Goal: Transaction & Acquisition: Purchase product/service

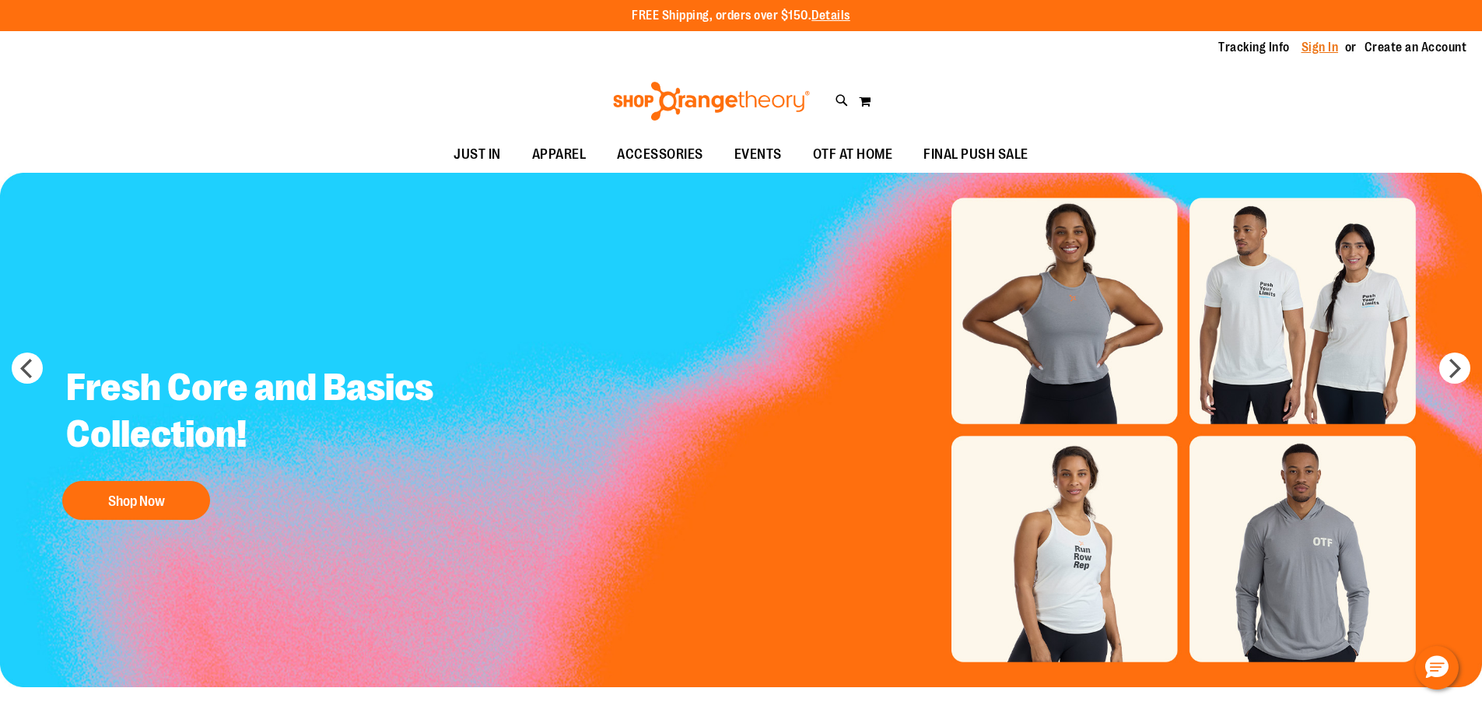
type input "**********"
click at [1317, 44] on link "Sign In" at bounding box center [1320, 47] width 37 height 17
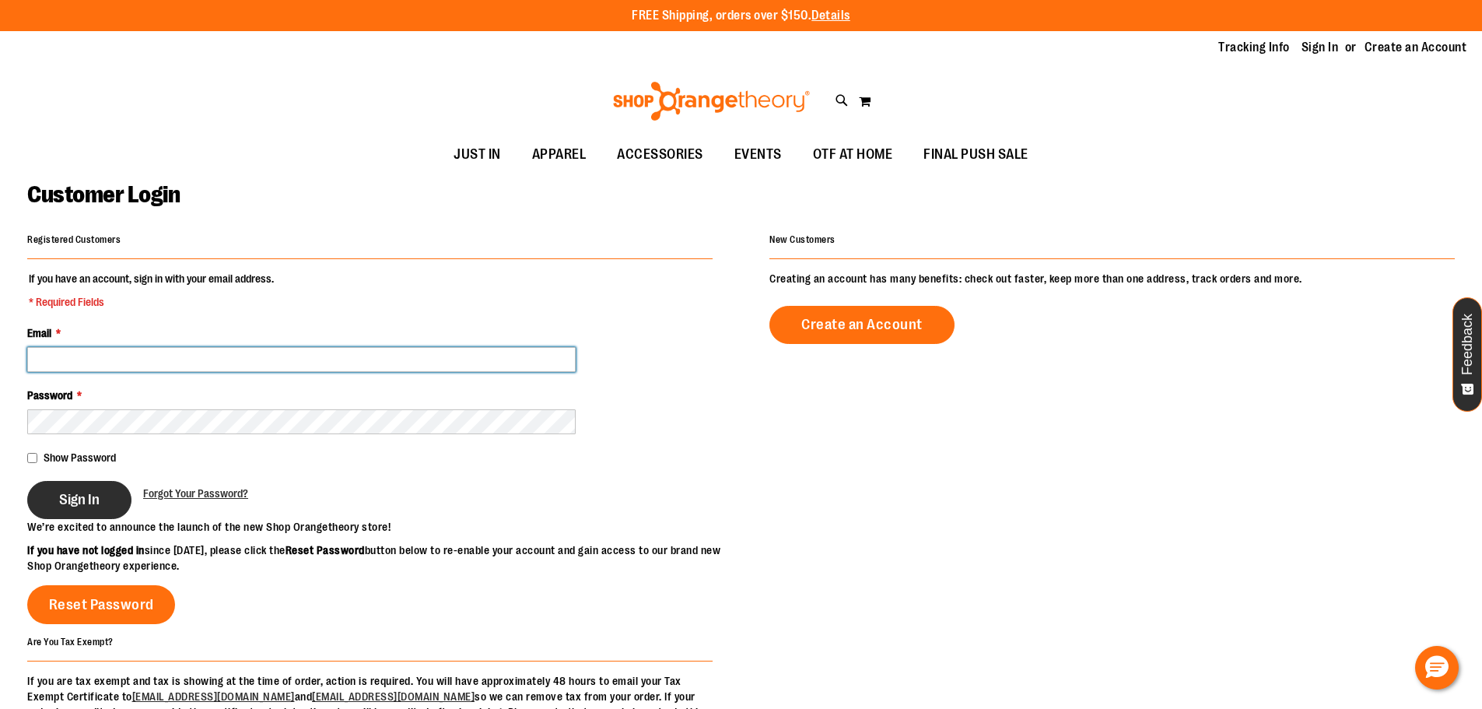
type input "**********"
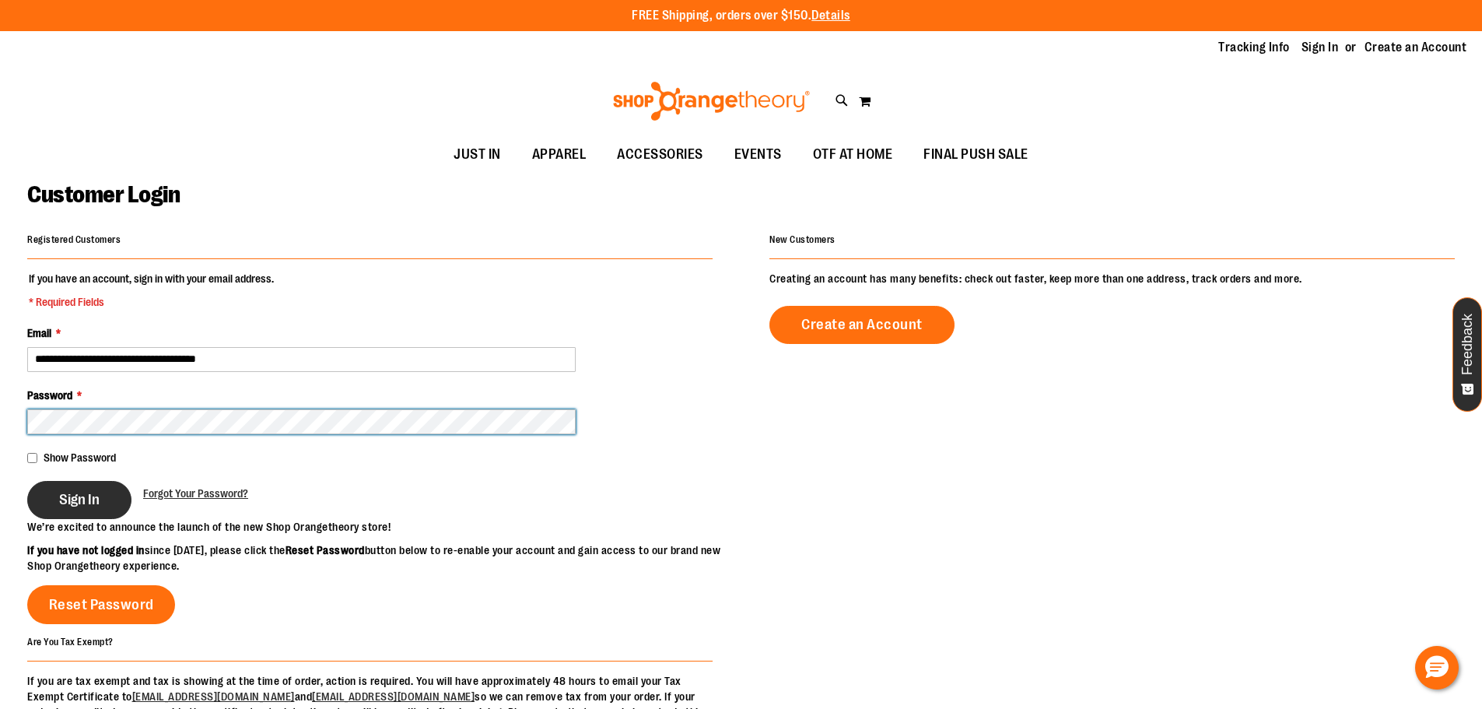
type input "**********"
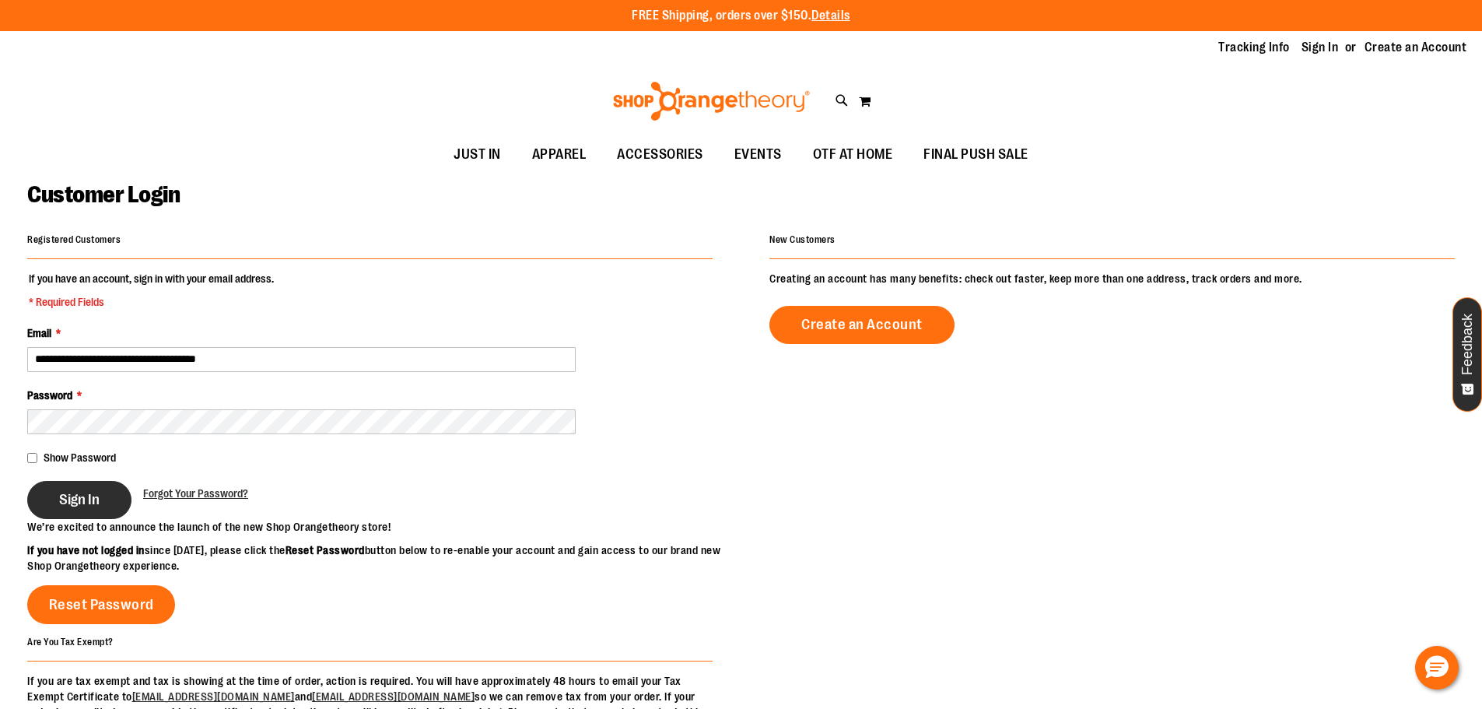
click at [72, 496] on span "Sign In" at bounding box center [79, 499] width 40 height 17
click at [106, 498] on div "Sign In" at bounding box center [85, 500] width 116 height 38
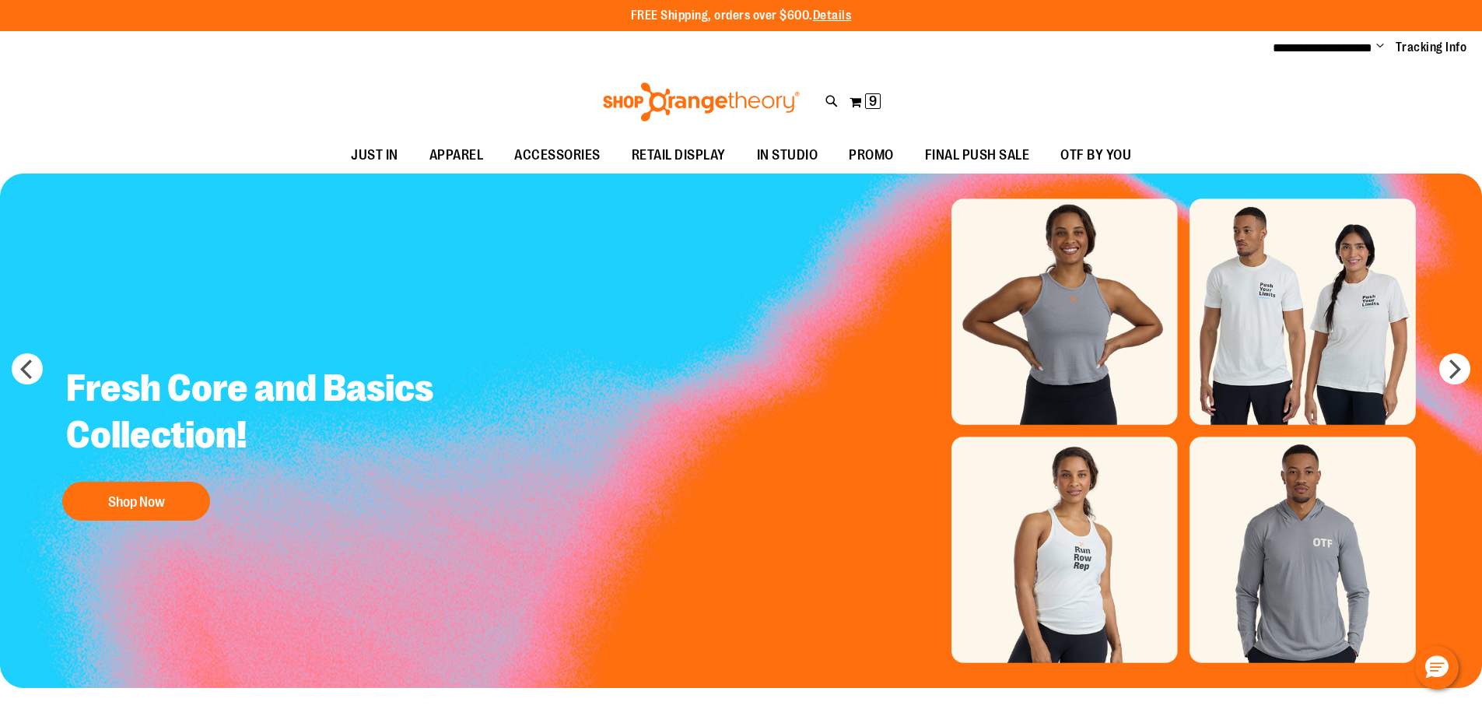
type input "**********"
click at [1068, 332] on img "Slide 1 of 10" at bounding box center [741, 431] width 1482 height 514
click at [192, 501] on button "Shop Now" at bounding box center [136, 501] width 148 height 39
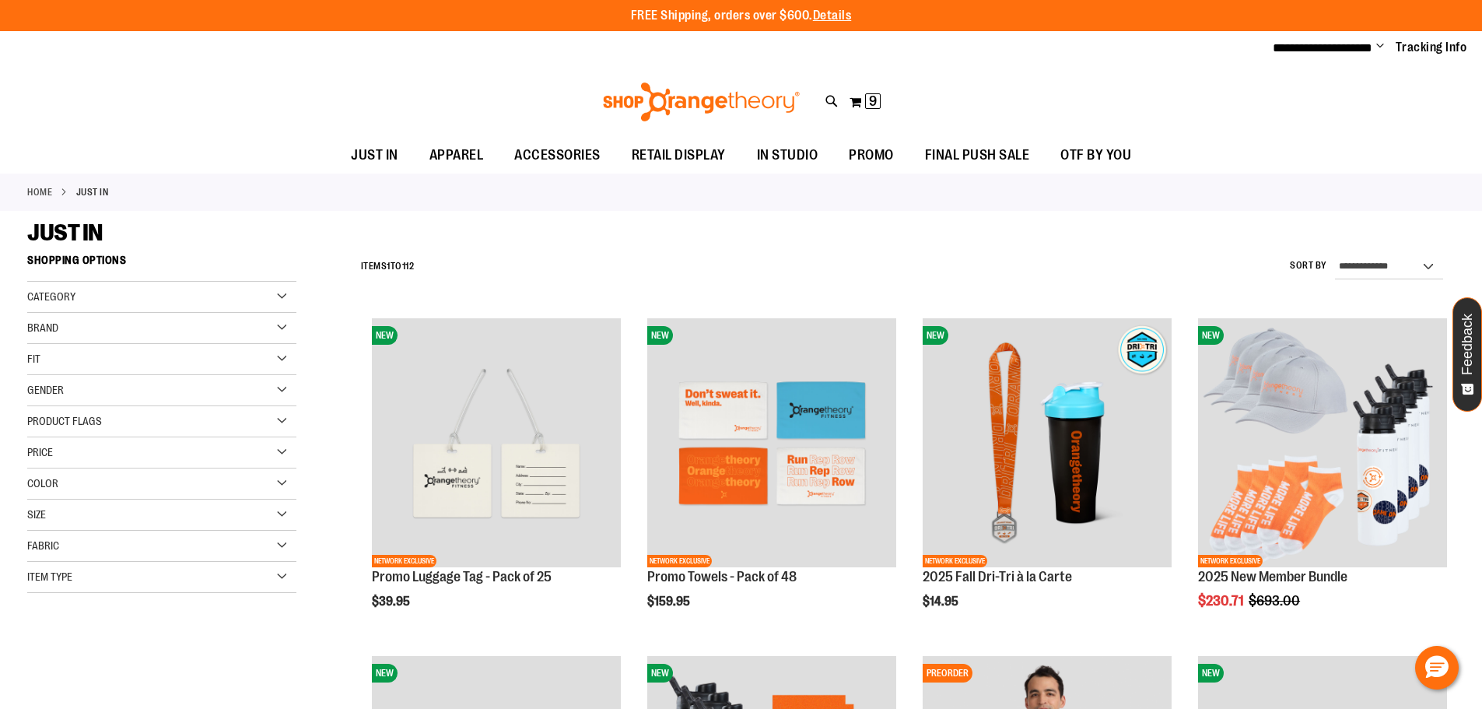
type input "**********"
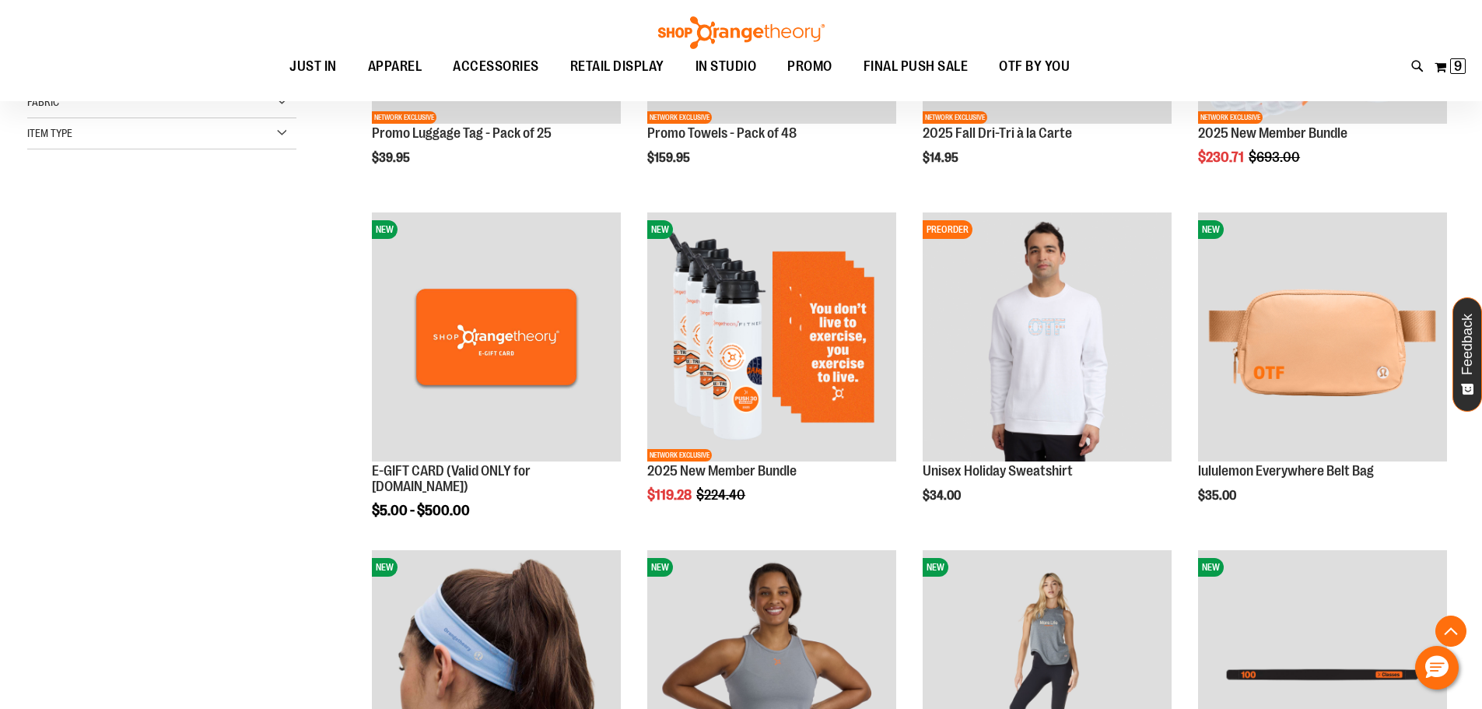
scroll to position [734, 0]
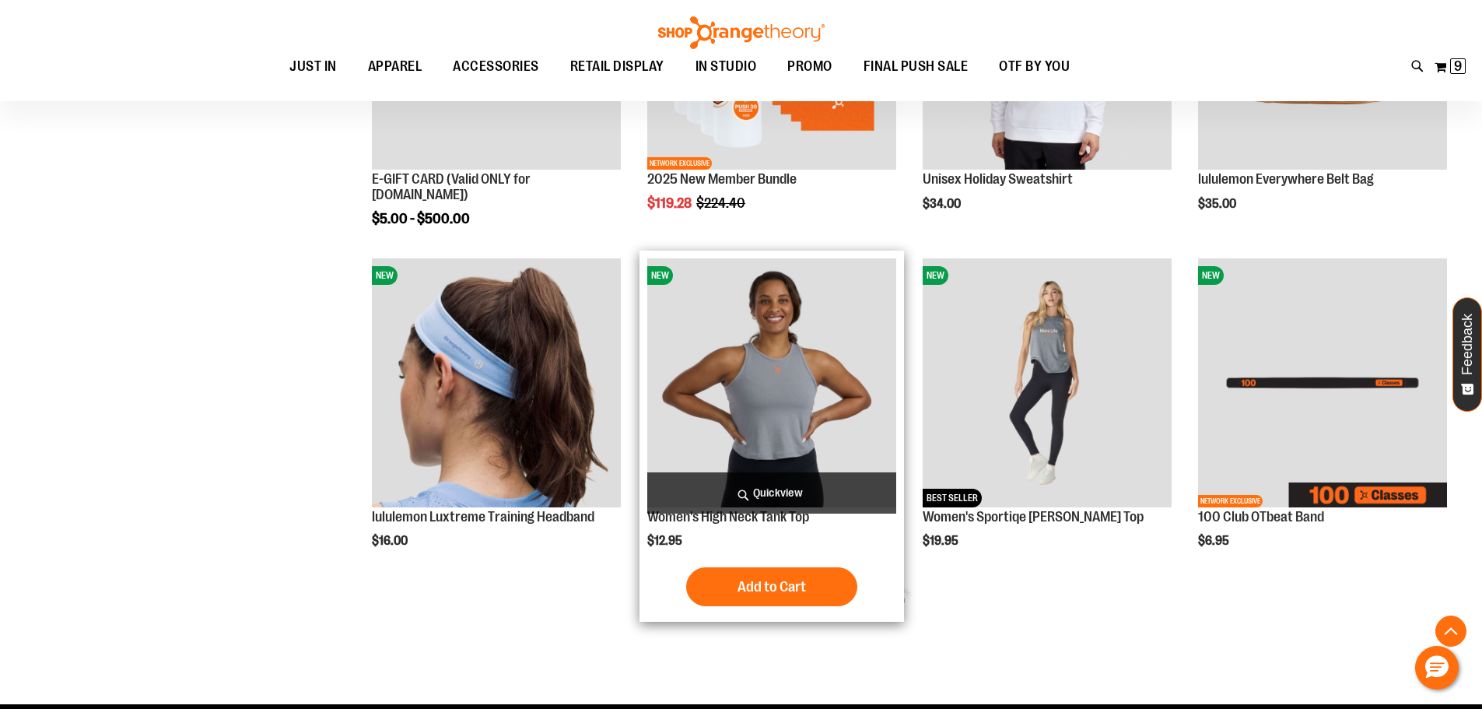
click at [791, 397] on img "product" at bounding box center [771, 382] width 249 height 249
click at [781, 420] on img "product" at bounding box center [771, 382] width 249 height 249
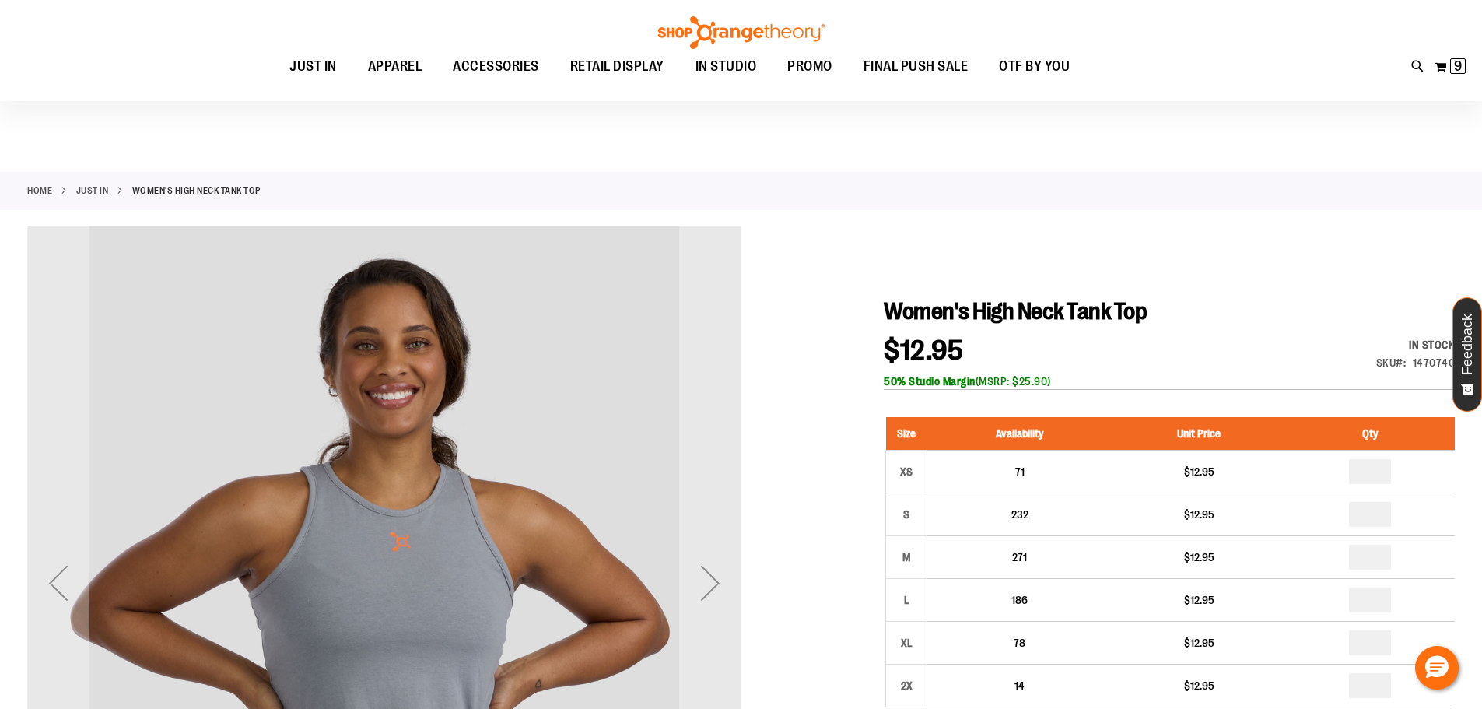
scroll to position [233, 0]
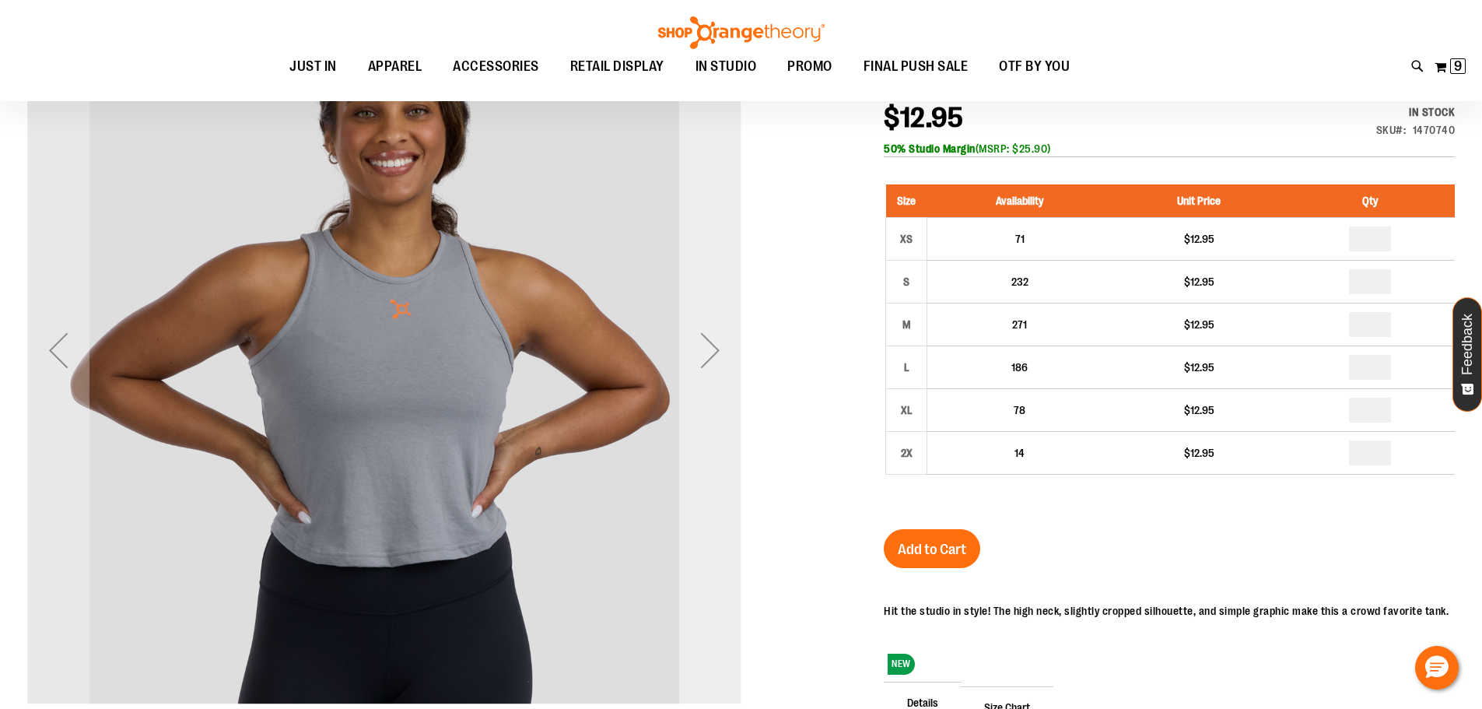
type input "**********"
click at [715, 355] on div "Next" at bounding box center [710, 350] width 62 height 62
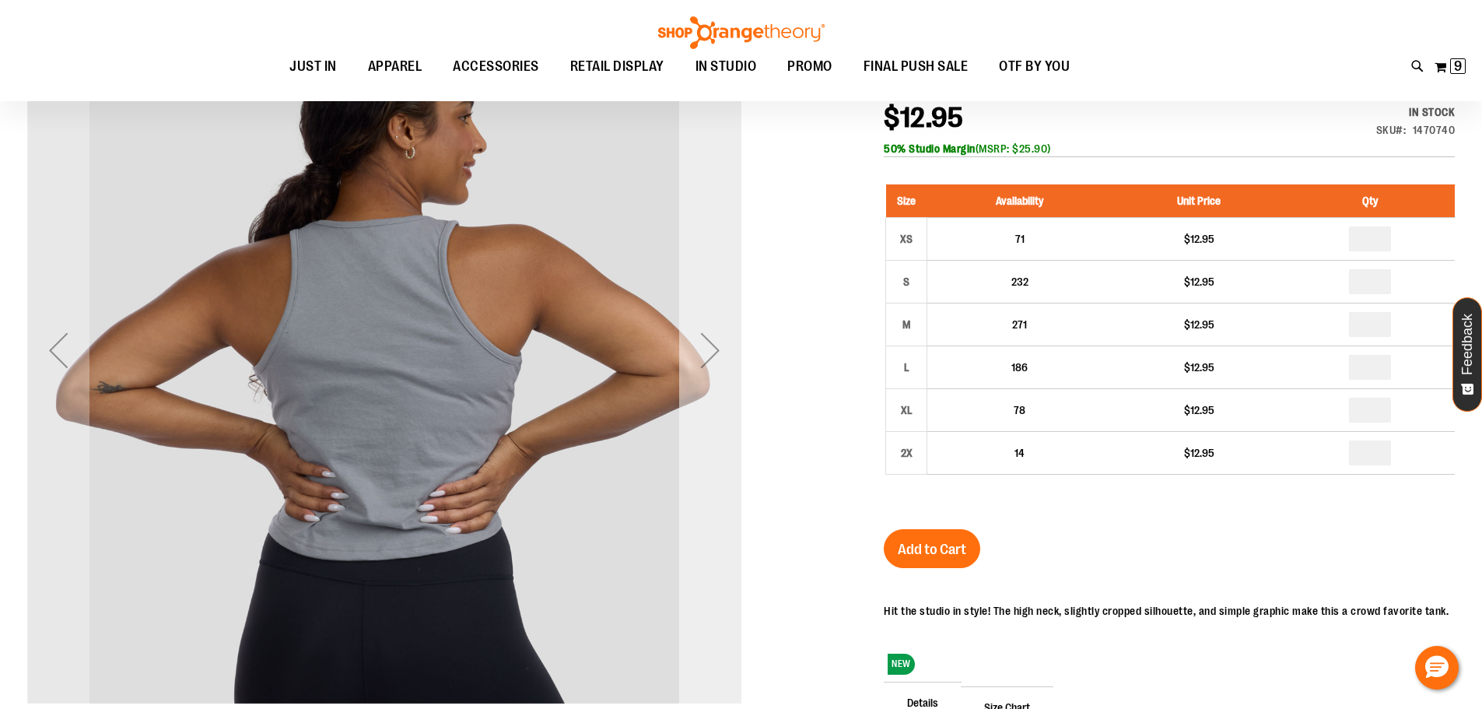
click at [715, 355] on div "Next" at bounding box center [710, 350] width 62 height 62
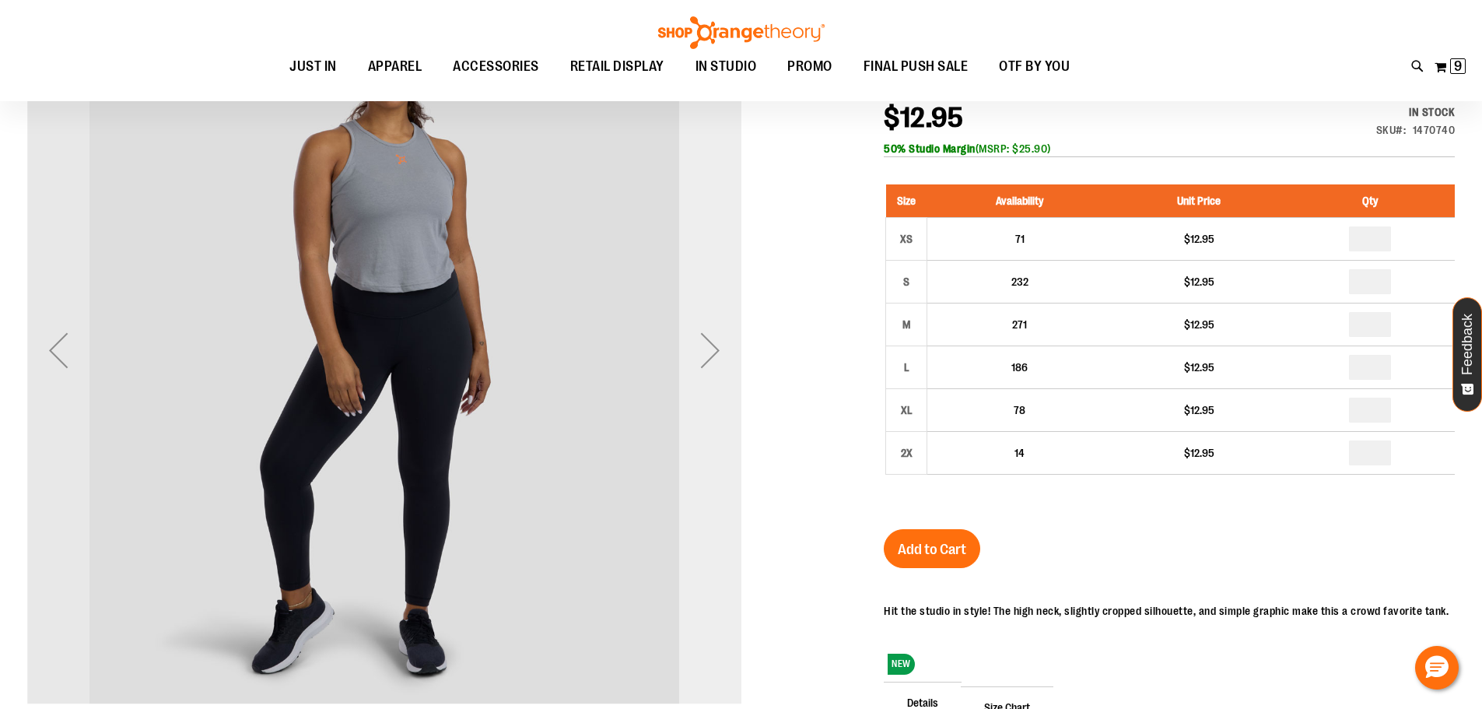
click at [715, 355] on div "Next" at bounding box center [710, 350] width 62 height 62
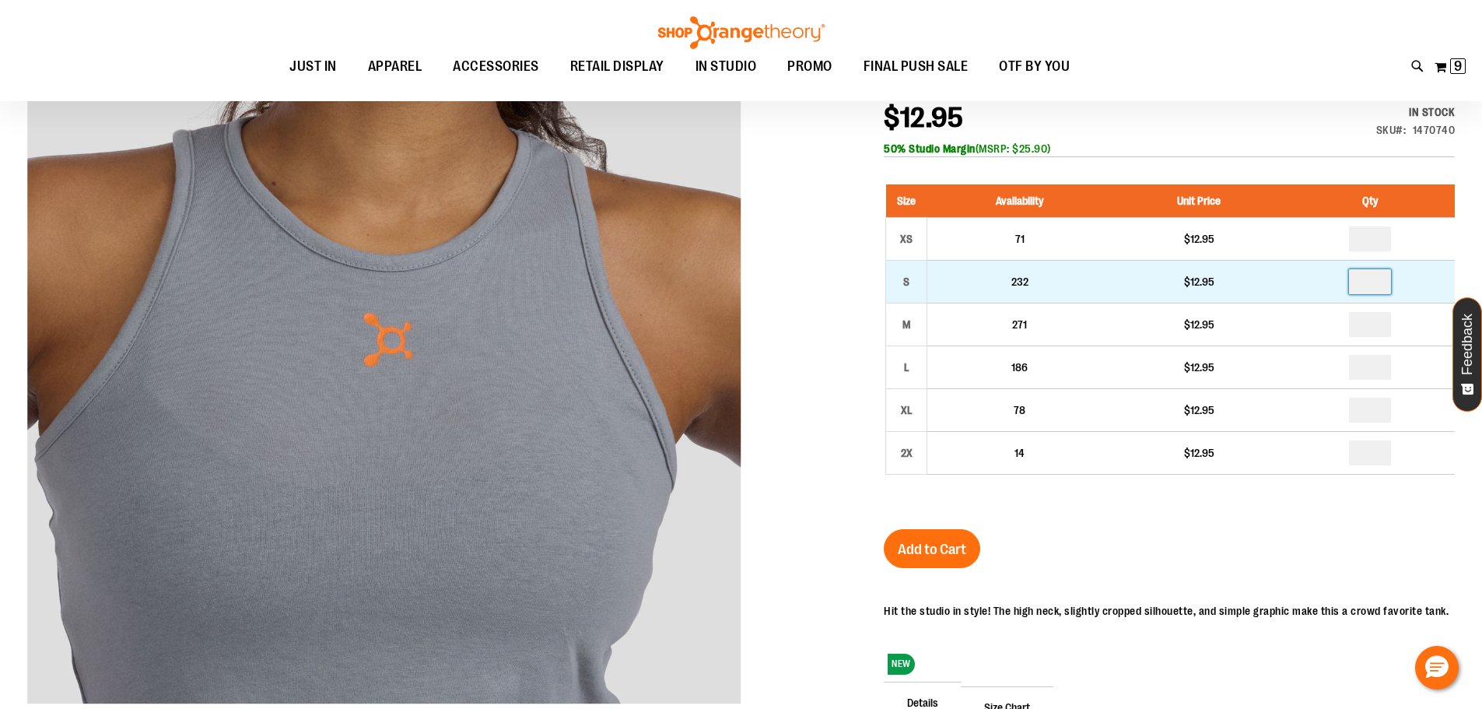
click at [1391, 278] on input "number" at bounding box center [1370, 281] width 42 height 25
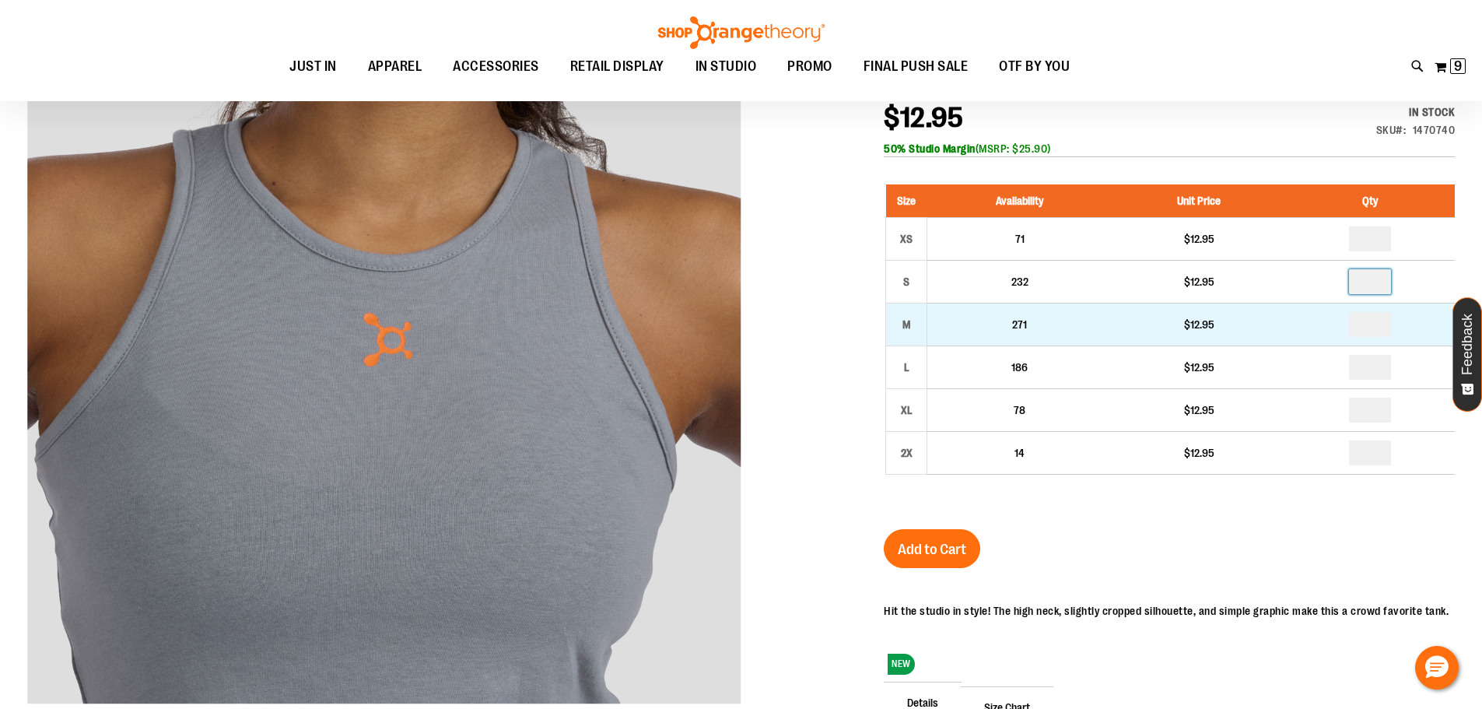
type input "*"
drag, startPoint x: 1375, startPoint y: 325, endPoint x: 1344, endPoint y: 322, distance: 31.2
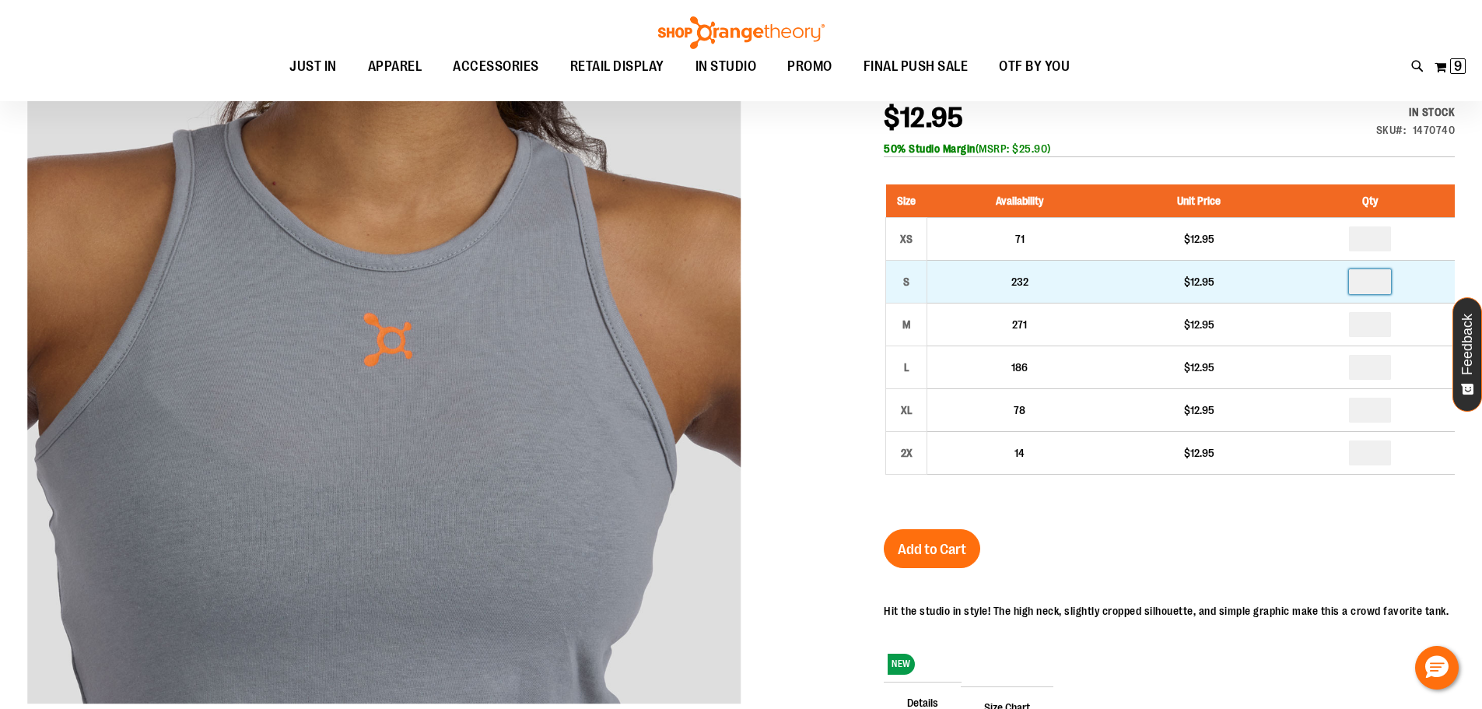
type input "*"
drag, startPoint x: 1388, startPoint y: 277, endPoint x: 1346, endPoint y: 275, distance: 42.1
click at [1346, 275] on td "*" at bounding box center [1370, 281] width 169 height 43
type input "*"
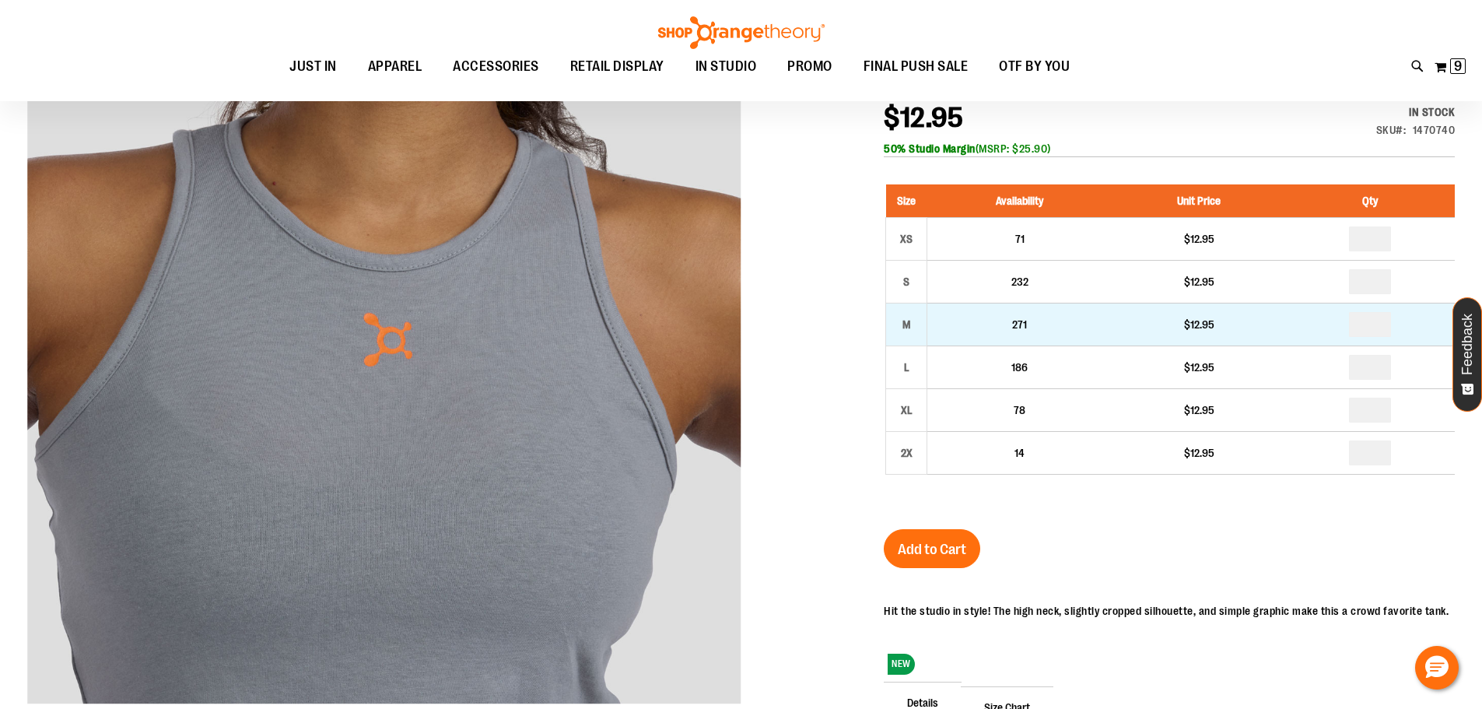
drag, startPoint x: 1382, startPoint y: 330, endPoint x: 1340, endPoint y: 313, distance: 45.4
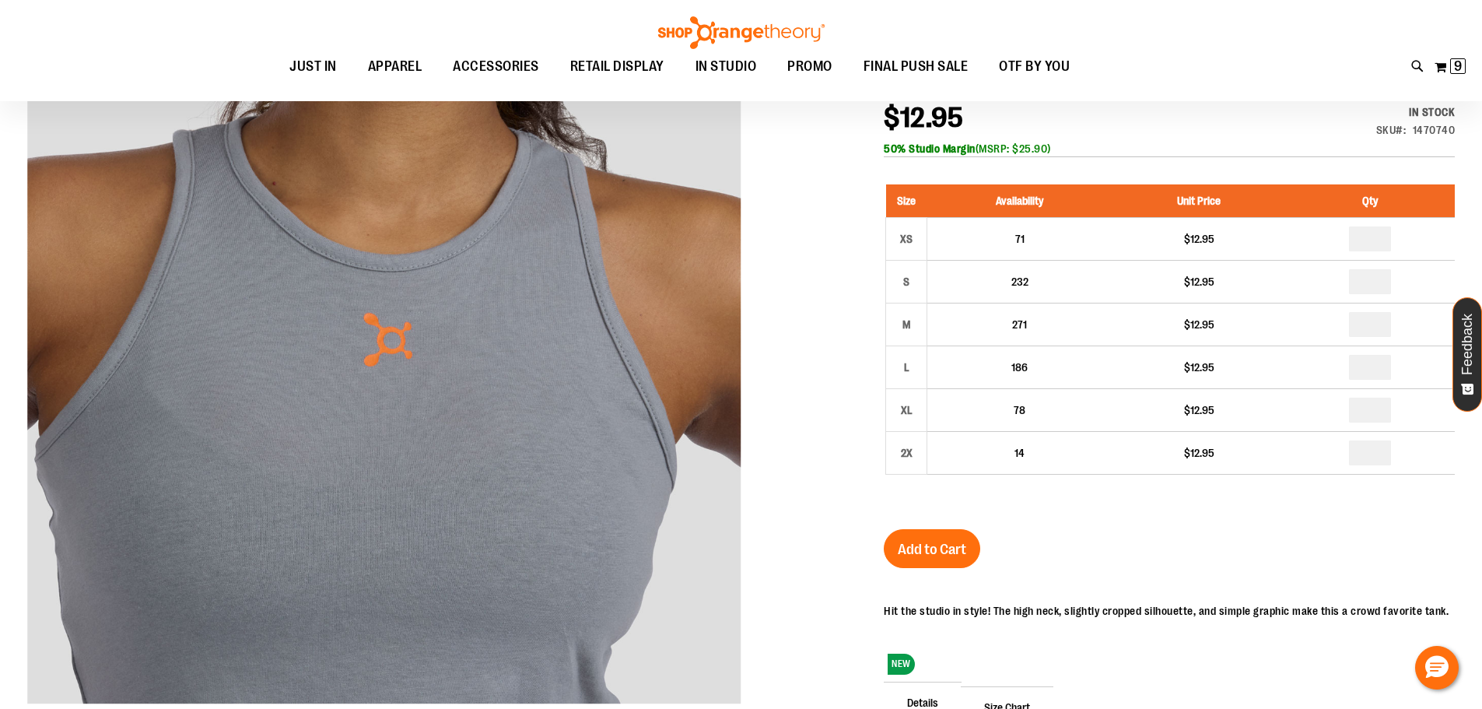
type input "*"
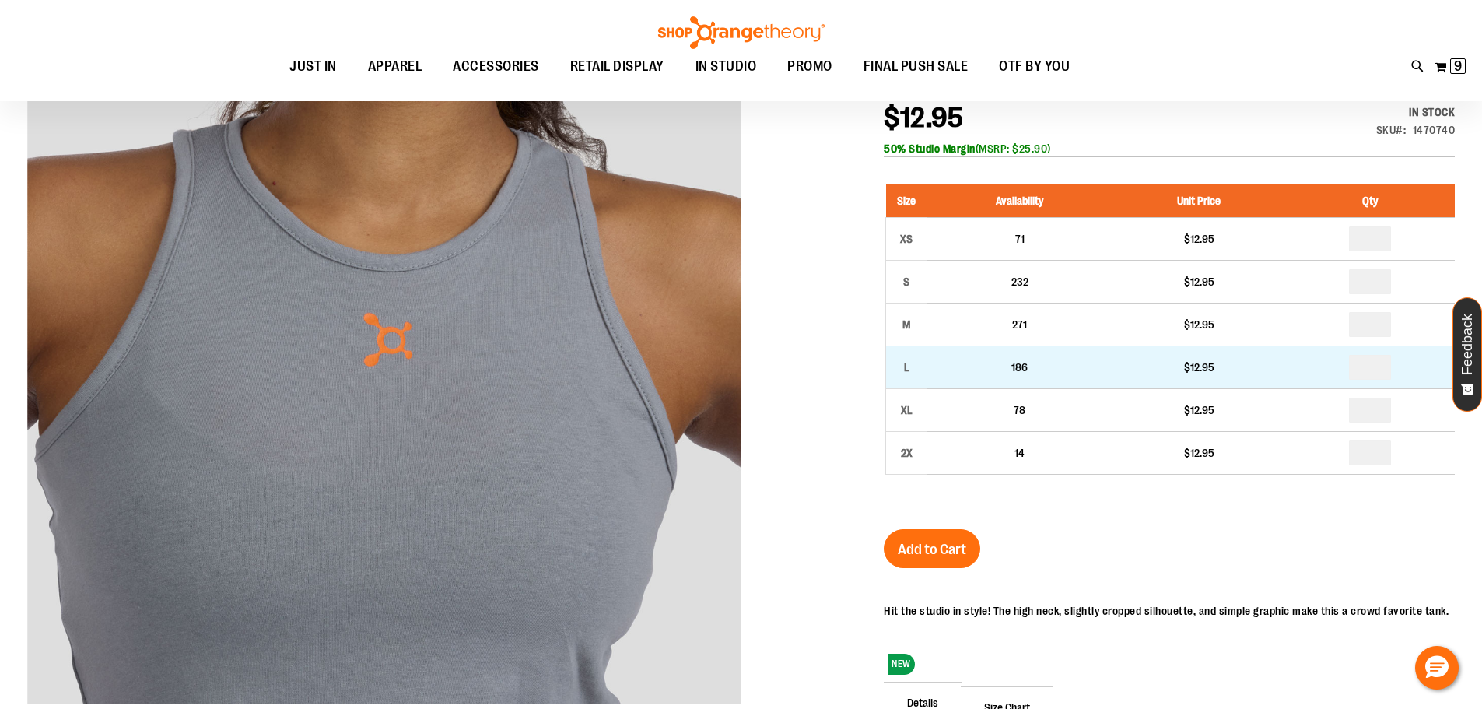
drag, startPoint x: 1385, startPoint y: 366, endPoint x: 1319, endPoint y: 360, distance: 66.4
type input "*"
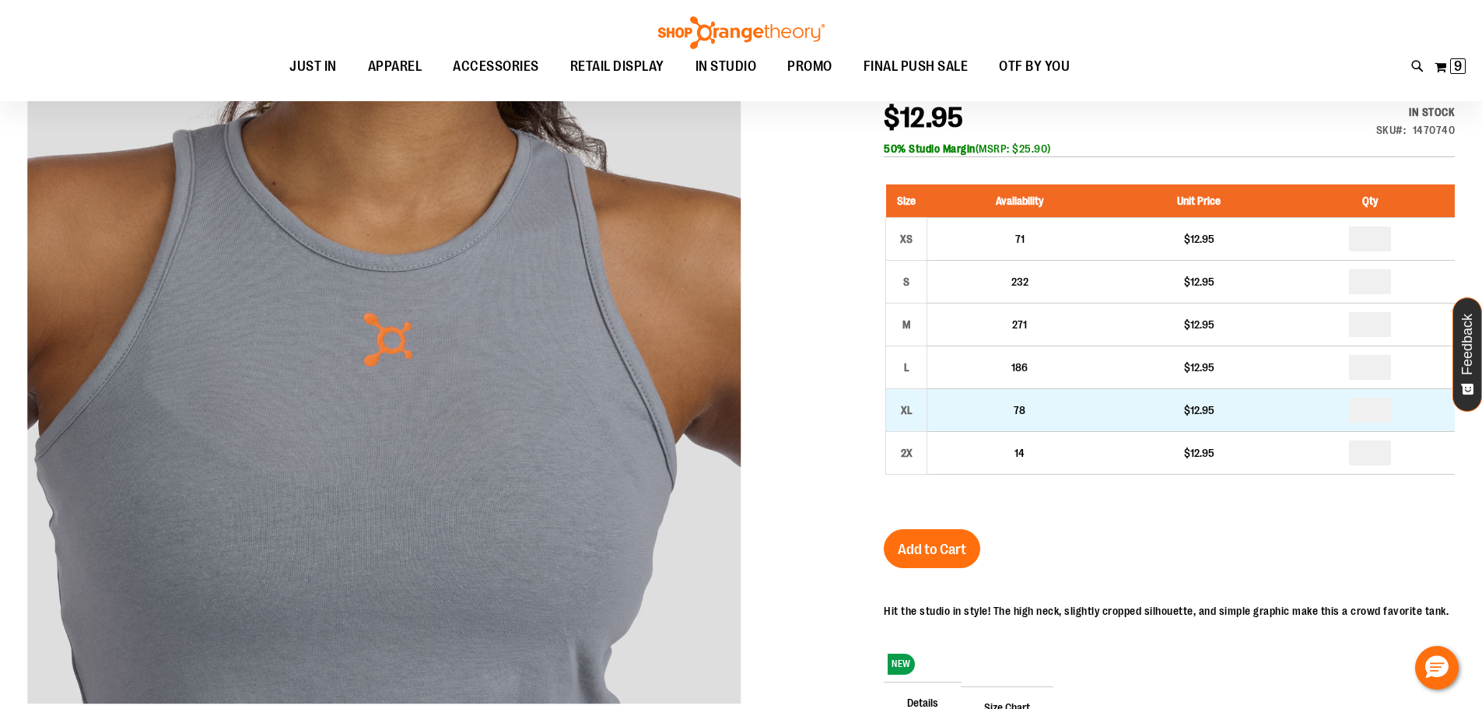
drag, startPoint x: 1388, startPoint y: 408, endPoint x: 1334, endPoint y: 391, distance: 56.9
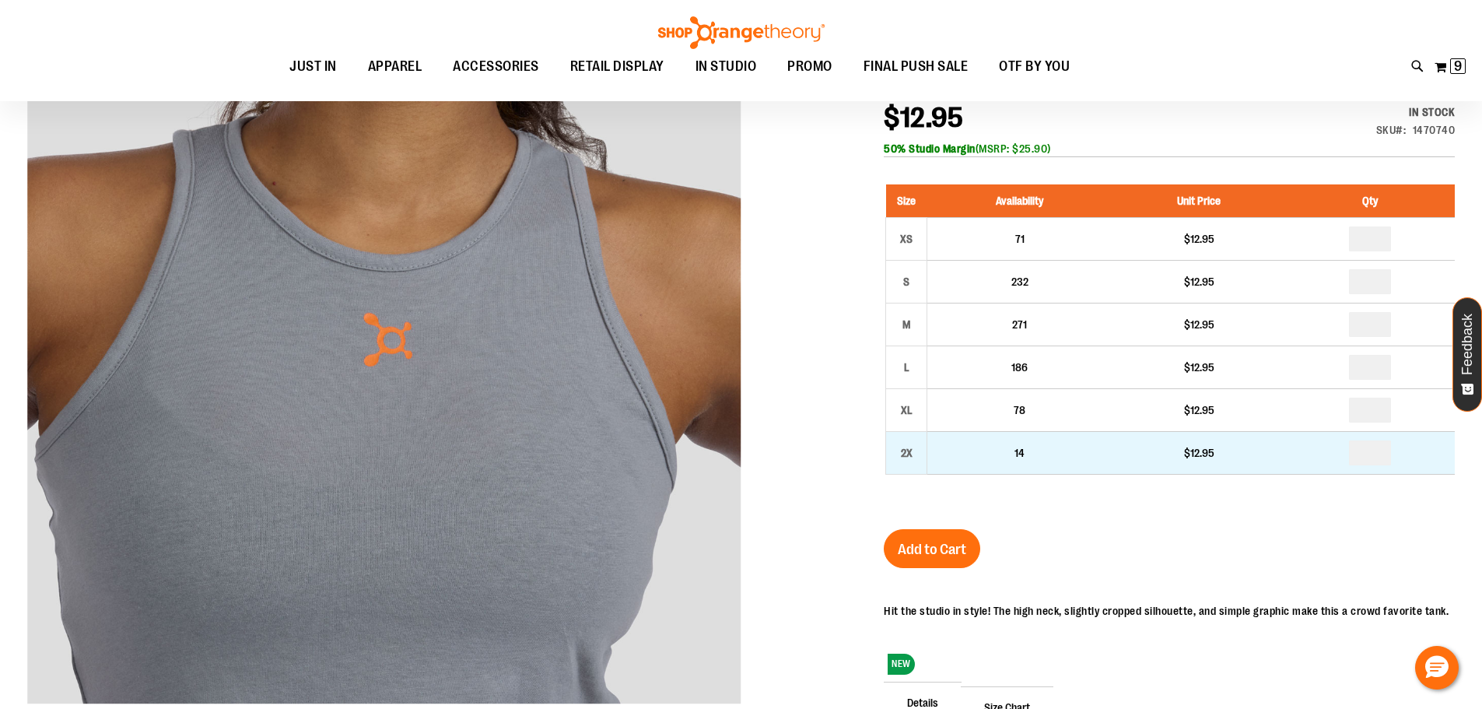
type input "*"
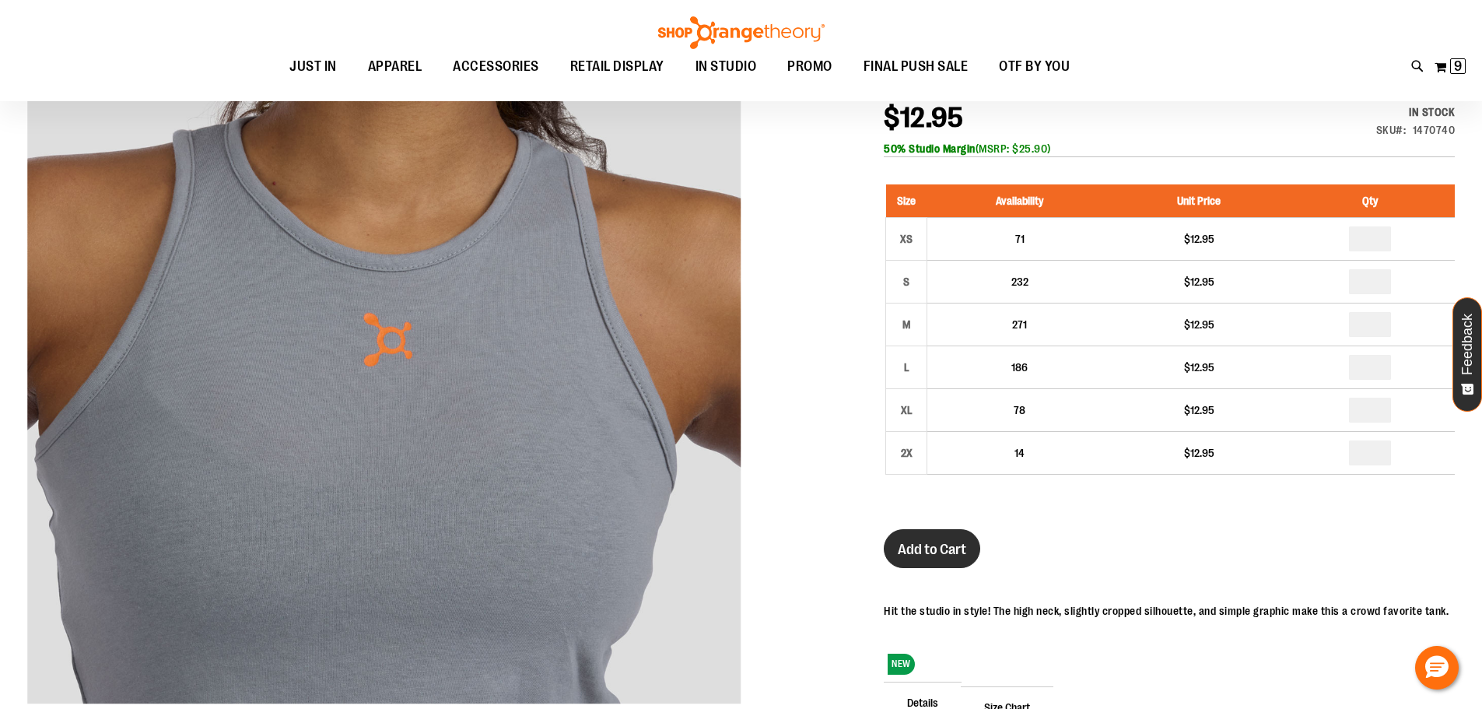
click at [931, 542] on span "Add to Cart" at bounding box center [932, 549] width 68 height 17
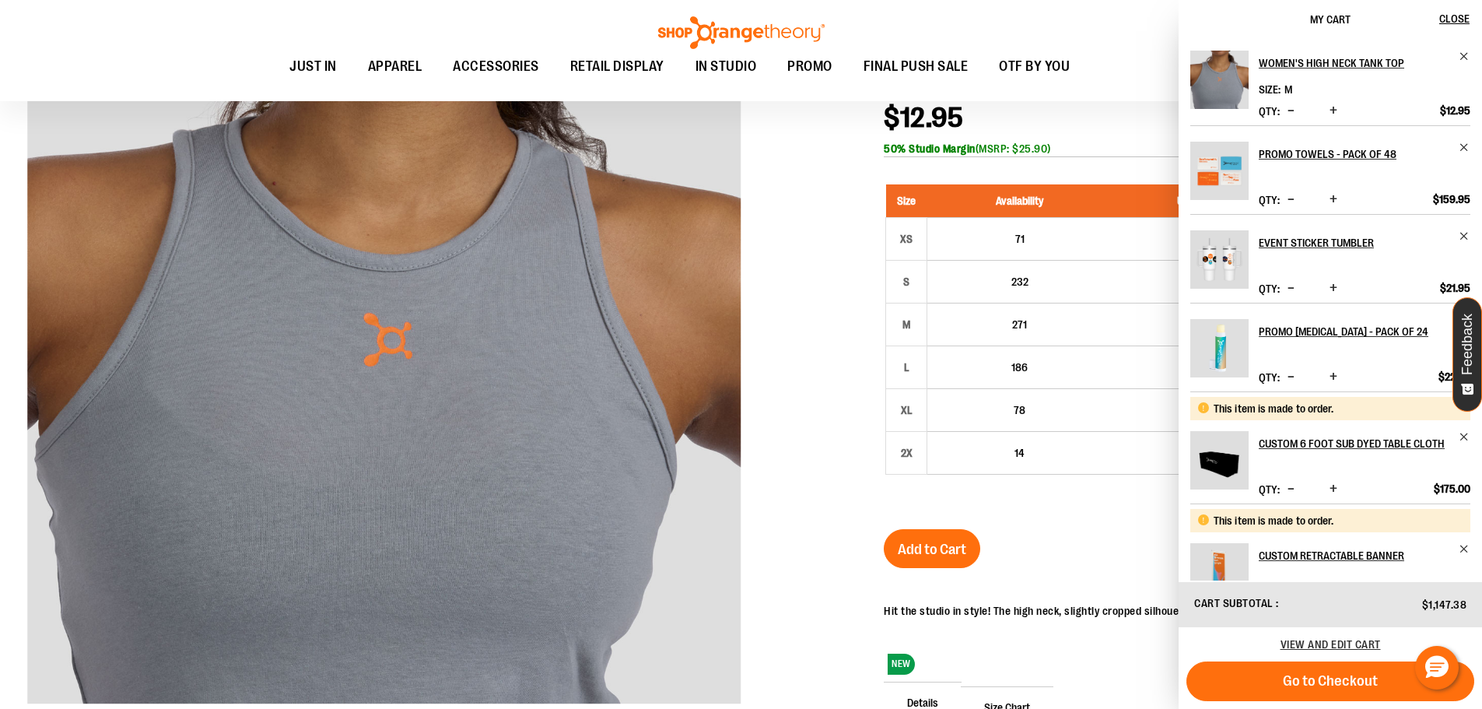
click at [785, 89] on div "Toggle Nav Search Popular Suggestions Advanced Search" at bounding box center [741, 50] width 1482 height 101
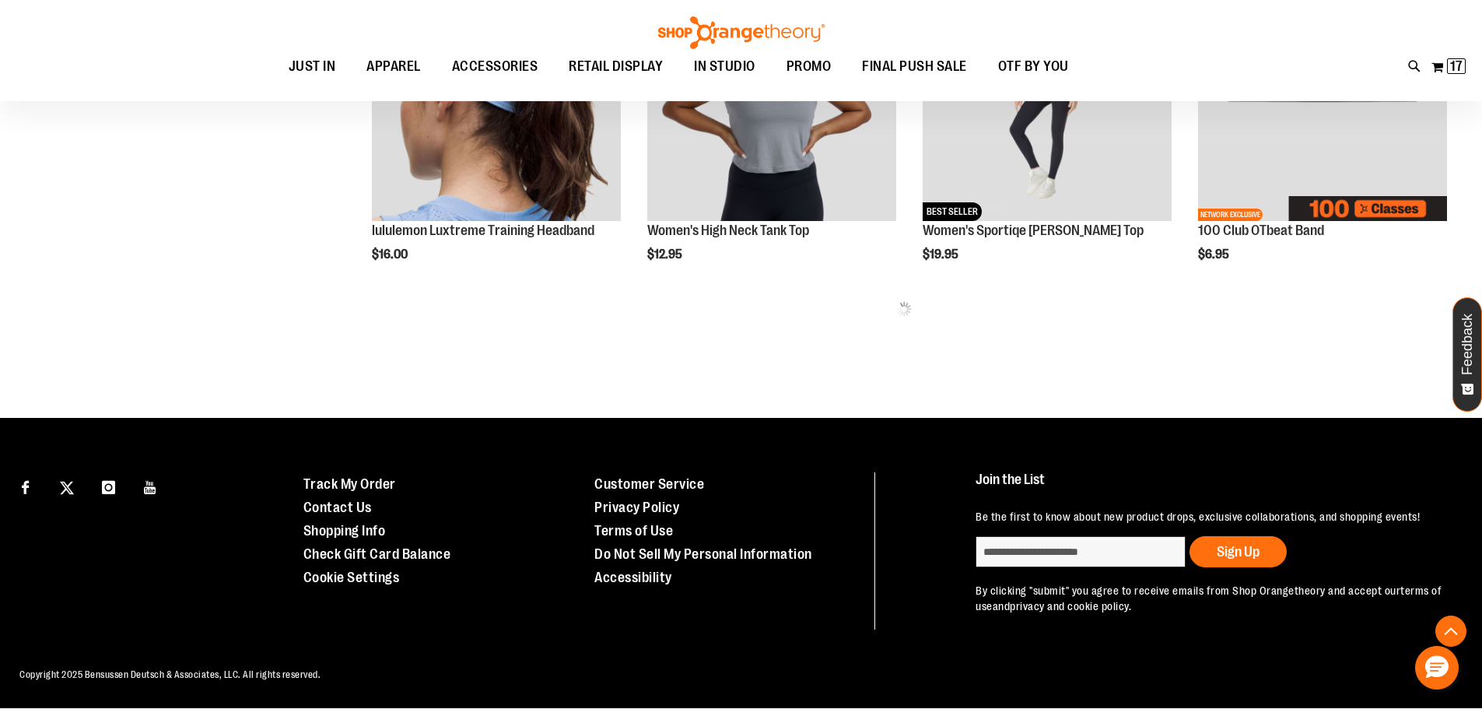
scroll to position [686, 0]
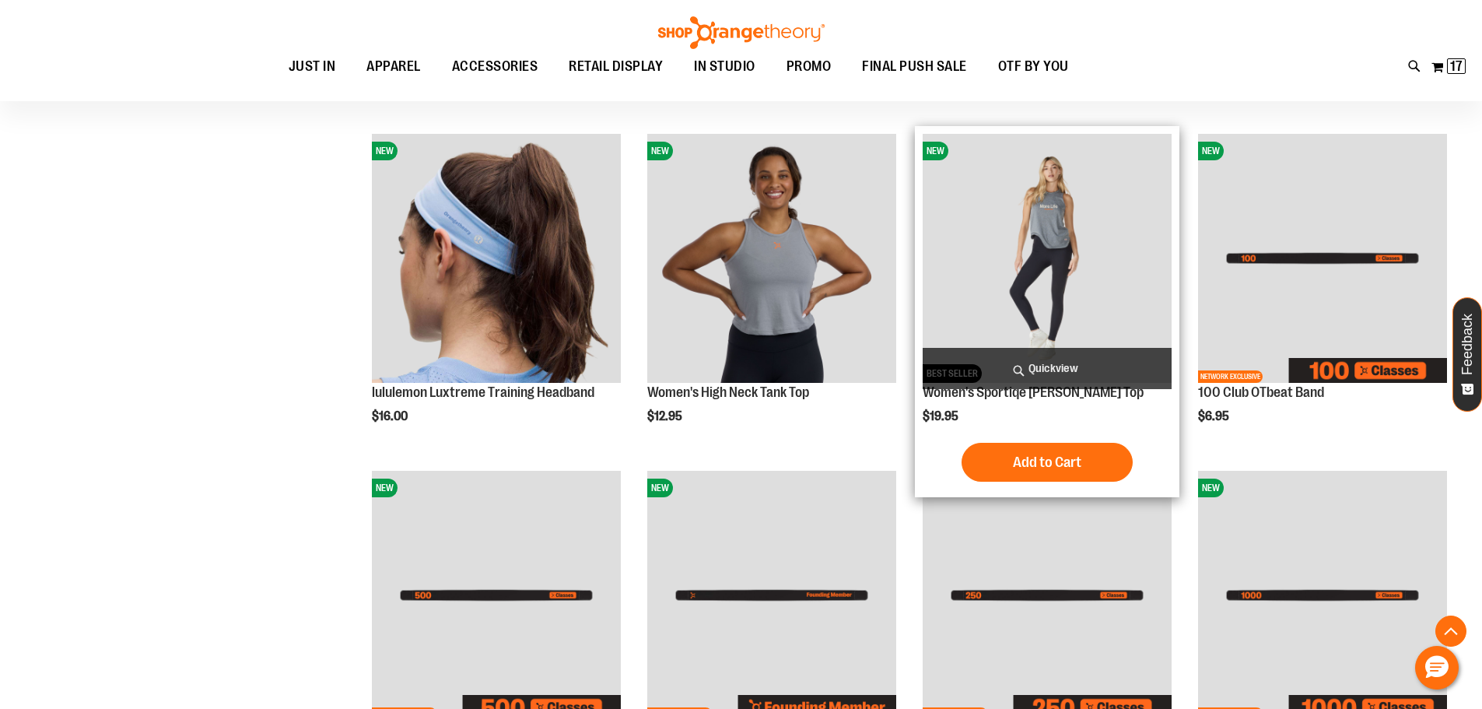
type input "**********"
click at [1085, 244] on img "product" at bounding box center [1047, 258] width 249 height 249
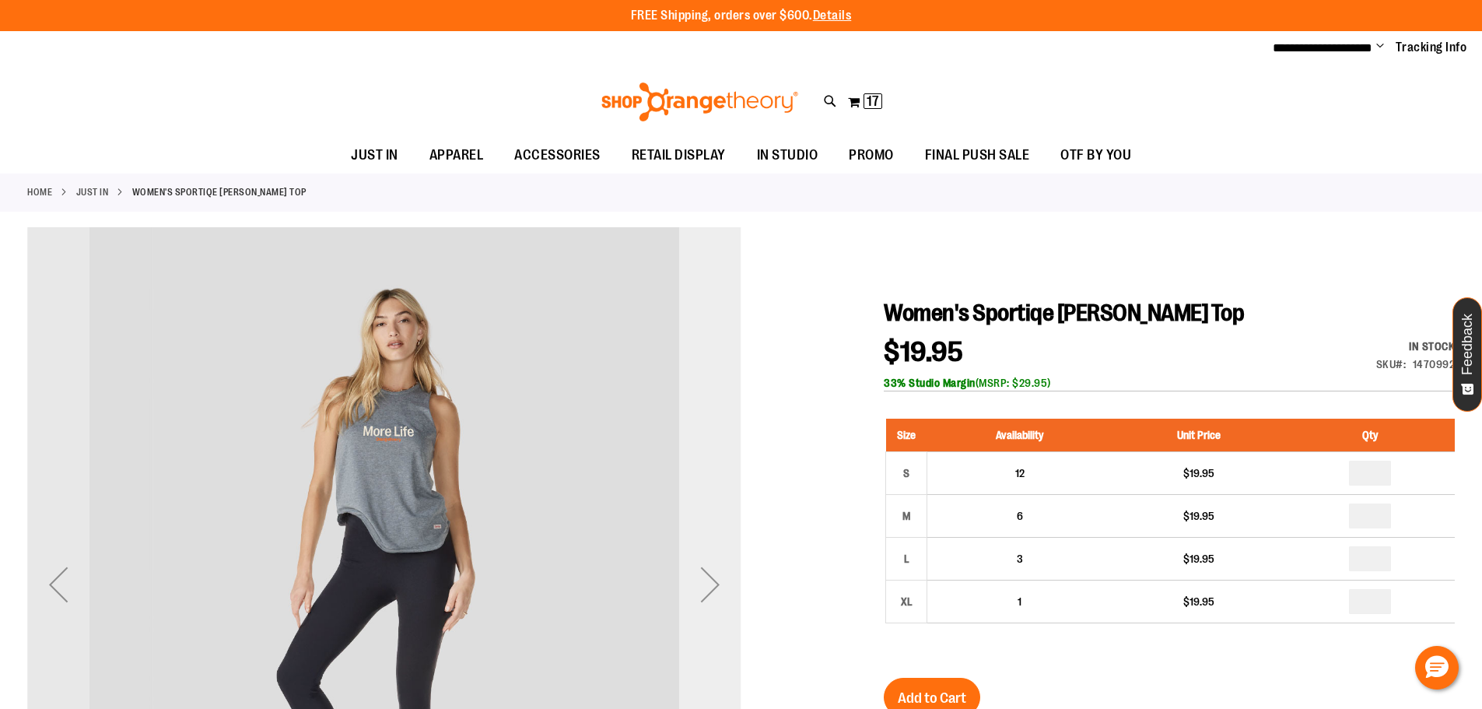
type input "**********"
click at [709, 593] on div "Next" at bounding box center [710, 584] width 62 height 62
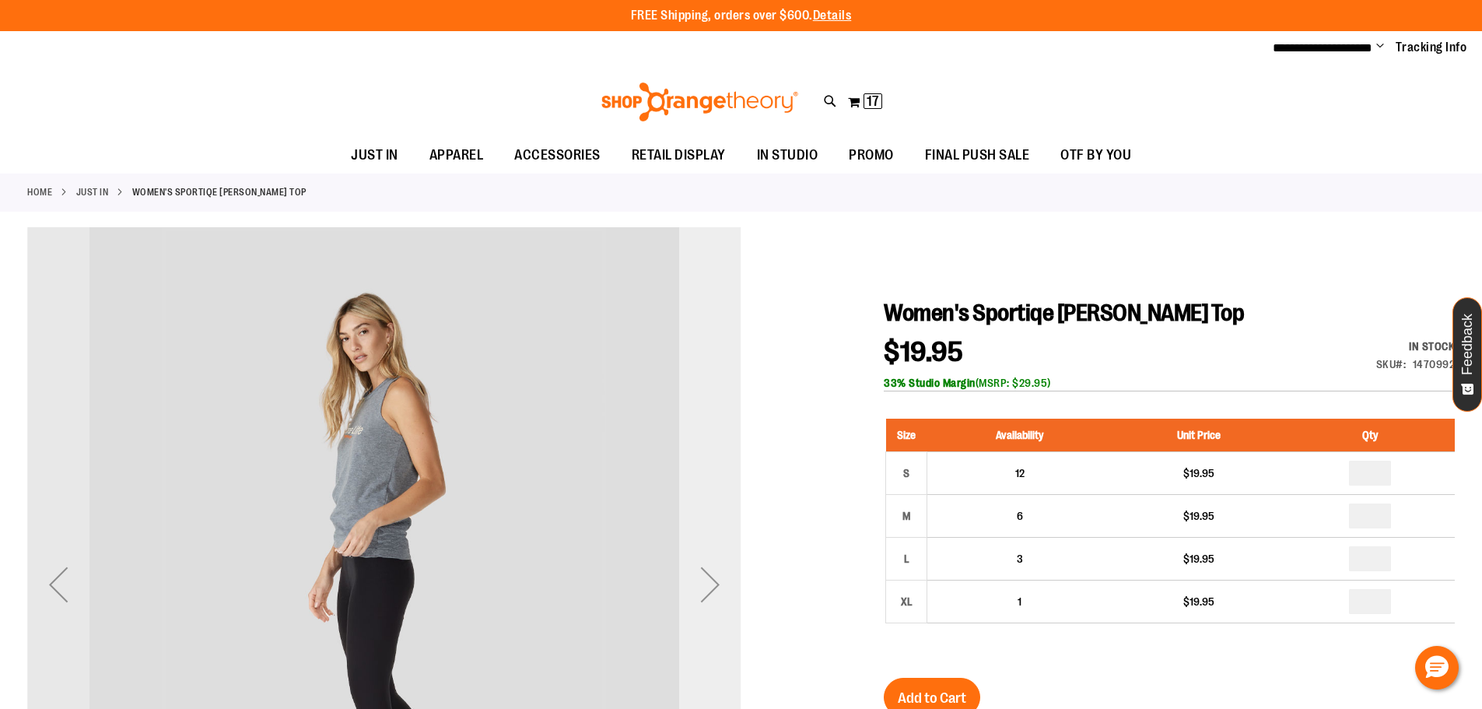
click at [709, 592] on div "Next" at bounding box center [710, 584] width 62 height 62
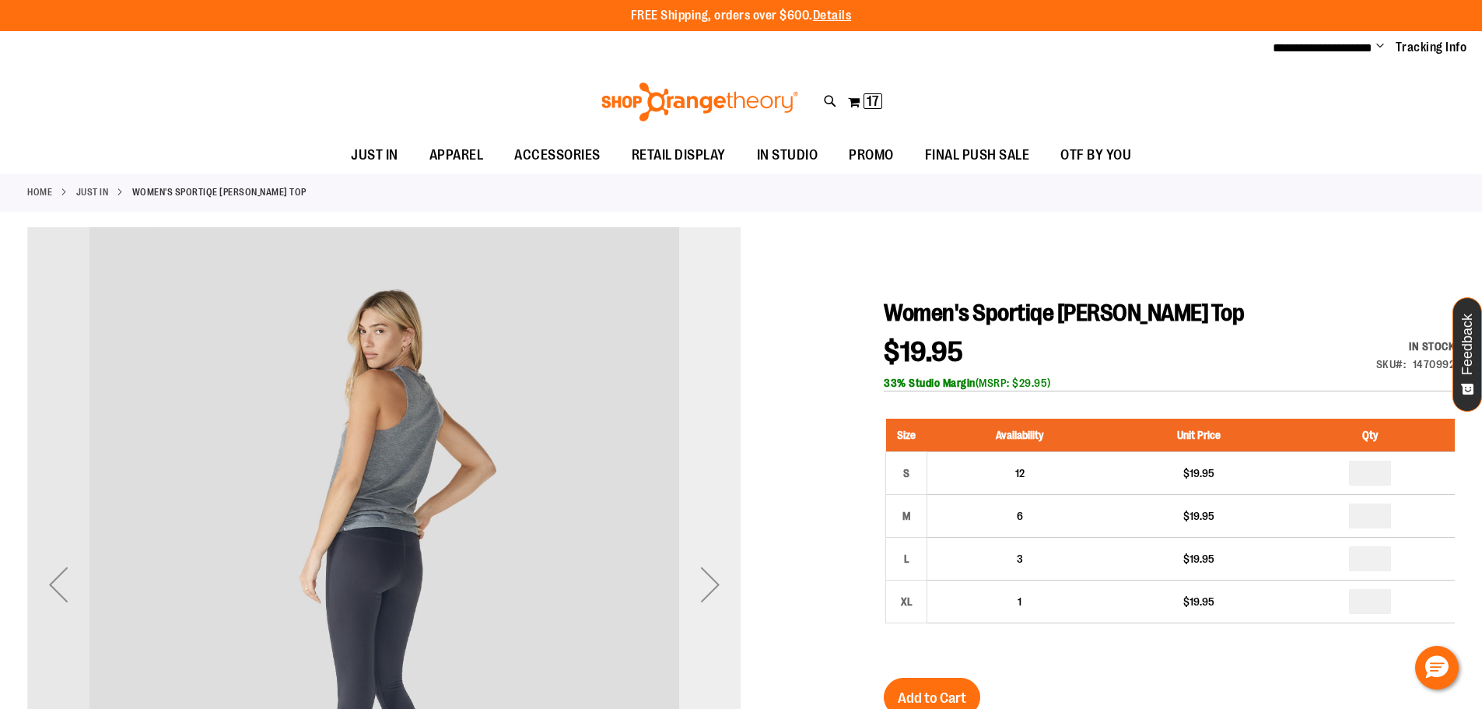
click at [709, 592] on div "Next" at bounding box center [710, 584] width 62 height 62
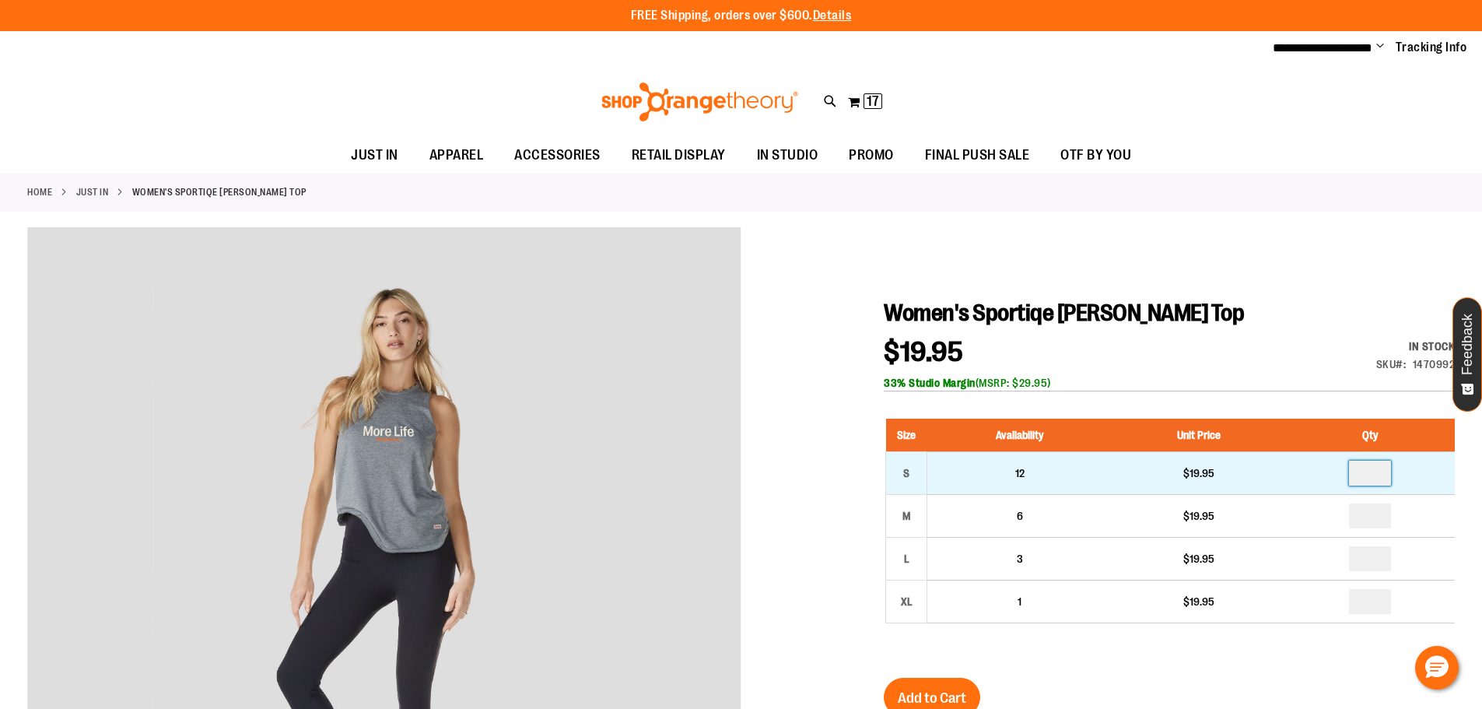
drag, startPoint x: 1387, startPoint y: 477, endPoint x: 1304, endPoint y: 459, distance: 84.4
click at [1304, 459] on td at bounding box center [1370, 472] width 169 height 43
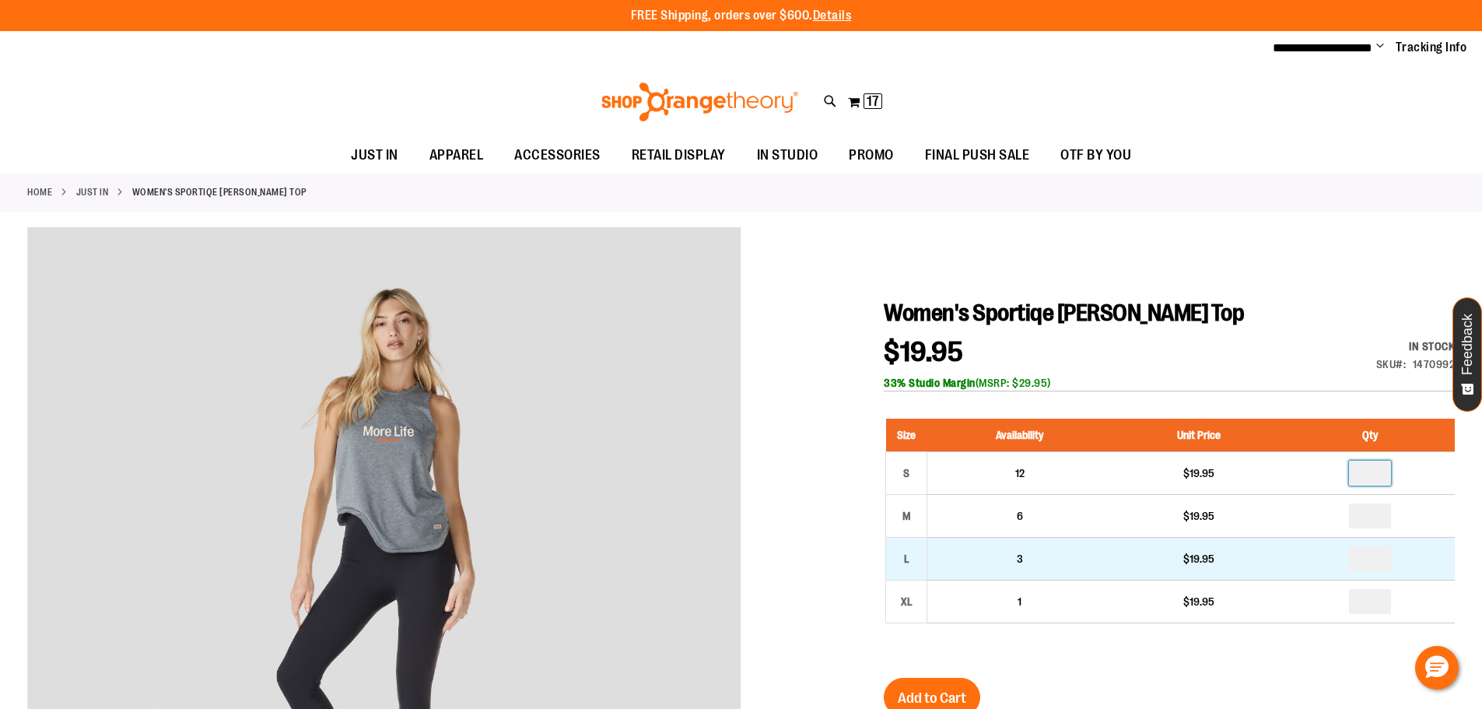
type input "*"
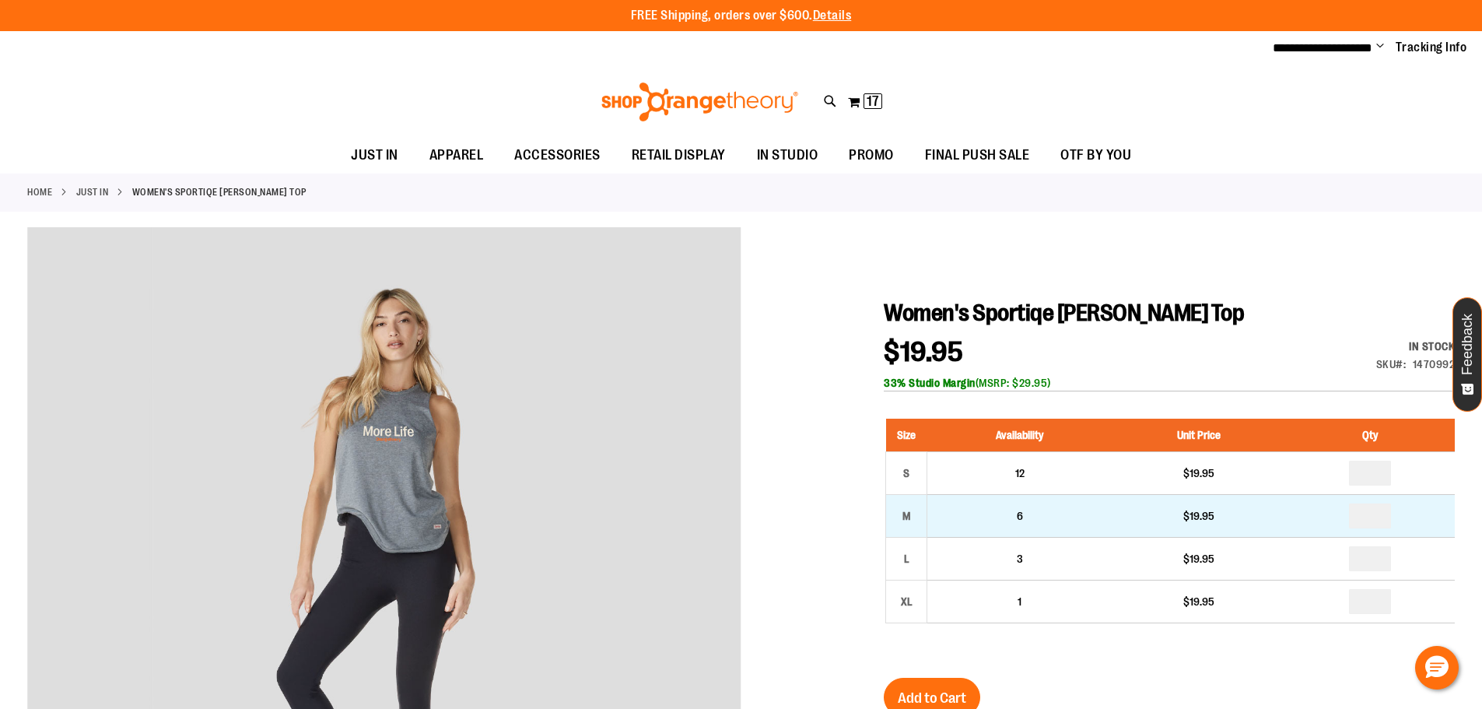
drag, startPoint x: 1395, startPoint y: 510, endPoint x: 1320, endPoint y: 510, distance: 74.7
type input "*"
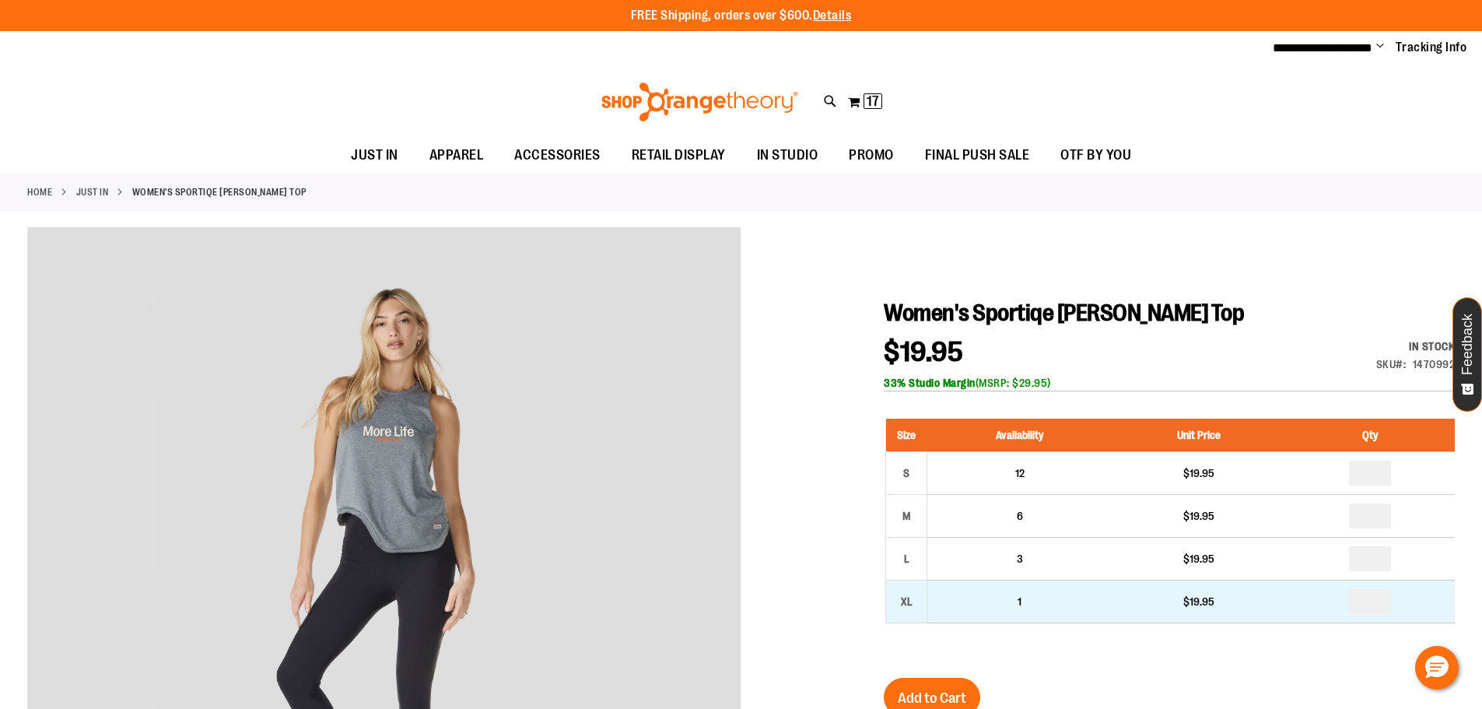
type input "*"
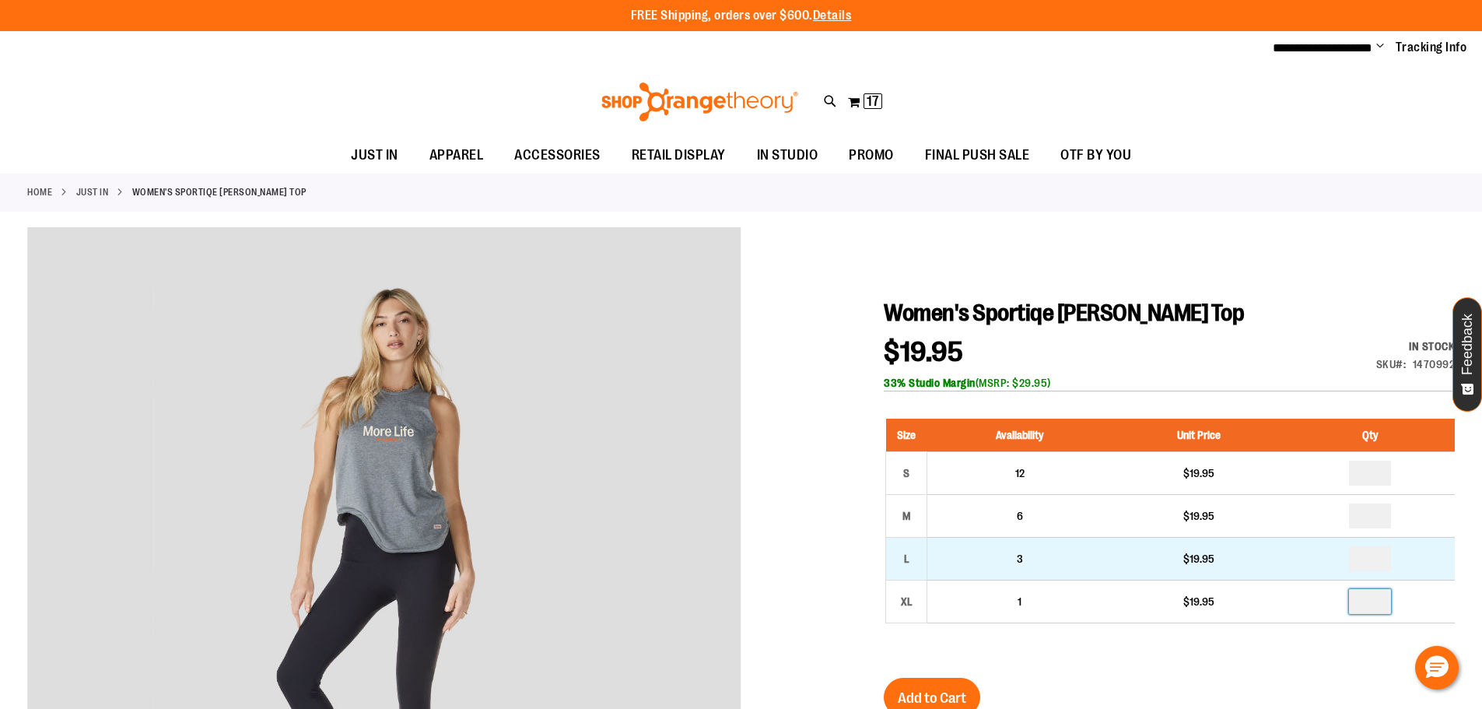
drag, startPoint x: 1380, startPoint y: 598, endPoint x: 1137, endPoint y: 542, distance: 249.4
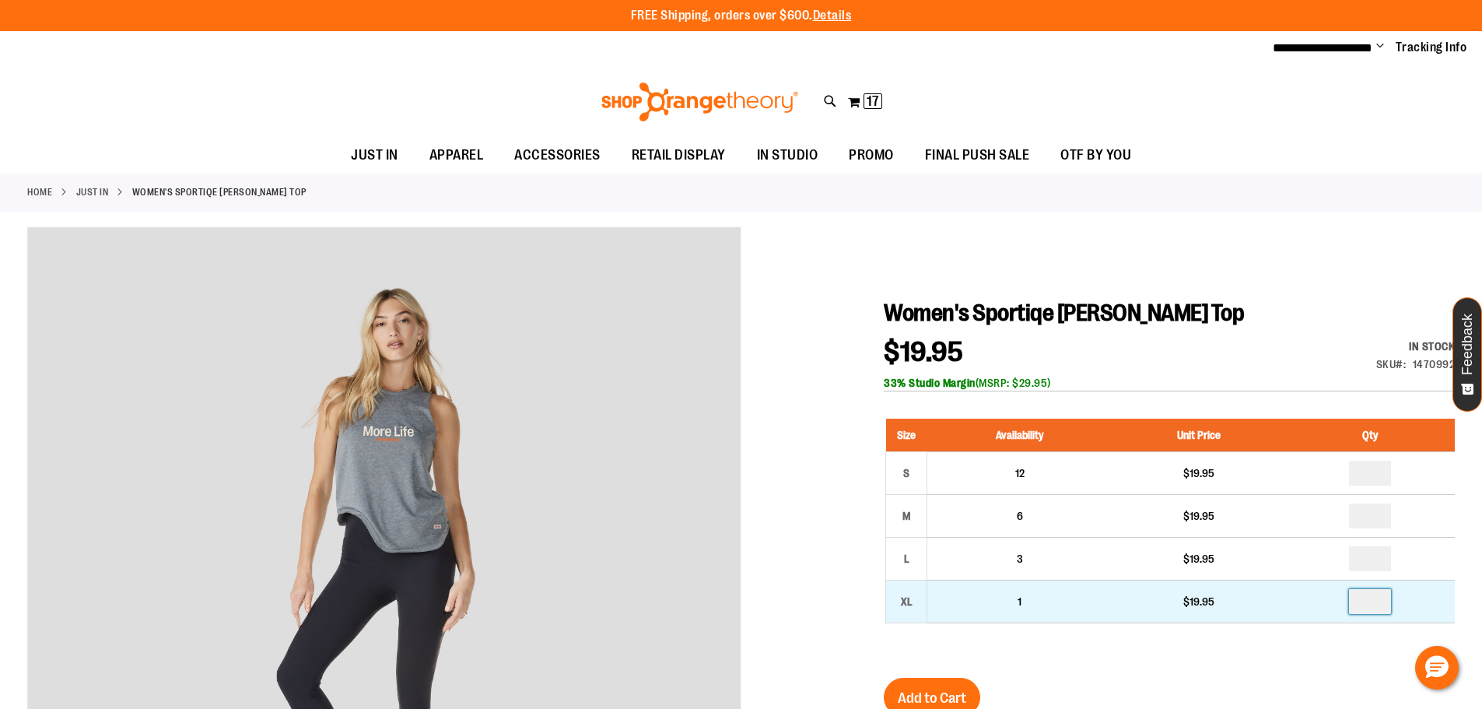
type input "*"
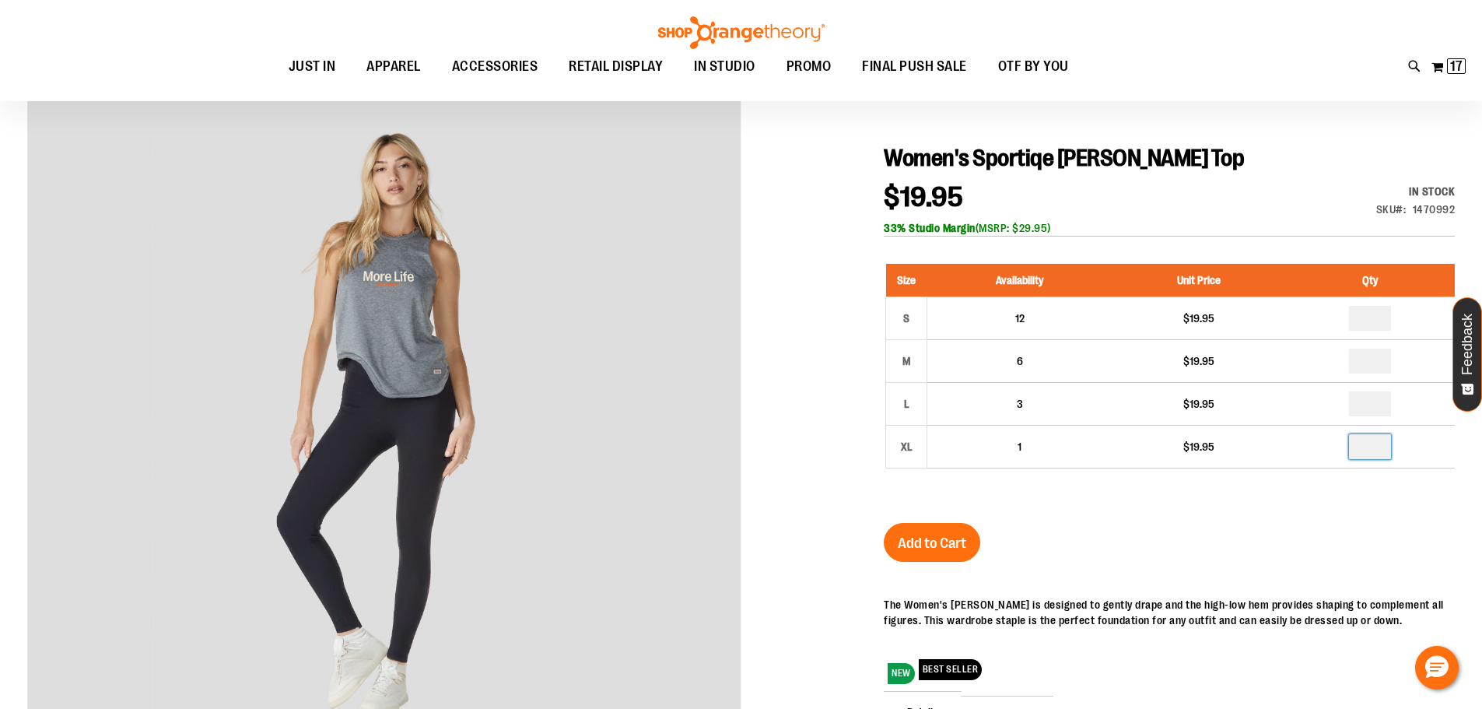
scroll to position [155, 0]
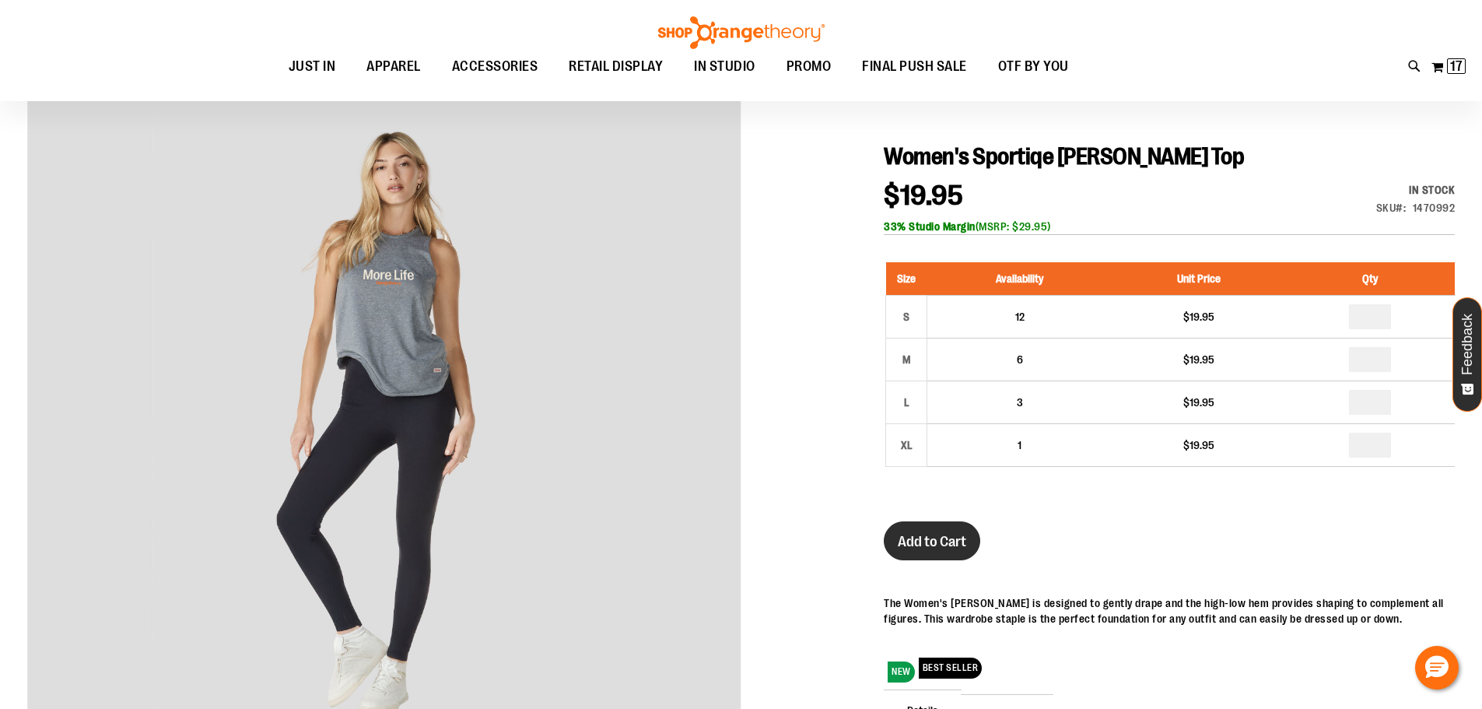
click at [948, 536] on span "Add to Cart" at bounding box center [932, 541] width 68 height 17
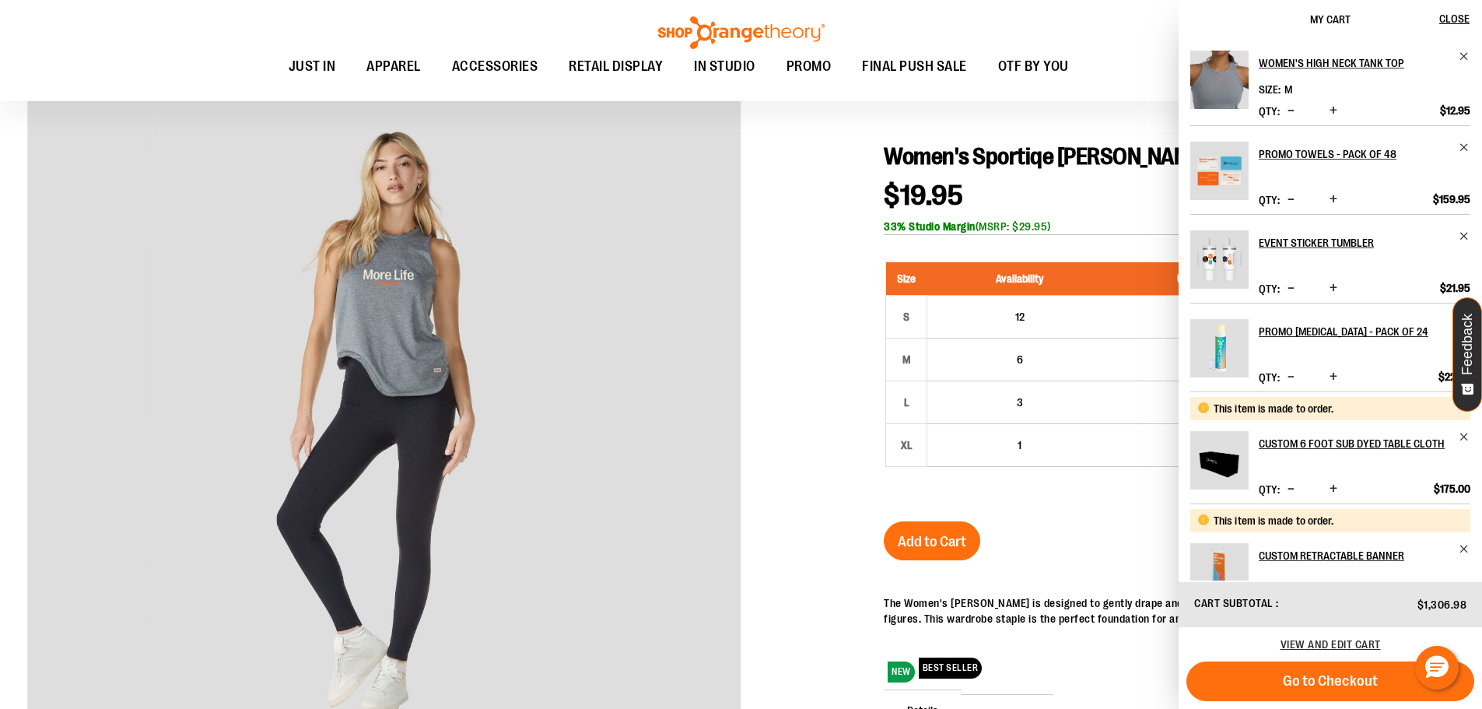
click at [802, 146] on div at bounding box center [741, 496] width 1428 height 851
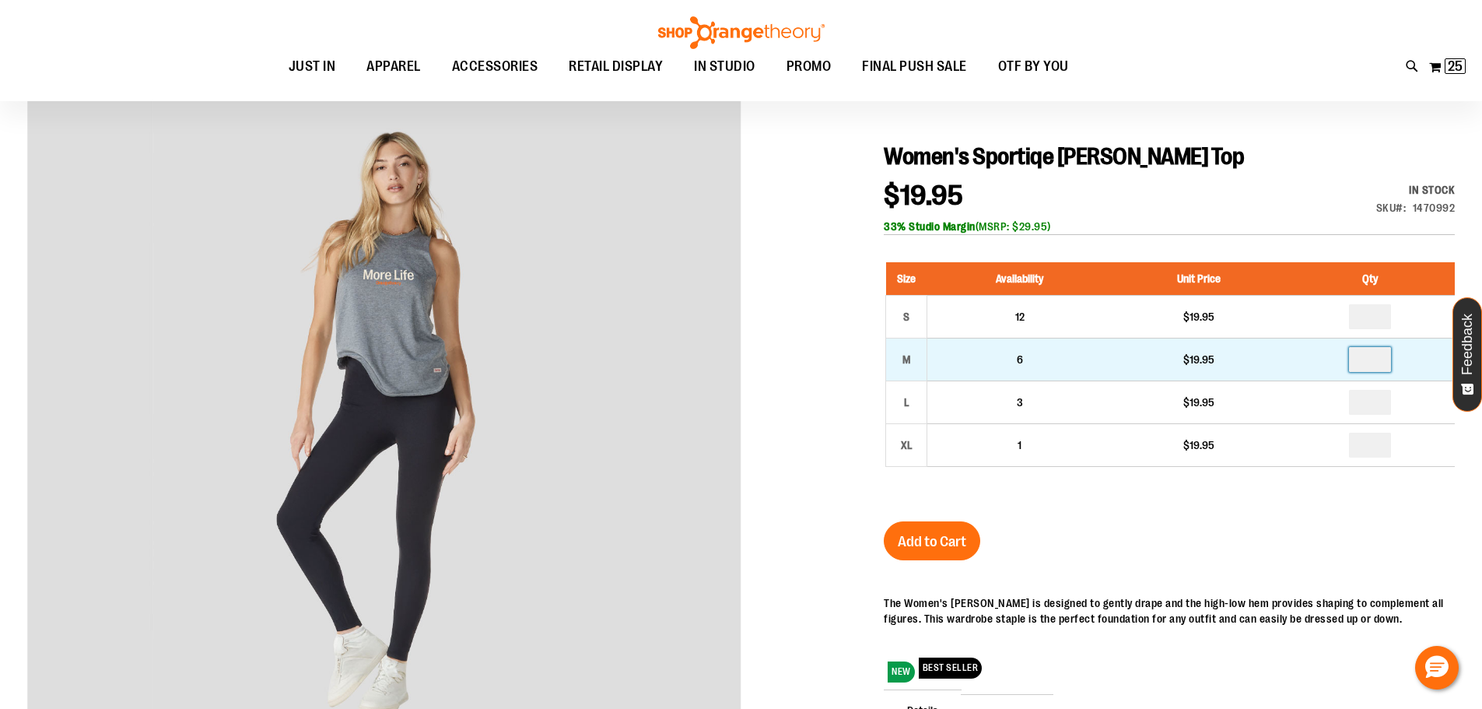
drag, startPoint x: 1377, startPoint y: 363, endPoint x: 1351, endPoint y: 351, distance: 28.2
click at [1356, 353] on input "*" at bounding box center [1370, 359] width 42 height 25
type input "*"
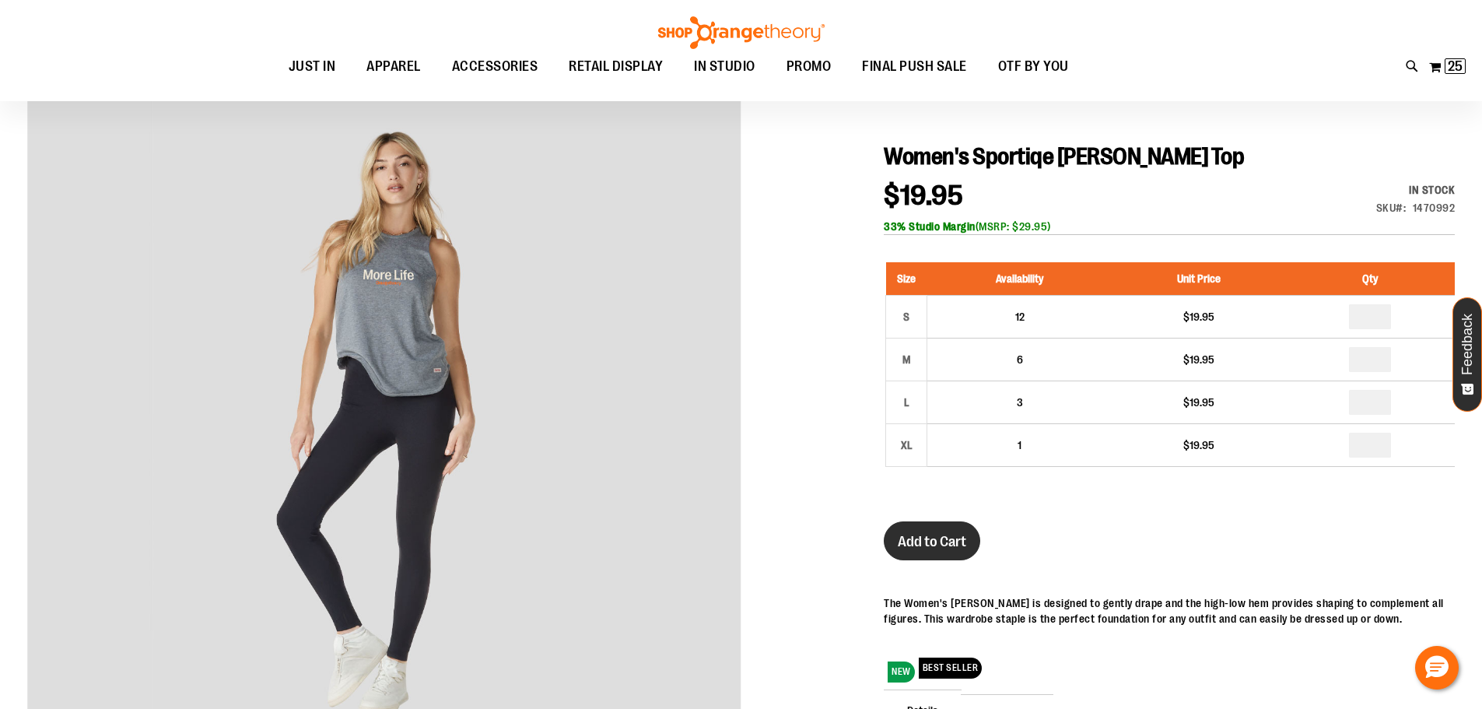
click at [902, 549] on span "Add to Cart" at bounding box center [932, 541] width 68 height 17
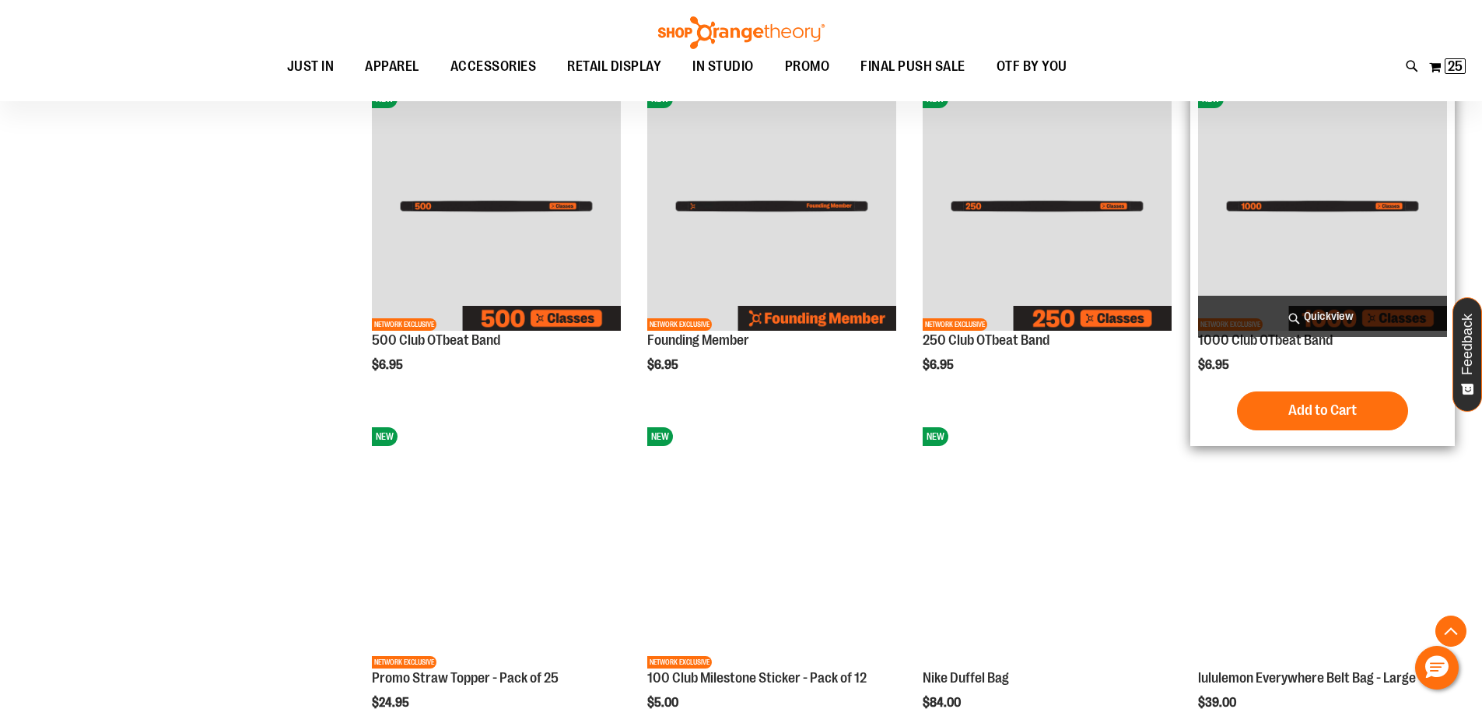
scroll to position [1122, 0]
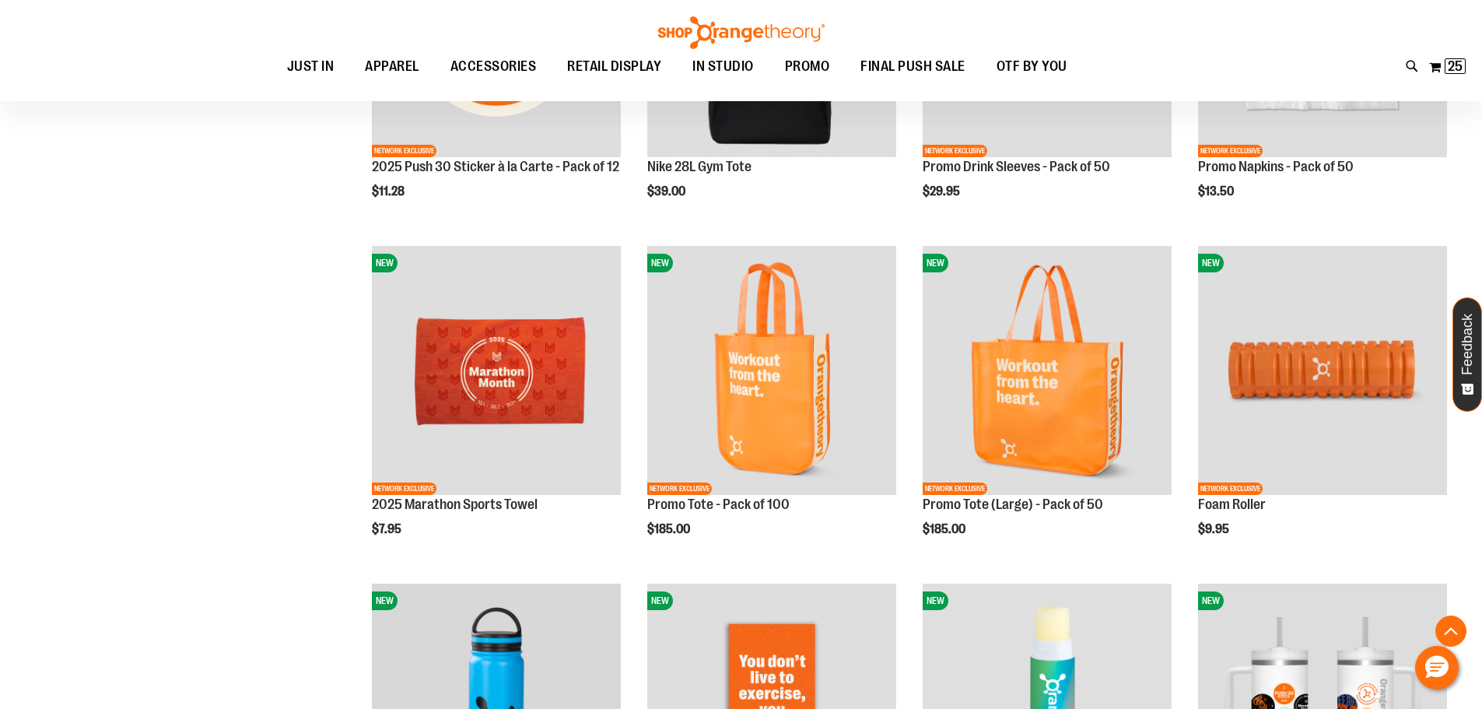
scroll to position [2289, 0]
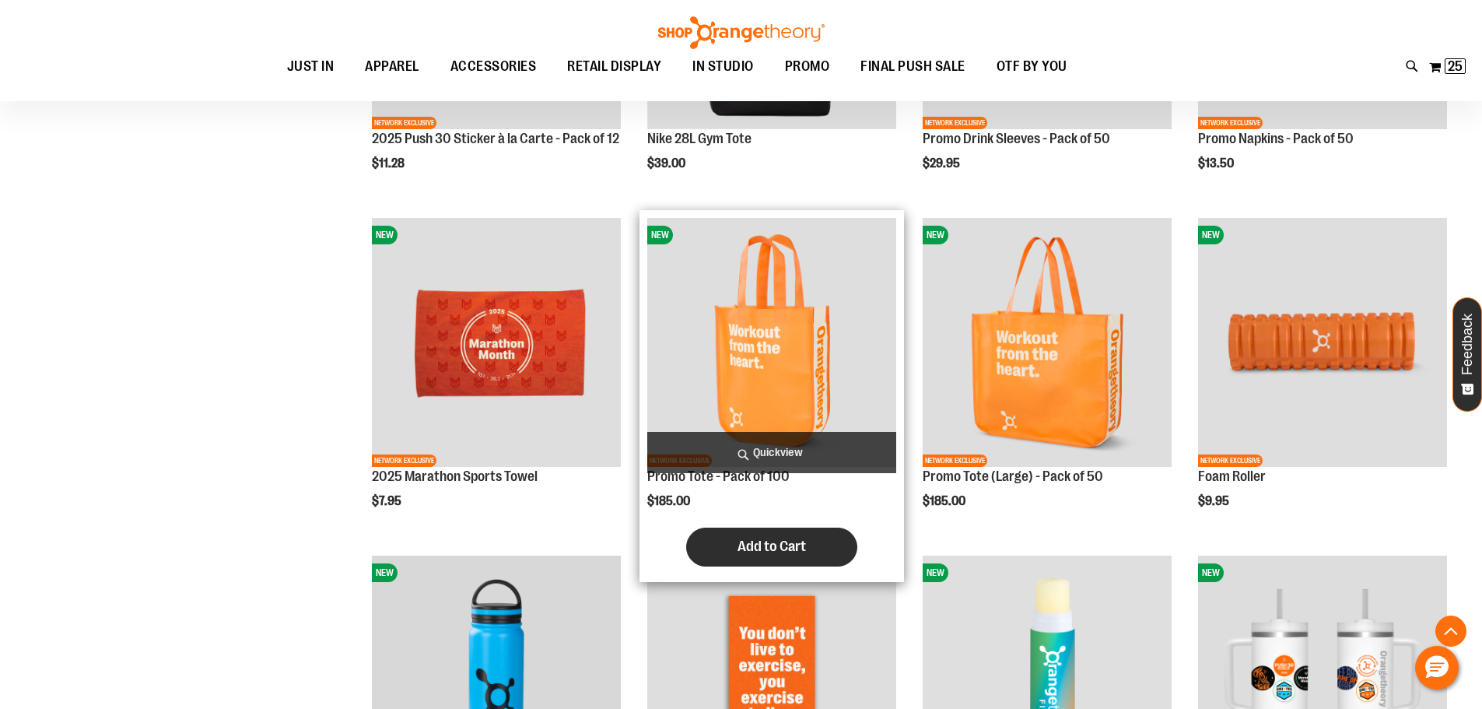
type input "**********"
click at [800, 555] on span "Add to Cart" at bounding box center [772, 546] width 68 height 17
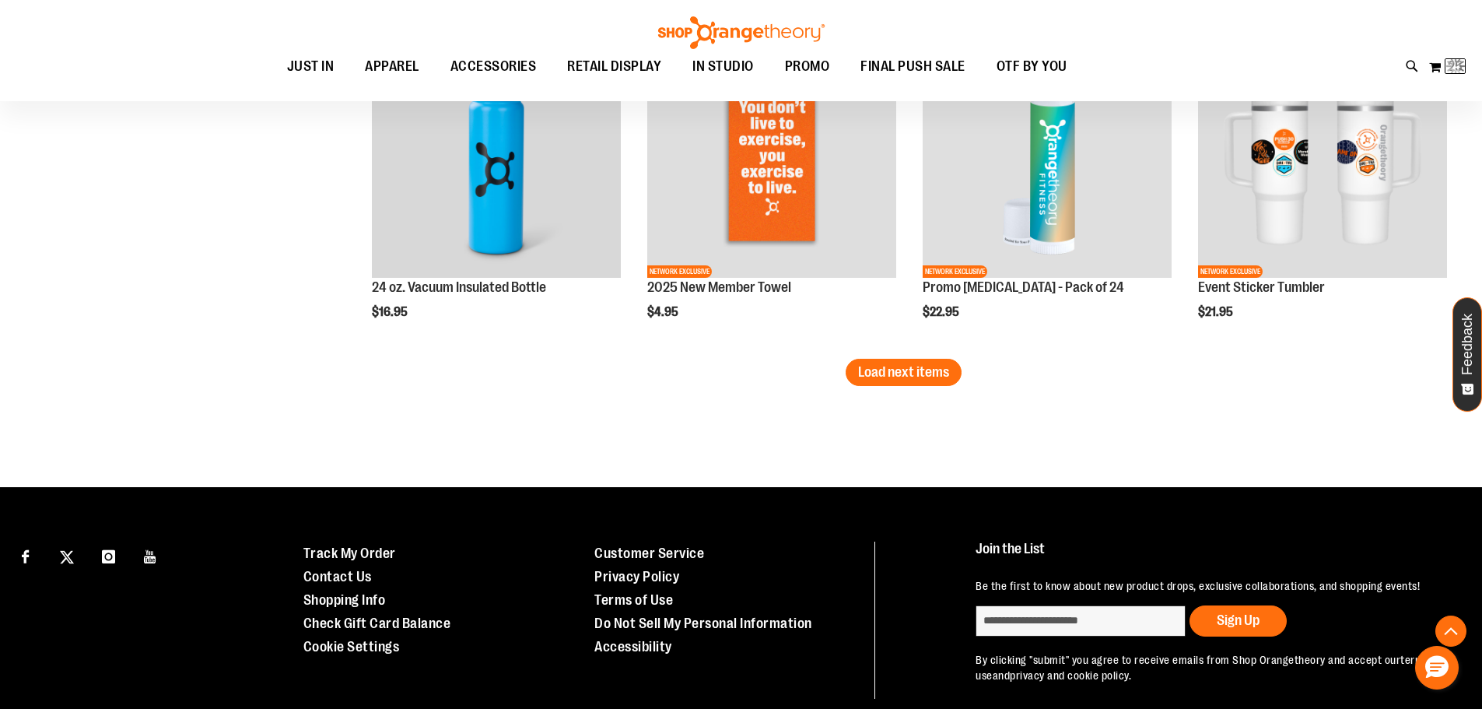
scroll to position [2762, 0]
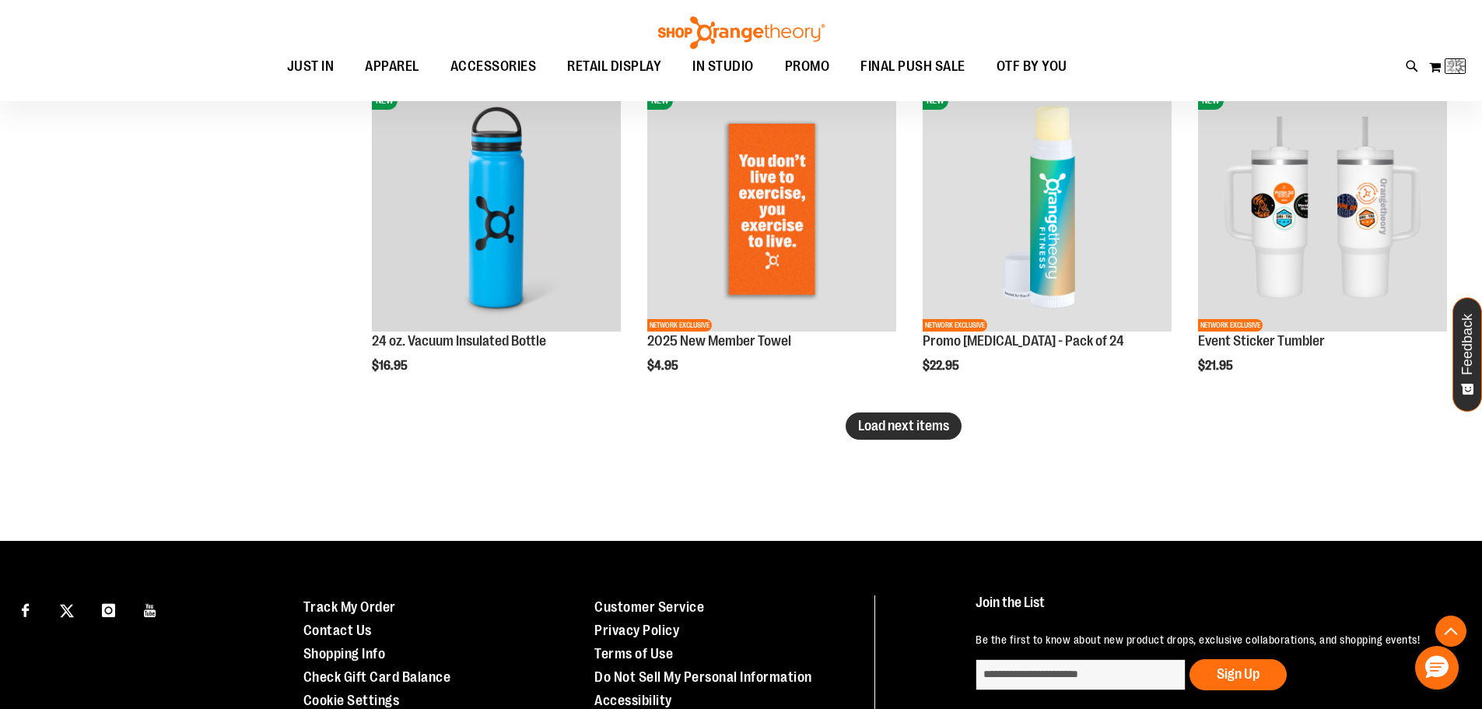
click at [917, 433] on span "Load next items" at bounding box center [903, 426] width 91 height 16
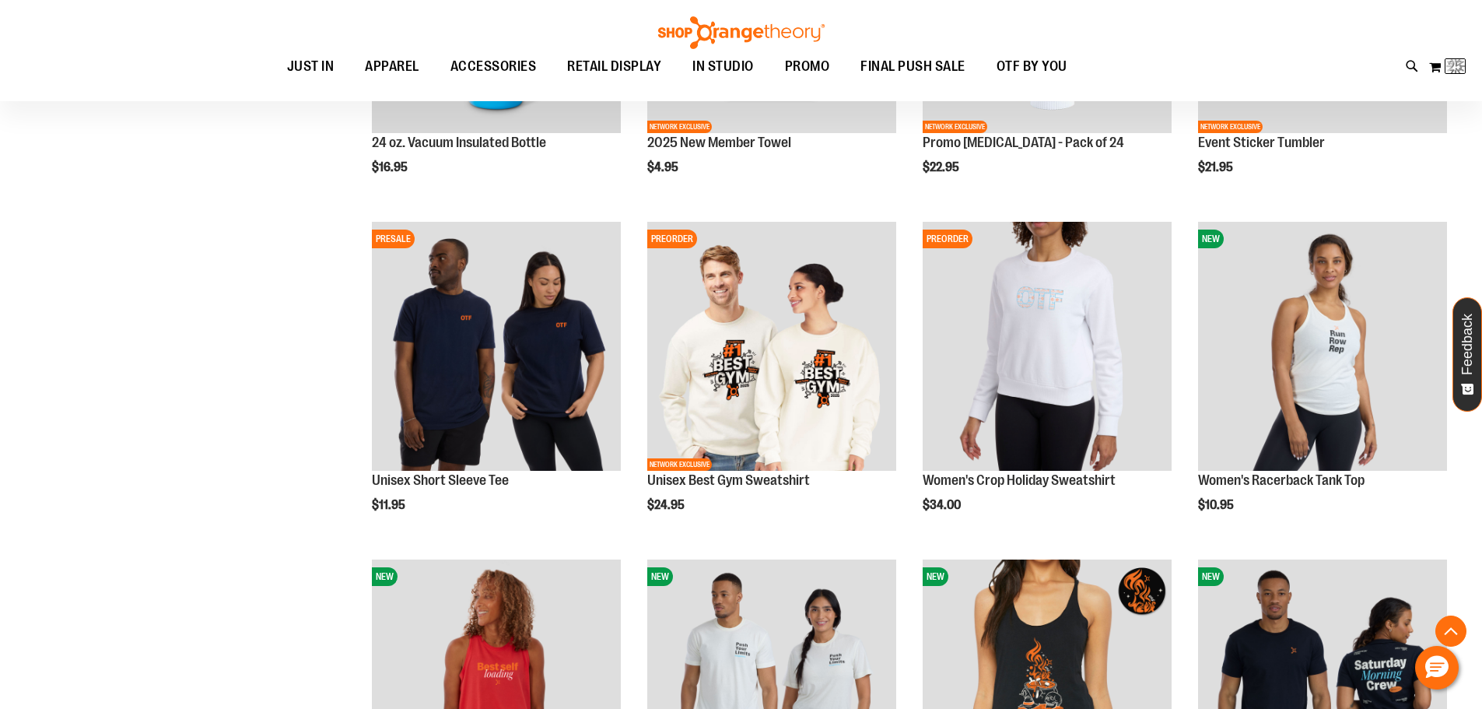
scroll to position [2977, 0]
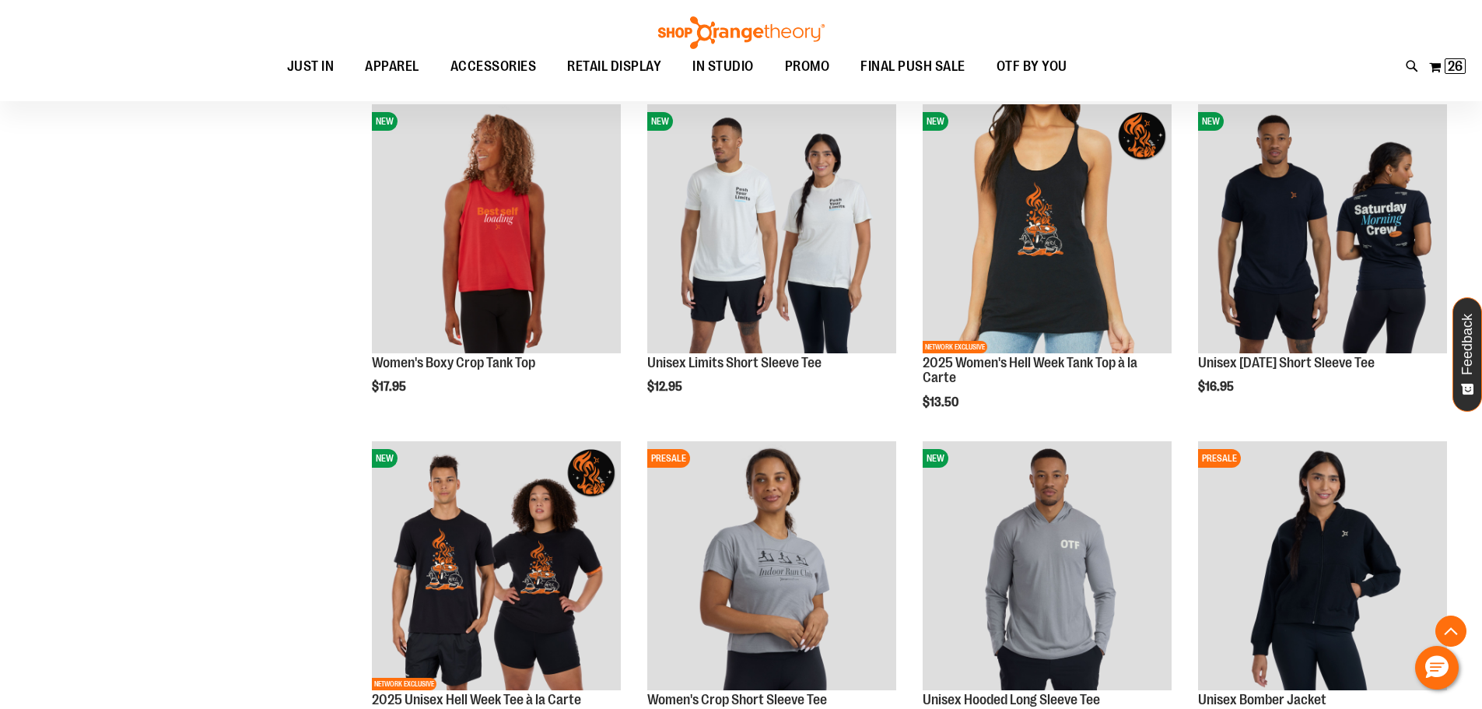
scroll to position [3542, 0]
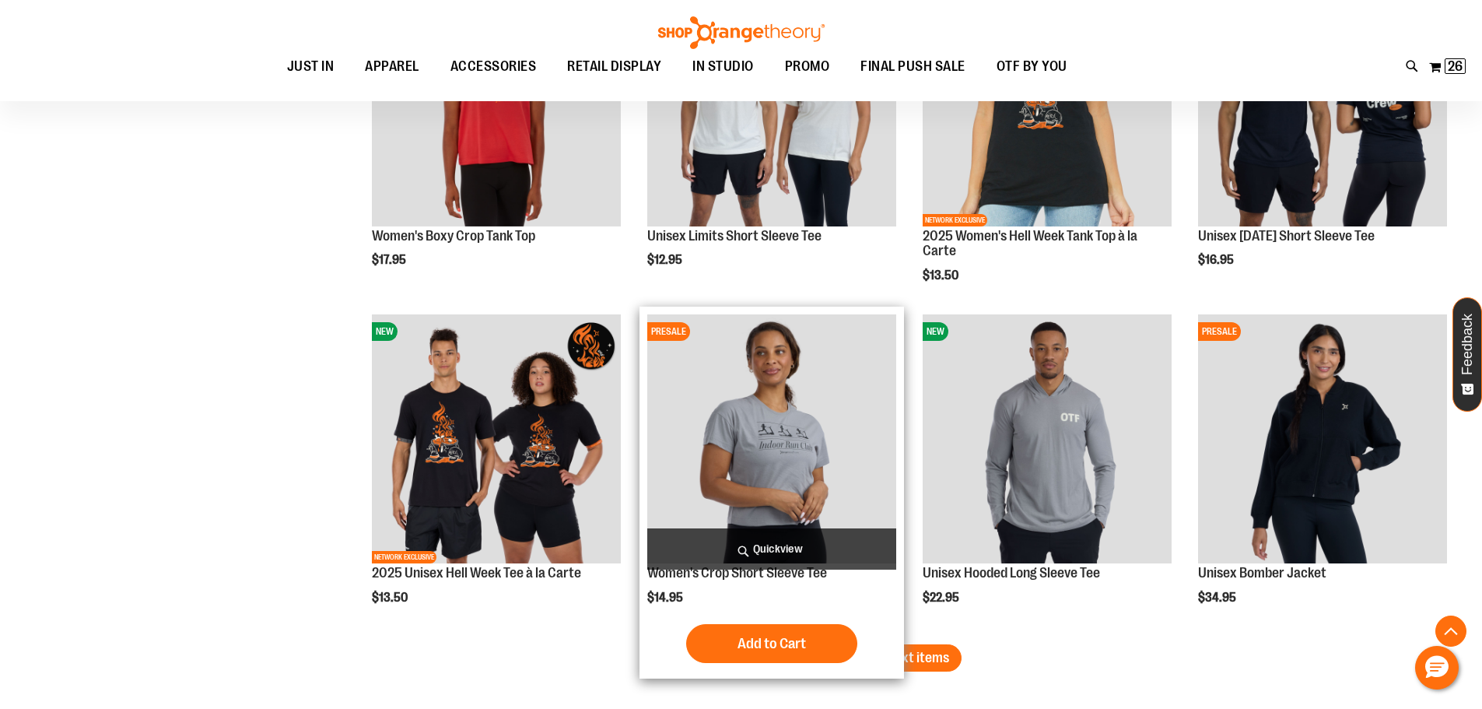
click at [760, 461] on img "product" at bounding box center [771, 438] width 249 height 249
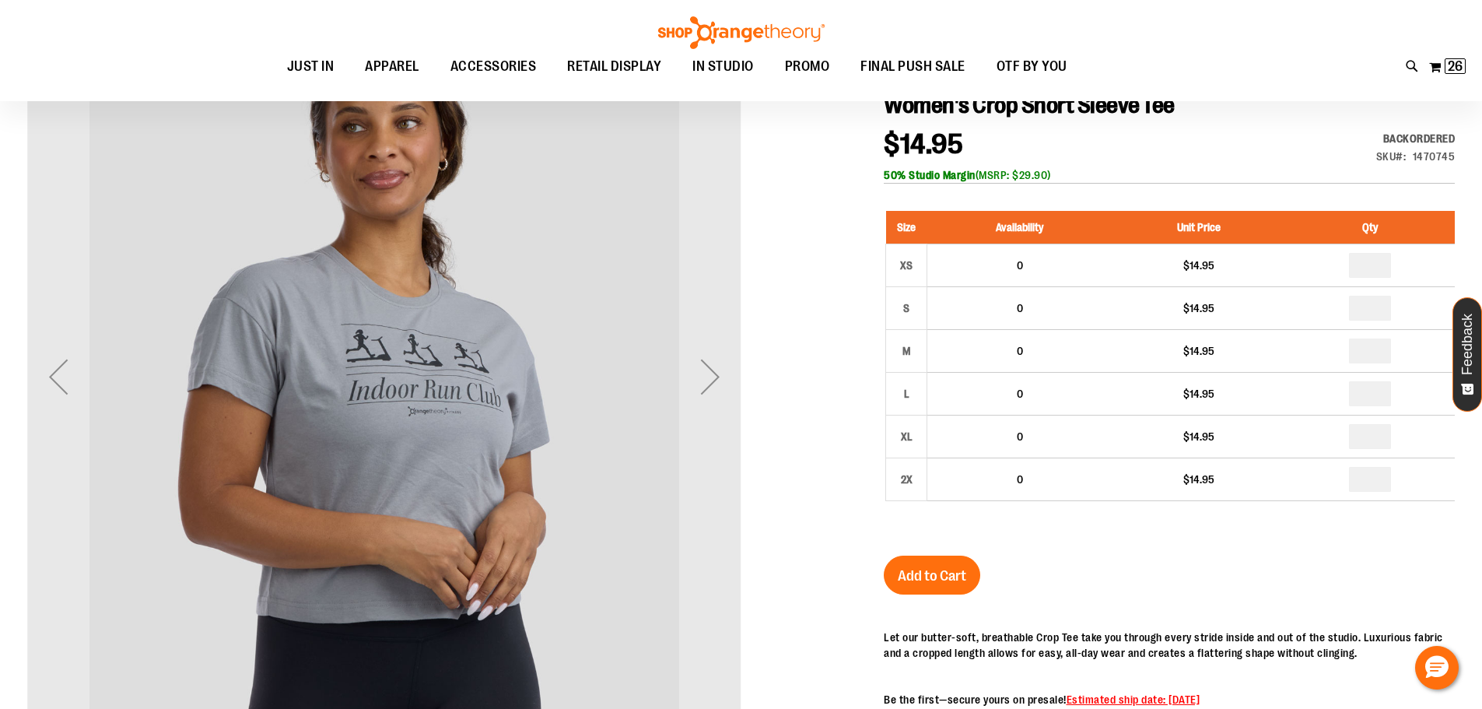
scroll to position [233, 0]
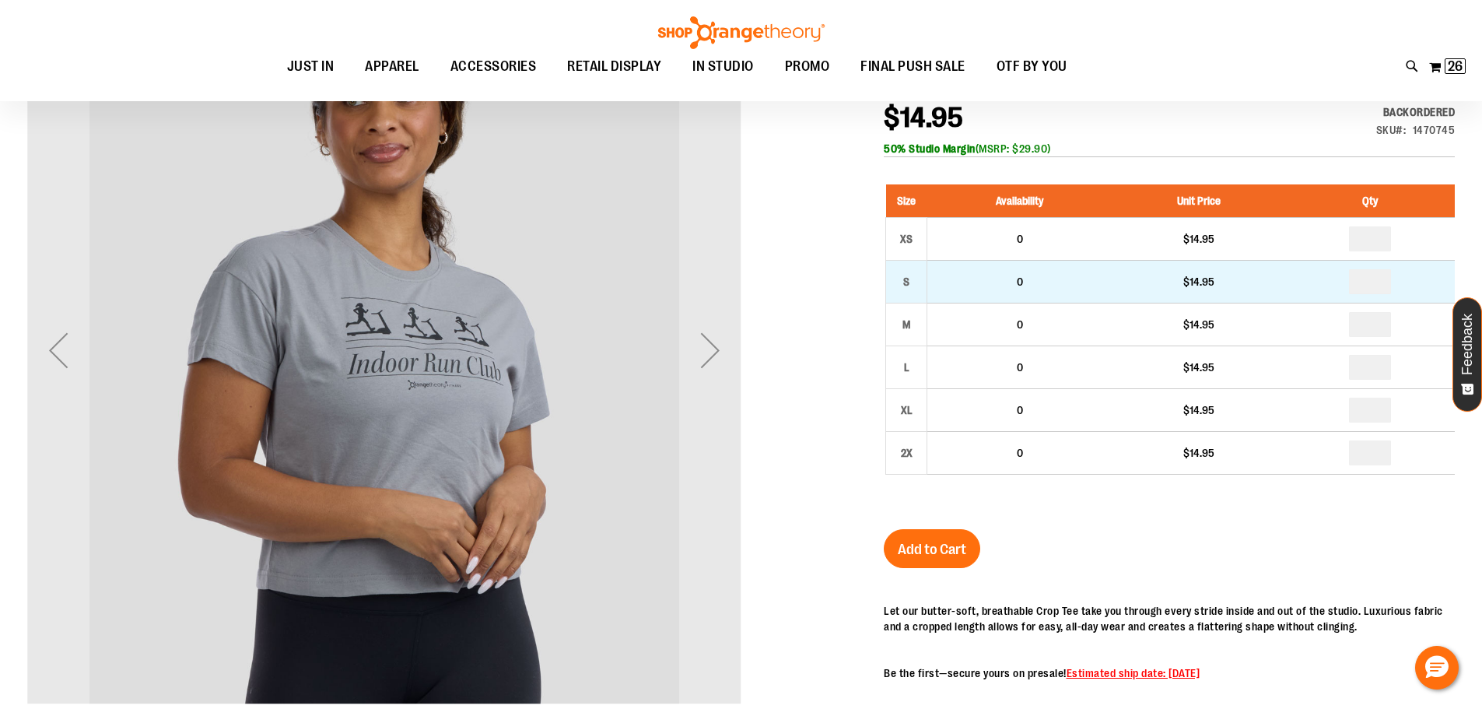
type input "**********"
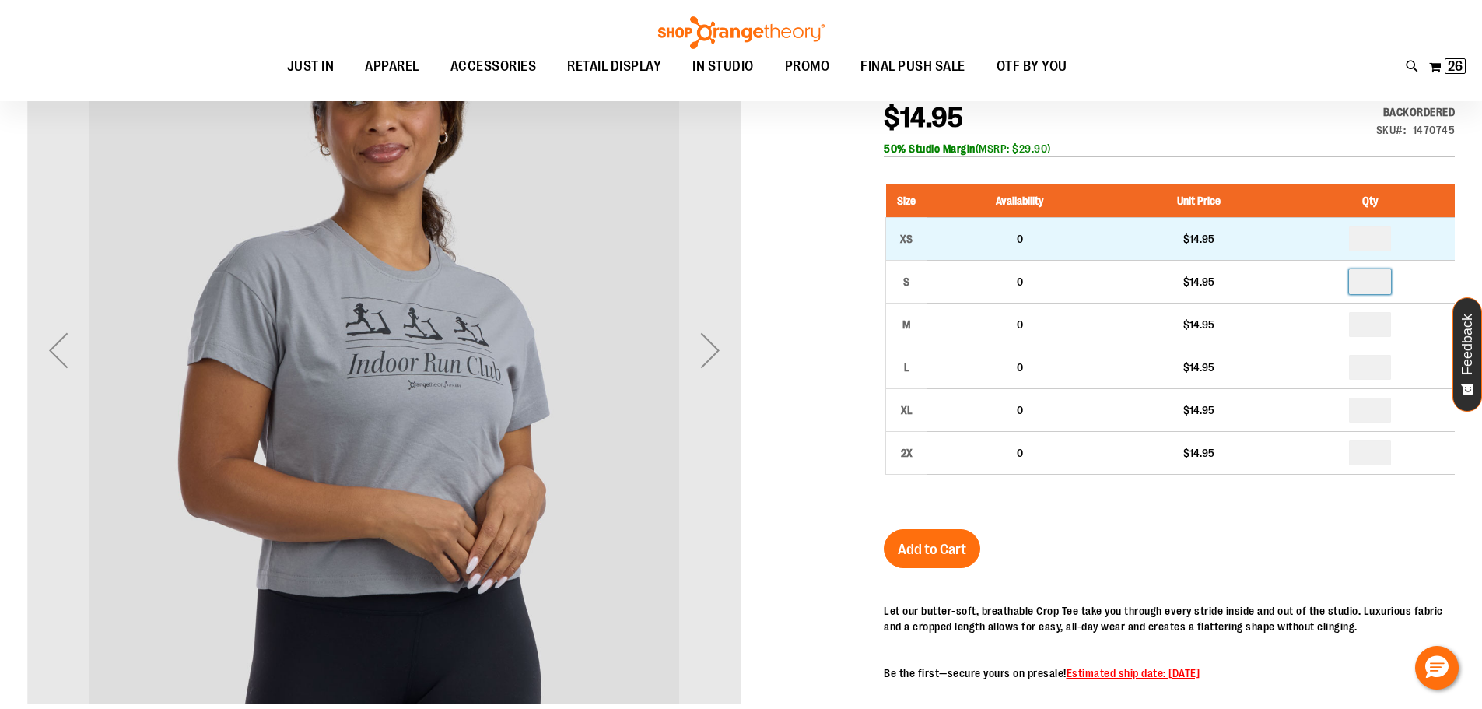
drag, startPoint x: 1382, startPoint y: 276, endPoint x: 1223, endPoint y: 250, distance: 160.9
click at [1226, 257] on tbody "XS 0 $14.95 * S 0 $14.95 M" at bounding box center [1171, 345] width 570 height 257
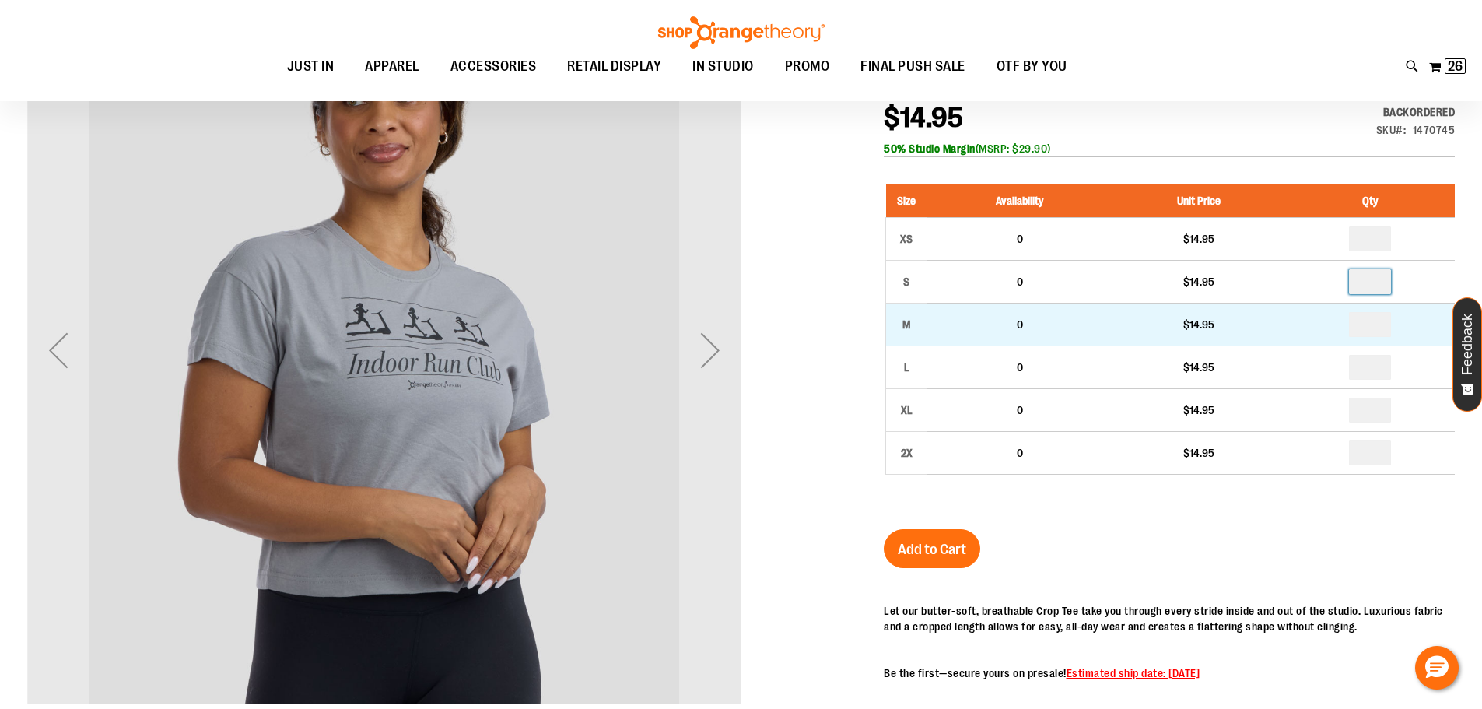
type input "*"
drag, startPoint x: 1379, startPoint y: 330, endPoint x: 1293, endPoint y: 328, distance: 86.4
type input "*"
drag, startPoint x: 1384, startPoint y: 366, endPoint x: 1284, endPoint y: 334, distance: 104.6
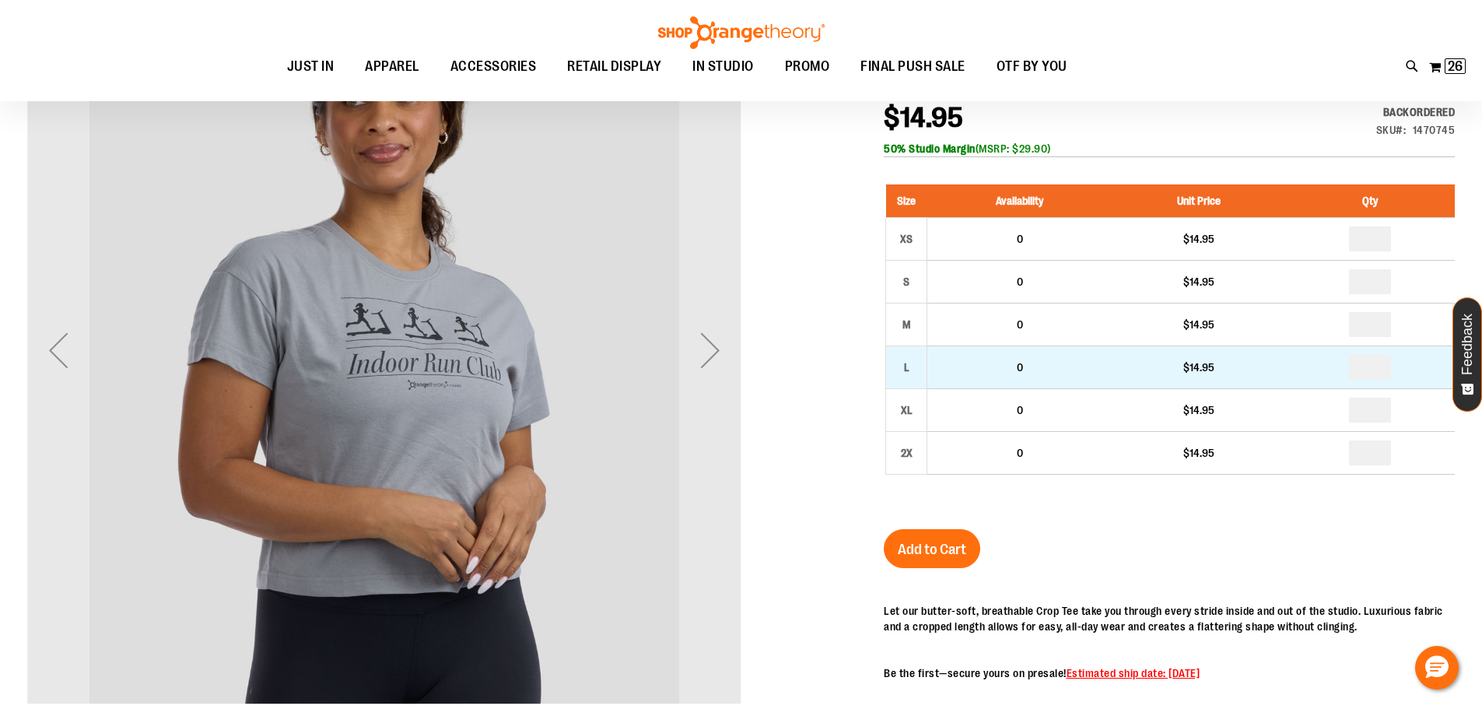
type input "*"
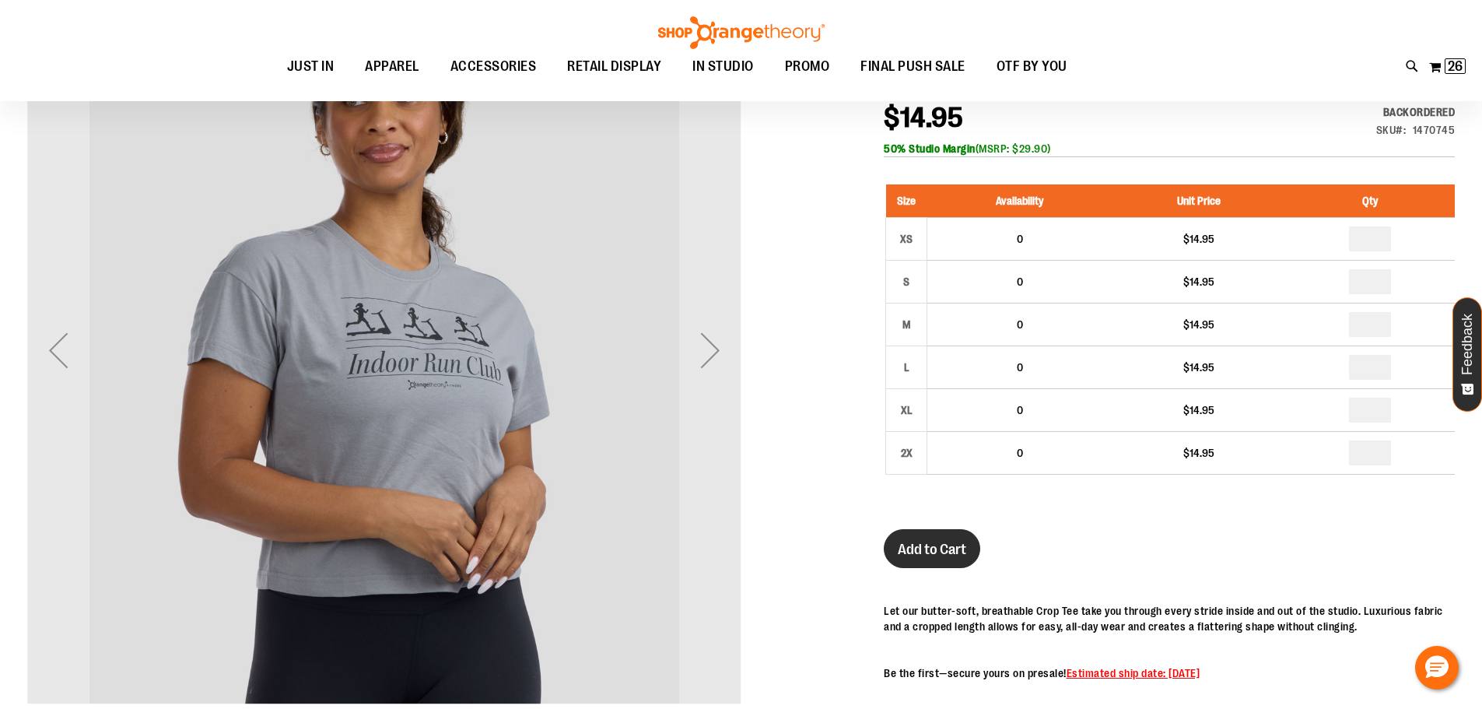
click at [903, 554] on span "Add to Cart" at bounding box center [932, 549] width 68 height 17
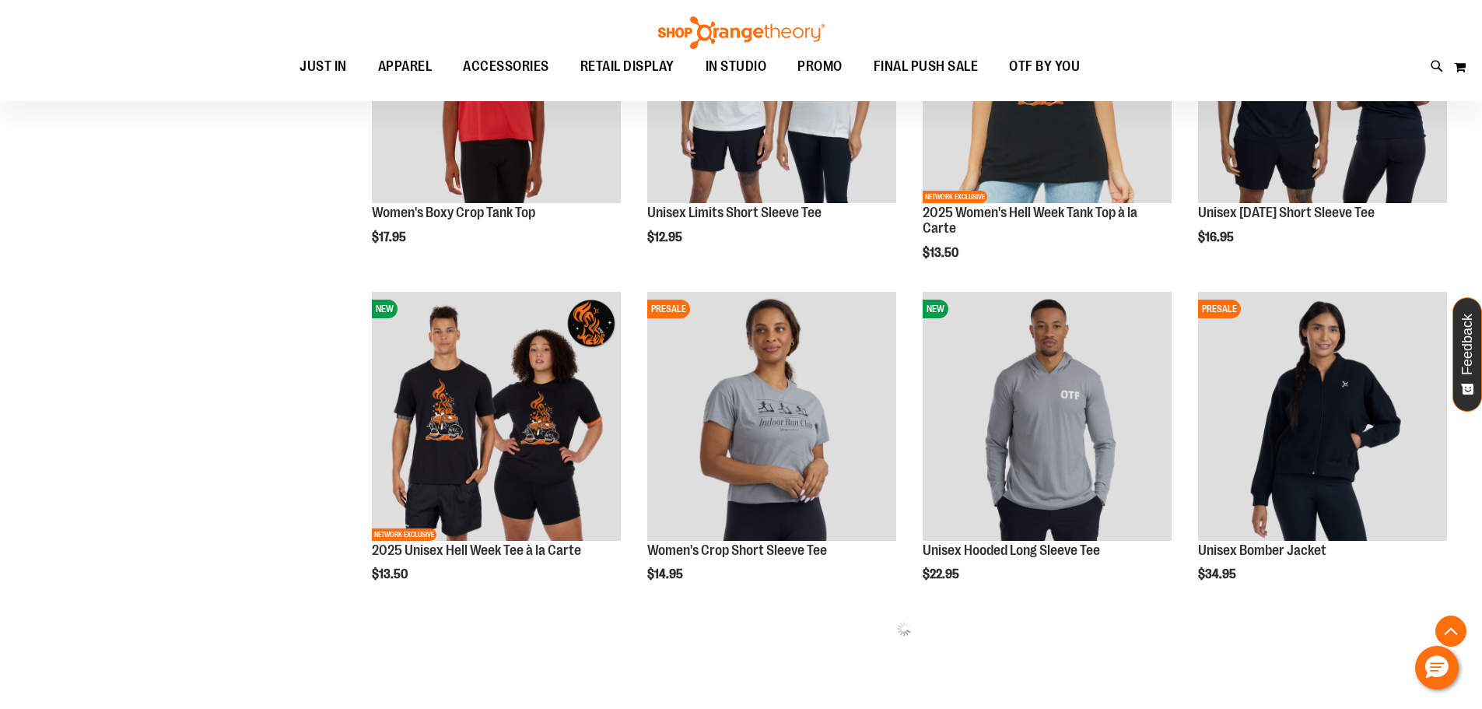
scroll to position [560, 0]
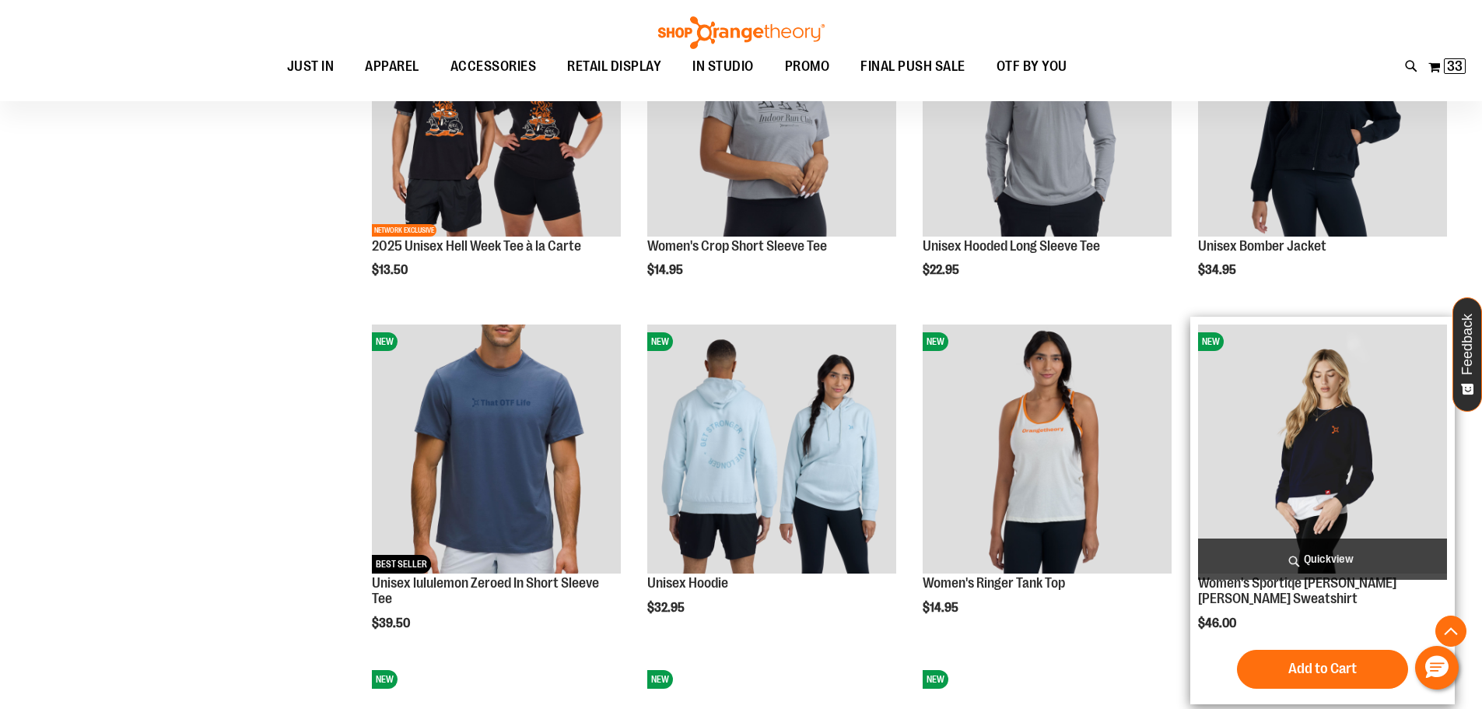
scroll to position [949, 0]
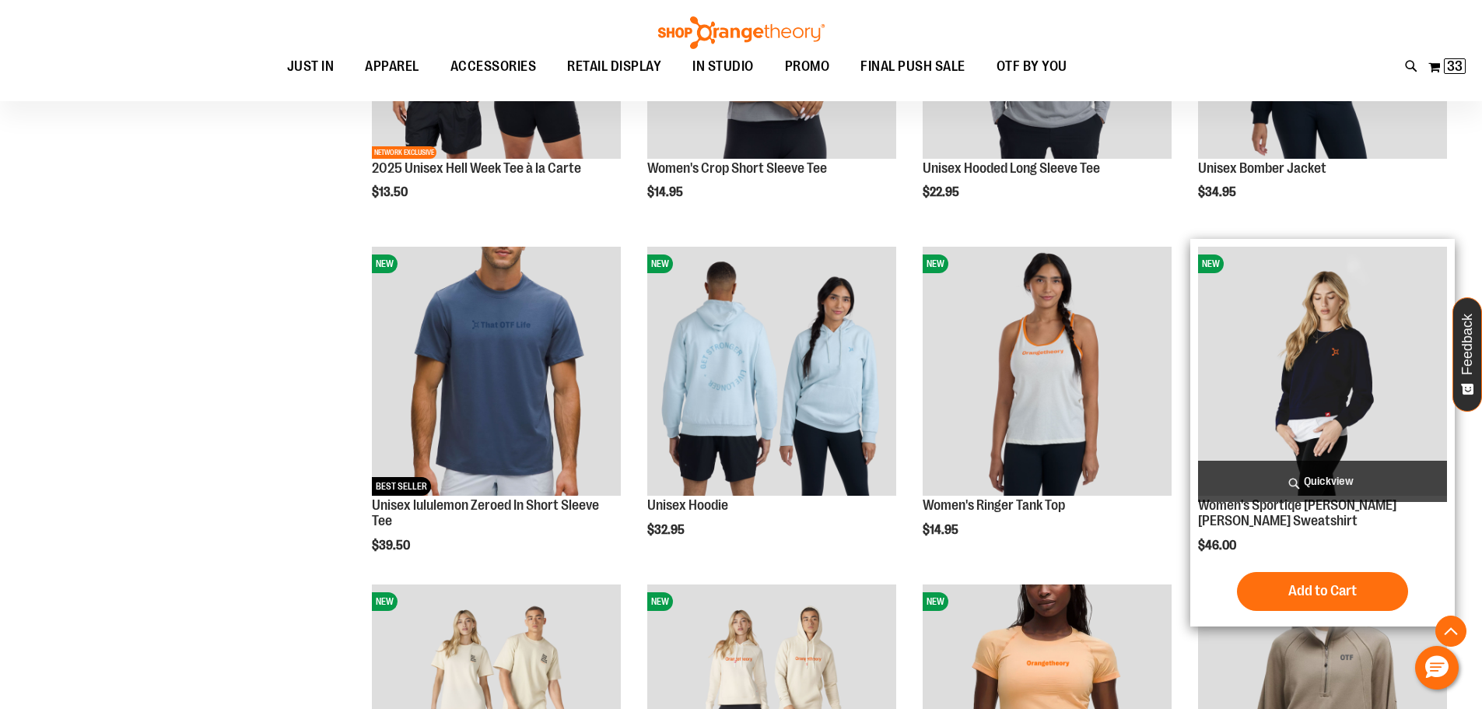
type input "**********"
click at [1347, 384] on img "product" at bounding box center [1322, 371] width 249 height 249
click at [1332, 362] on img "product" at bounding box center [1322, 371] width 249 height 249
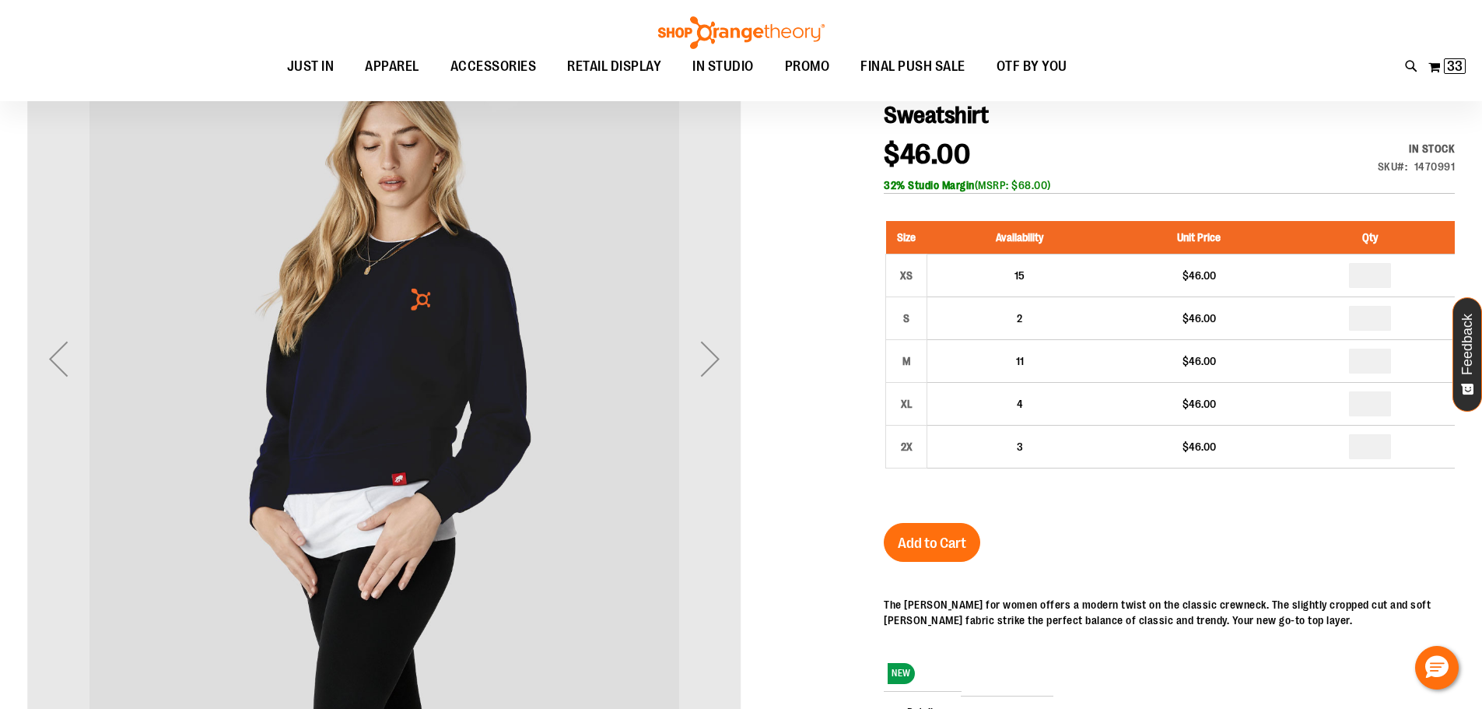
scroll to position [233, 0]
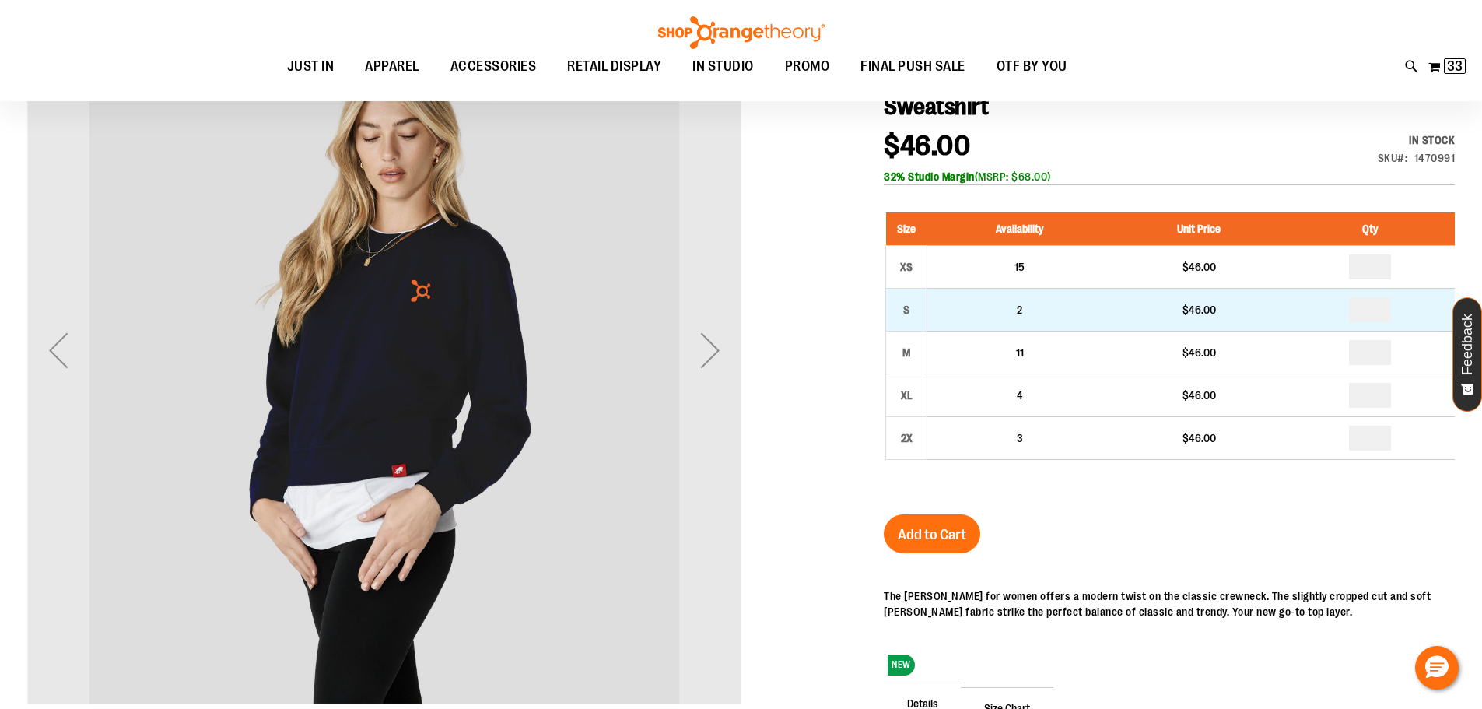
type input "**********"
drag, startPoint x: 1390, startPoint y: 279, endPoint x: 1330, endPoint y: 281, distance: 60.0
click at [1330, 288] on td at bounding box center [1370, 309] width 169 height 43
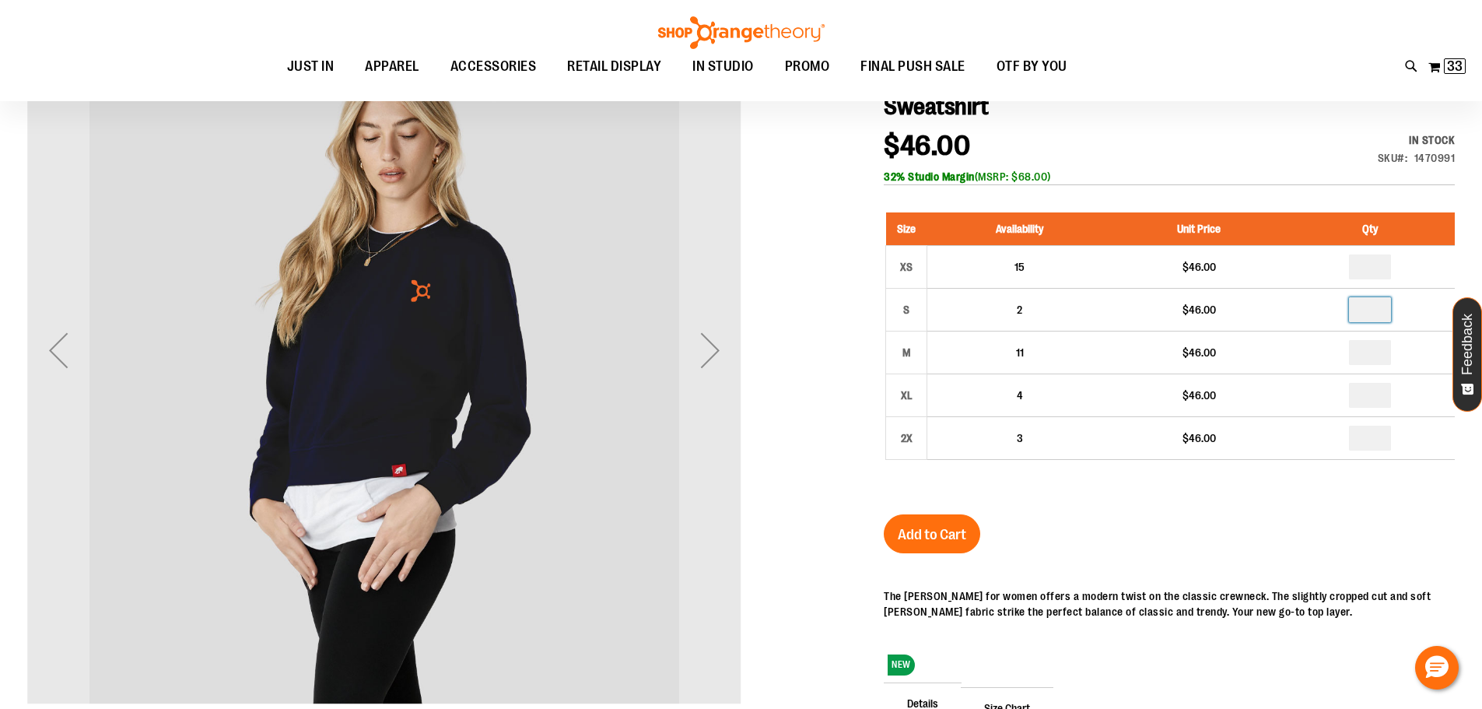
type input "*"
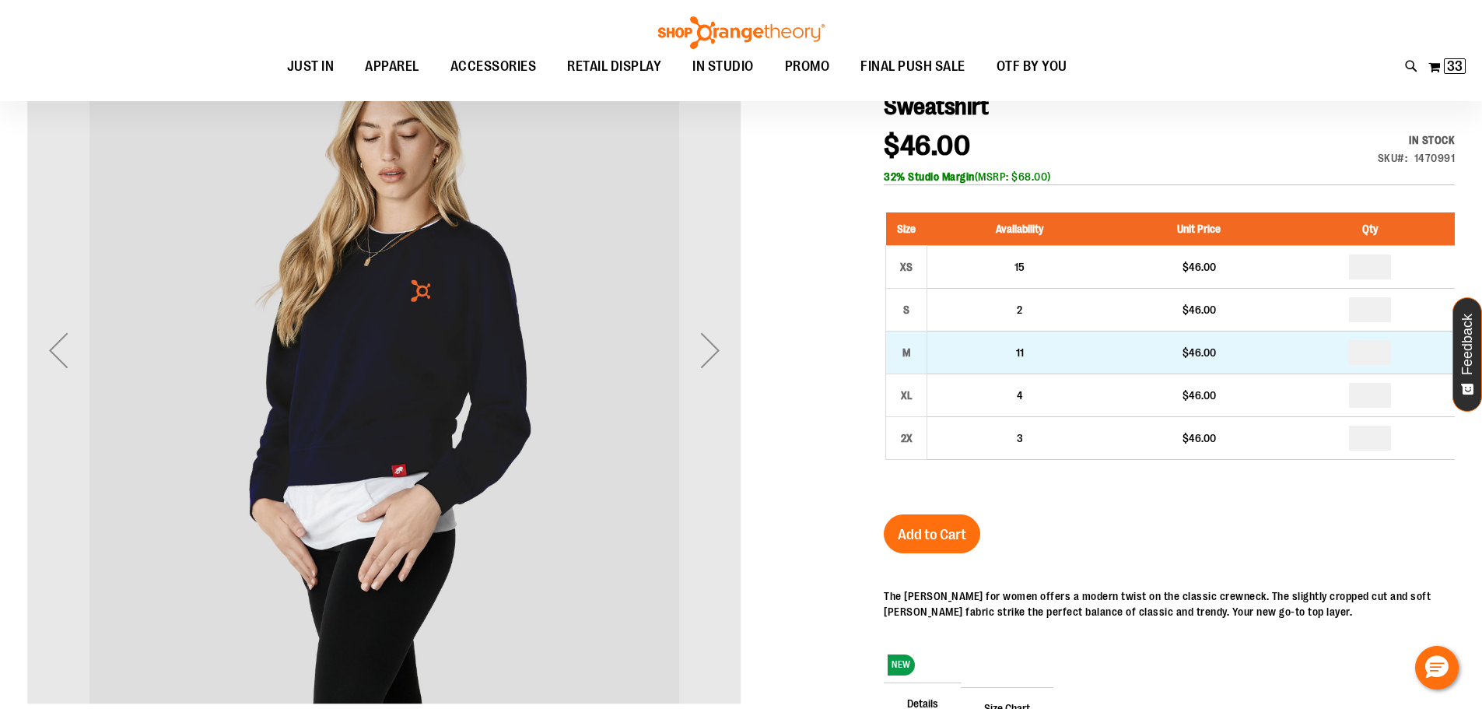
drag, startPoint x: 1382, startPoint y: 321, endPoint x: 1279, endPoint y: 321, distance: 103.5
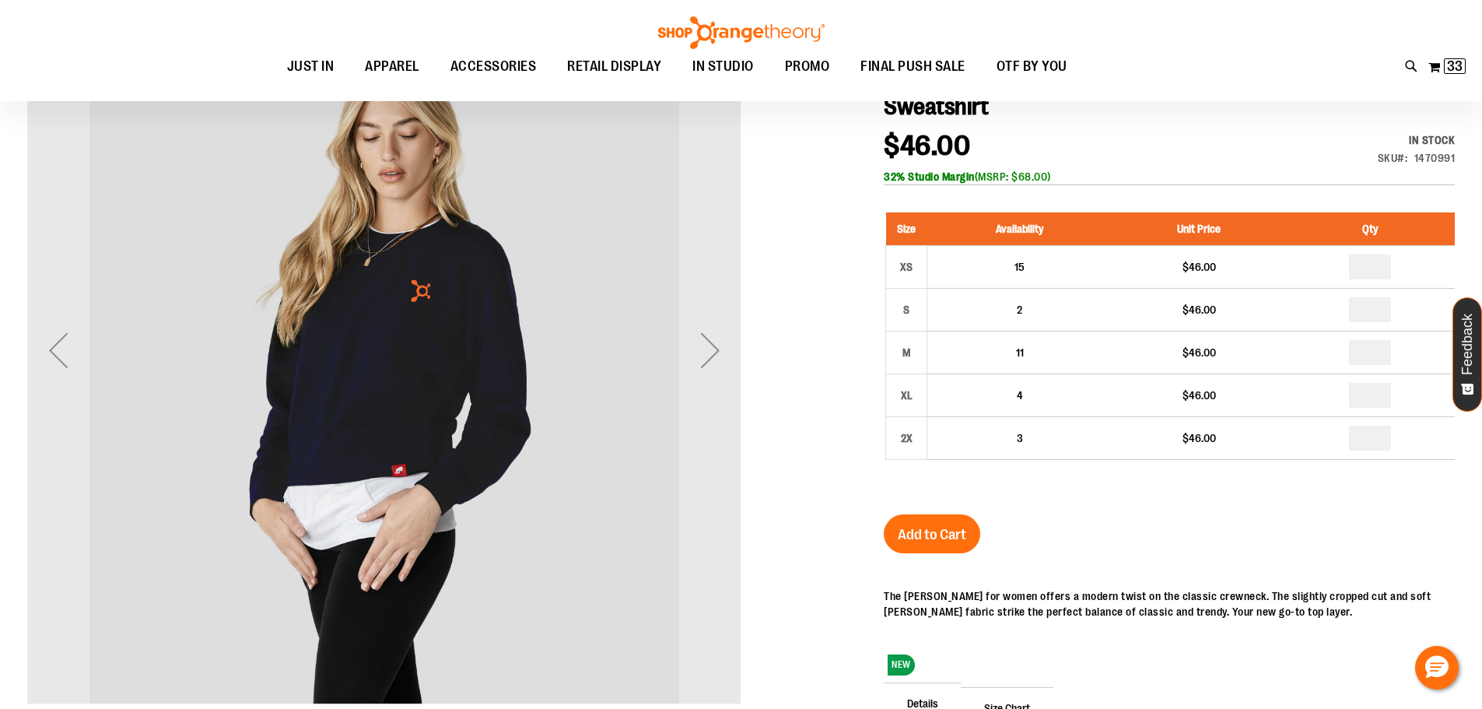
type input "**"
drag, startPoint x: 945, startPoint y: 510, endPoint x: 959, endPoint y: 510, distance: 14.0
click at [944, 526] on span "Add to Cart" at bounding box center [932, 534] width 68 height 17
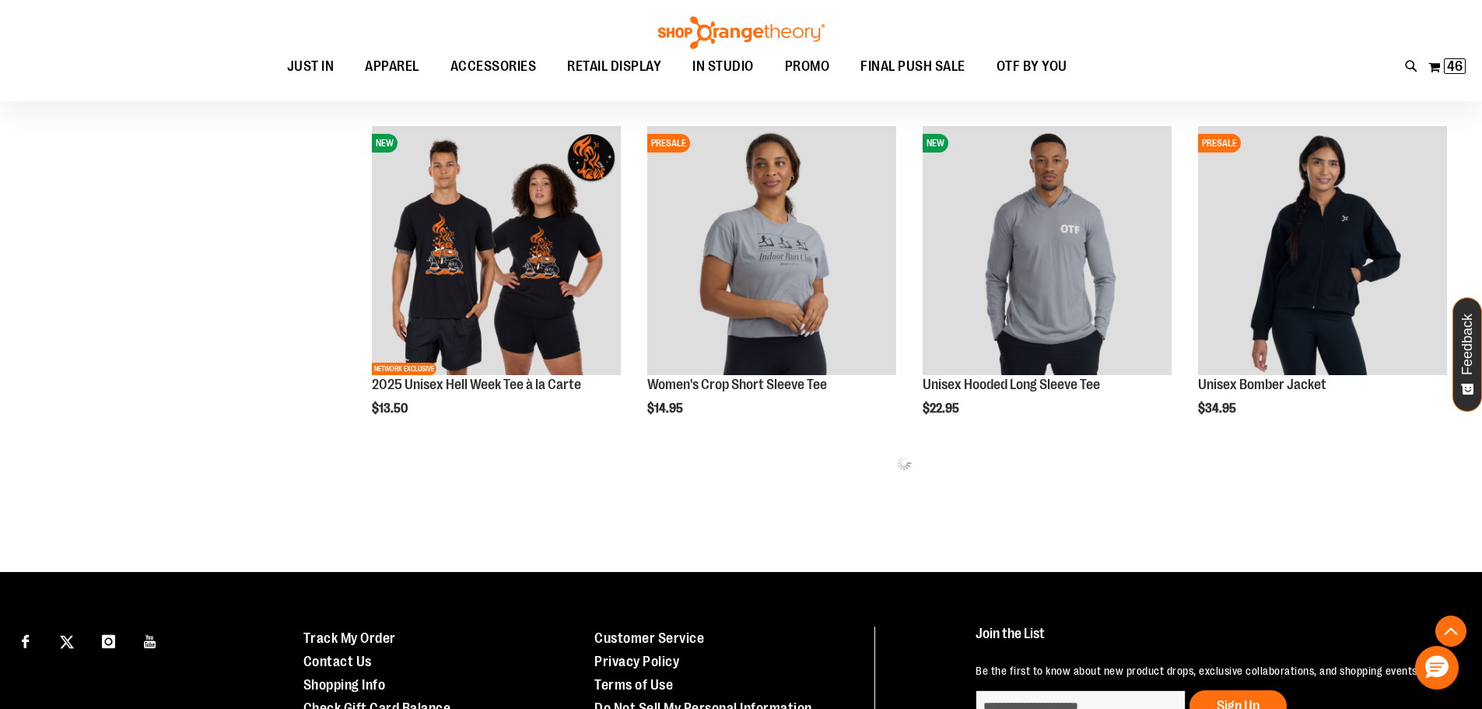
scroll to position [693, 0]
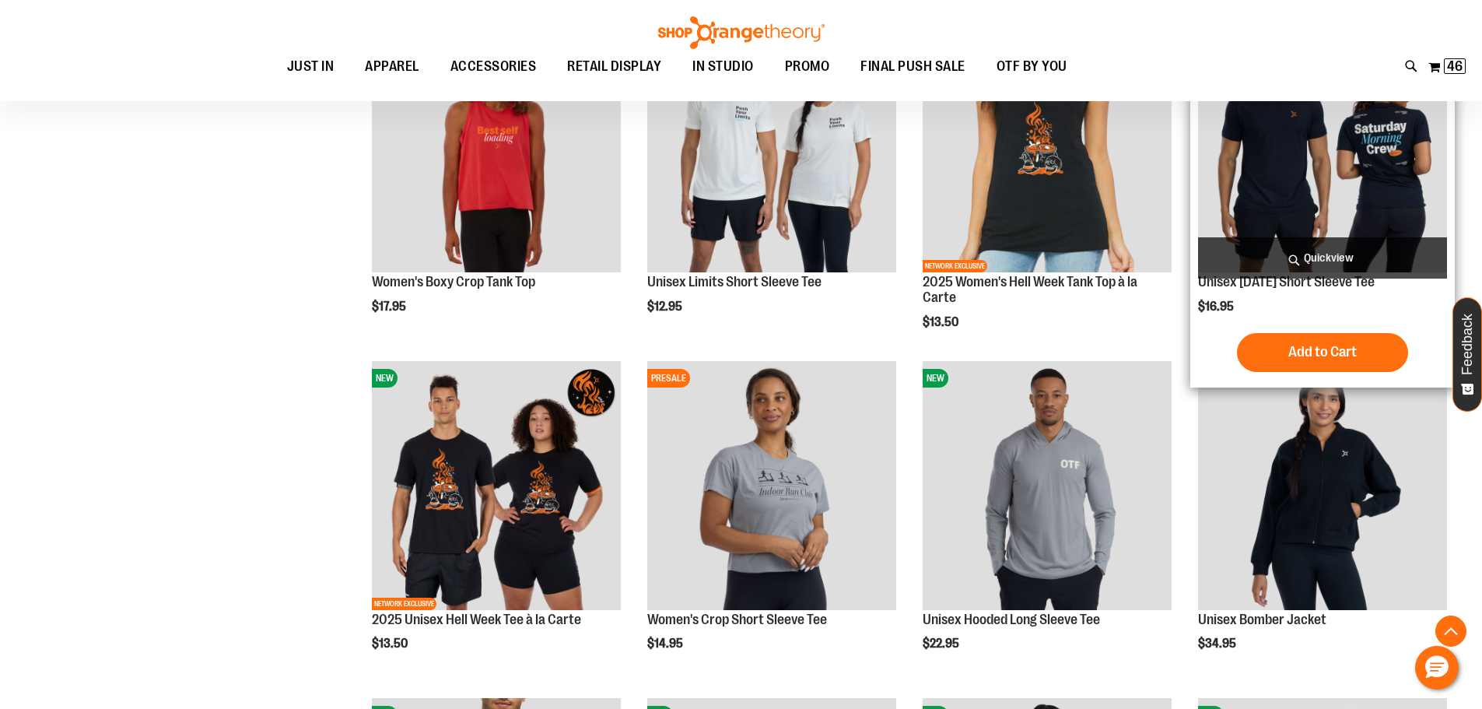
scroll to position [693, 0]
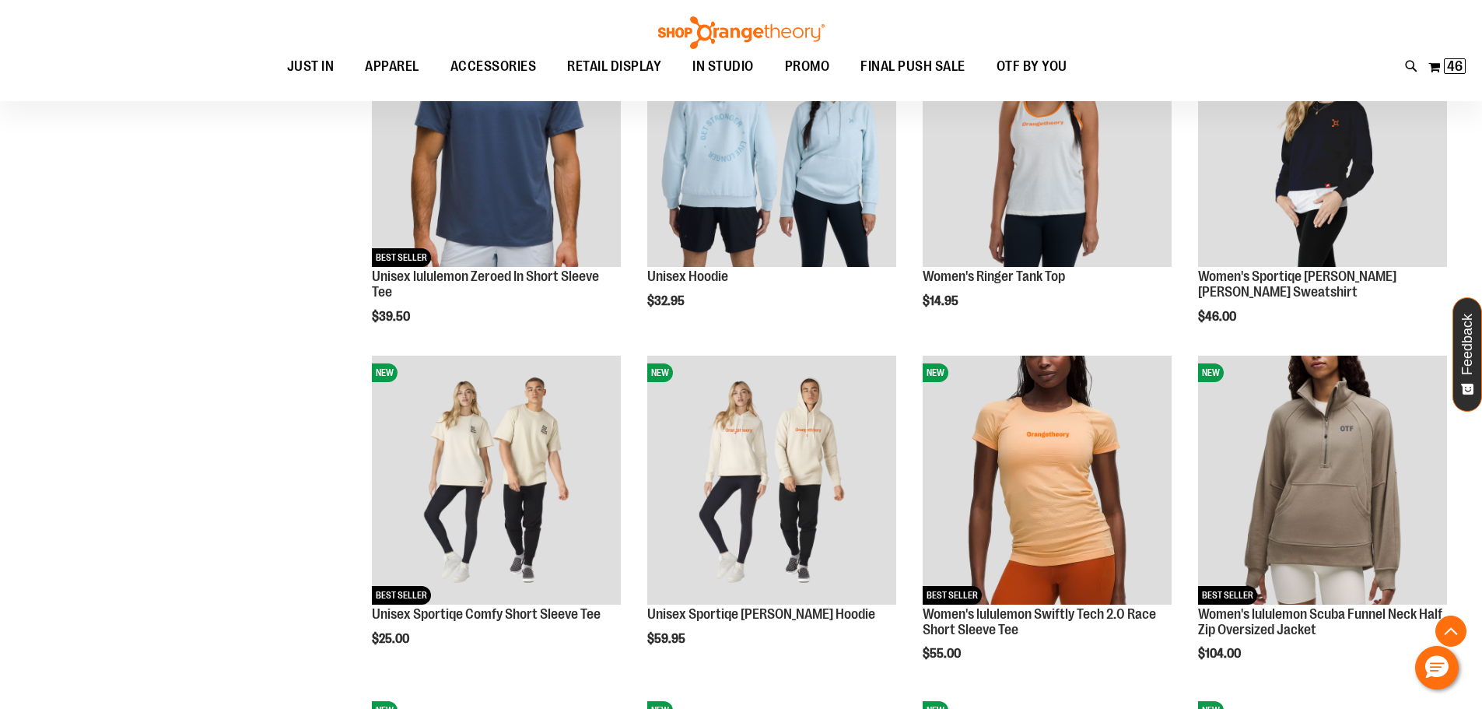
scroll to position [1160, 0]
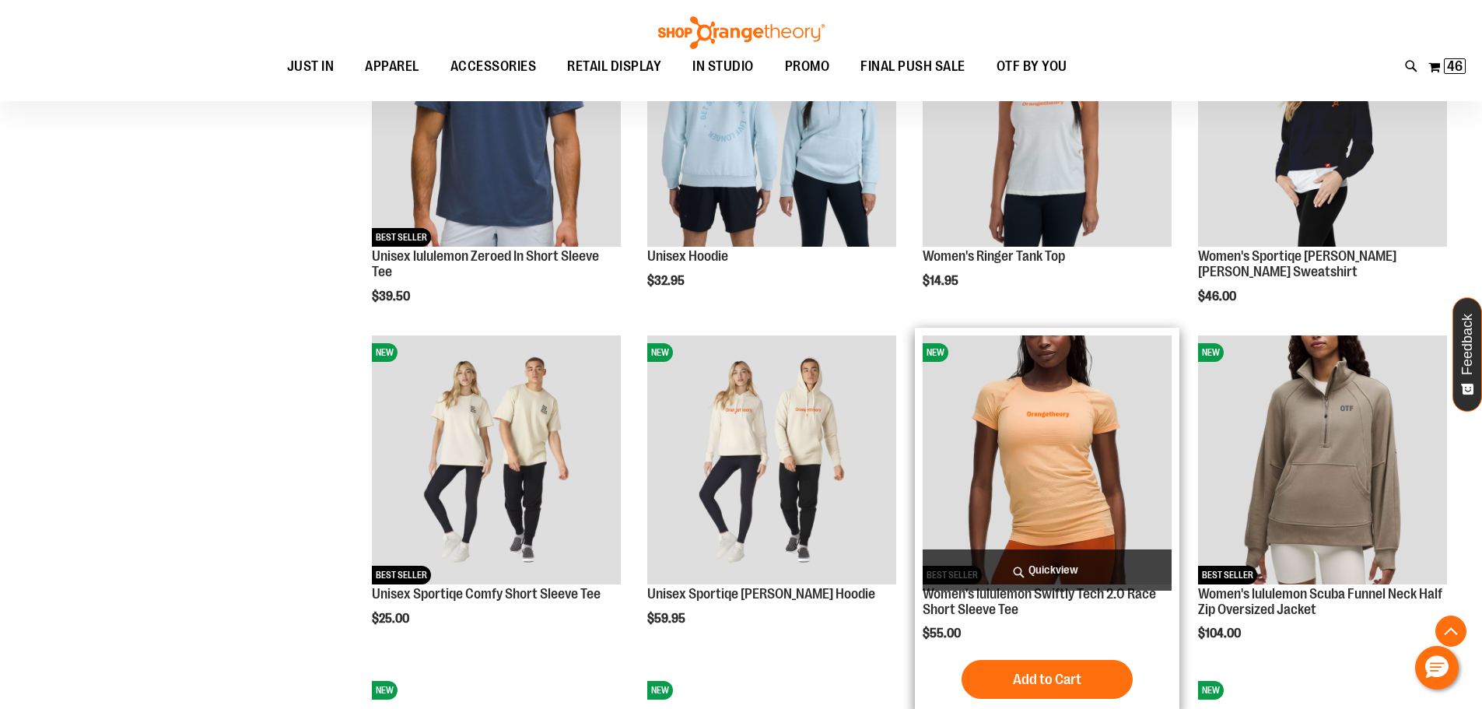
type input "**********"
click at [1054, 460] on img "product" at bounding box center [1047, 459] width 249 height 249
click at [1053, 462] on img "product" at bounding box center [1047, 459] width 249 height 249
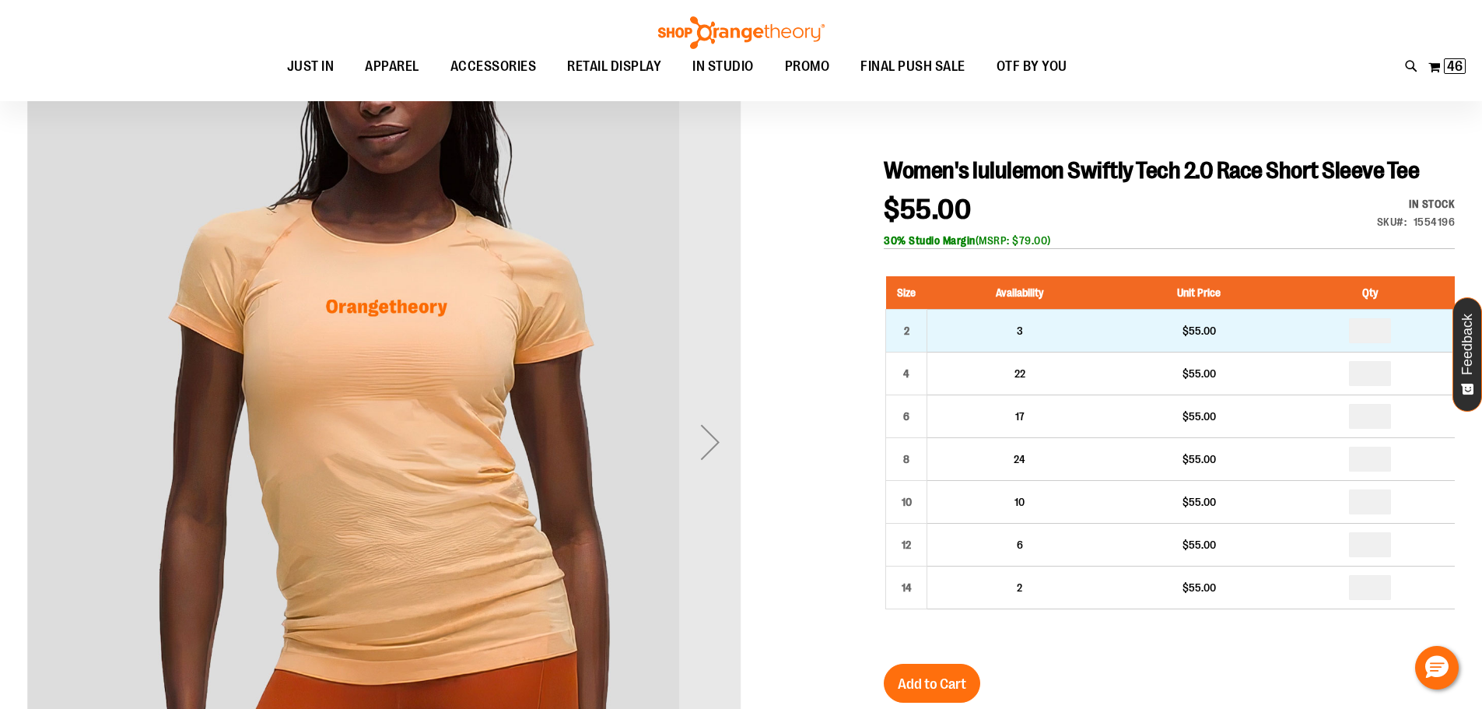
scroll to position [155, 0]
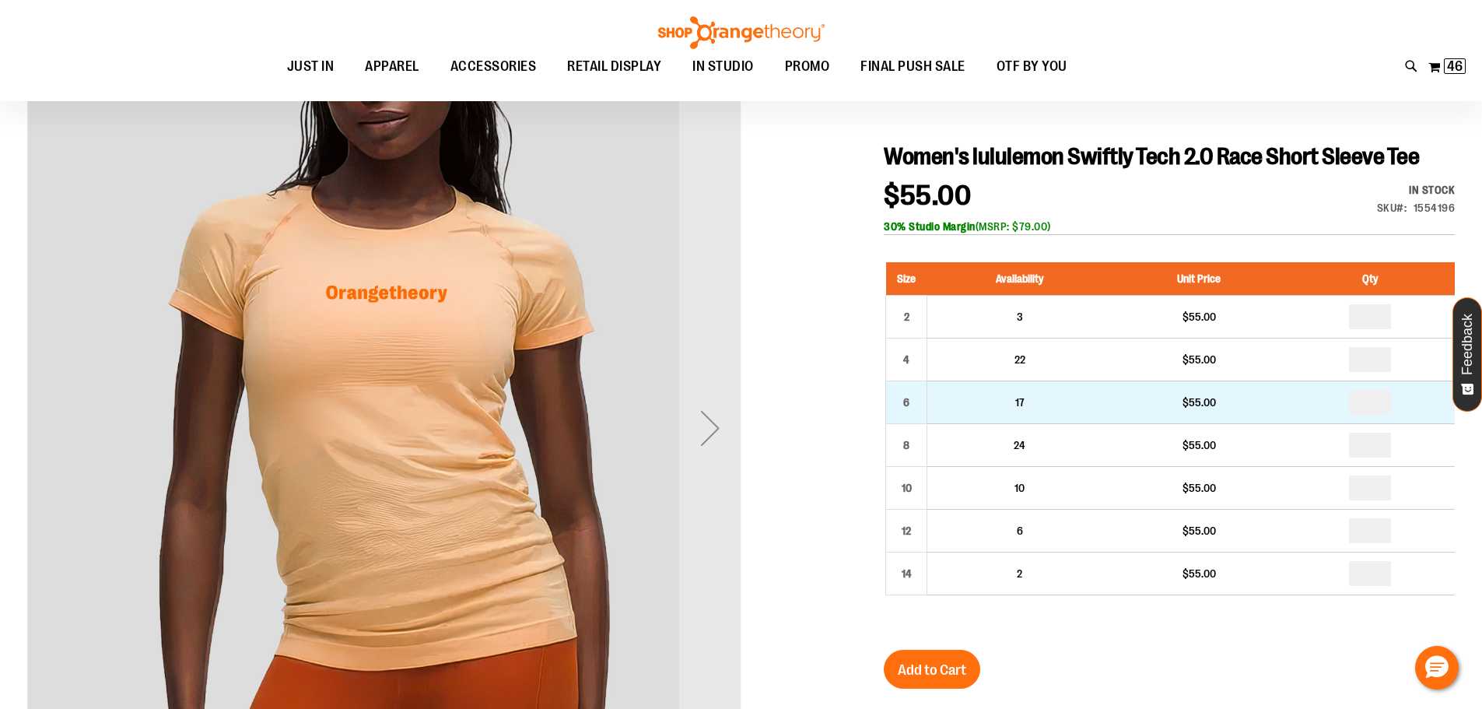
type input "**********"
drag, startPoint x: 1384, startPoint y: 405, endPoint x: 1347, endPoint y: 389, distance: 40.1
click at [1349, 390] on td at bounding box center [1370, 402] width 169 height 43
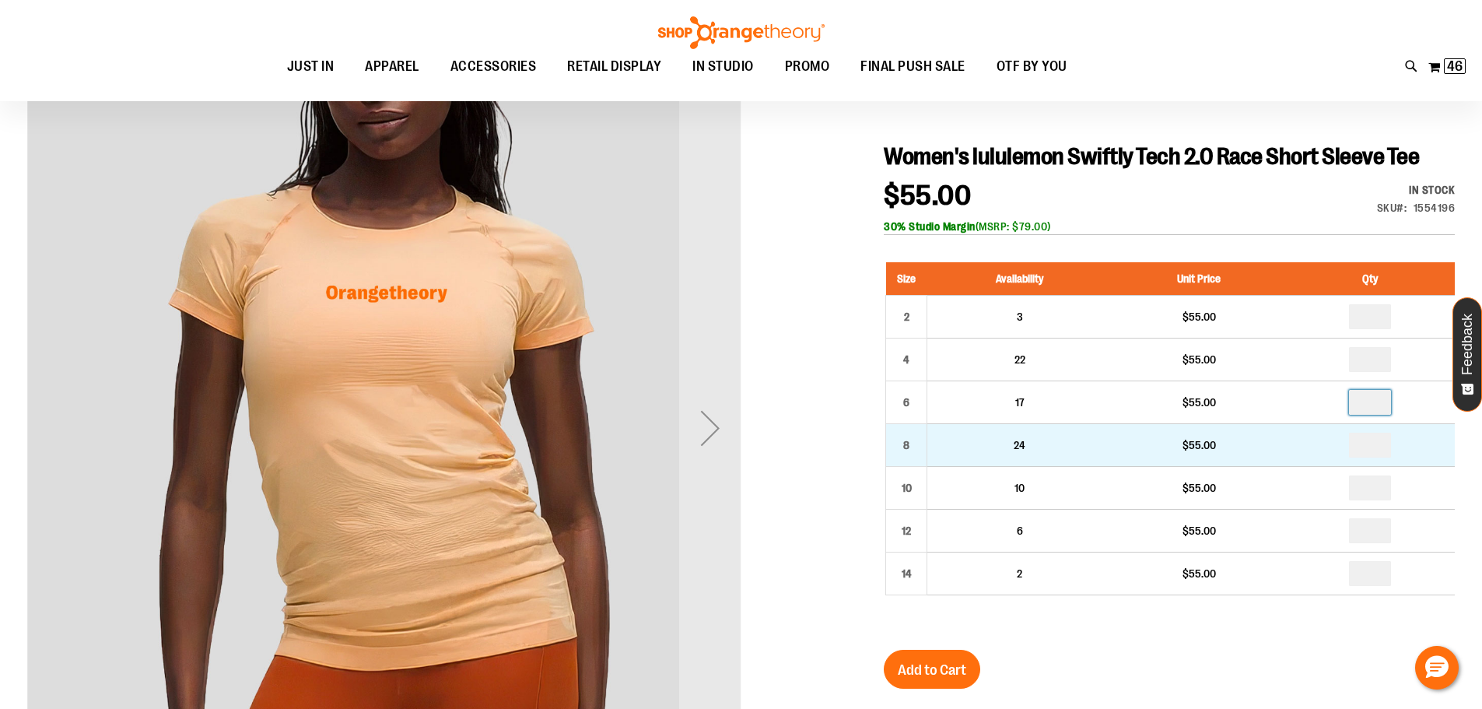
type input "*"
drag, startPoint x: 1380, startPoint y: 442, endPoint x: 1347, endPoint y: 439, distance: 32.8
type input "*"
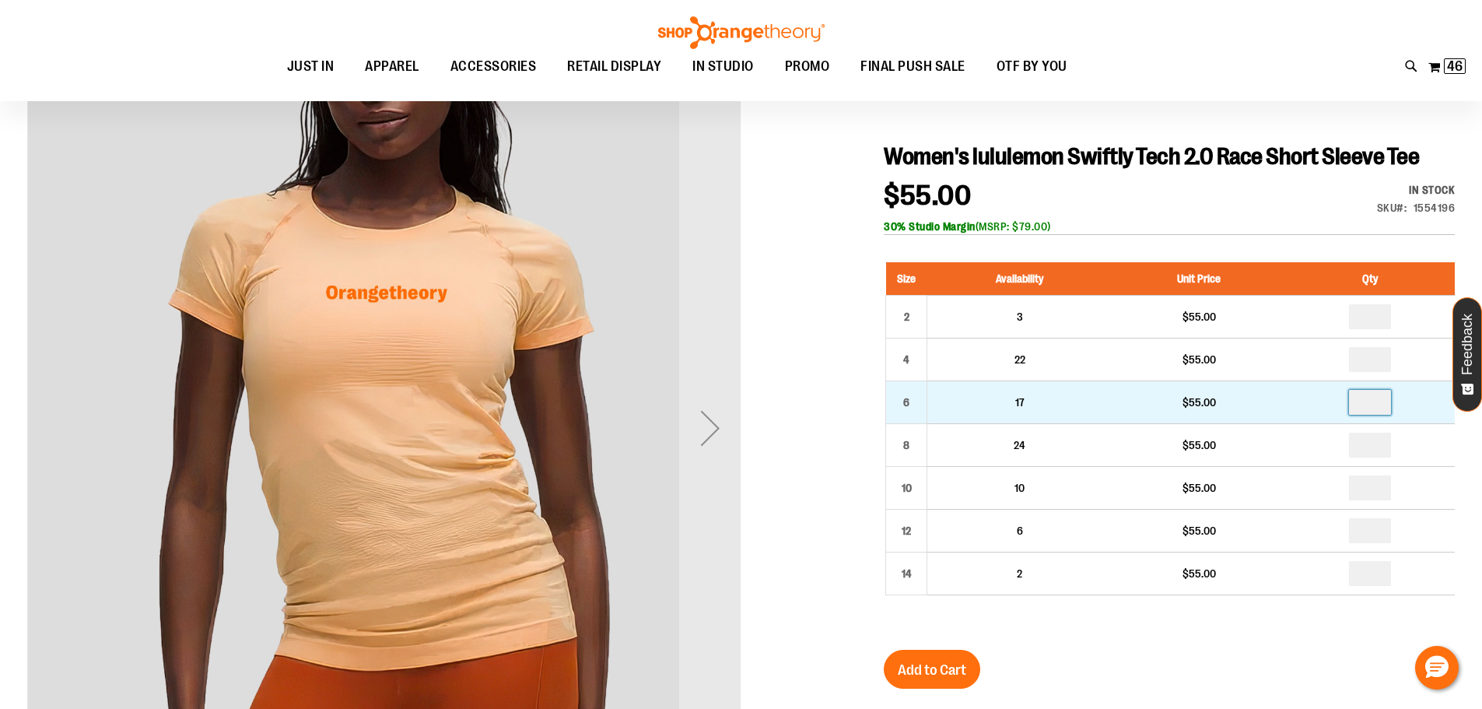
drag, startPoint x: 1375, startPoint y: 409, endPoint x: 1330, endPoint y: 385, distance: 50.8
type input "*"
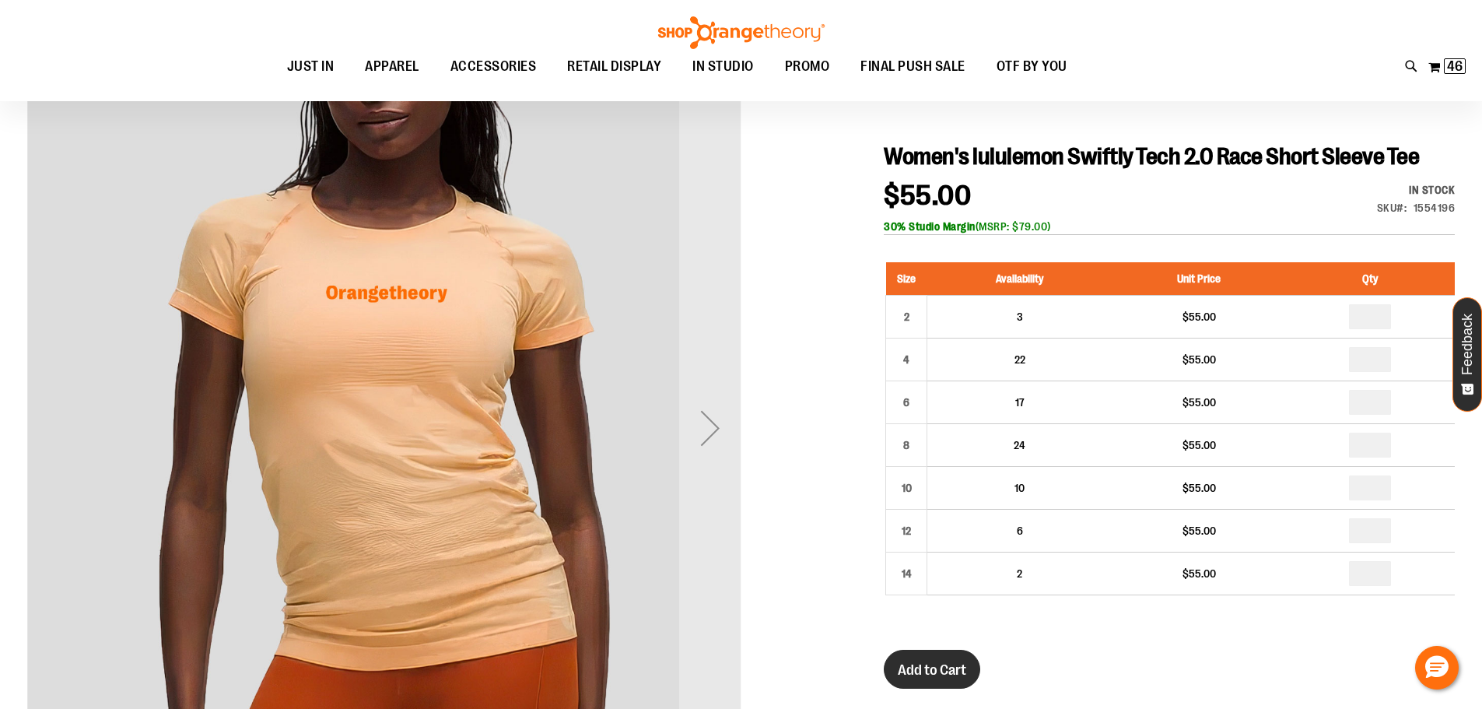
click at [917, 670] on span "Add to Cart" at bounding box center [932, 669] width 68 height 17
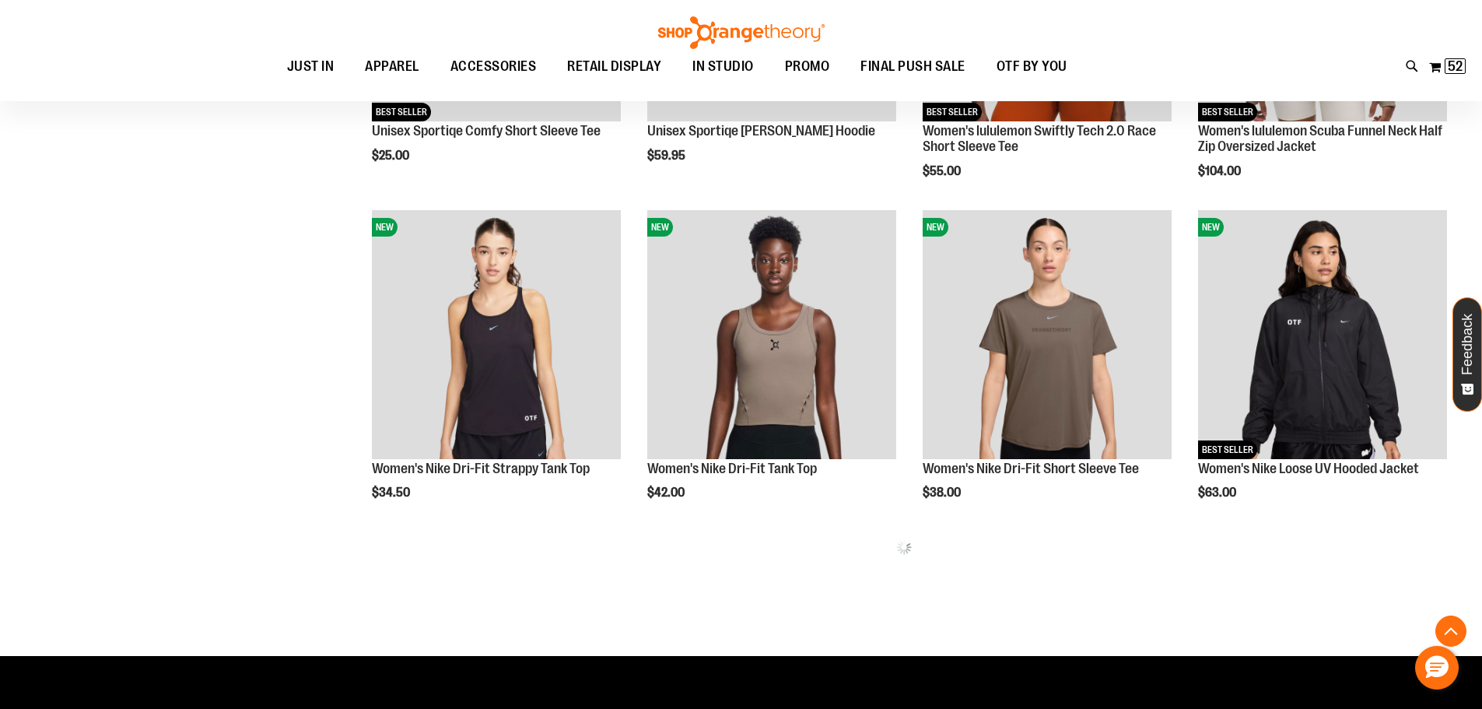
scroll to position [644, 0]
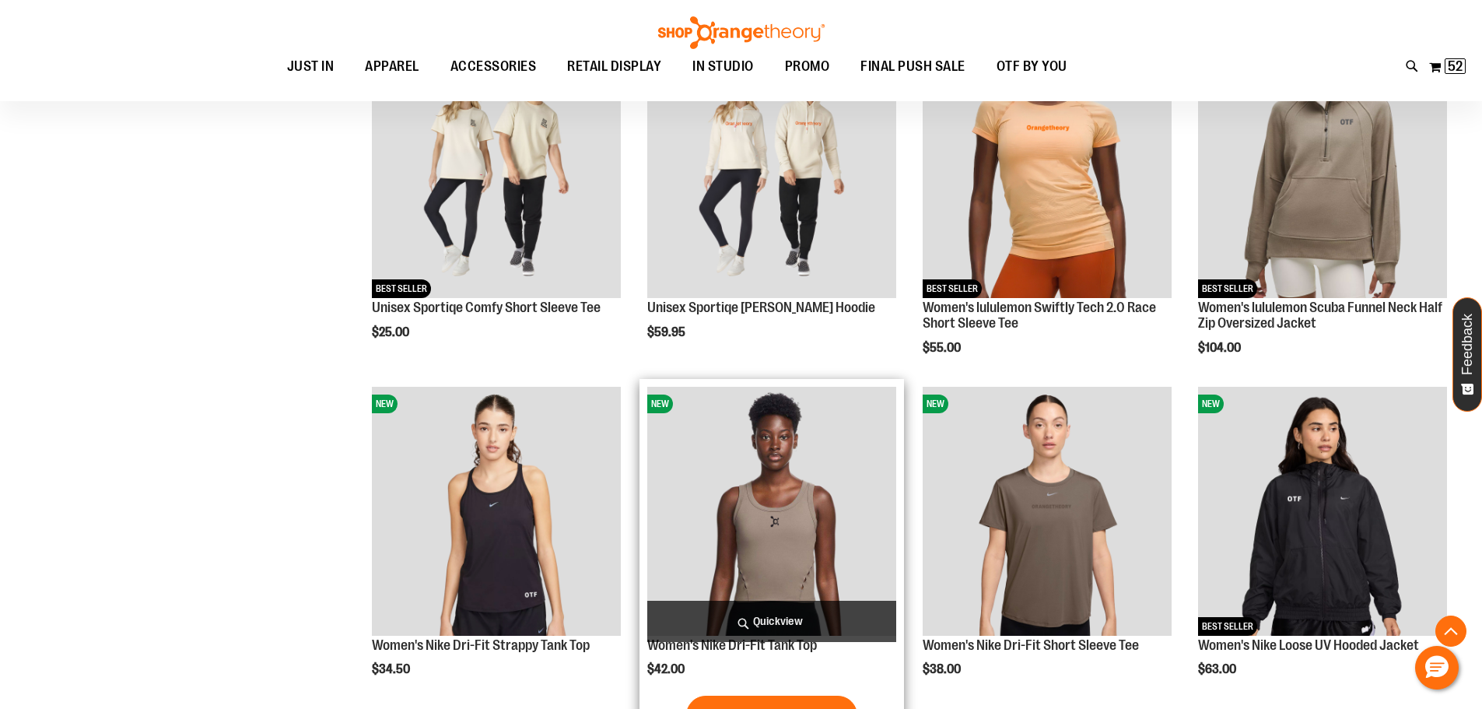
type input "**********"
click at [792, 551] on img "product" at bounding box center [771, 511] width 249 height 249
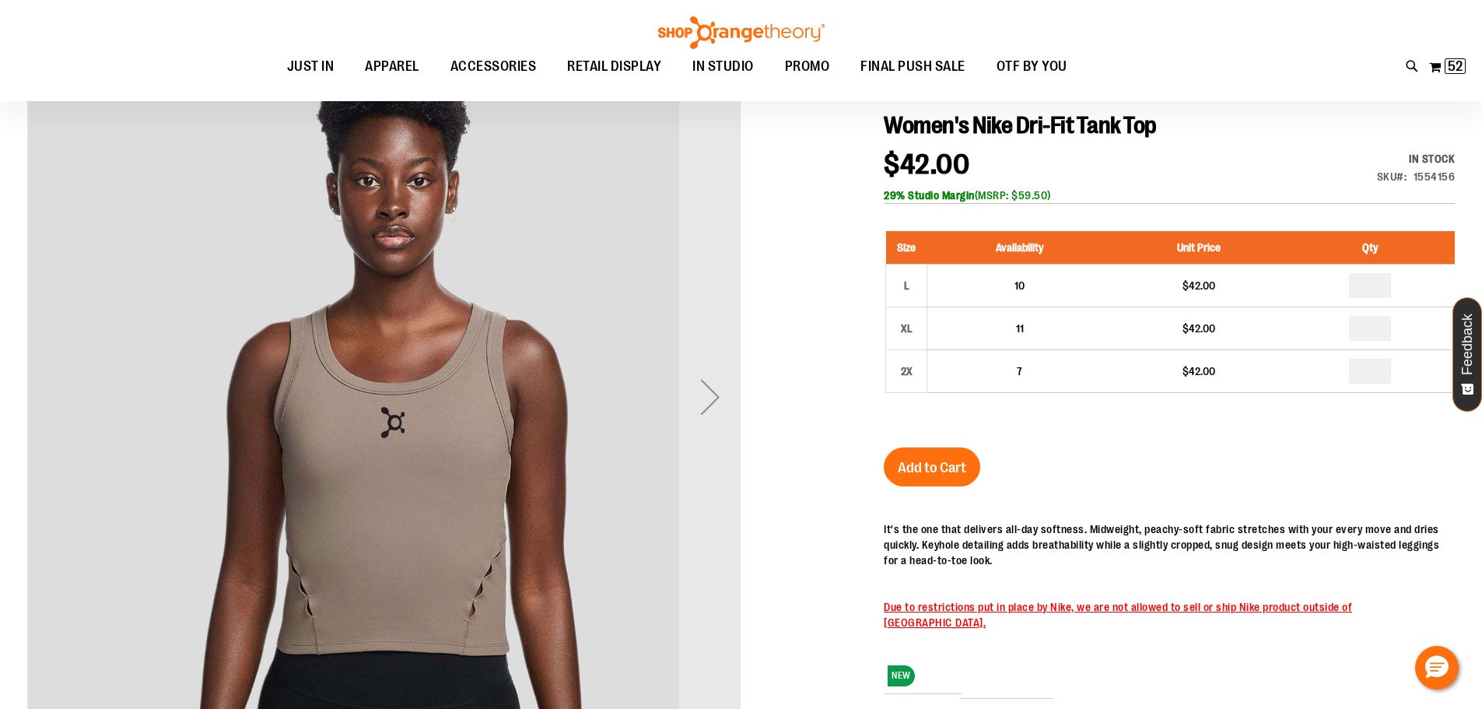
scroll to position [77, 0]
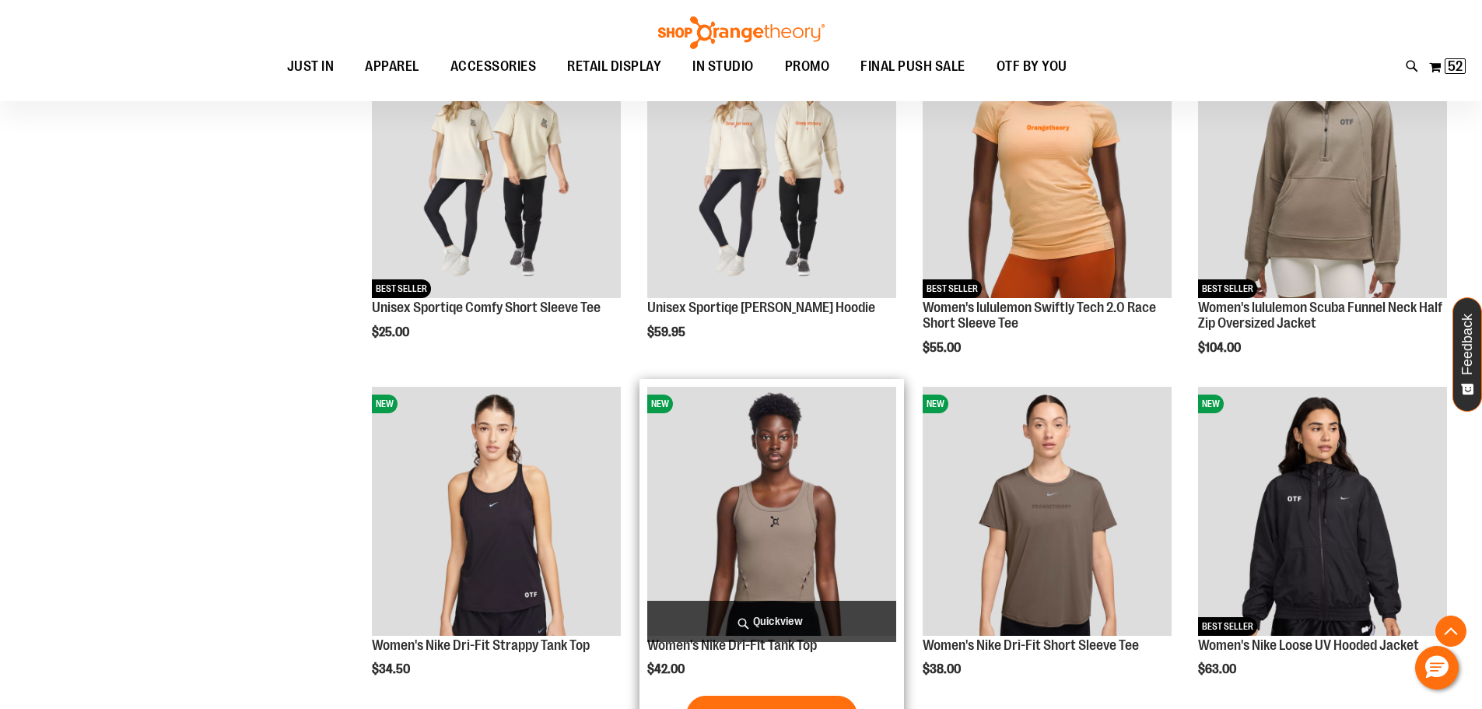
scroll to position [433, 0]
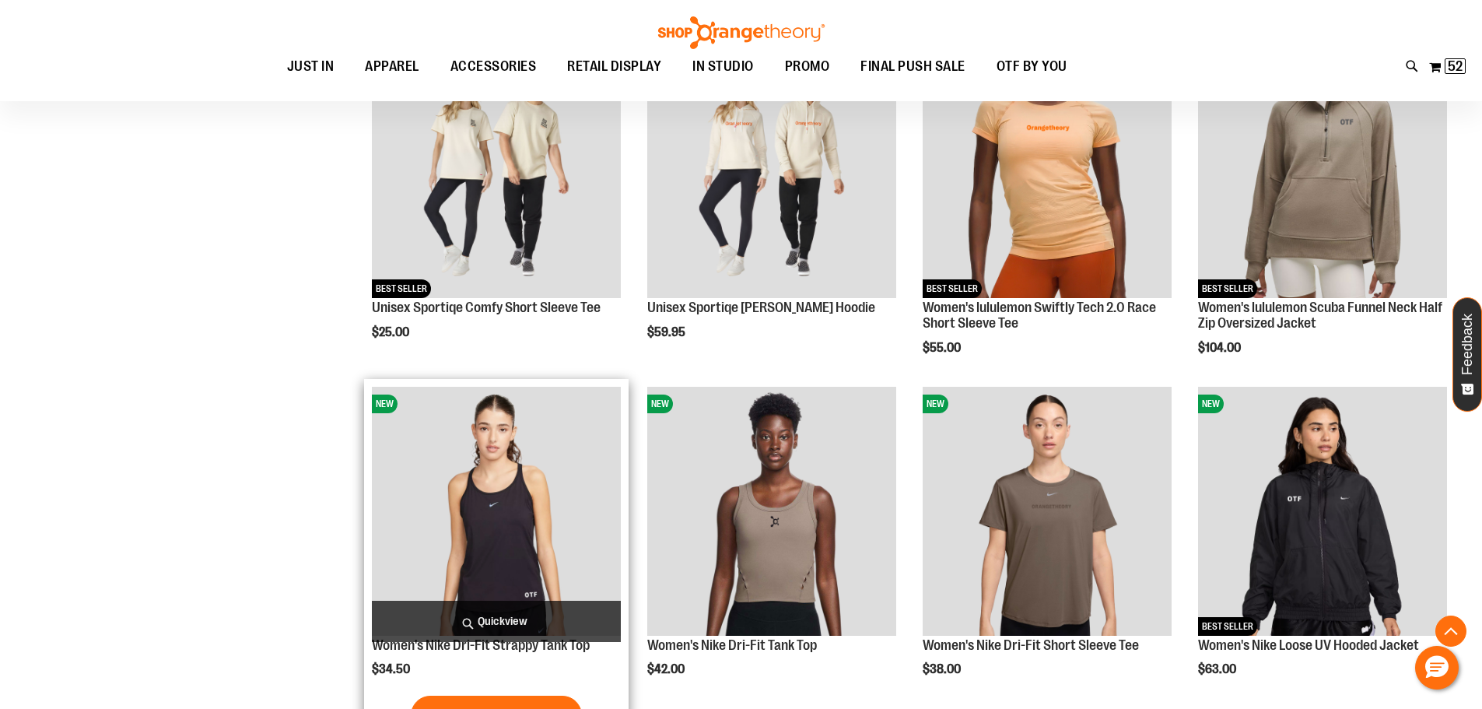
type input "**********"
click at [468, 532] on img "product" at bounding box center [496, 511] width 249 height 249
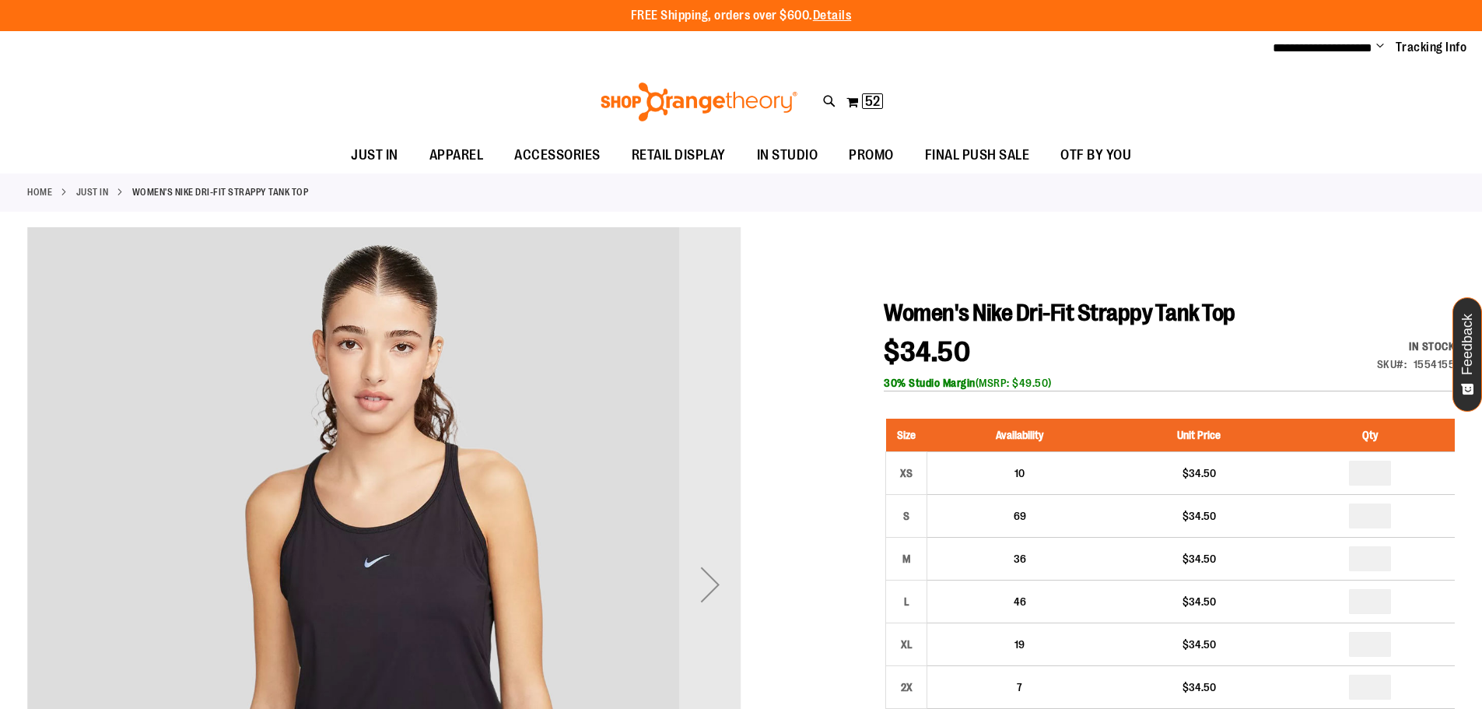
type input "**********"
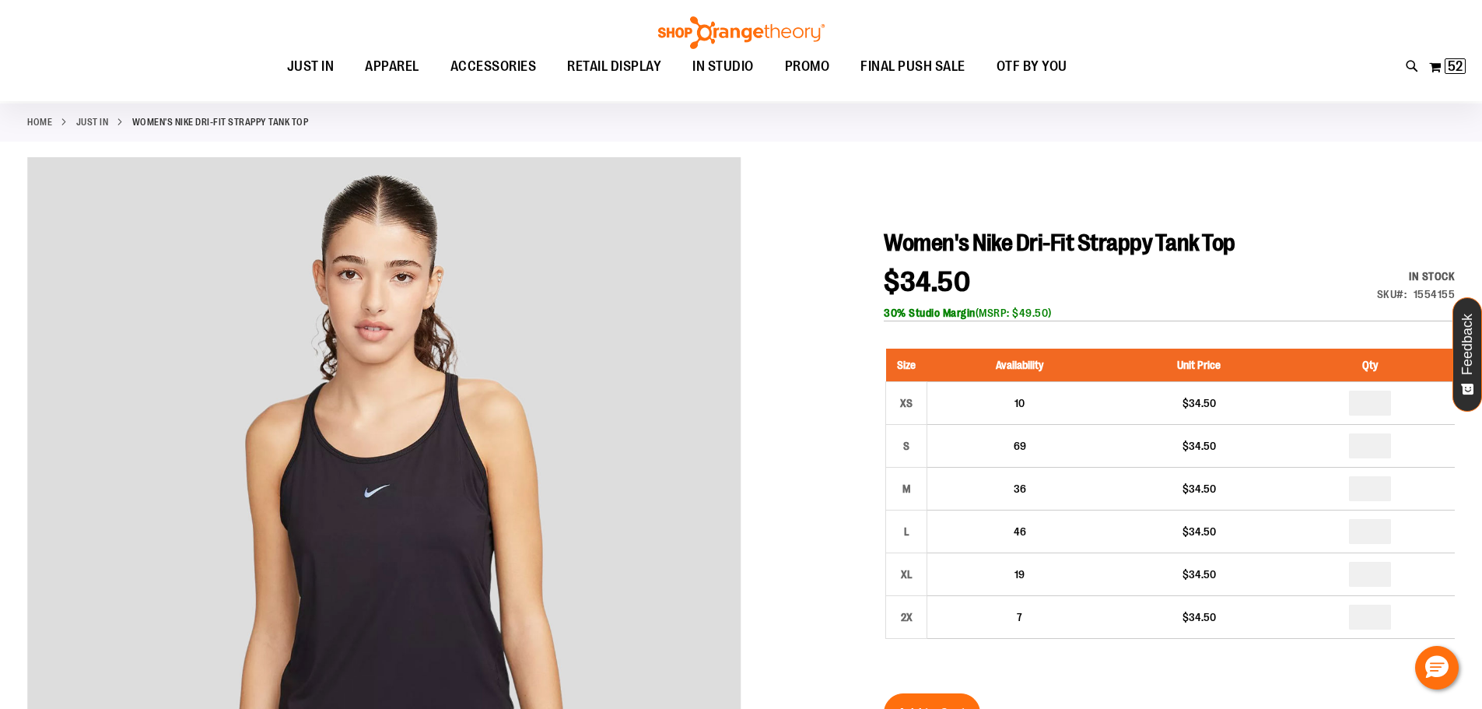
scroll to position [233, 0]
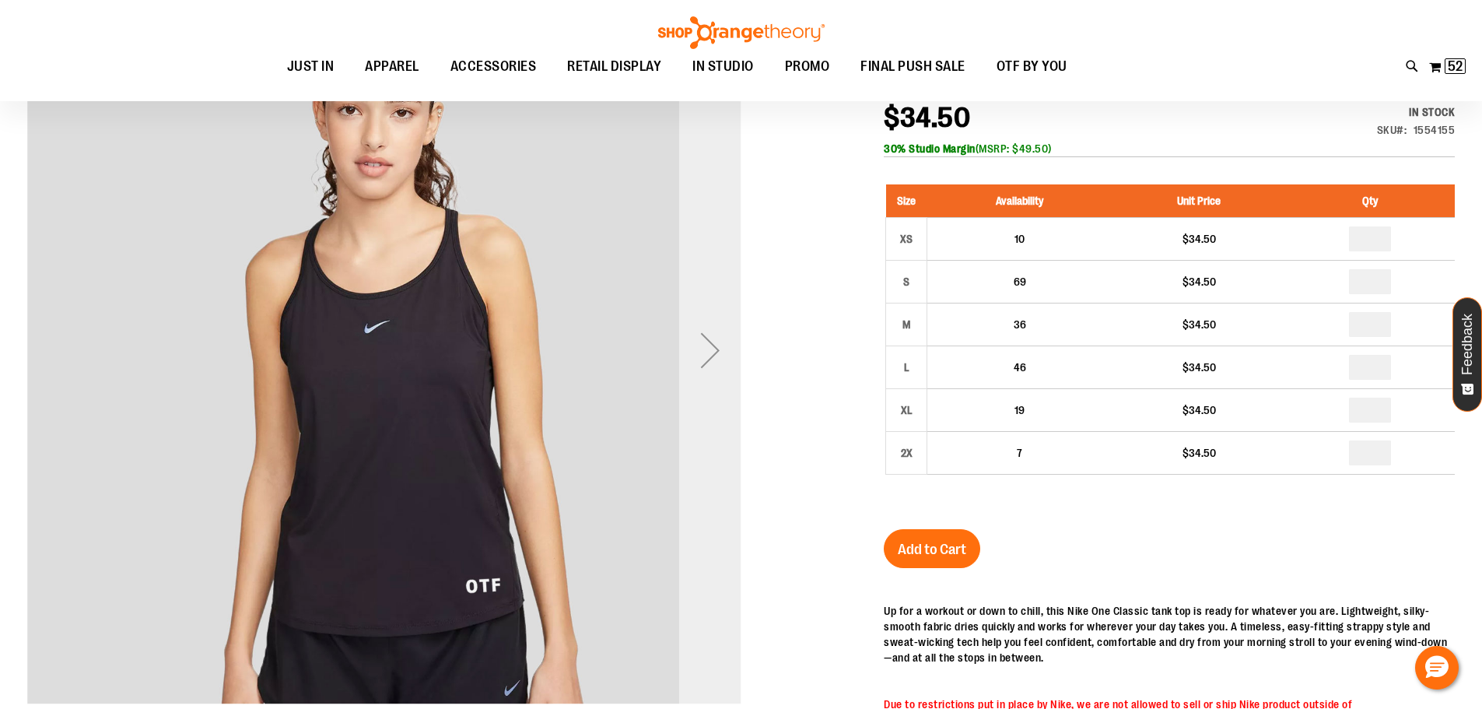
click at [719, 355] on div "Next" at bounding box center [710, 350] width 62 height 62
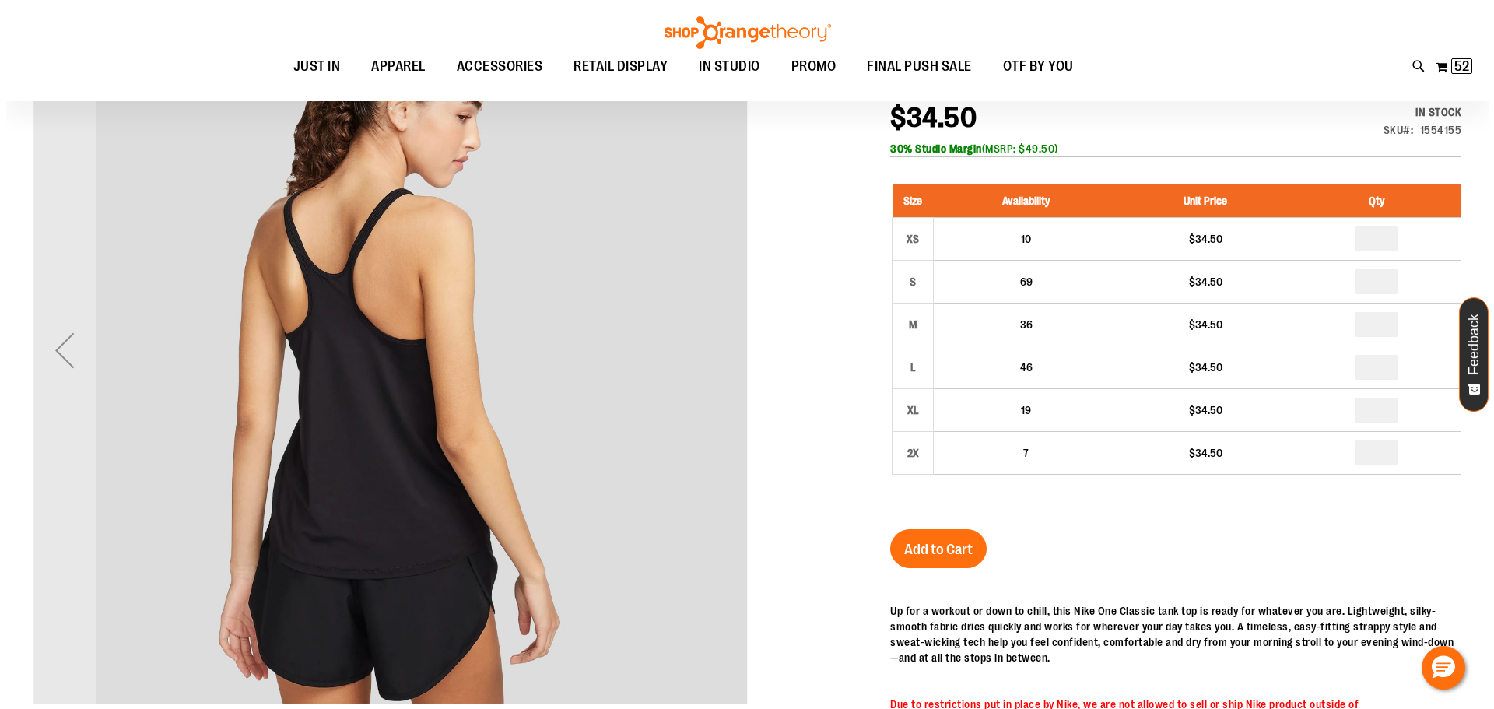
scroll to position [0, 0]
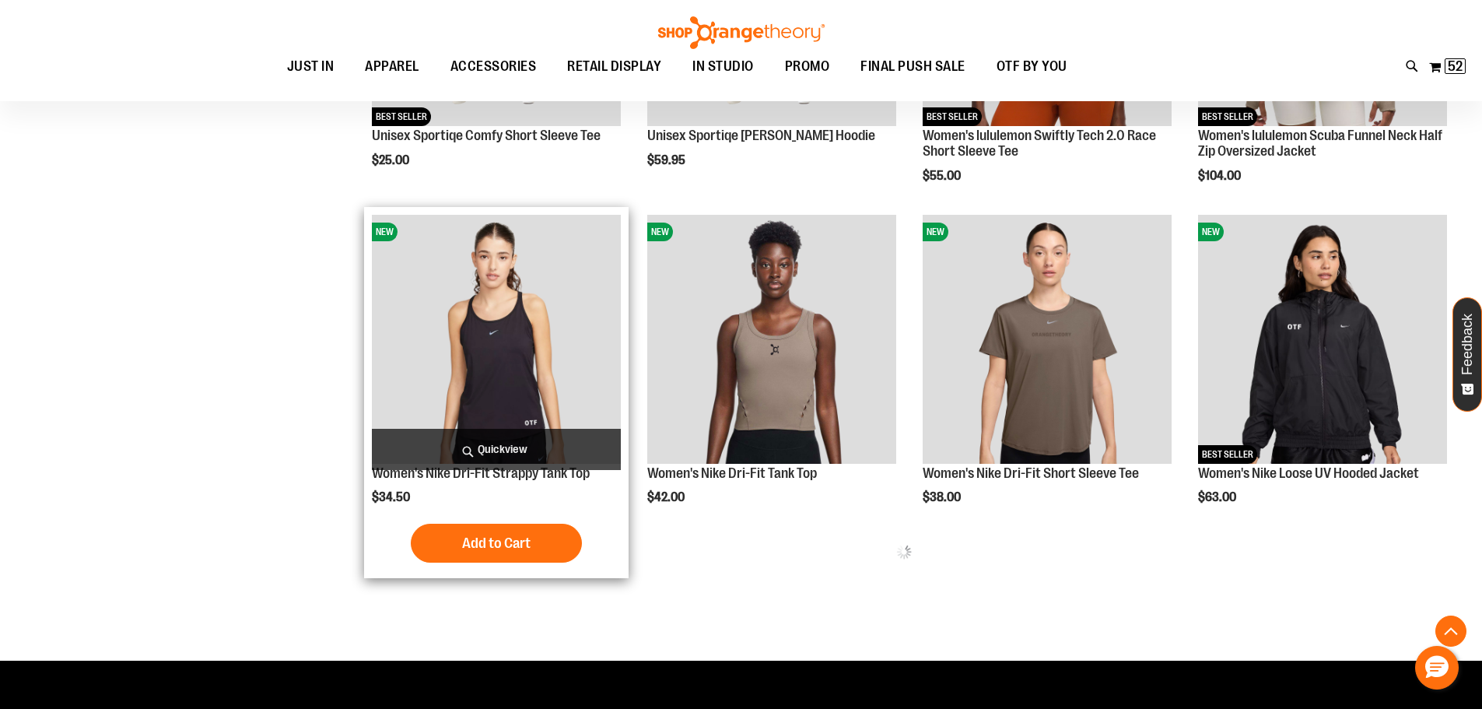
scroll to position [433, 0]
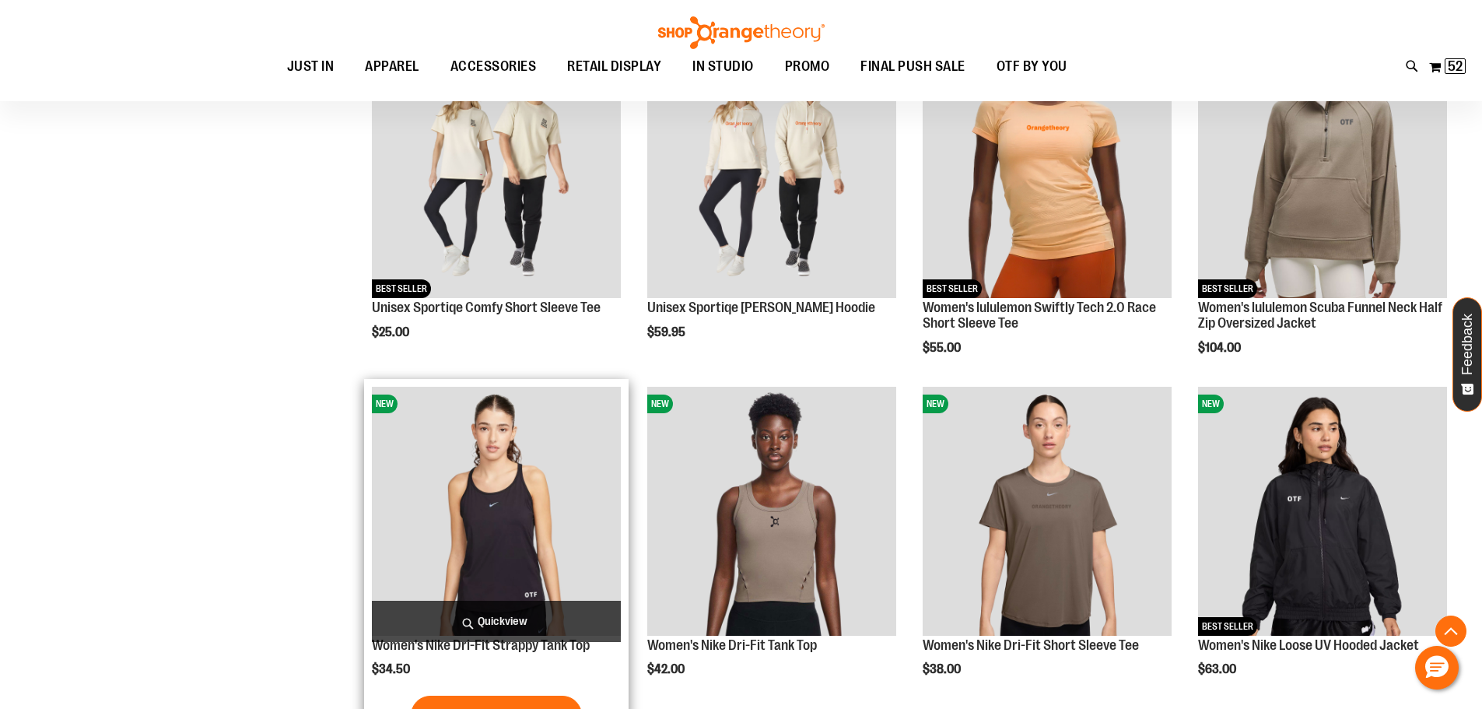
type input "**********"
click at [527, 514] on img "product" at bounding box center [496, 511] width 249 height 249
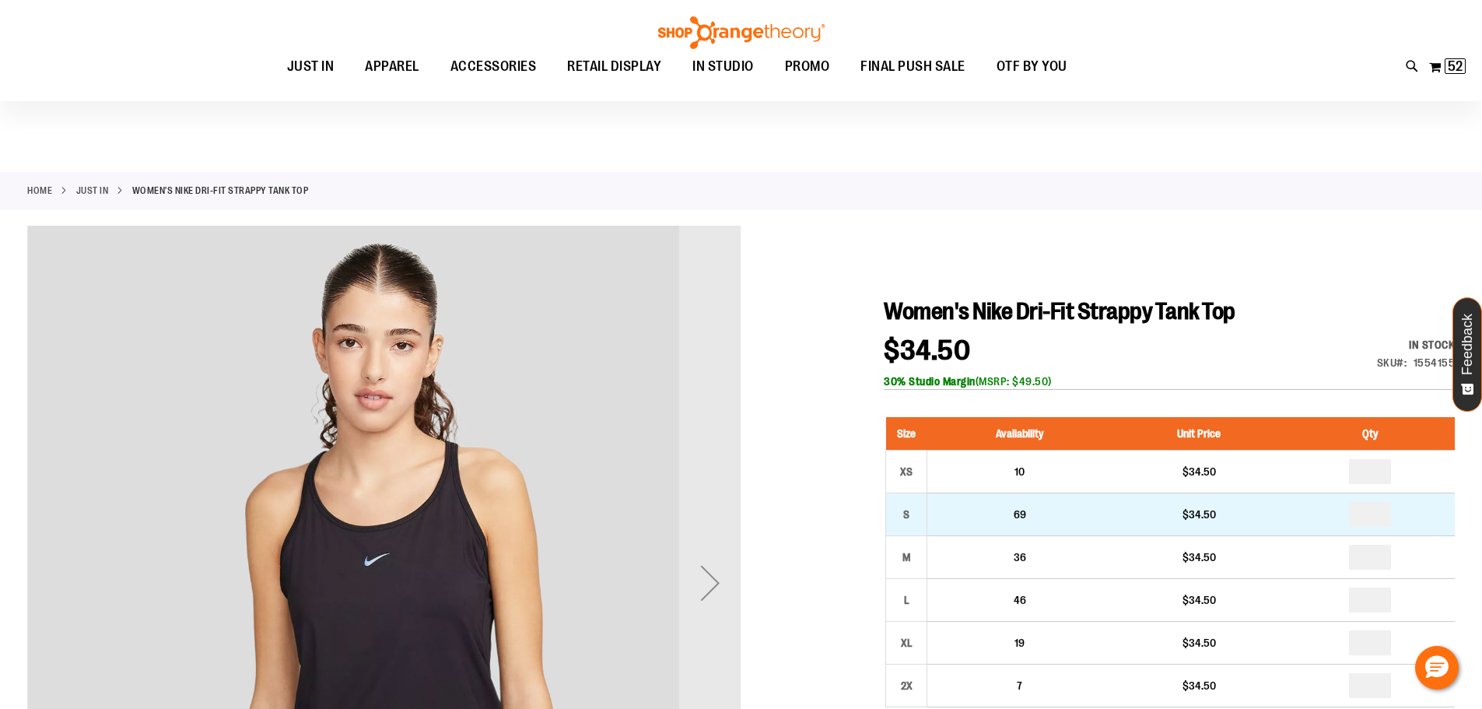
scroll to position [155, 0]
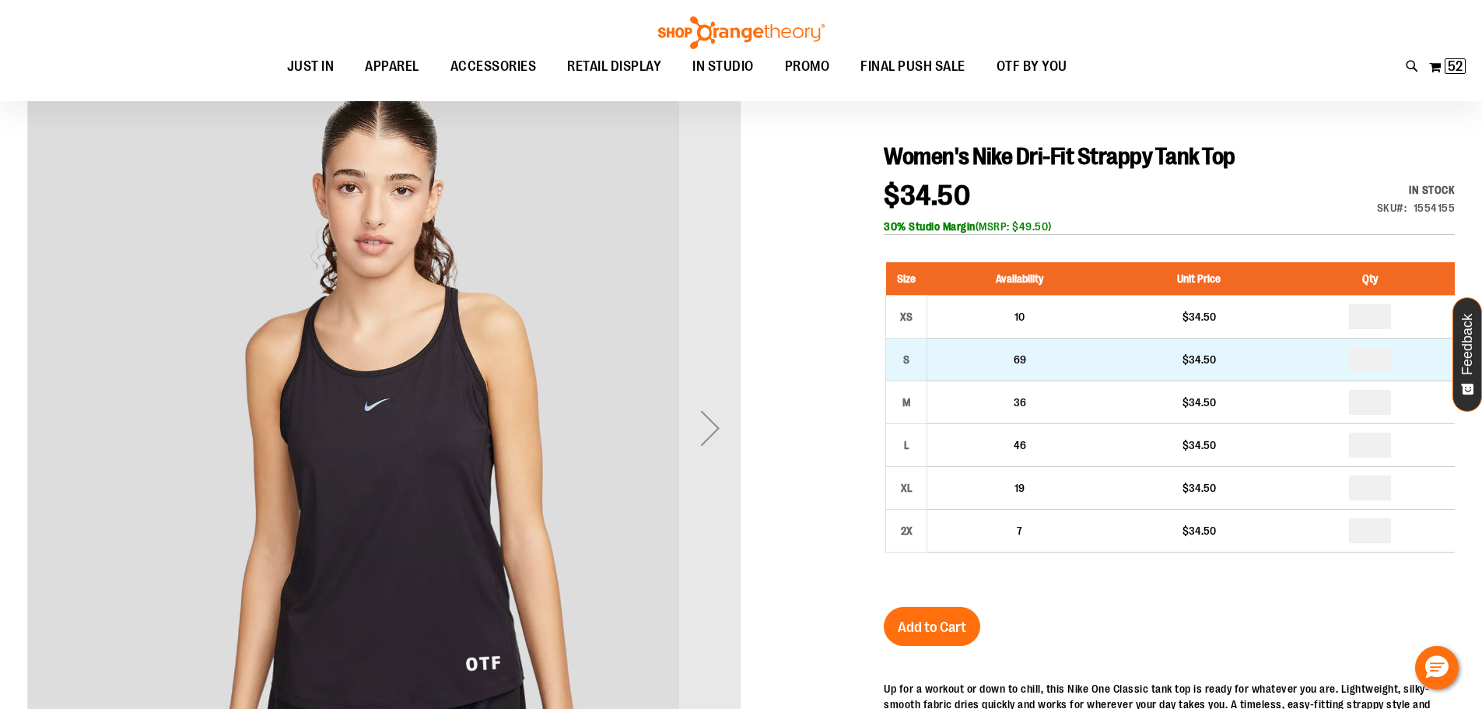
type input "**********"
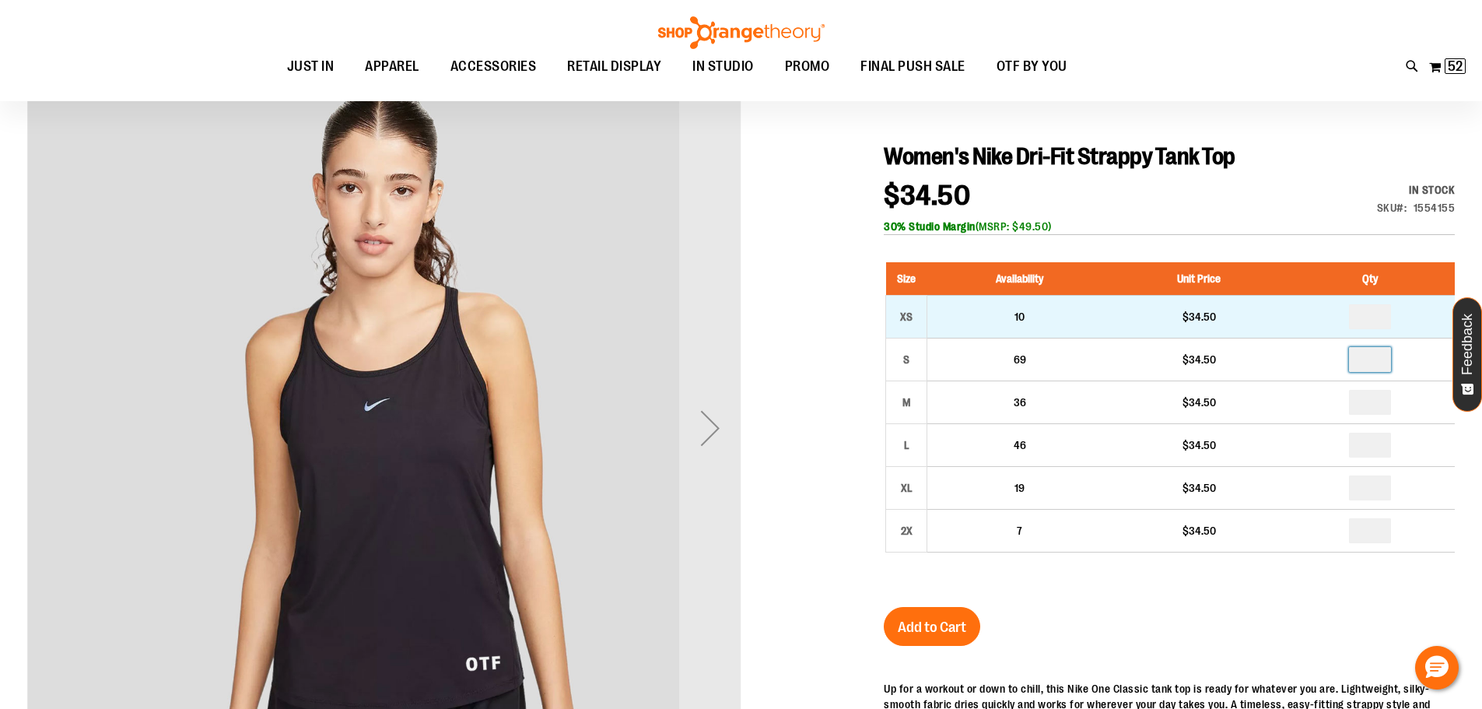
drag, startPoint x: 1381, startPoint y: 359, endPoint x: 1211, endPoint y: 322, distance: 174.3
click at [1214, 324] on tbody "XS 10 $34.50 * S 69 $34.50" at bounding box center [1171, 423] width 570 height 257
type input "*"
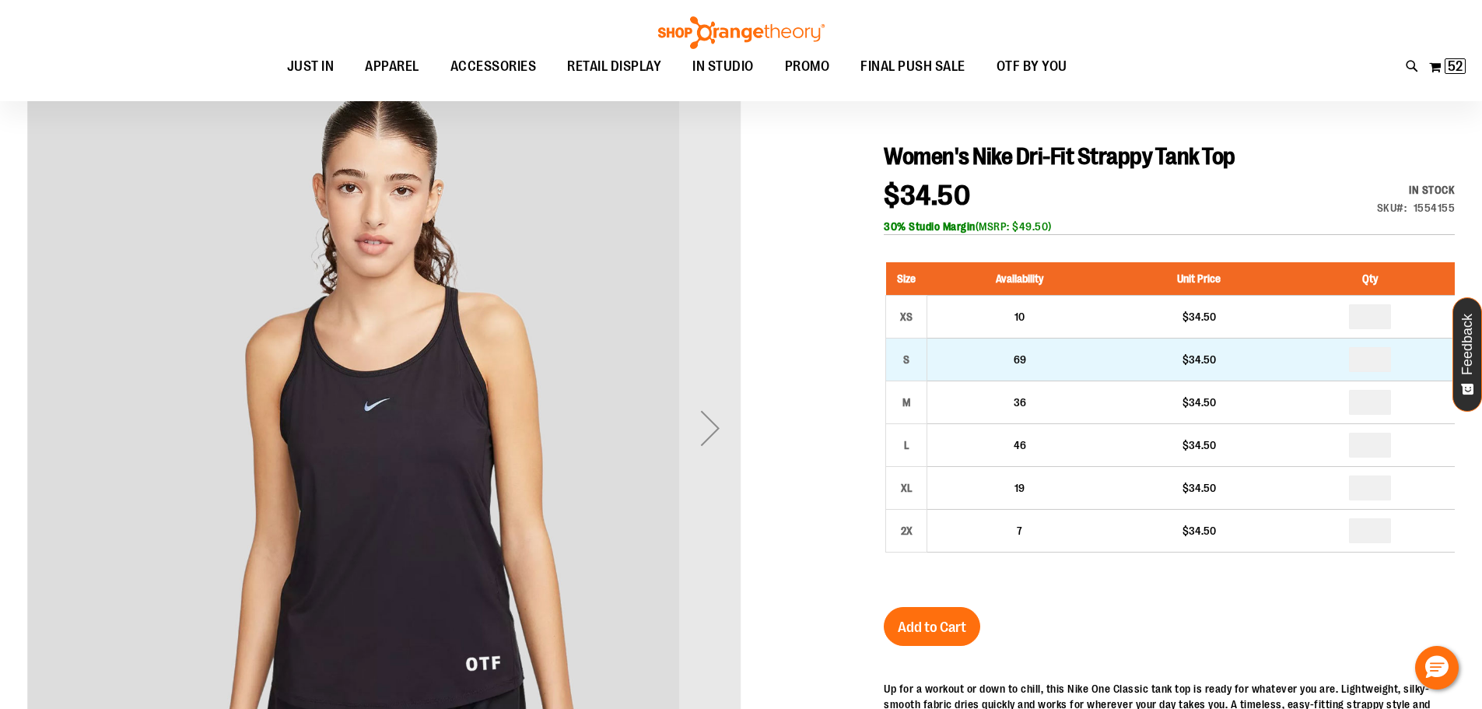
drag, startPoint x: 1379, startPoint y: 398, endPoint x: 1275, endPoint y: 378, distance: 106.1
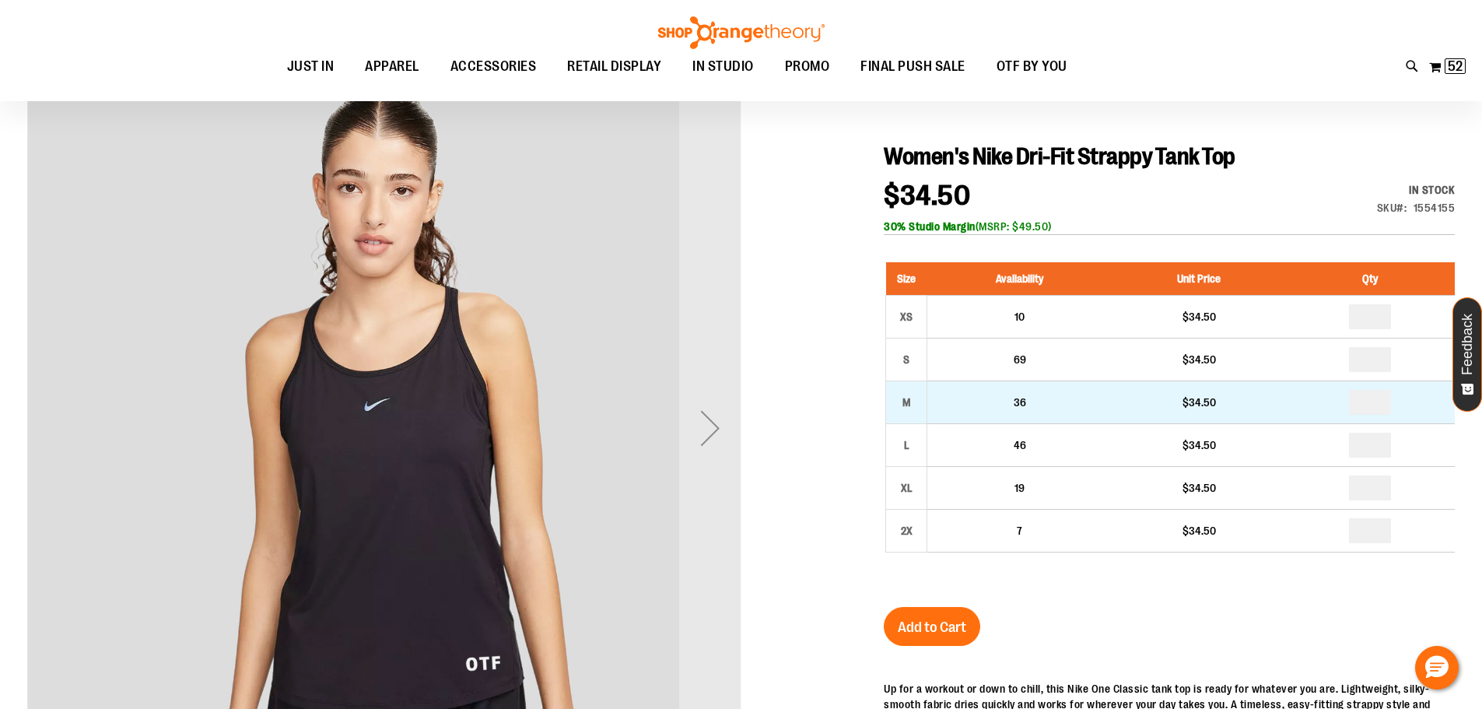
type input "*"
drag, startPoint x: 1377, startPoint y: 444, endPoint x: 1320, endPoint y: 417, distance: 63.7
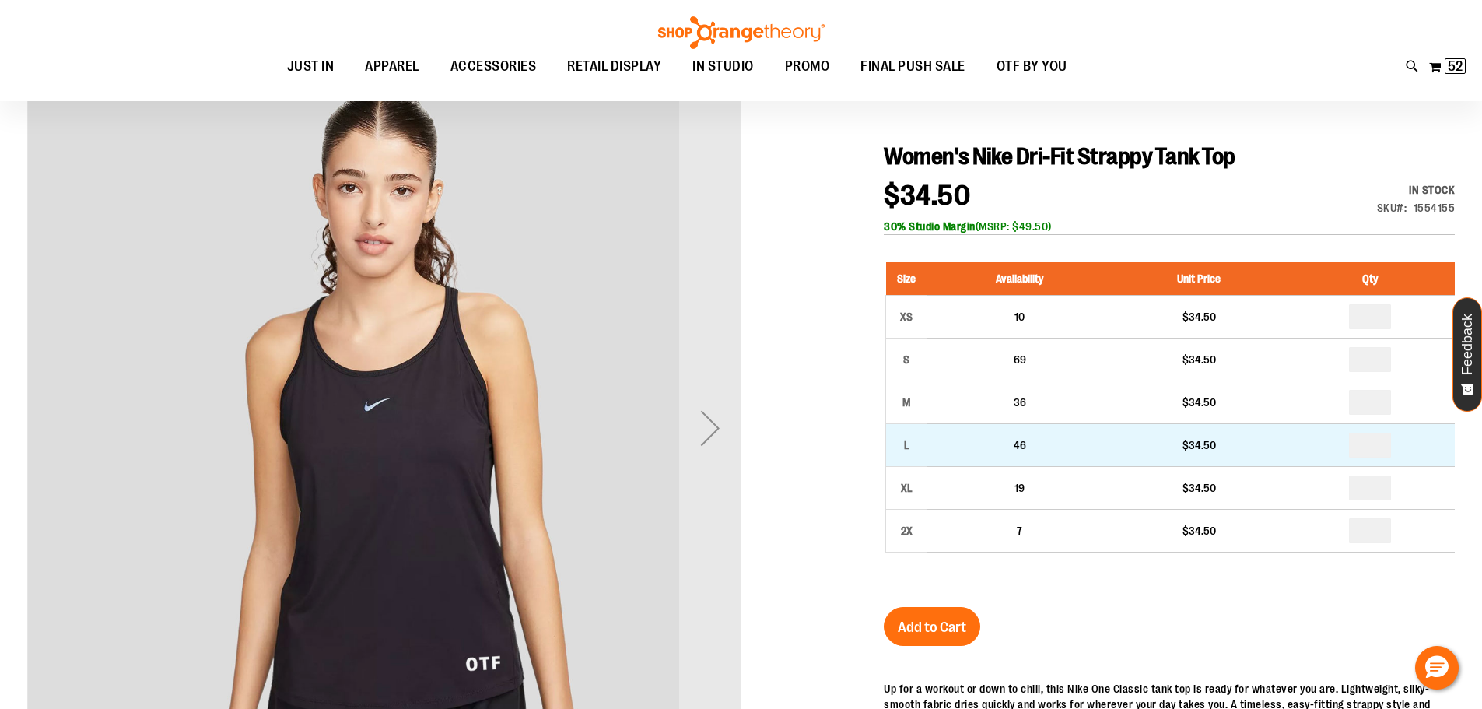
type input "*"
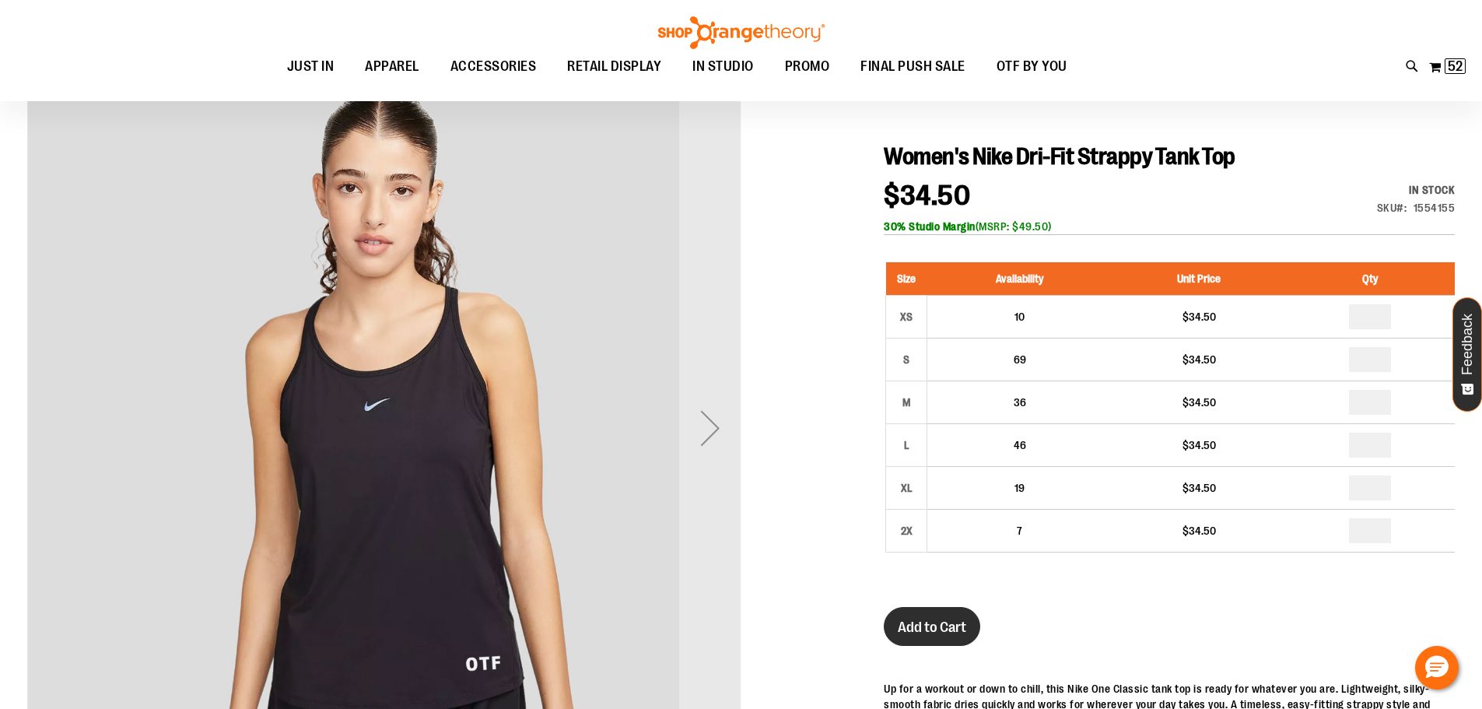
click at [953, 631] on span "Add to Cart" at bounding box center [932, 627] width 68 height 17
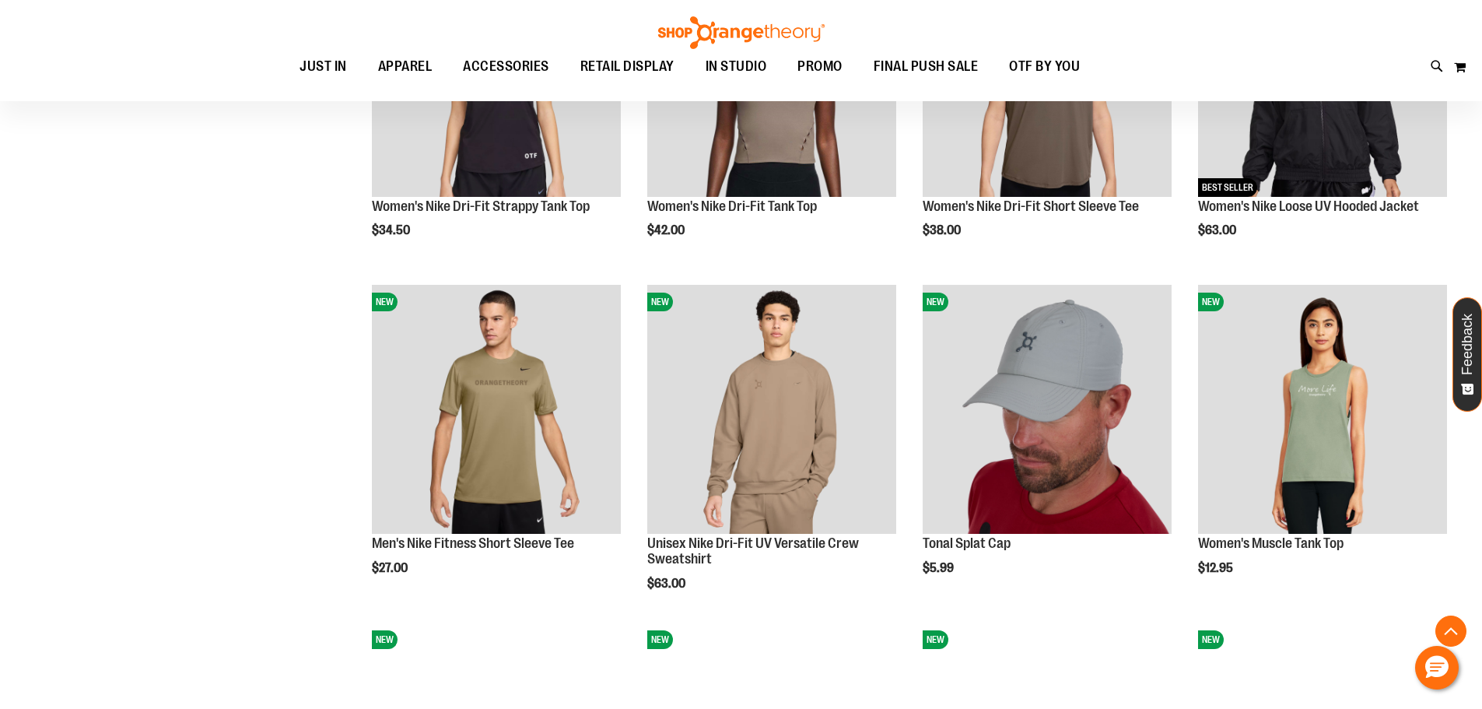
scroll to position [900, 0]
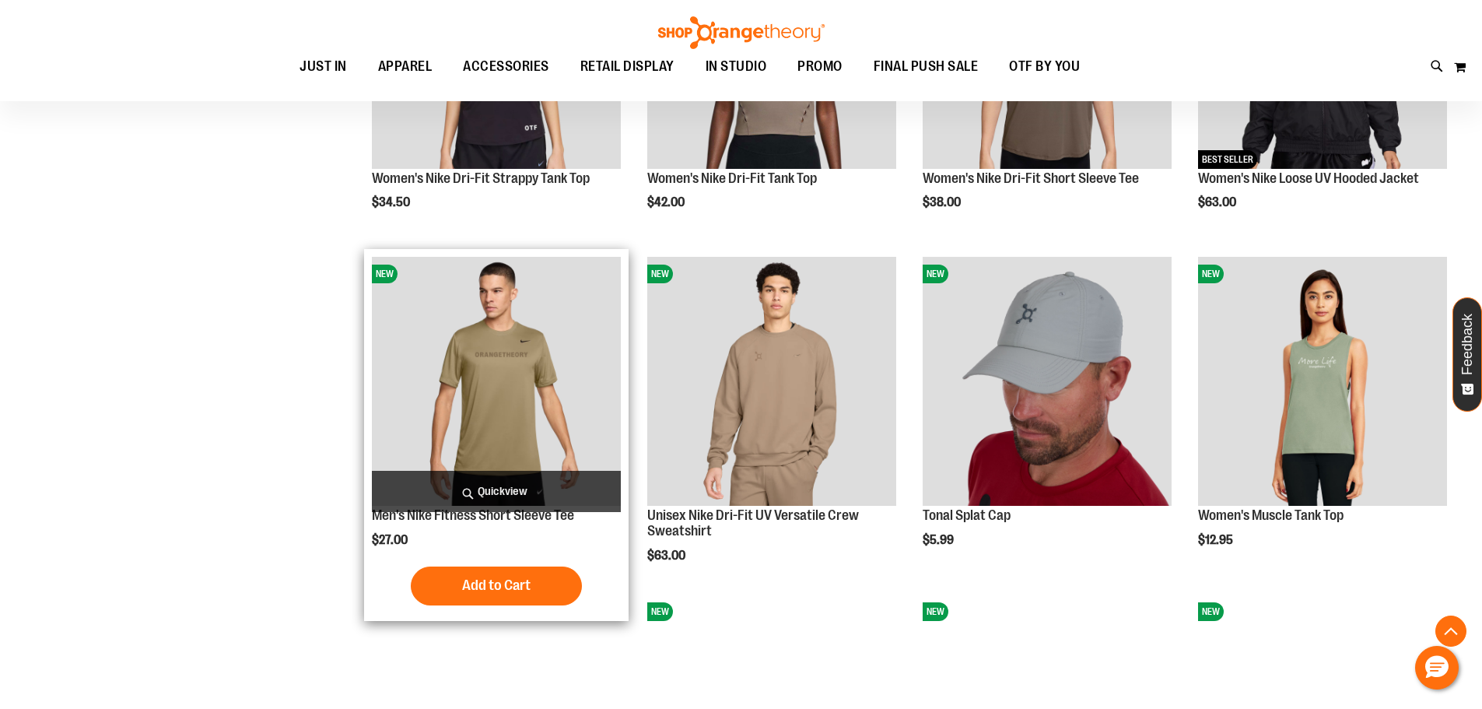
type input "**********"
click at [476, 367] on img "product" at bounding box center [496, 381] width 249 height 249
click at [481, 362] on img "product" at bounding box center [496, 381] width 249 height 249
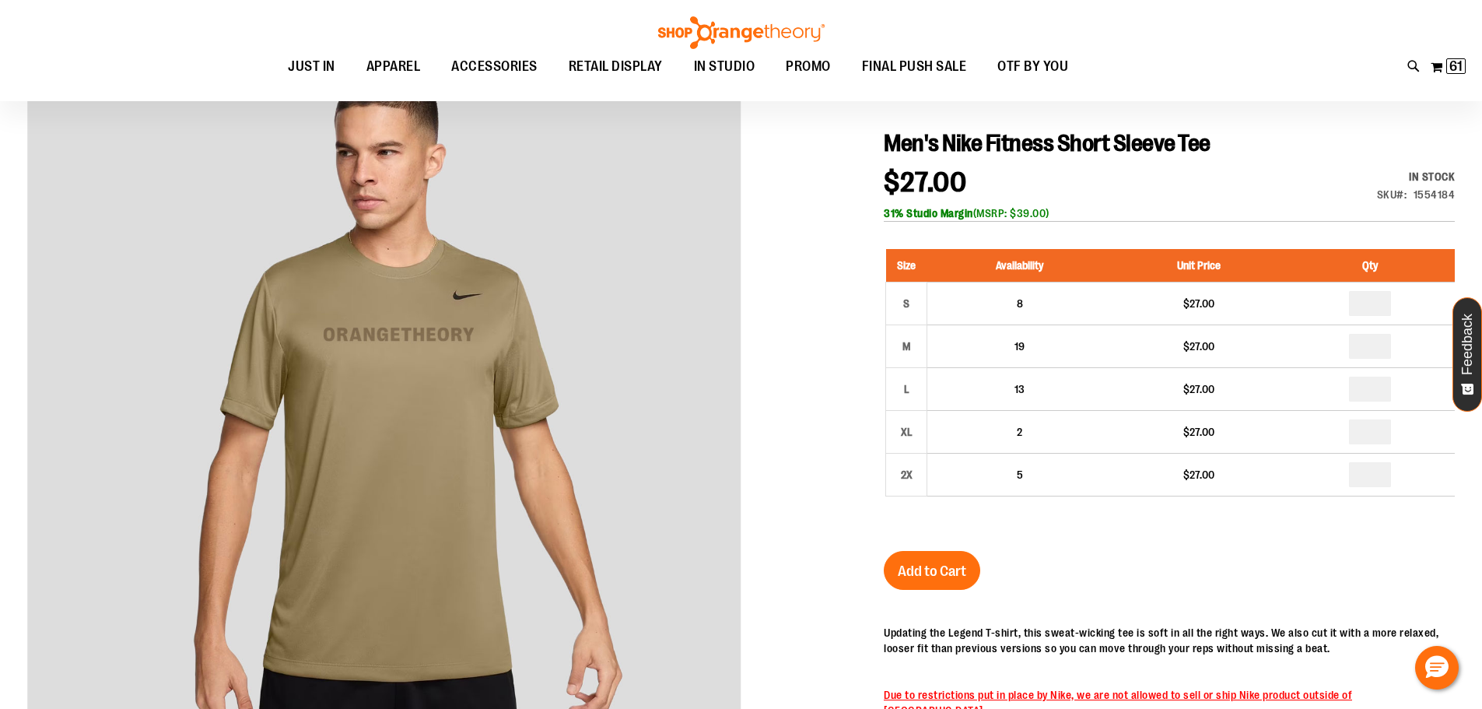
scroll to position [77, 0]
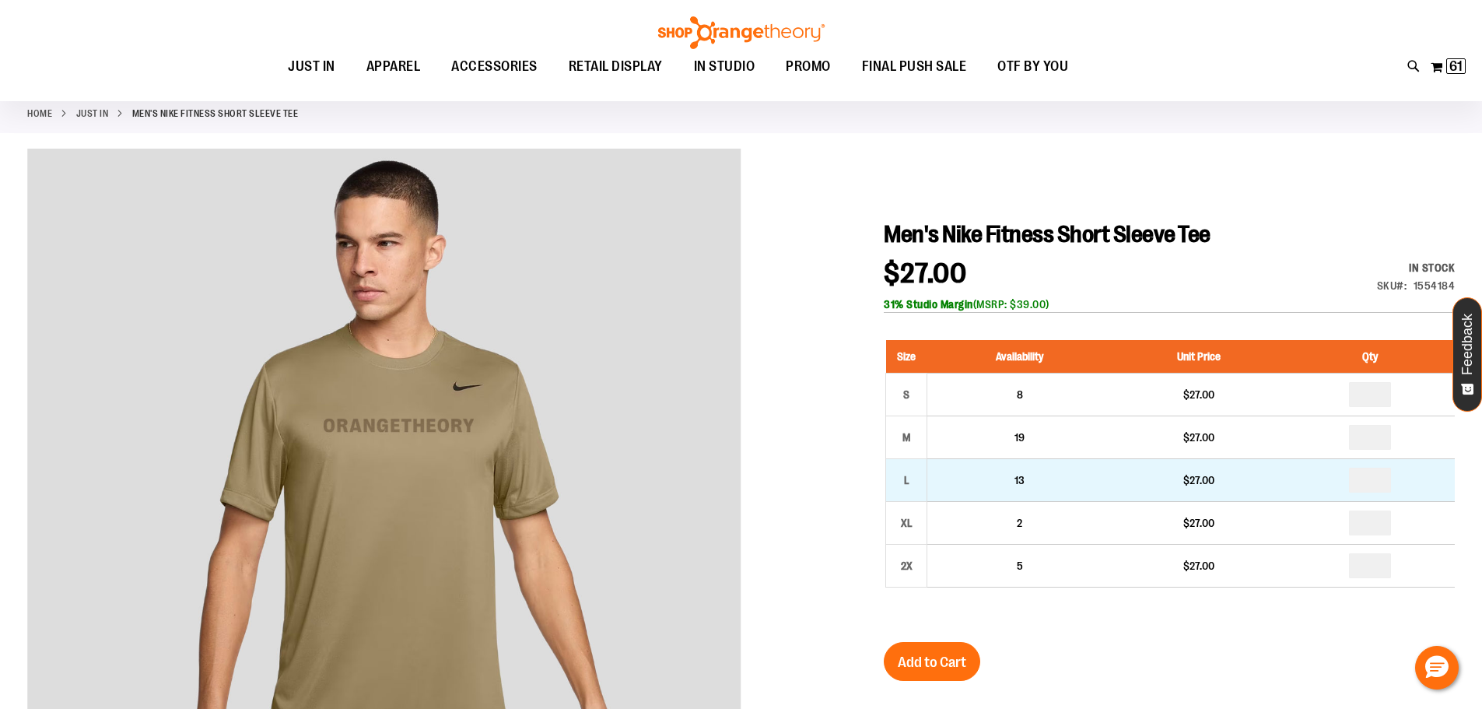
type input "**********"
drag, startPoint x: 1380, startPoint y: 482, endPoint x: 1328, endPoint y: 479, distance: 51.5
click at [1328, 479] on td at bounding box center [1370, 479] width 169 height 43
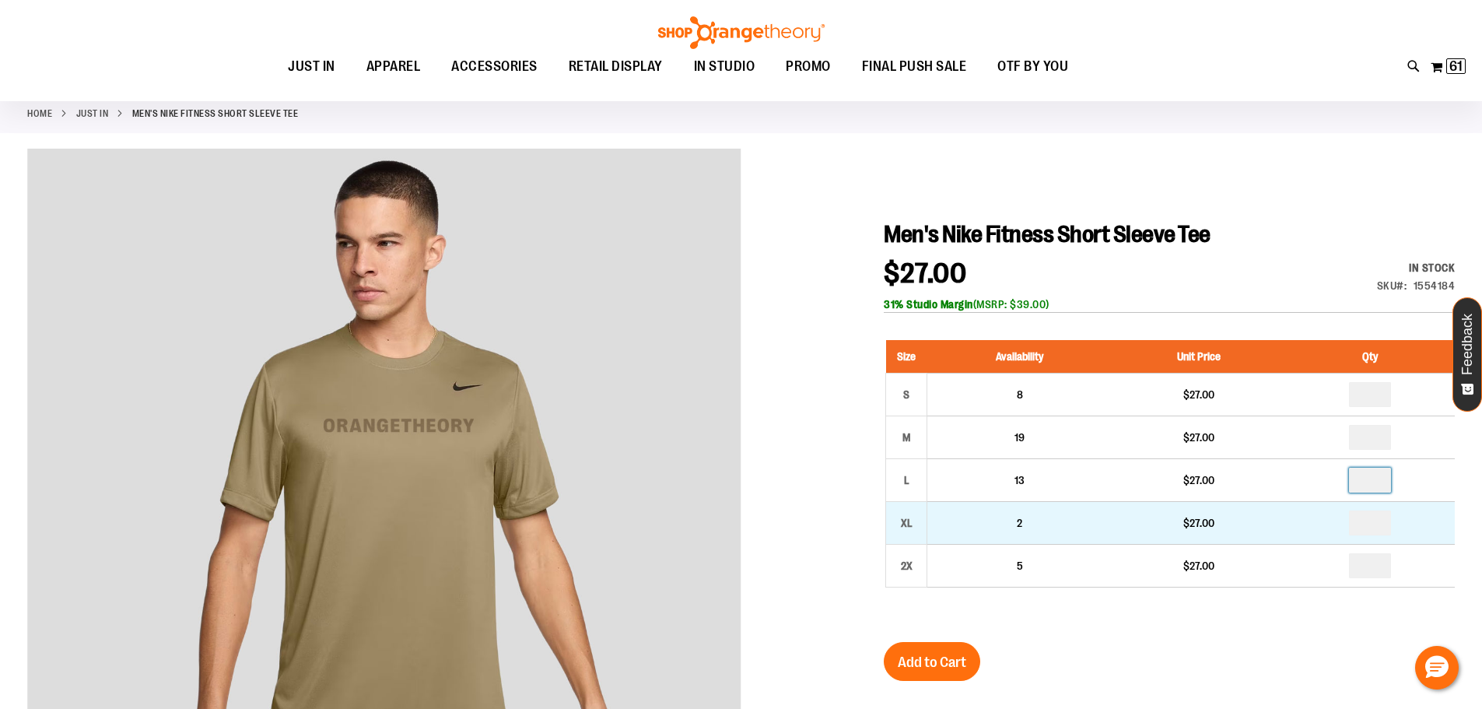
type input "*"
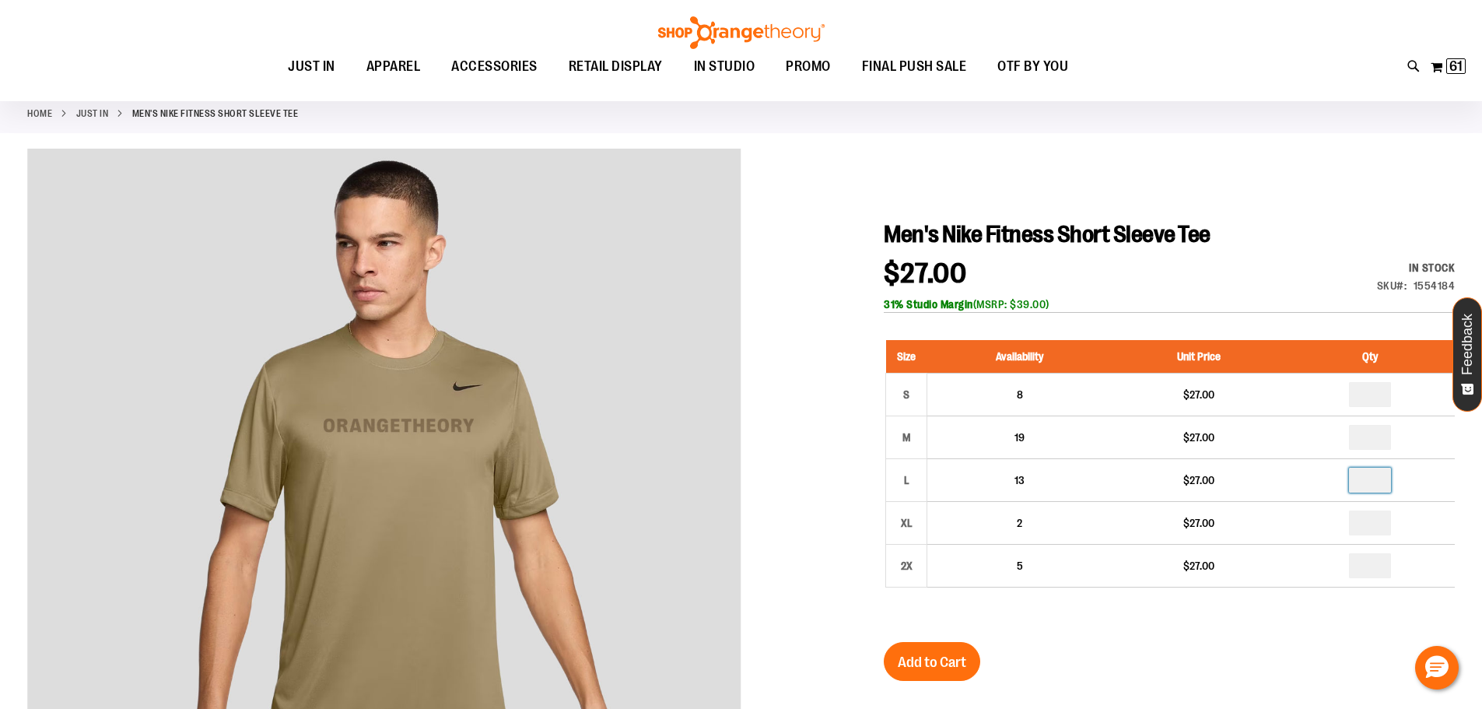
type input "*"
click at [938, 664] on span "Add to Cart" at bounding box center [932, 662] width 68 height 17
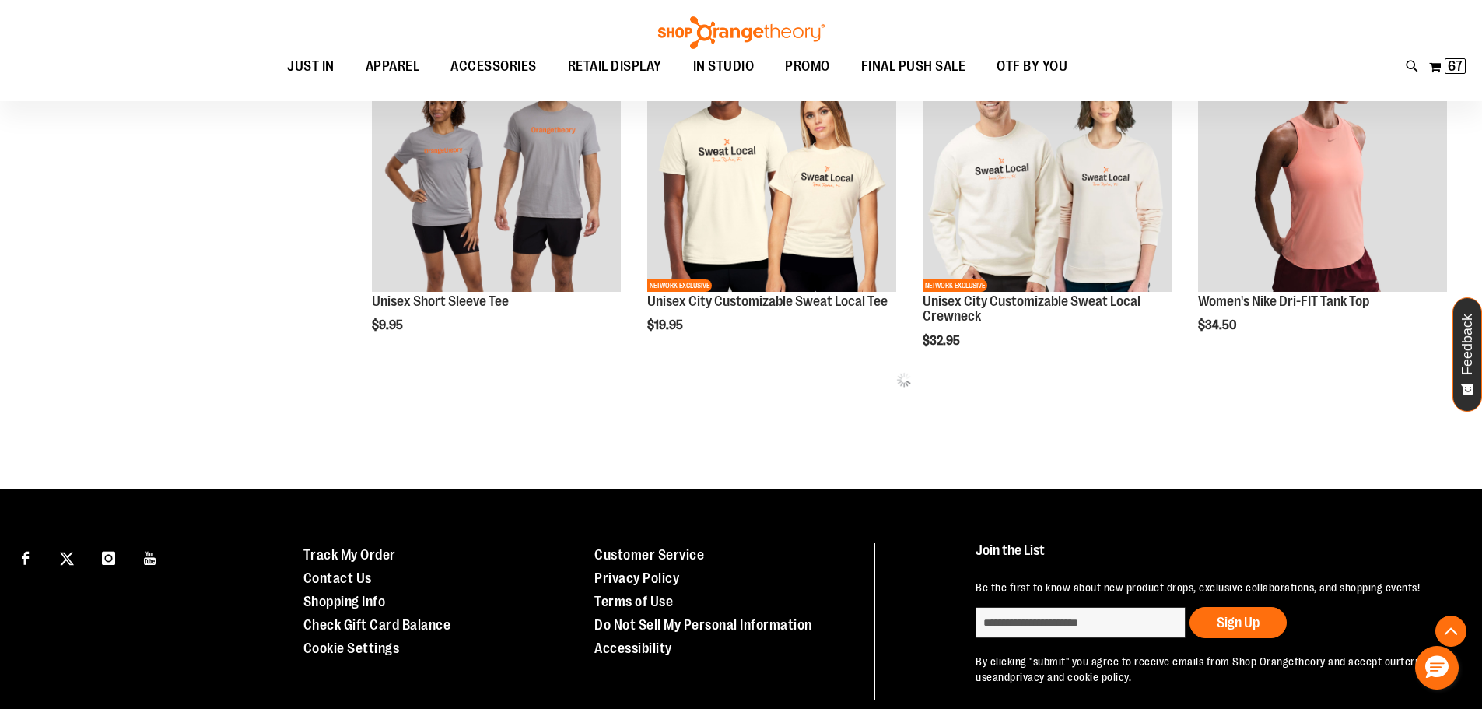
scroll to position [615, 0]
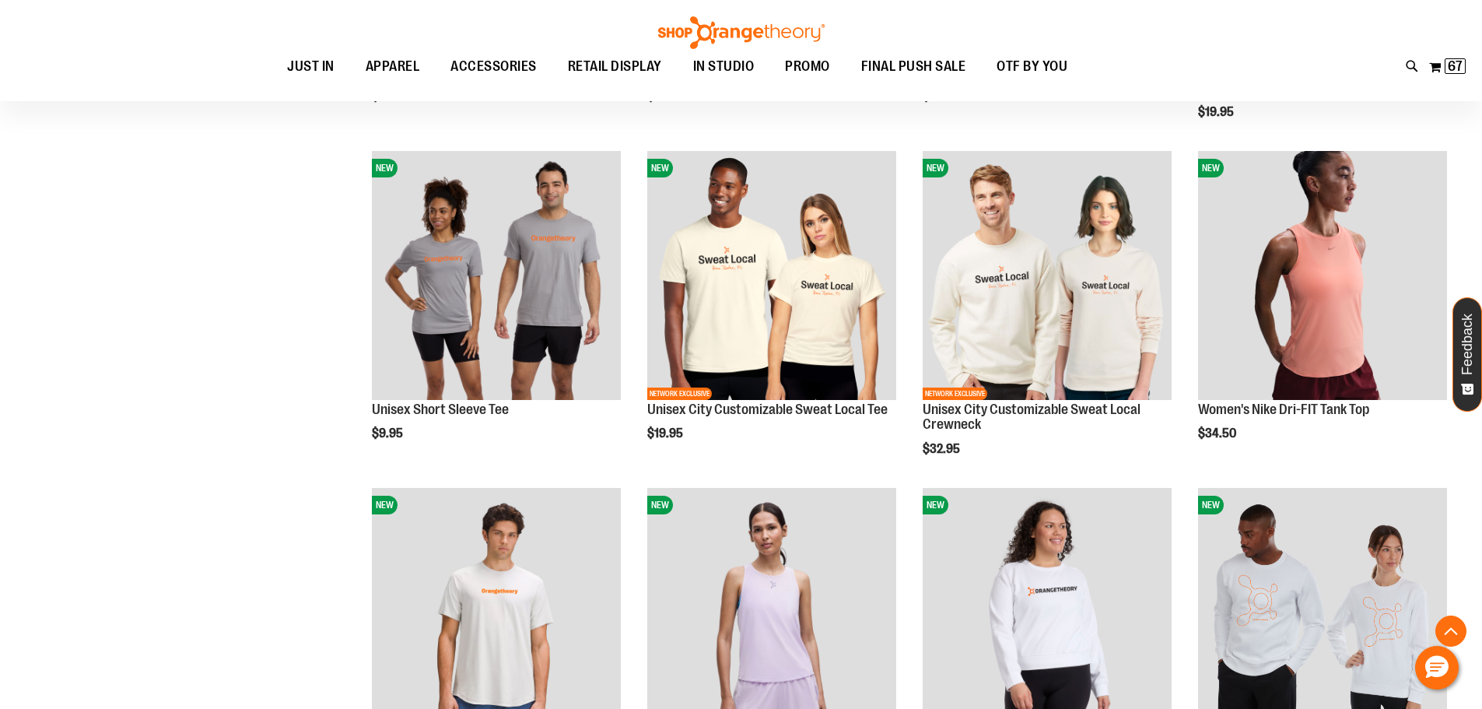
scroll to position [770, 0]
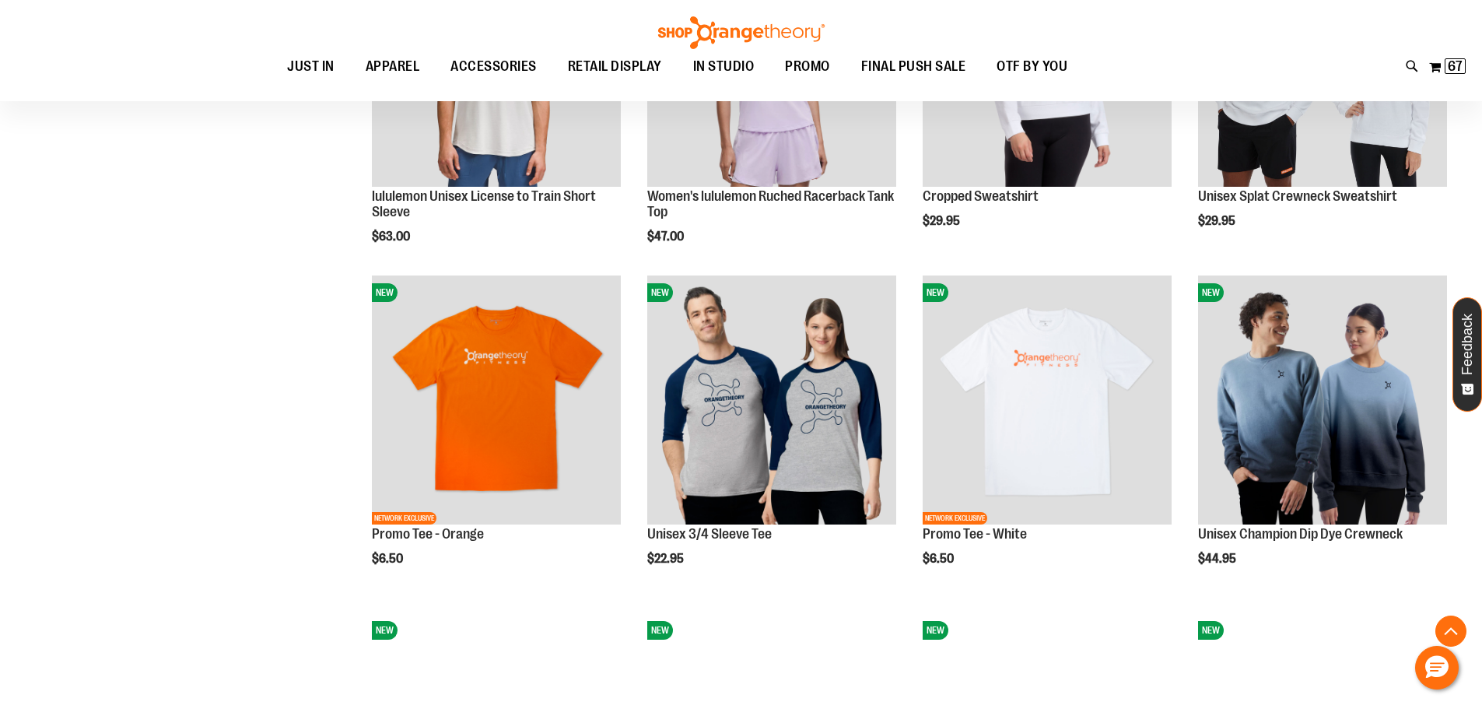
scroll to position [1237, 0]
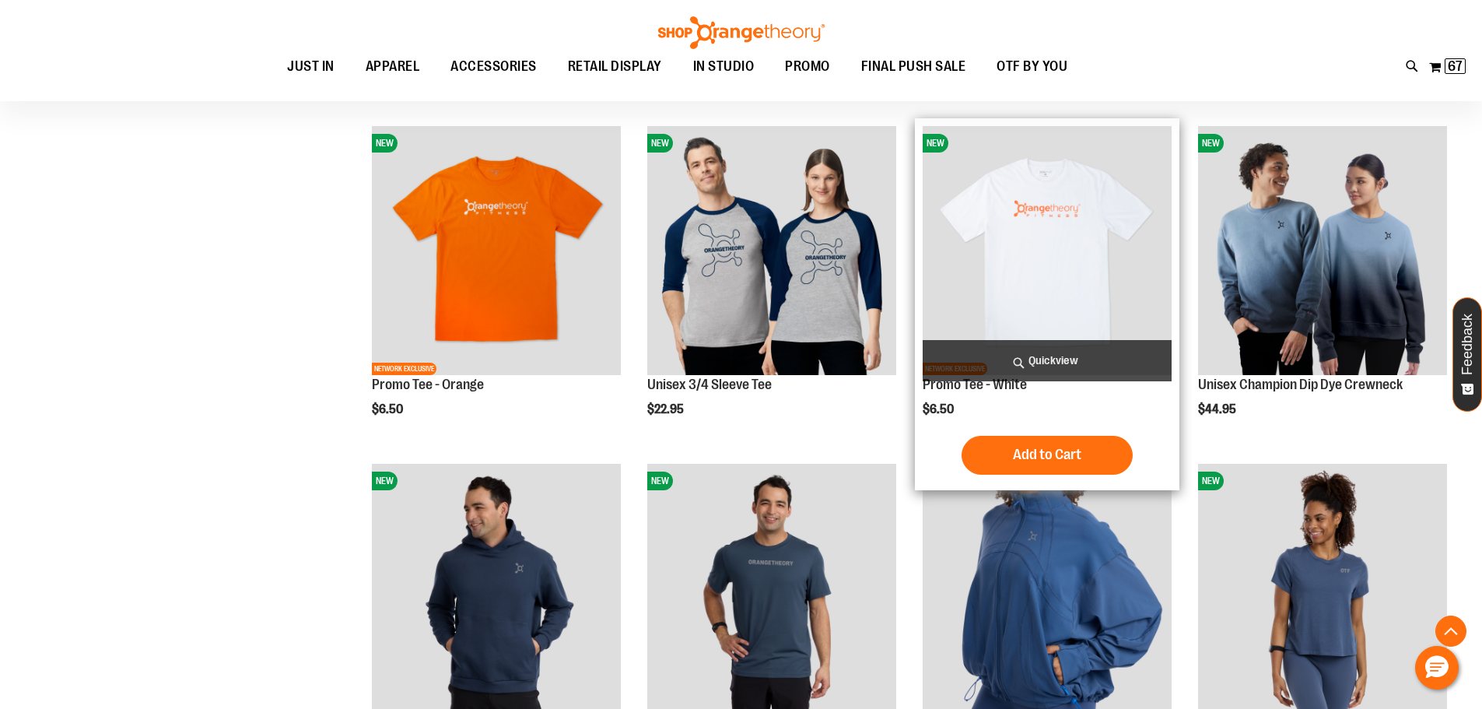
scroll to position [1393, 0]
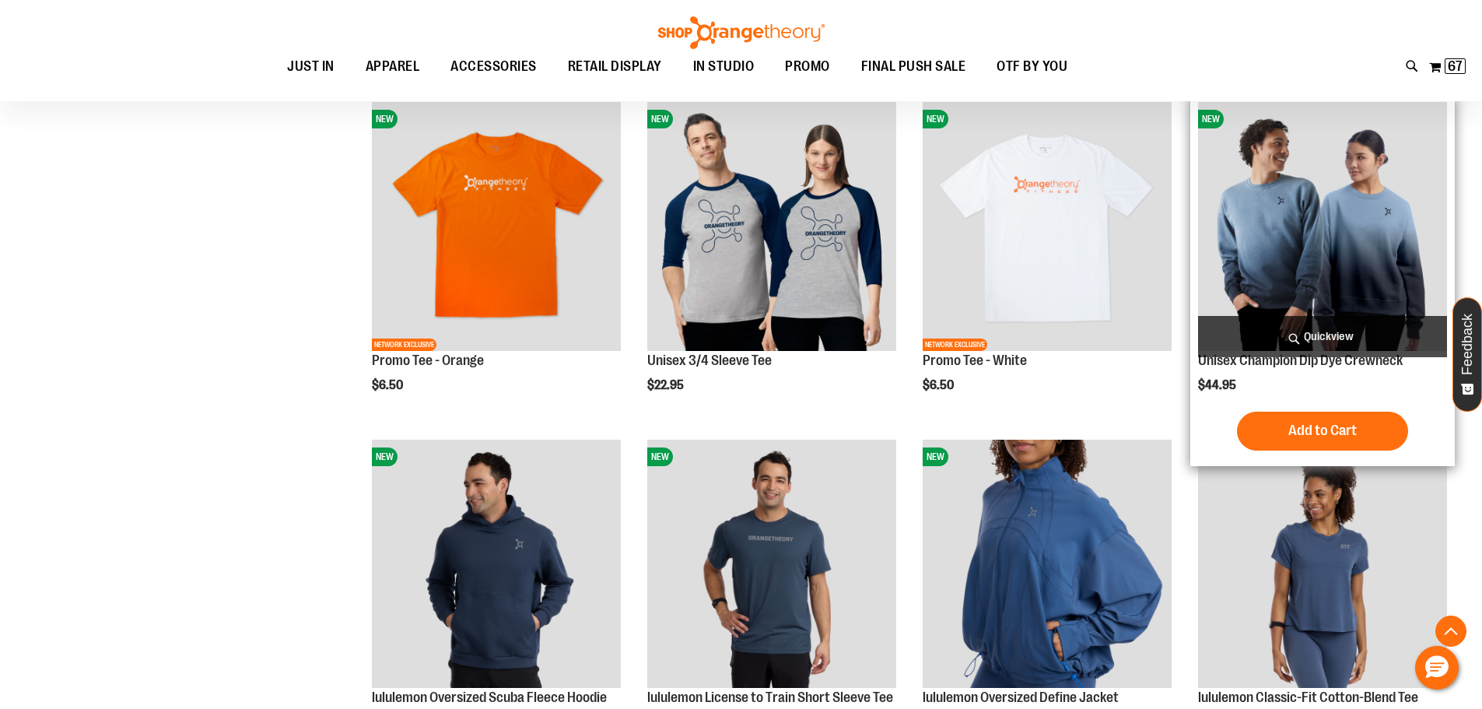
type input "**********"
click at [1315, 241] on img "product" at bounding box center [1322, 226] width 249 height 249
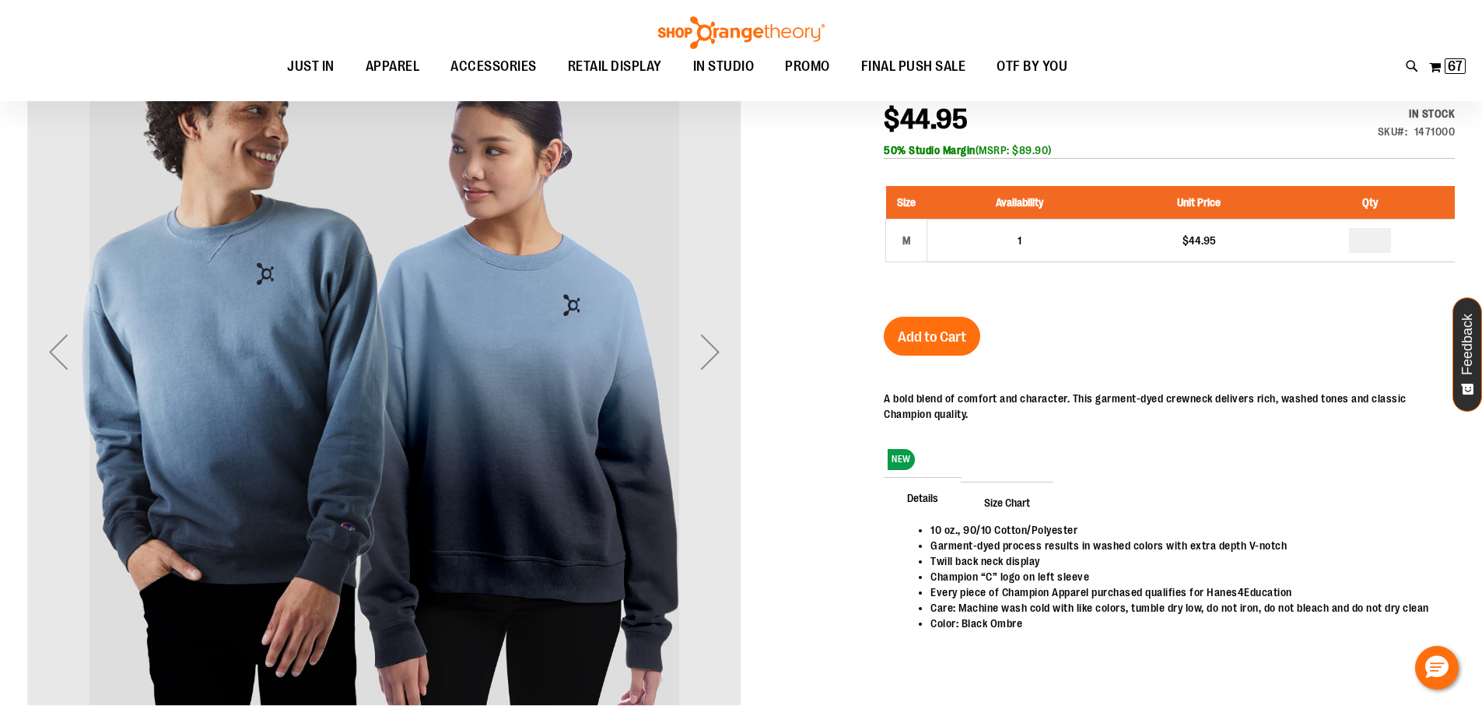
scroll to position [233, 0]
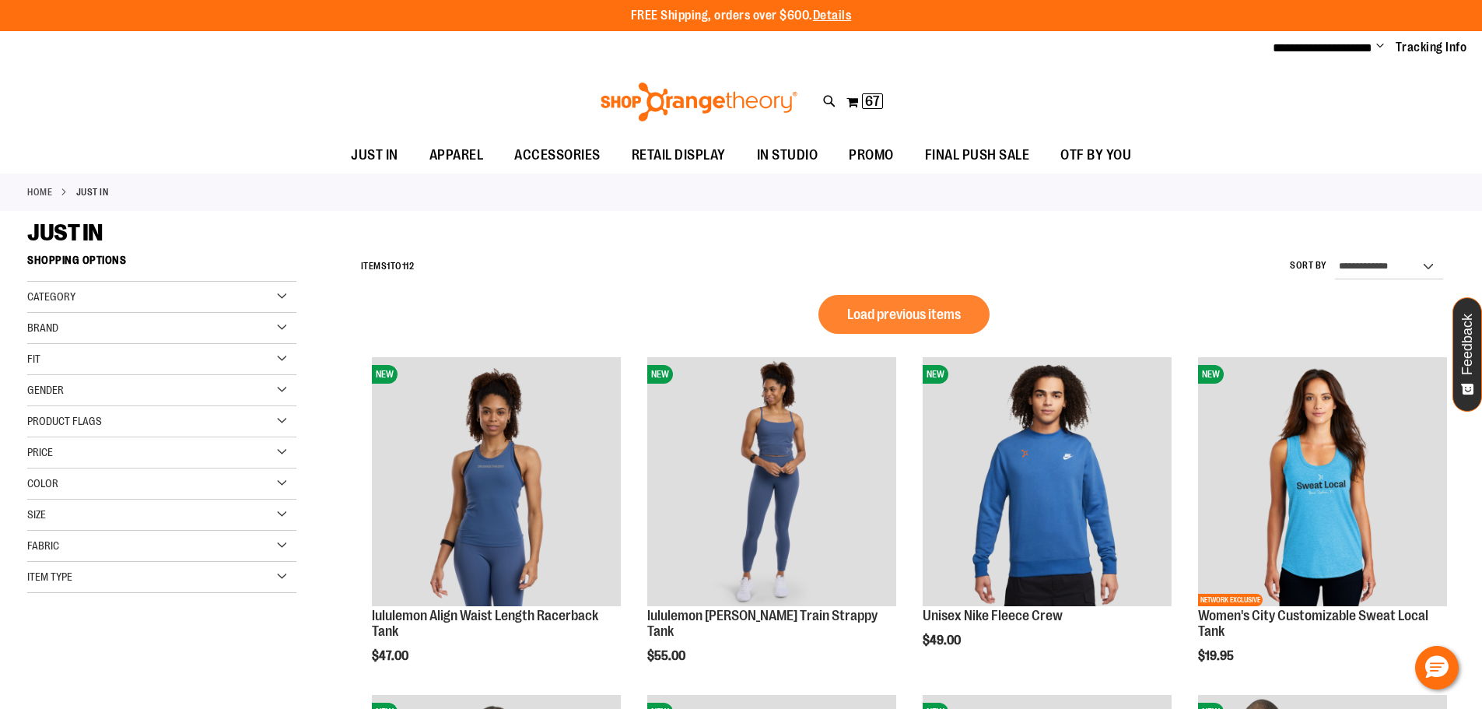
scroll to position [872, 0]
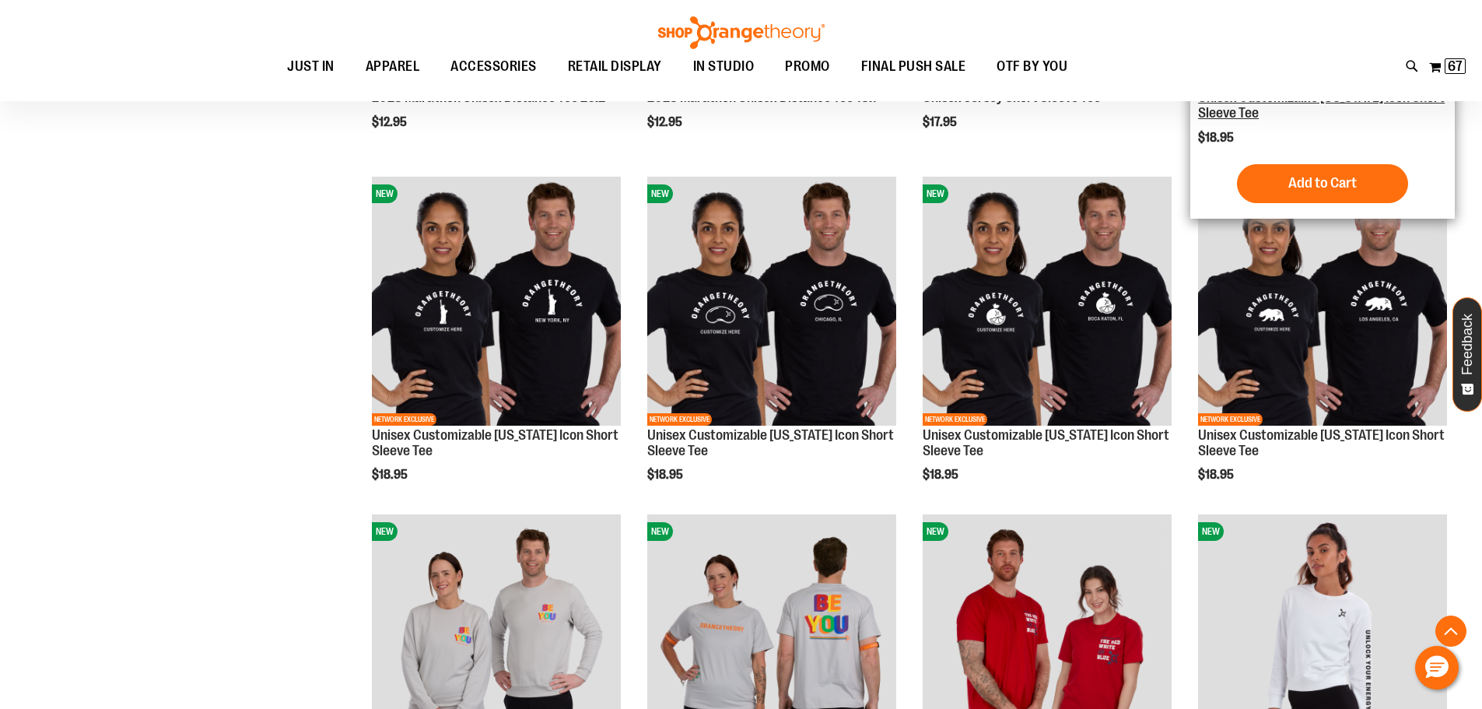
scroll to position [1416, 0]
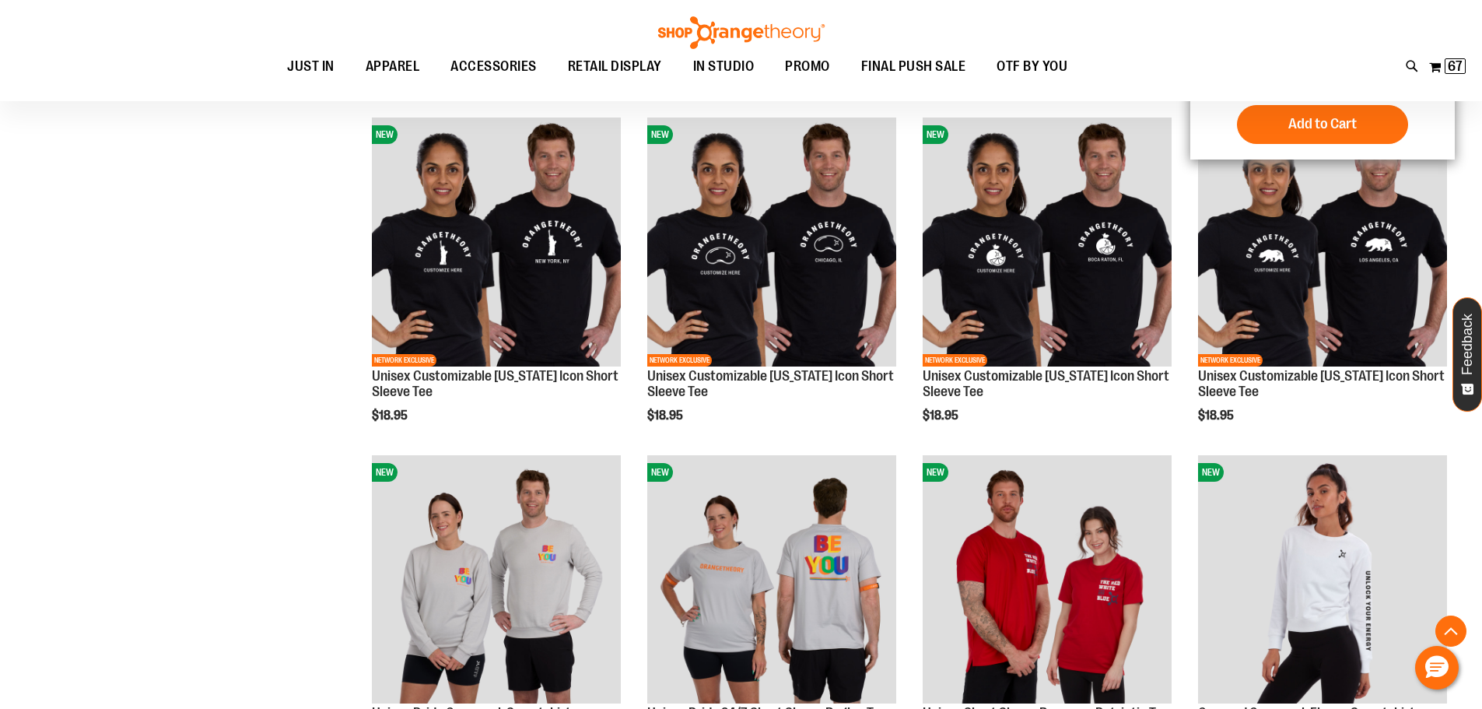
scroll to position [1650, 0]
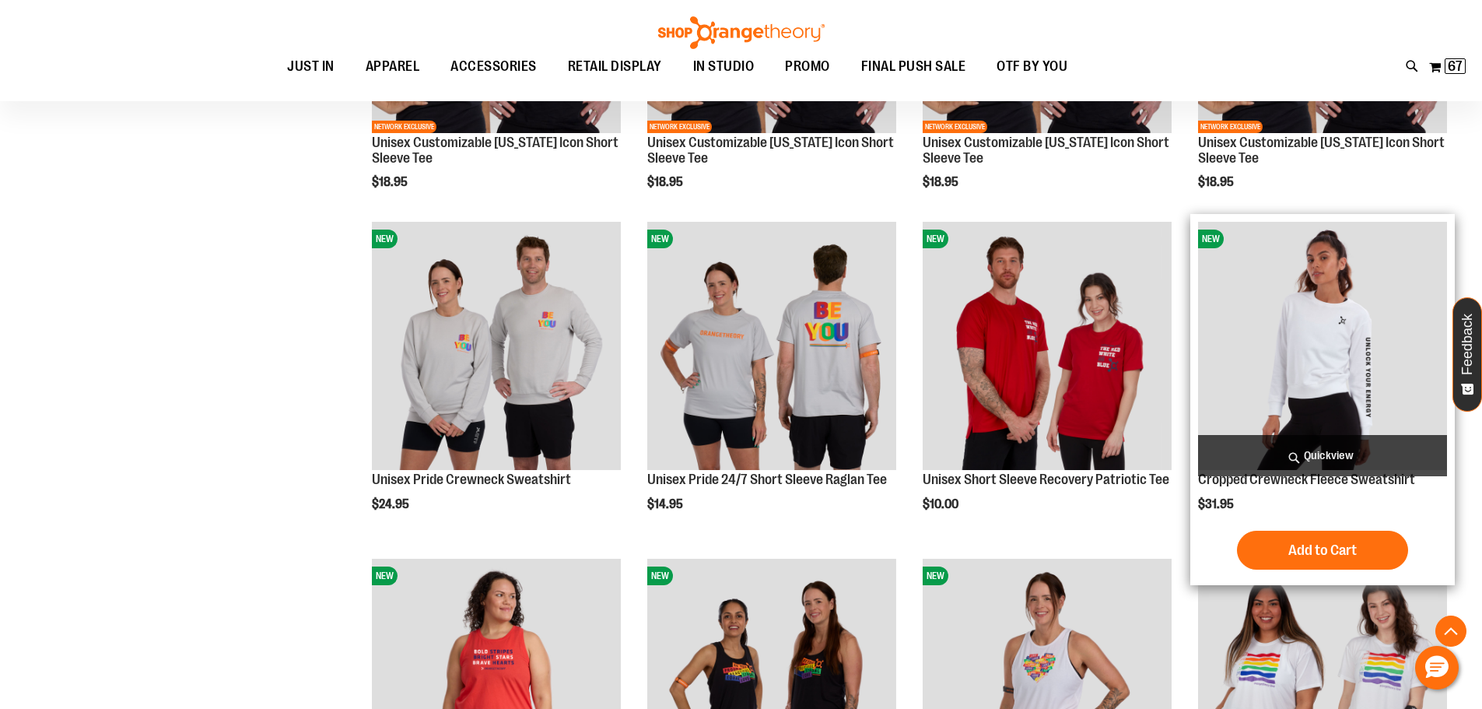
type input "**********"
click at [1310, 349] on img "product" at bounding box center [1322, 346] width 249 height 249
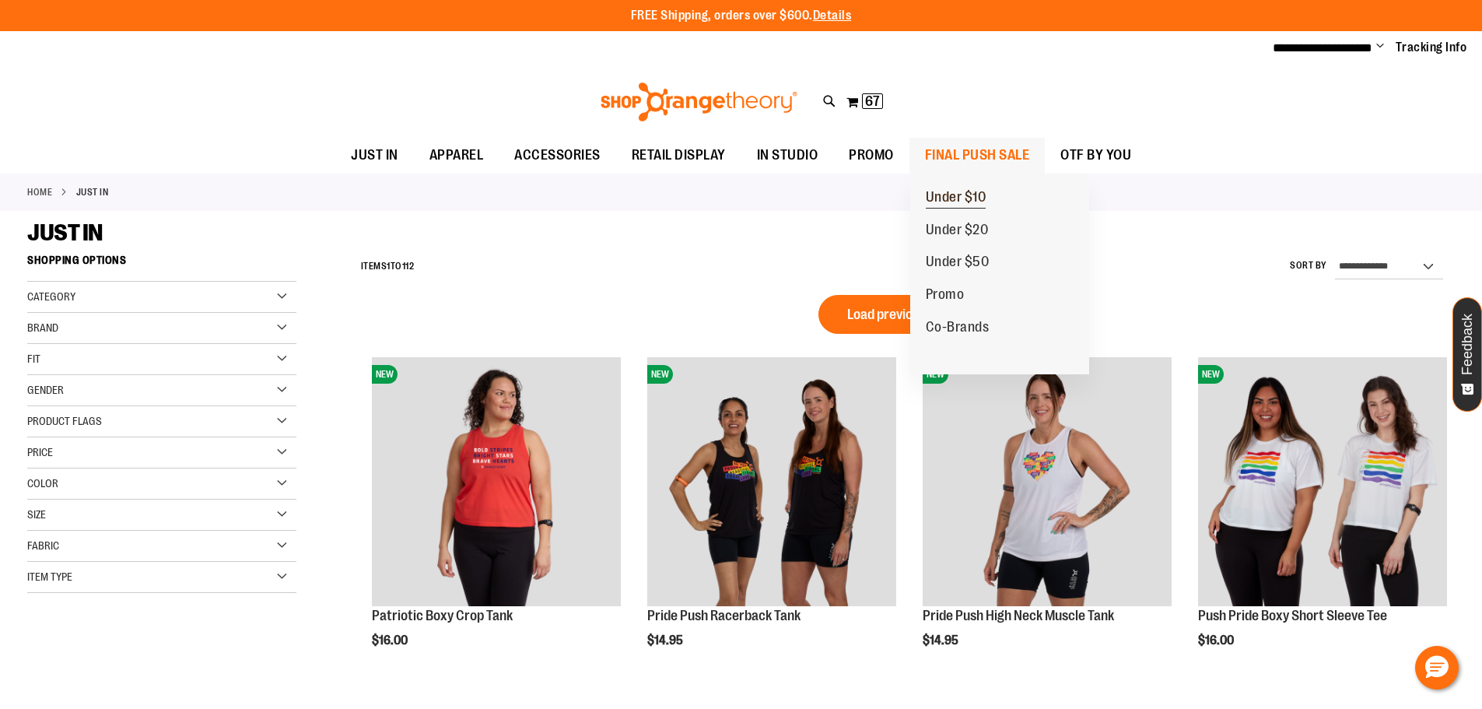
type input "**********"
click at [967, 200] on span "Under $10" at bounding box center [956, 198] width 61 height 19
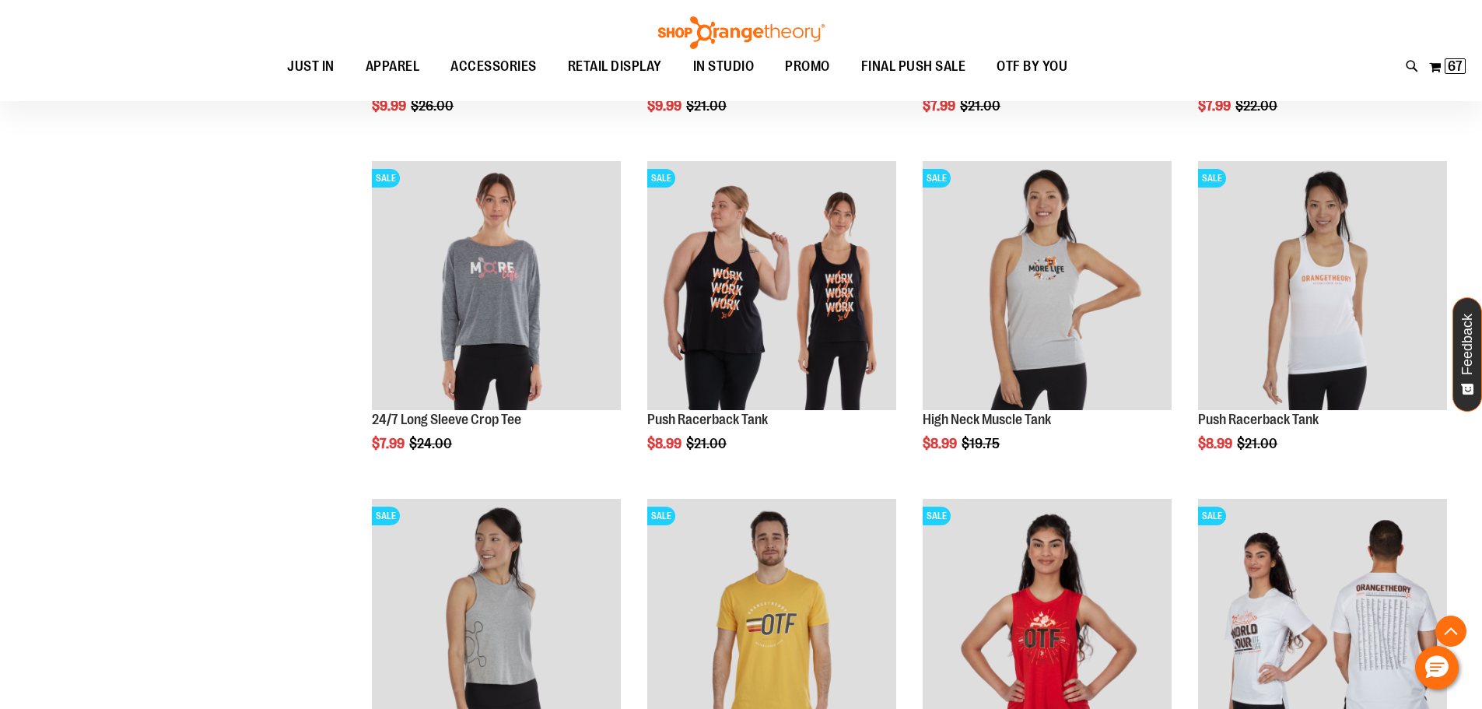
scroll to position [544, 0]
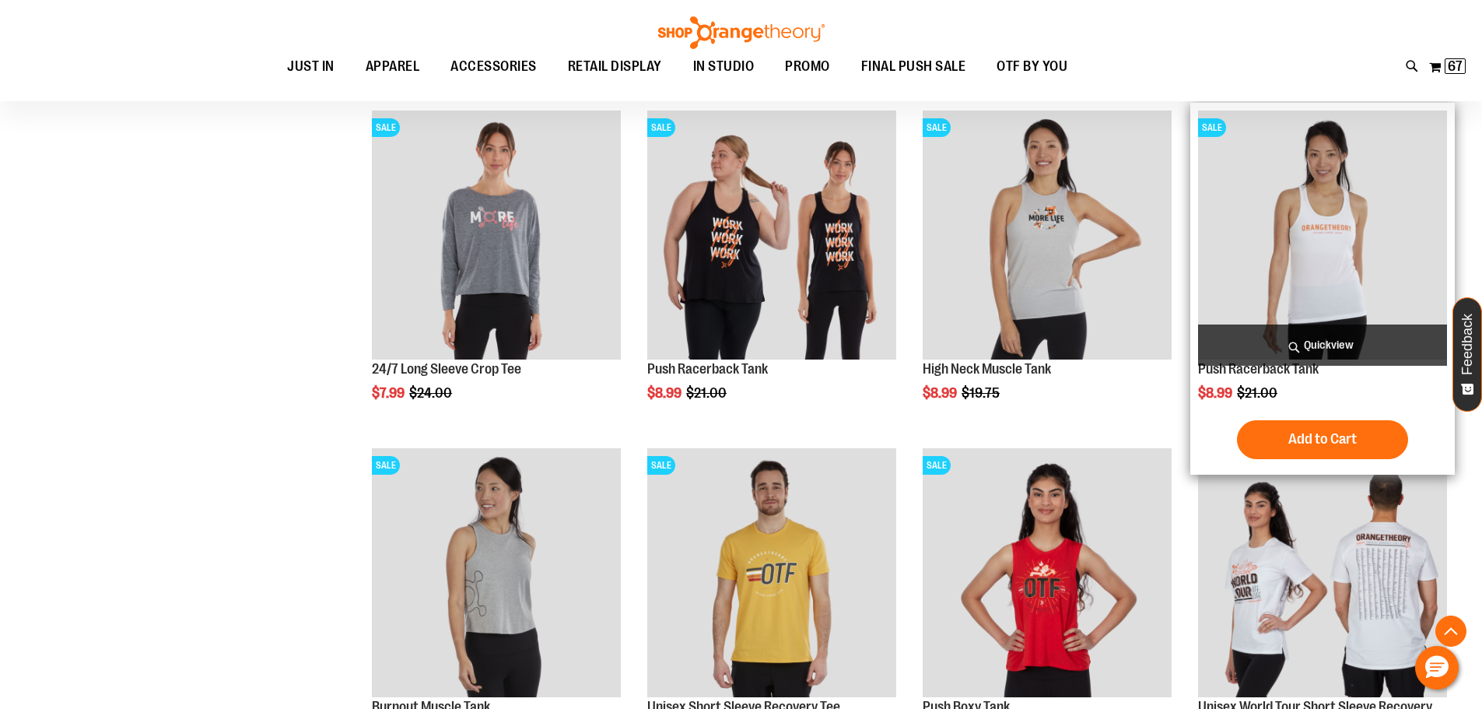
type input "**********"
click at [1308, 251] on img "product" at bounding box center [1322, 235] width 249 height 249
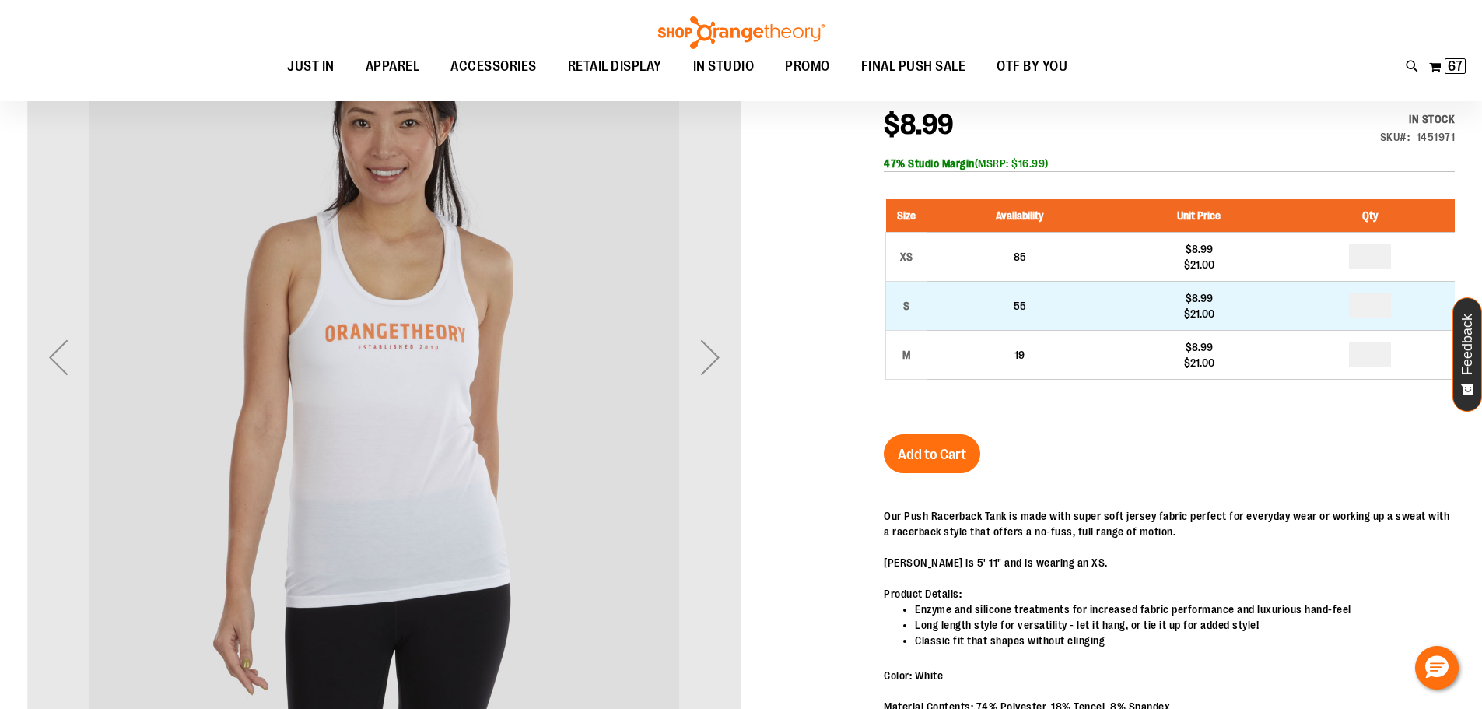
scroll to position [233, 0]
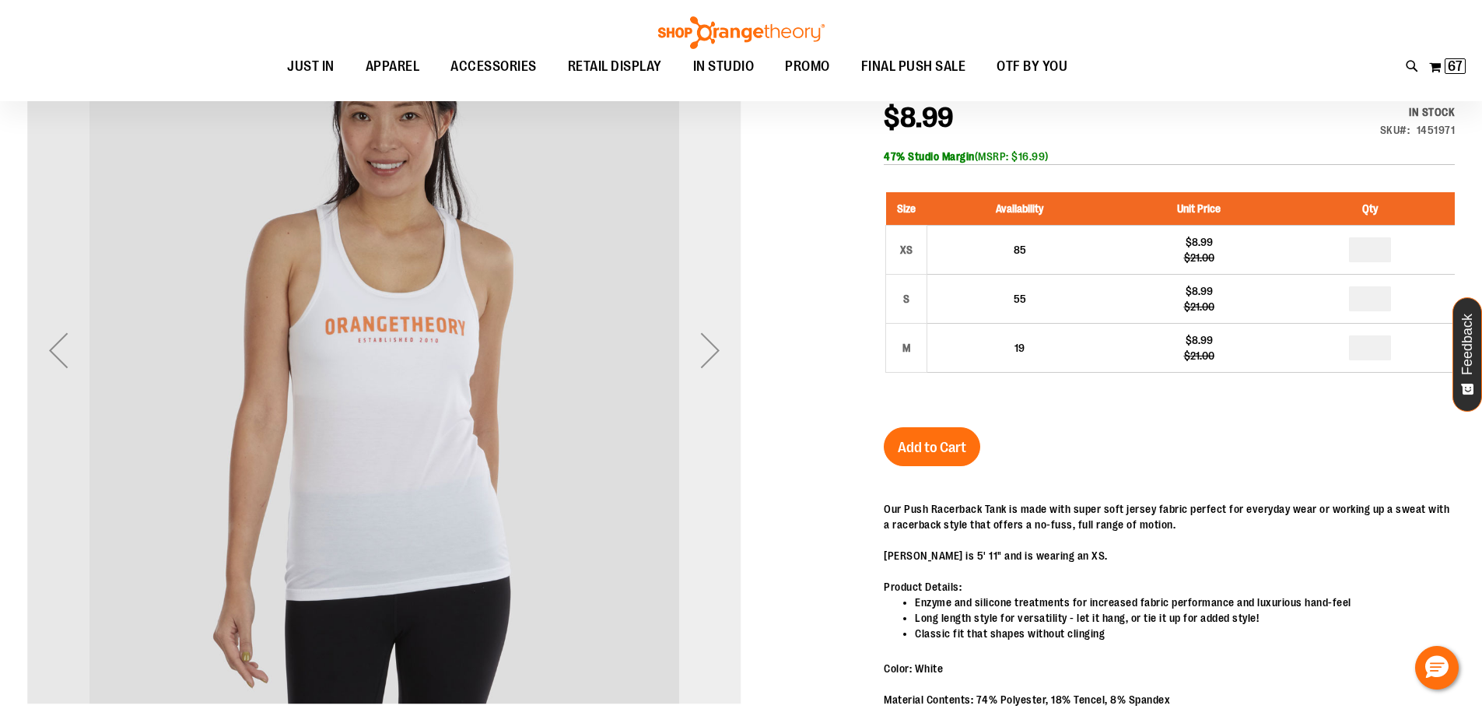
type input "**********"
click at [680, 362] on div "Next" at bounding box center [710, 350] width 62 height 62
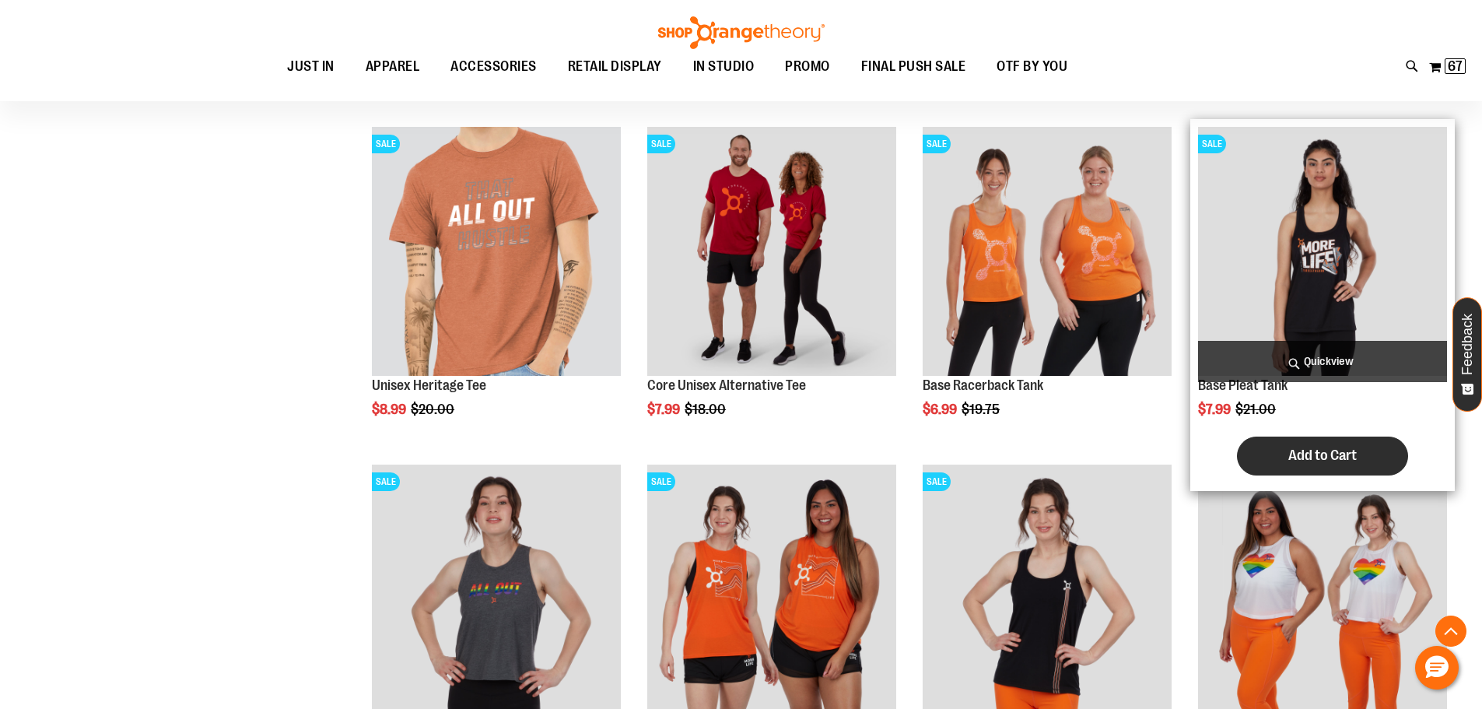
scroll to position [1431, 0]
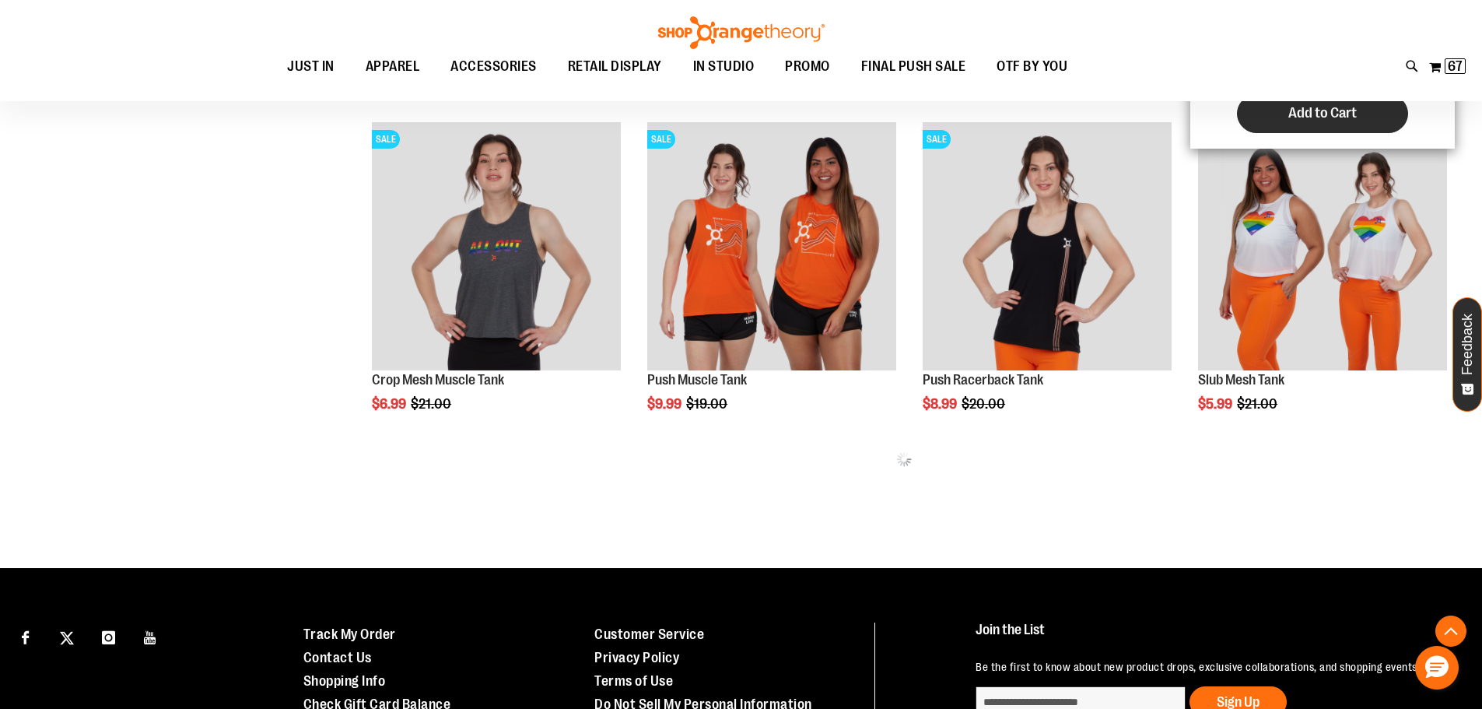
scroll to position [1742, 0]
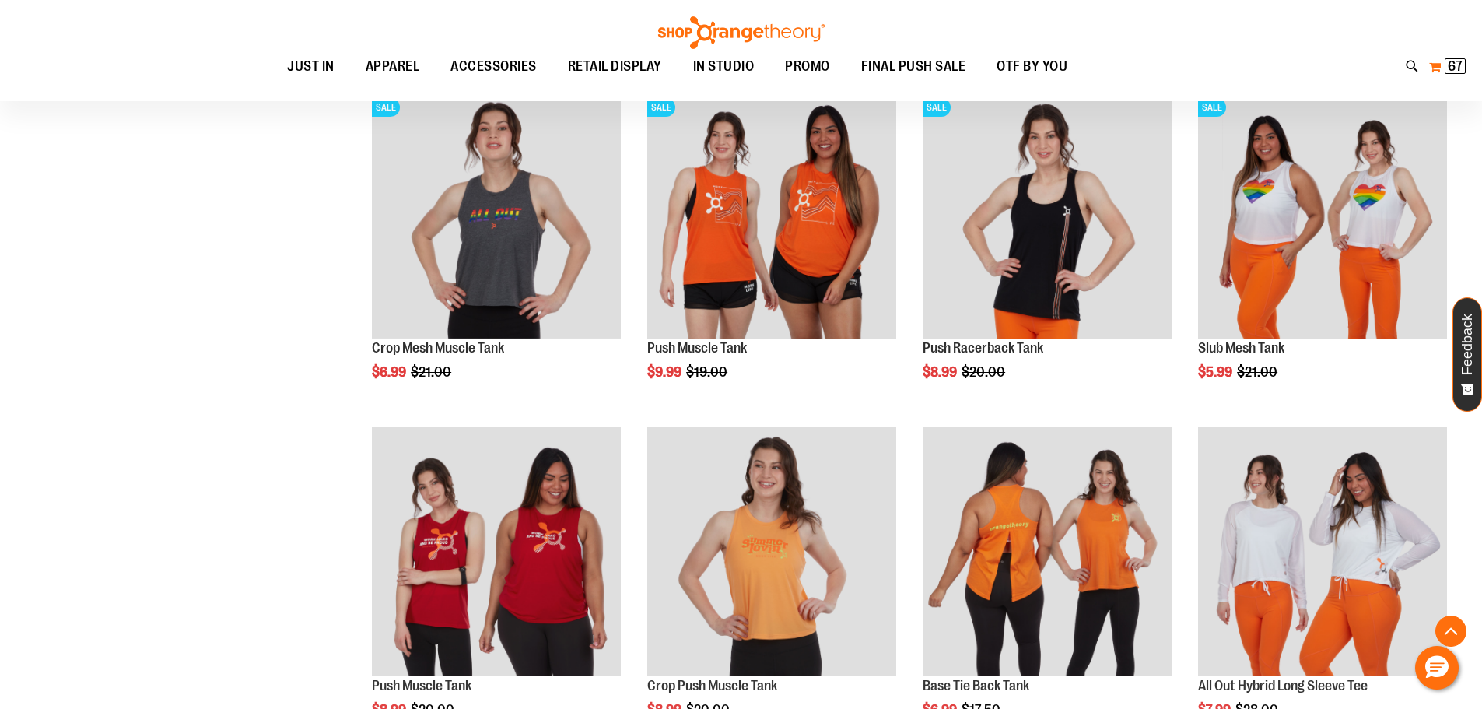
type input "**********"
click at [1452, 68] on span "67" at bounding box center [1455, 66] width 15 height 16
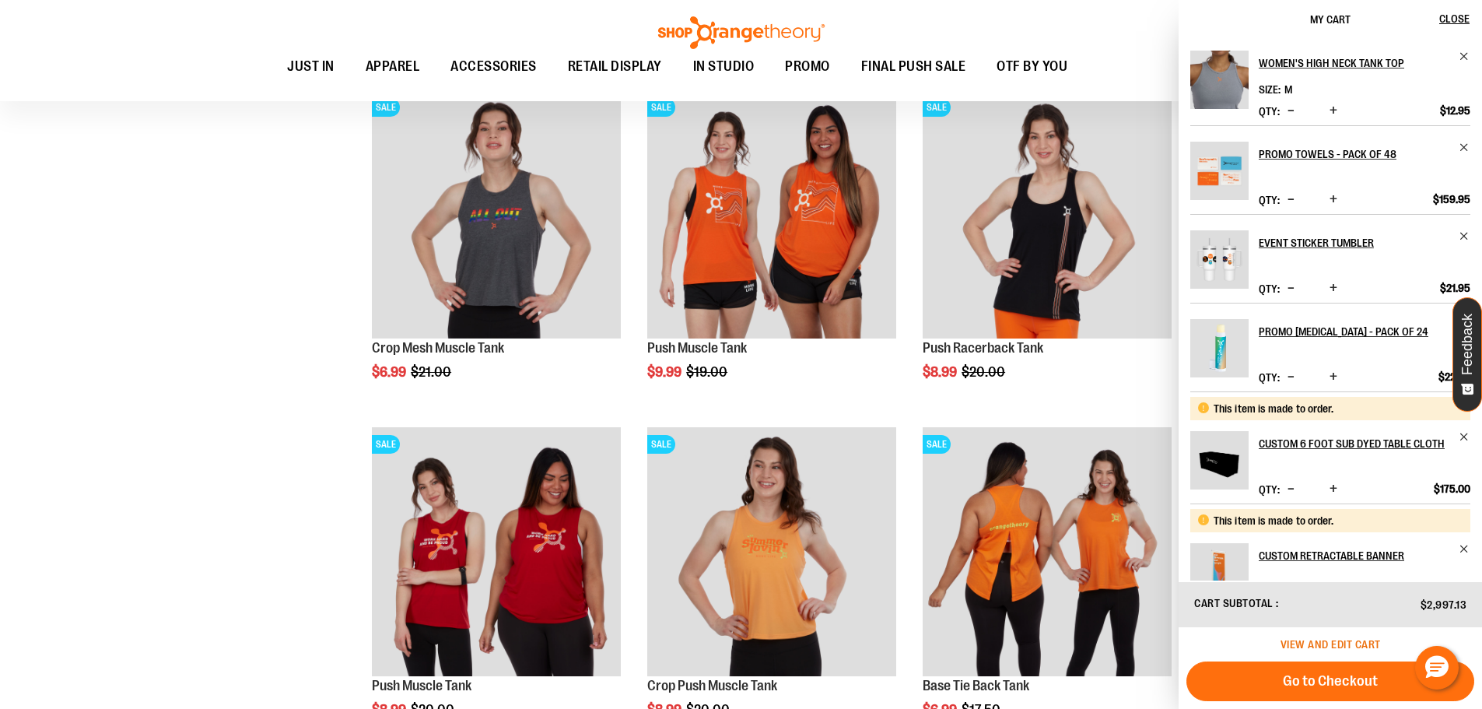
click at [1325, 648] on span "View and edit cart" at bounding box center [1331, 644] width 100 height 12
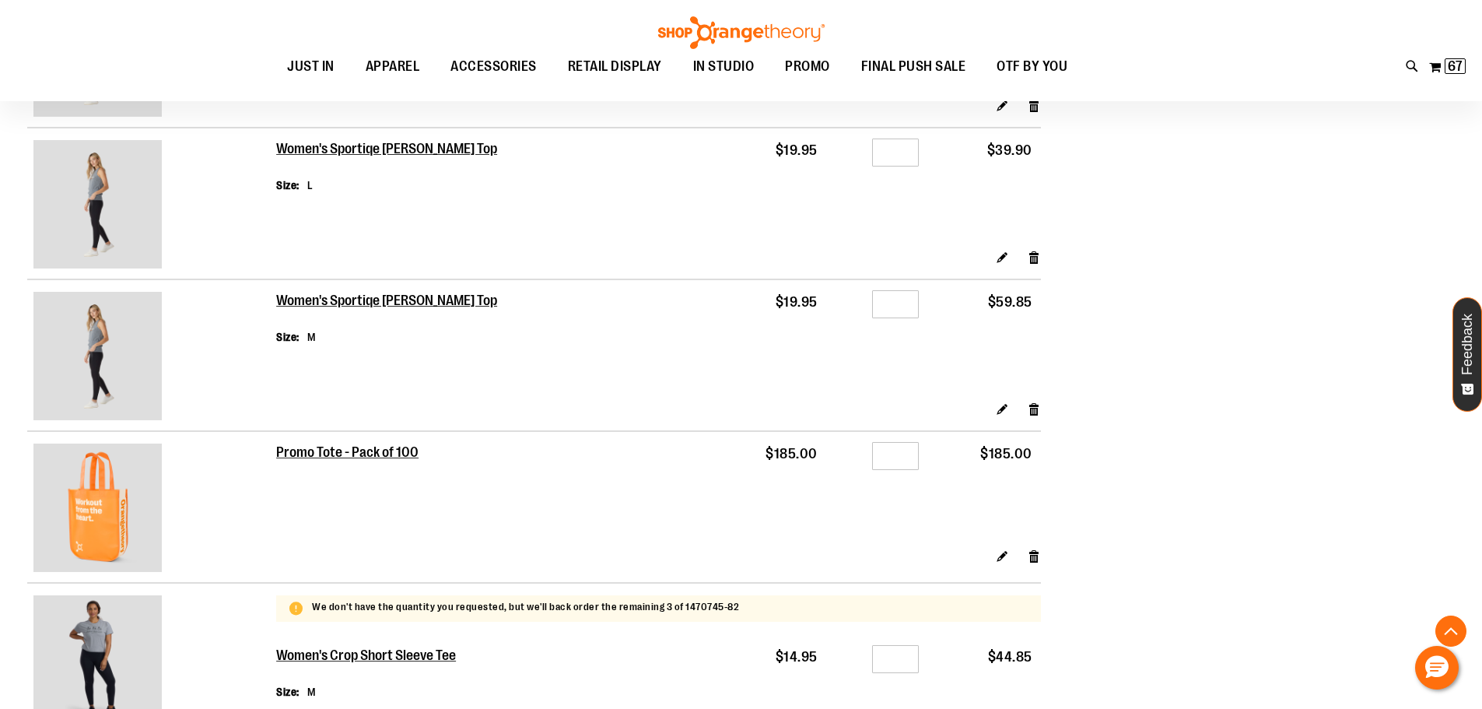
scroll to position [2567, 0]
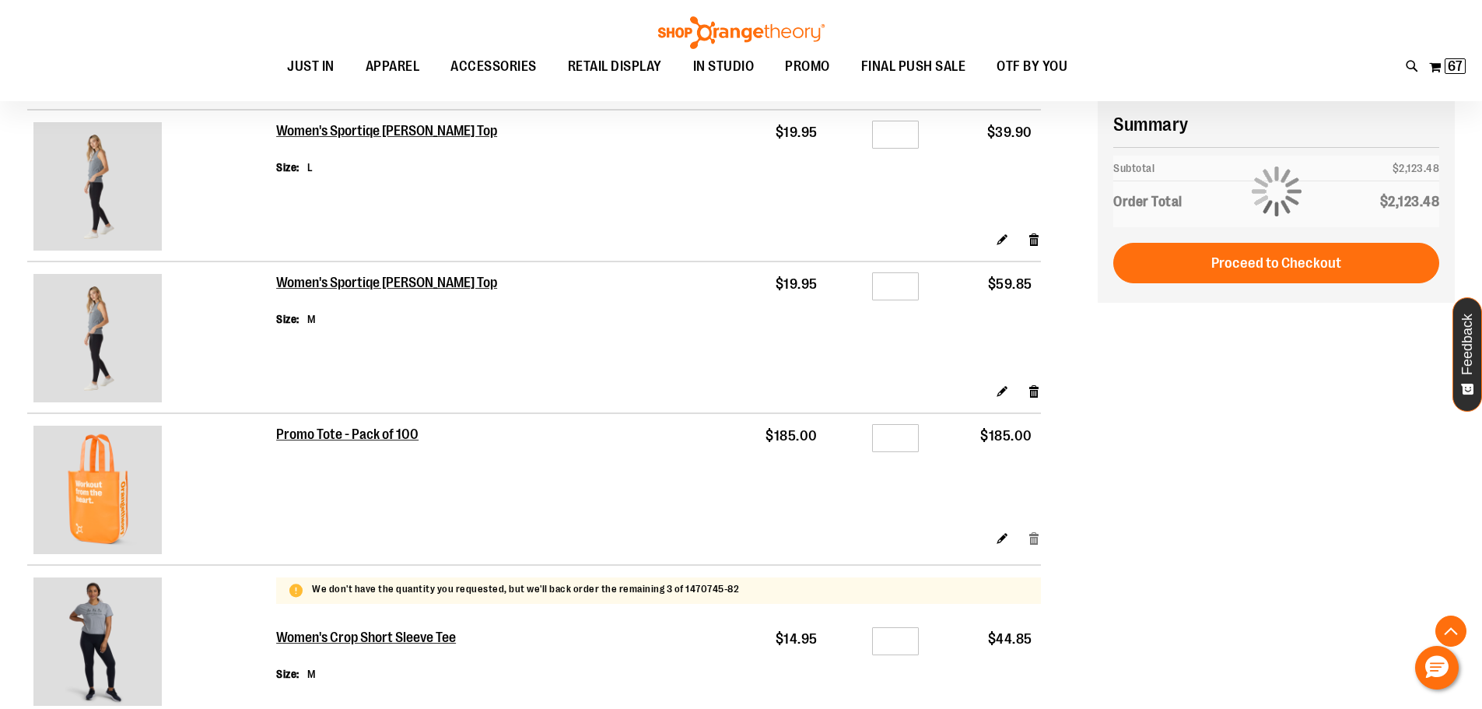
type input "**********"
click at [1033, 532] on link "Remove item" at bounding box center [1034, 538] width 13 height 16
click at [1033, 542] on link "Remove item" at bounding box center [1034, 538] width 13 height 16
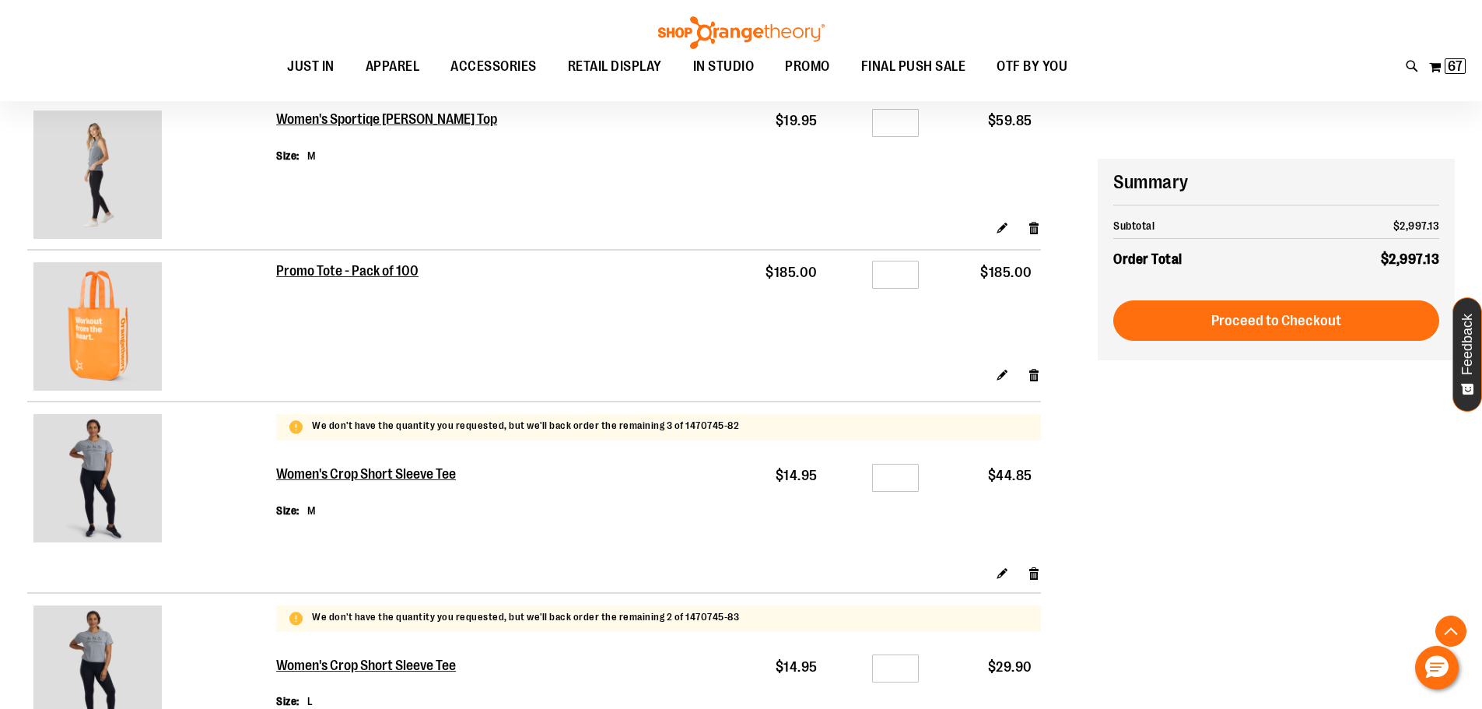
scroll to position [2956, 0]
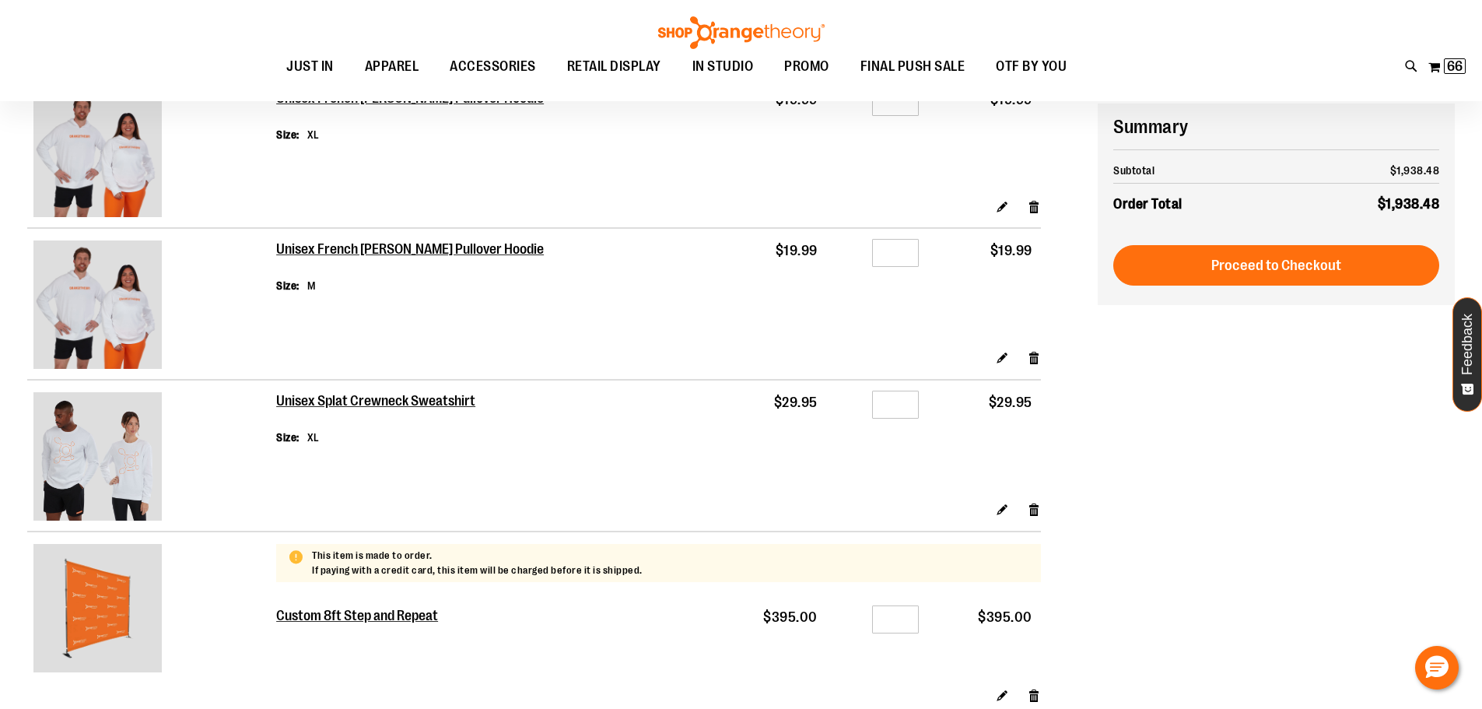
scroll to position [233, 0]
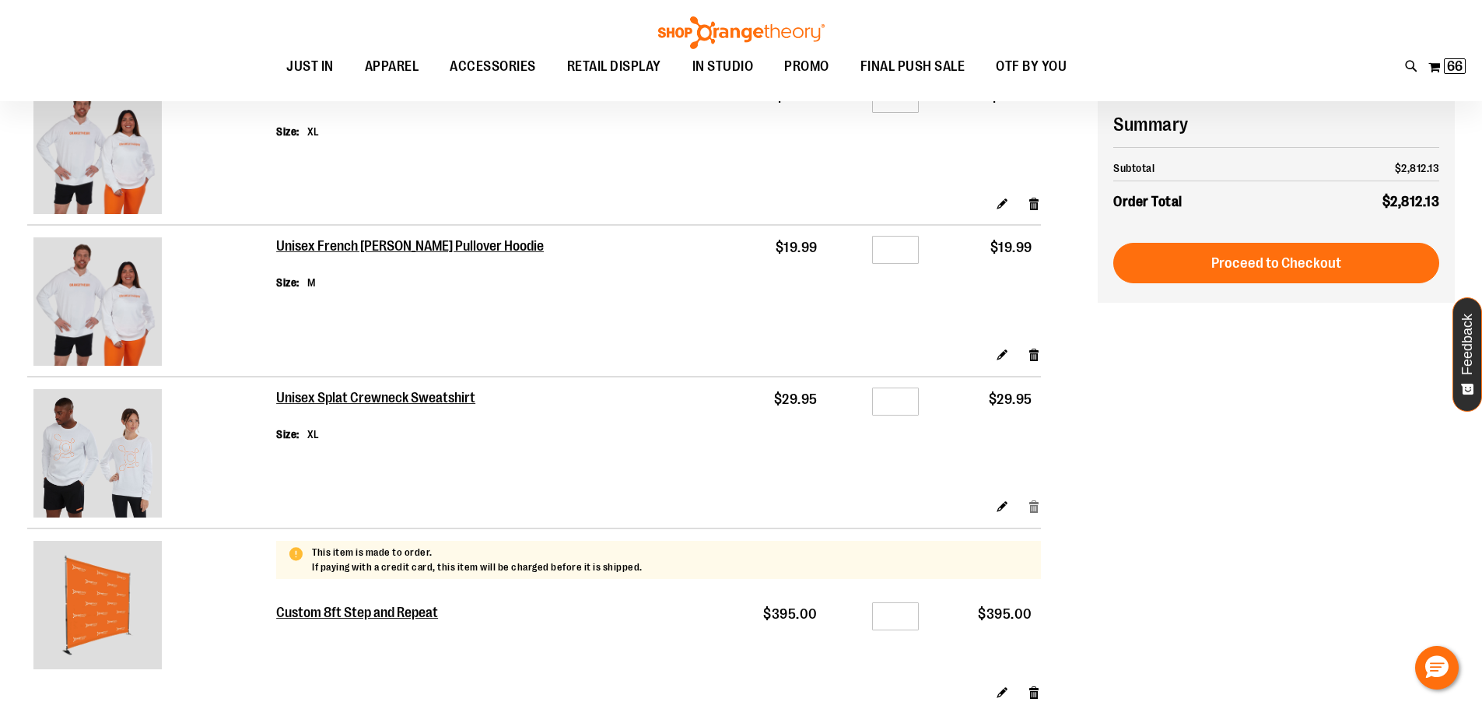
type input "**********"
click at [1033, 503] on link "Remove item" at bounding box center [1034, 506] width 13 height 16
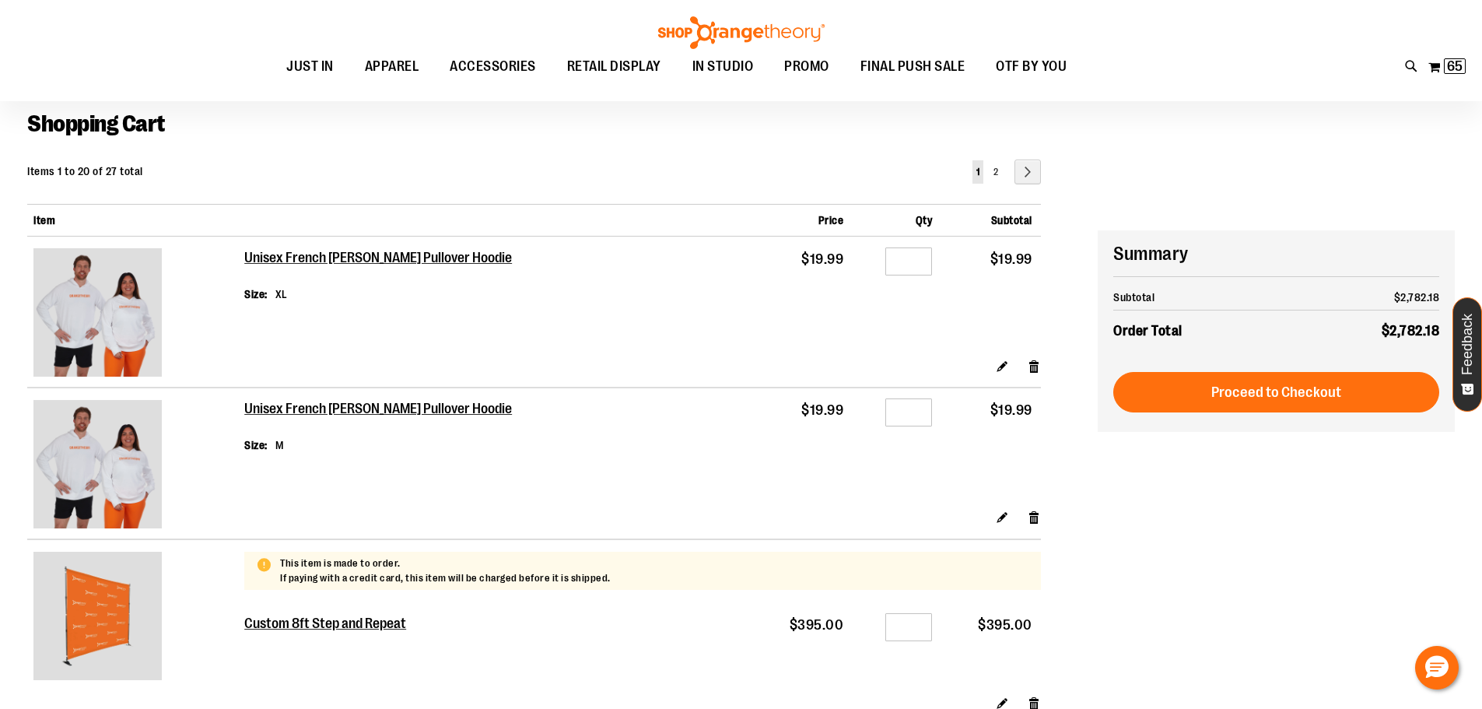
scroll to position [233, 0]
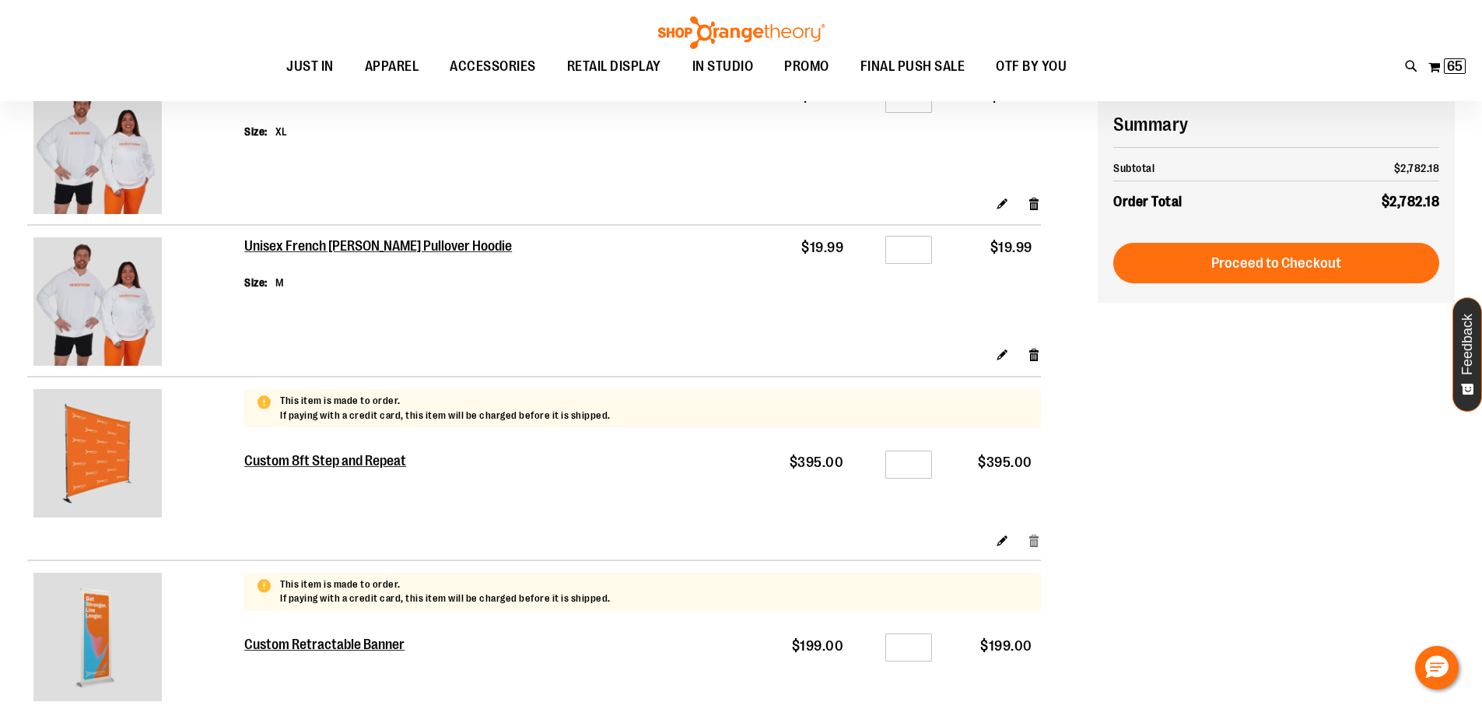
type input "**********"
click at [1032, 538] on link "Remove item" at bounding box center [1034, 540] width 13 height 16
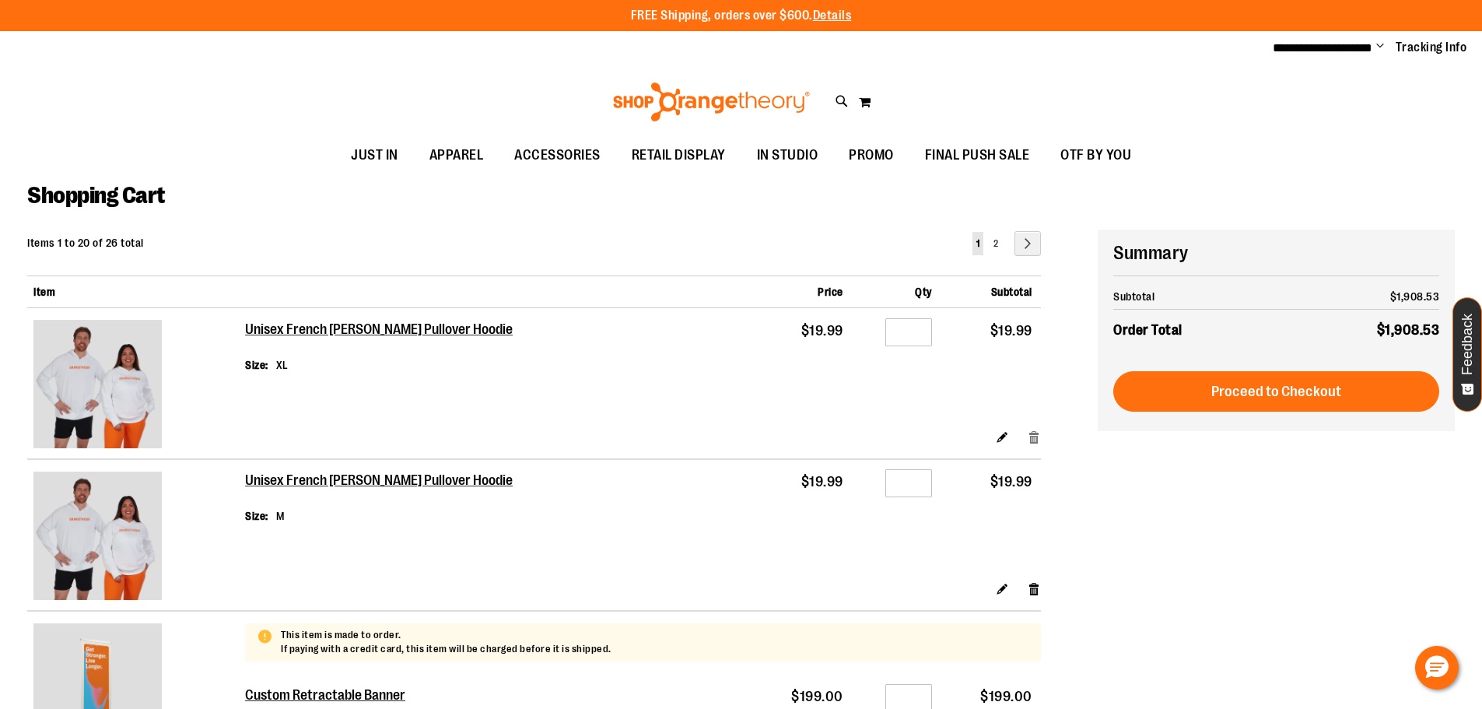
type input "**********"
click at [1033, 435] on link "Remove item" at bounding box center [1034, 437] width 13 height 16
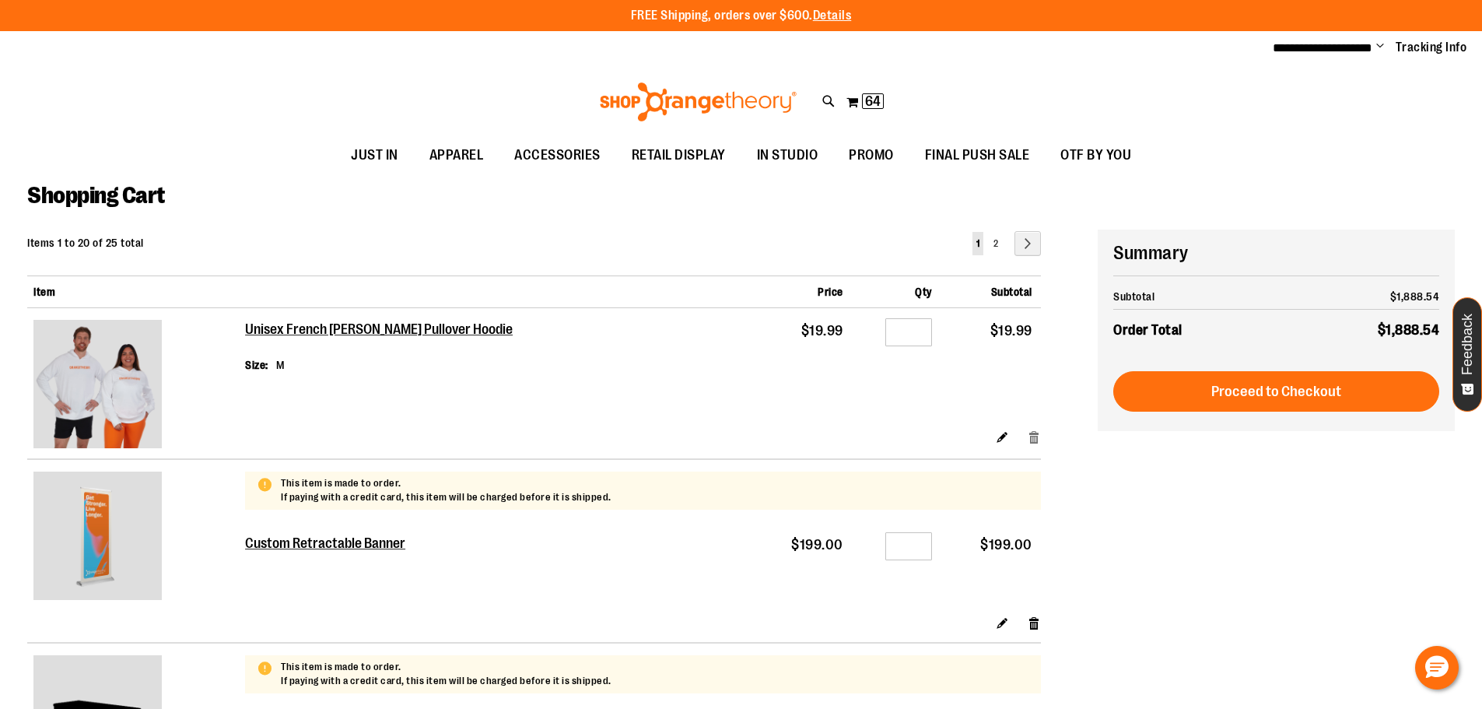
type input "**********"
click at [1037, 438] on link "Remove item" at bounding box center [1034, 437] width 13 height 16
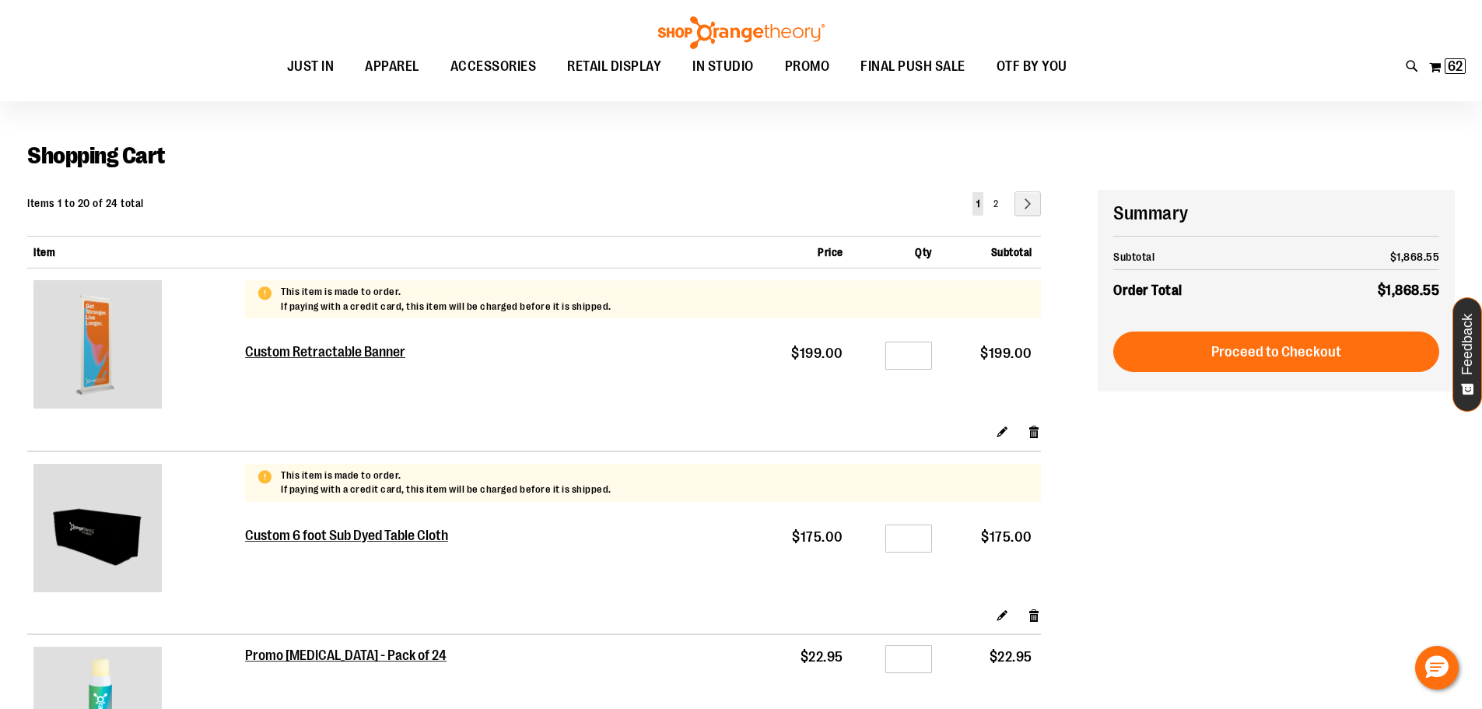
scroll to position [77, 0]
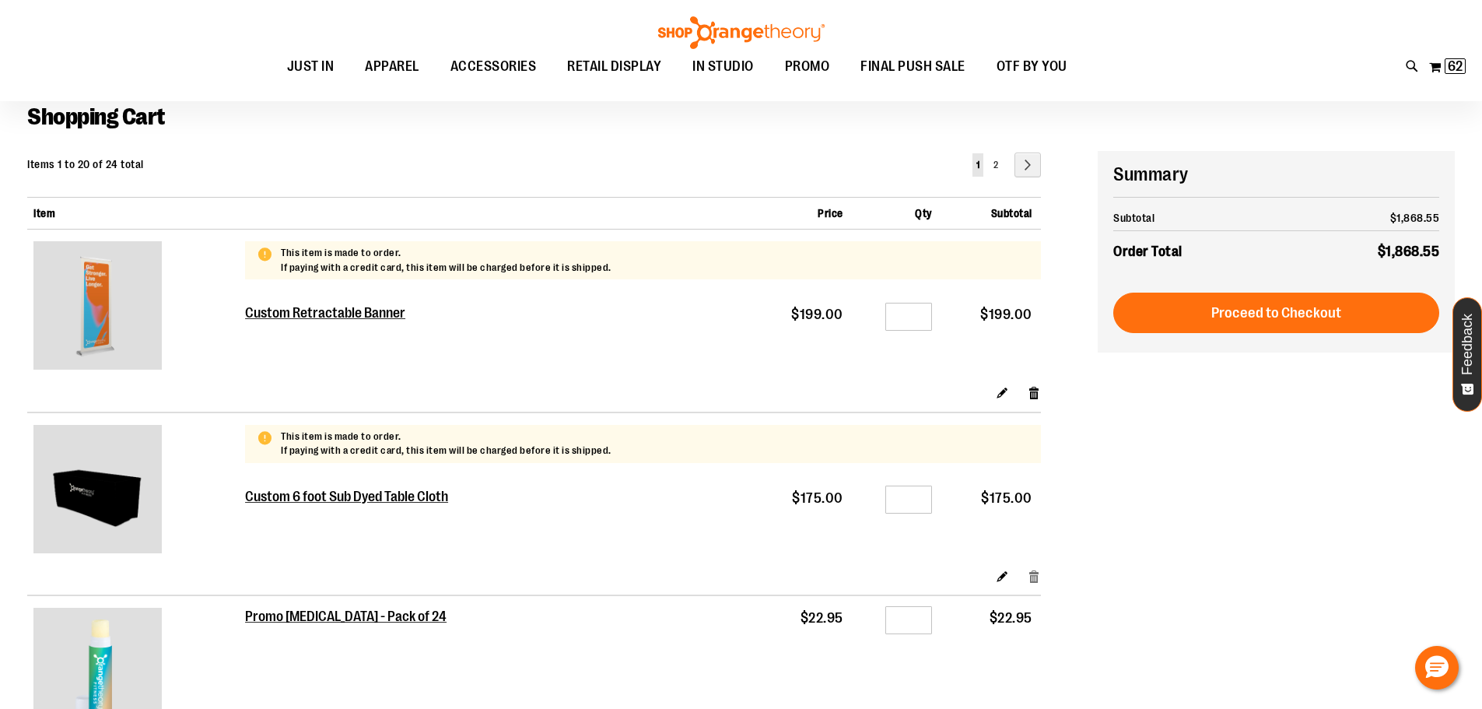
type input "**********"
click at [1033, 574] on link "Remove item" at bounding box center [1034, 575] width 13 height 16
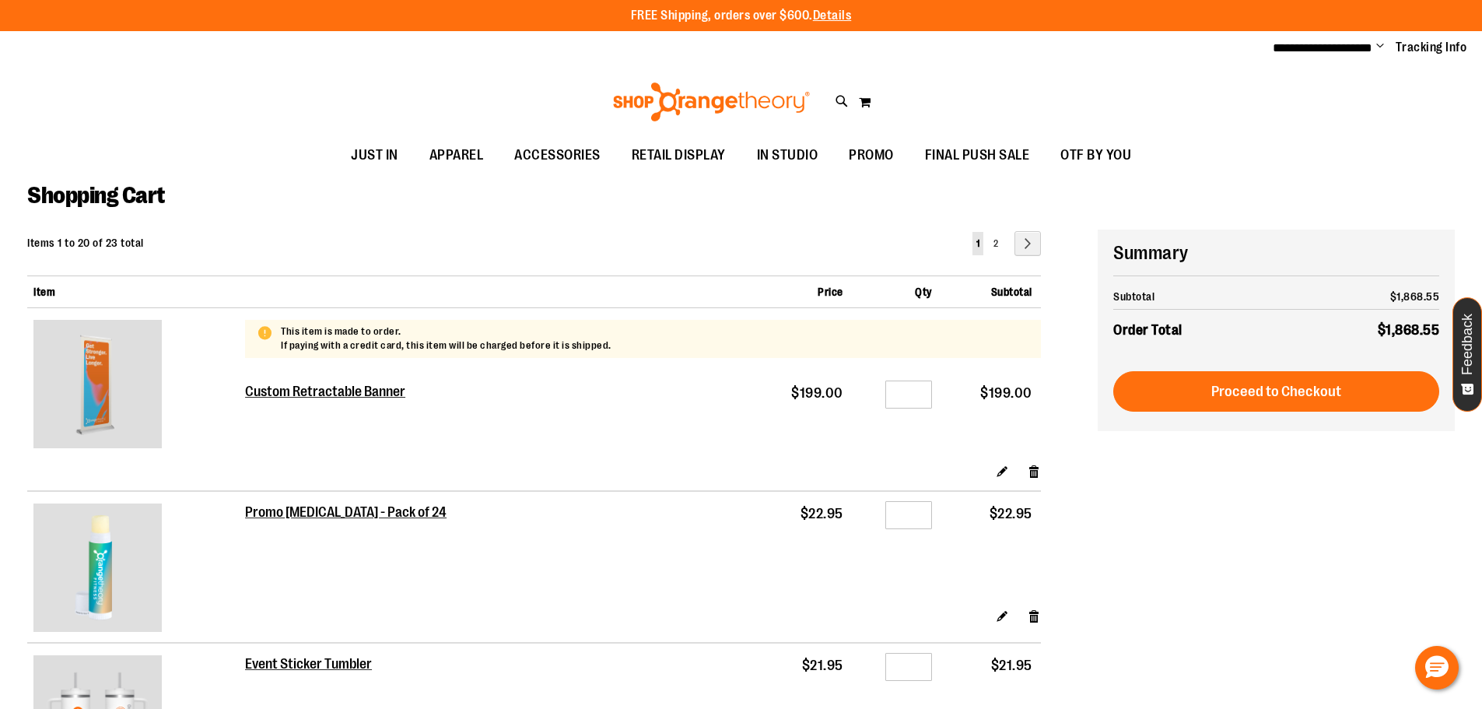
type input "**********"
drag, startPoint x: 912, startPoint y: 511, endPoint x: 861, endPoint y: 502, distance: 51.4
click at [863, 503] on td "Qty *" at bounding box center [896, 549] width 89 height 117
type input "**"
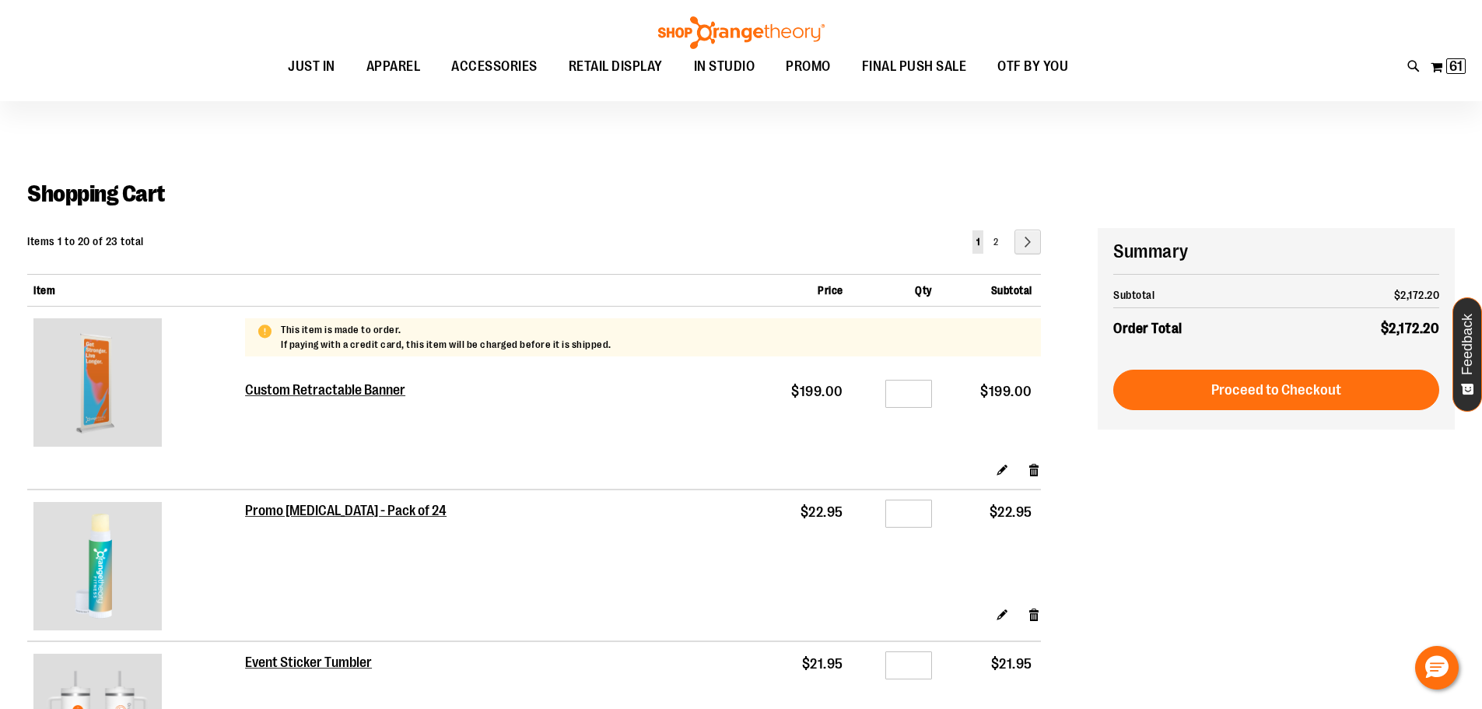
scroll to position [233, 0]
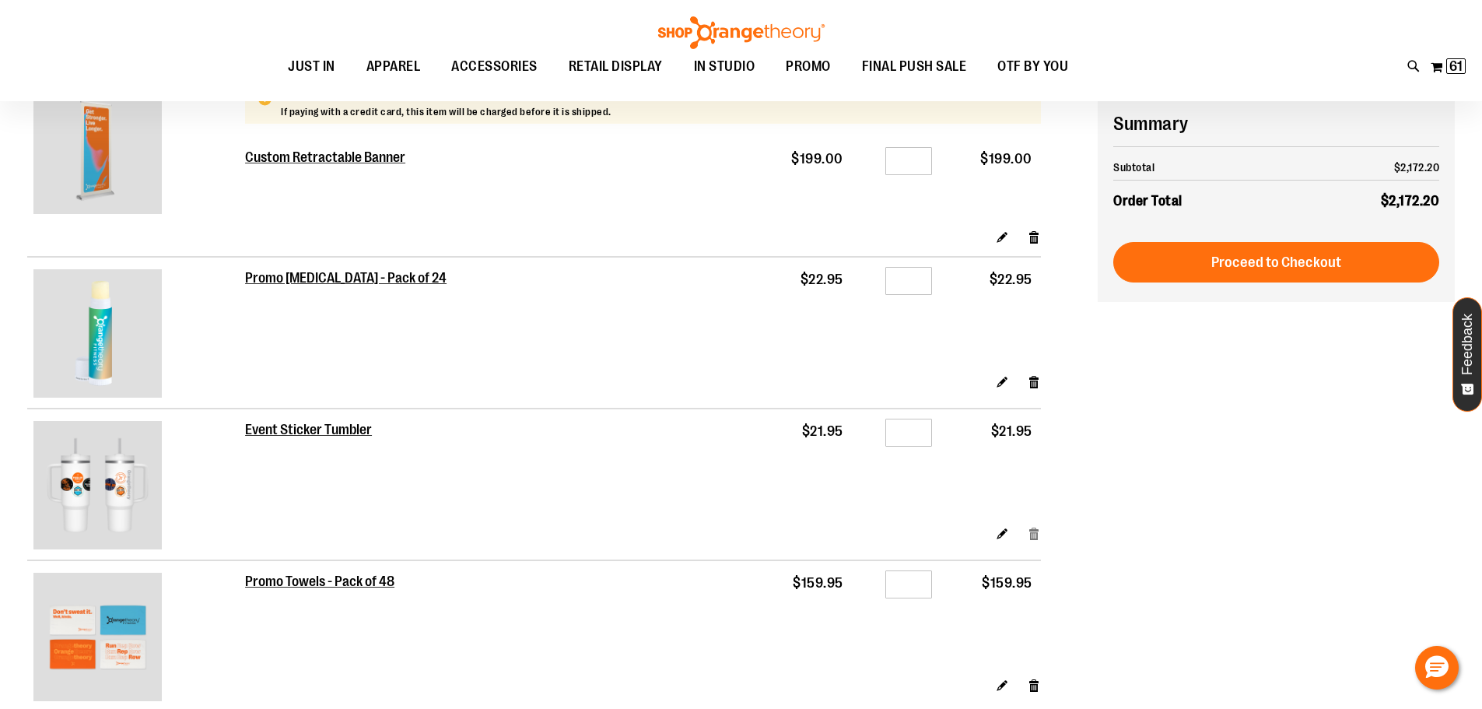
click at [1035, 534] on link "Remove item" at bounding box center [1034, 533] width 13 height 16
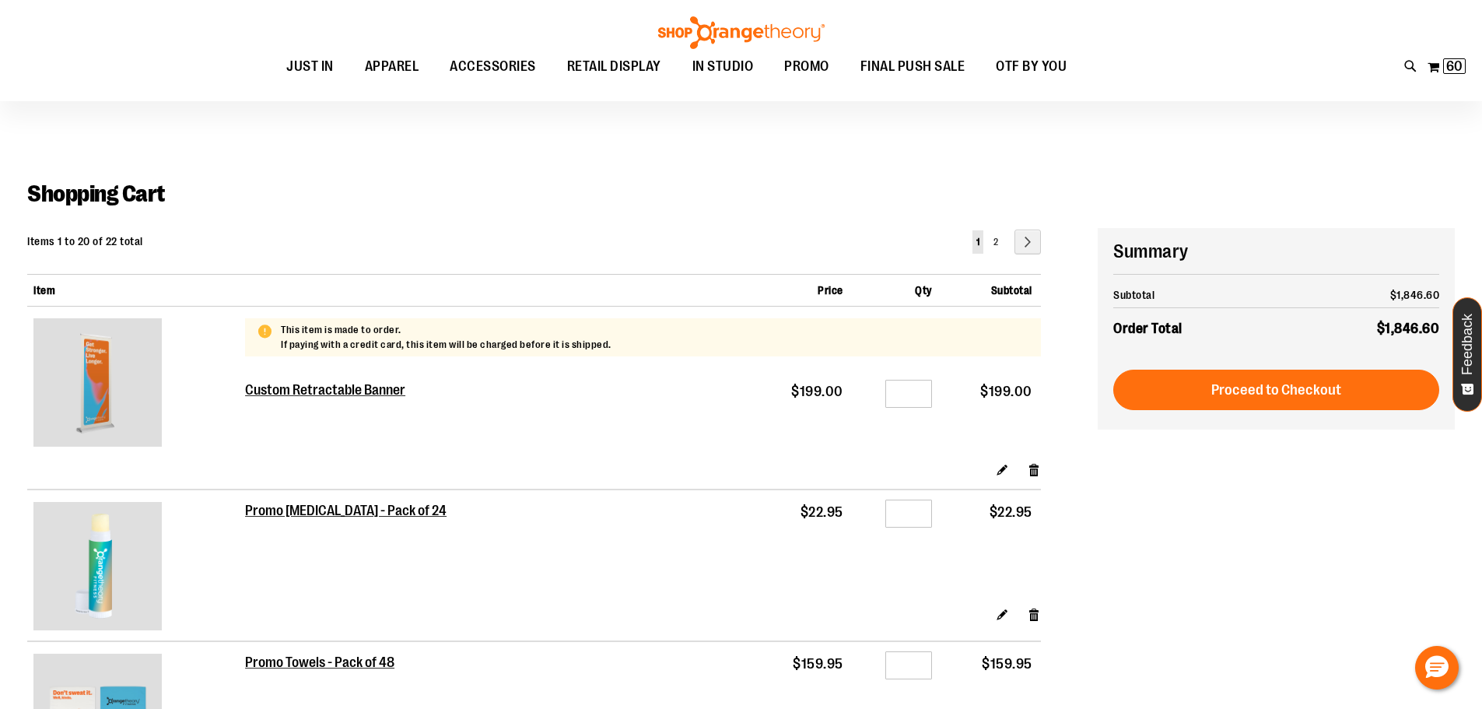
scroll to position [155, 0]
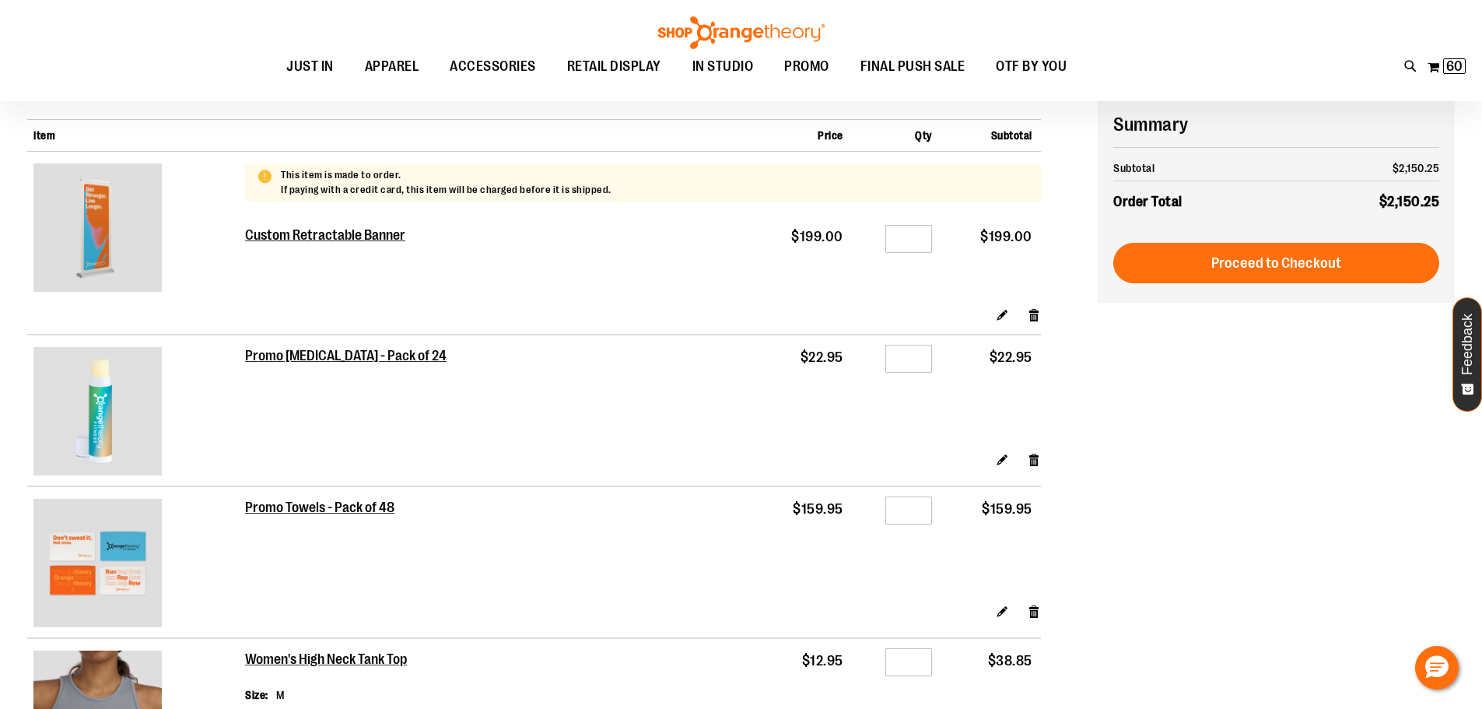
type input "**********"
click at [912, 356] on input "*" at bounding box center [909, 359] width 47 height 28
type input "**"
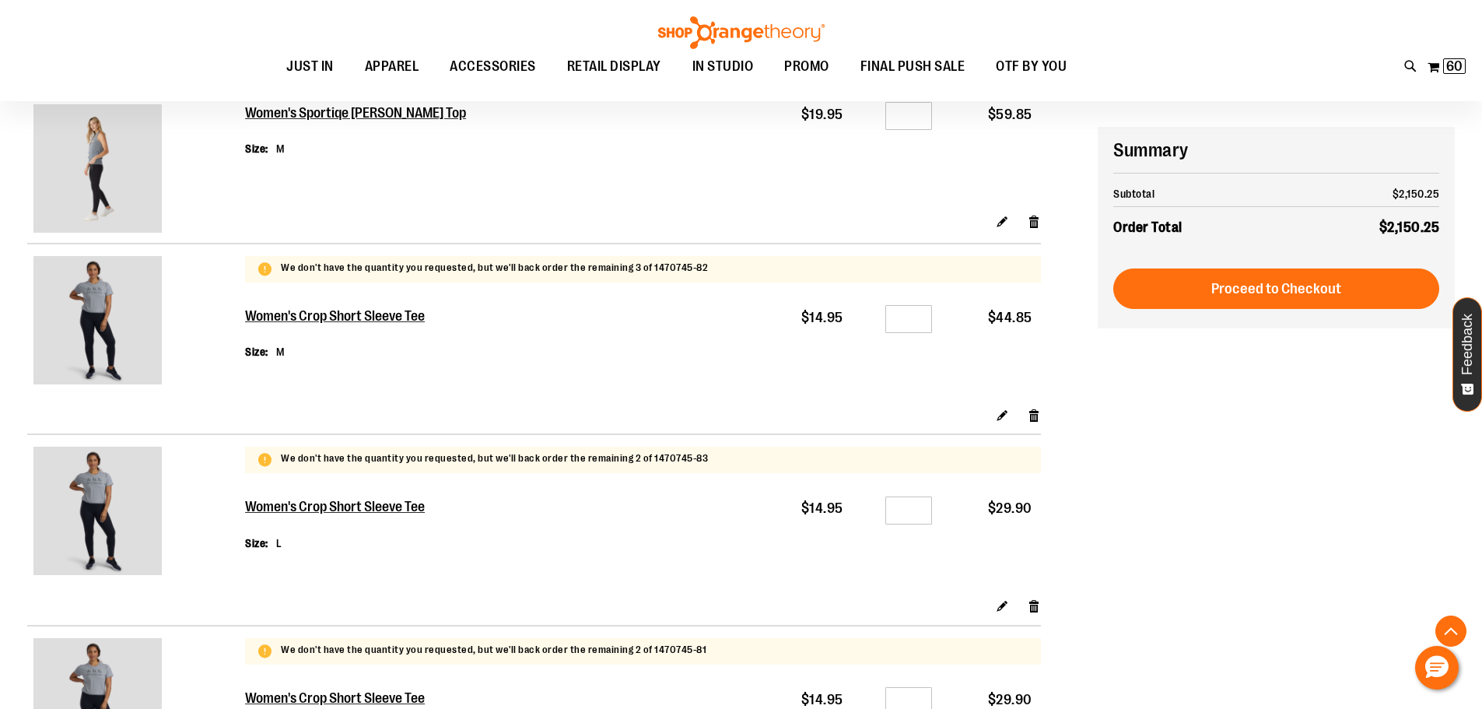
scroll to position [1789, 0]
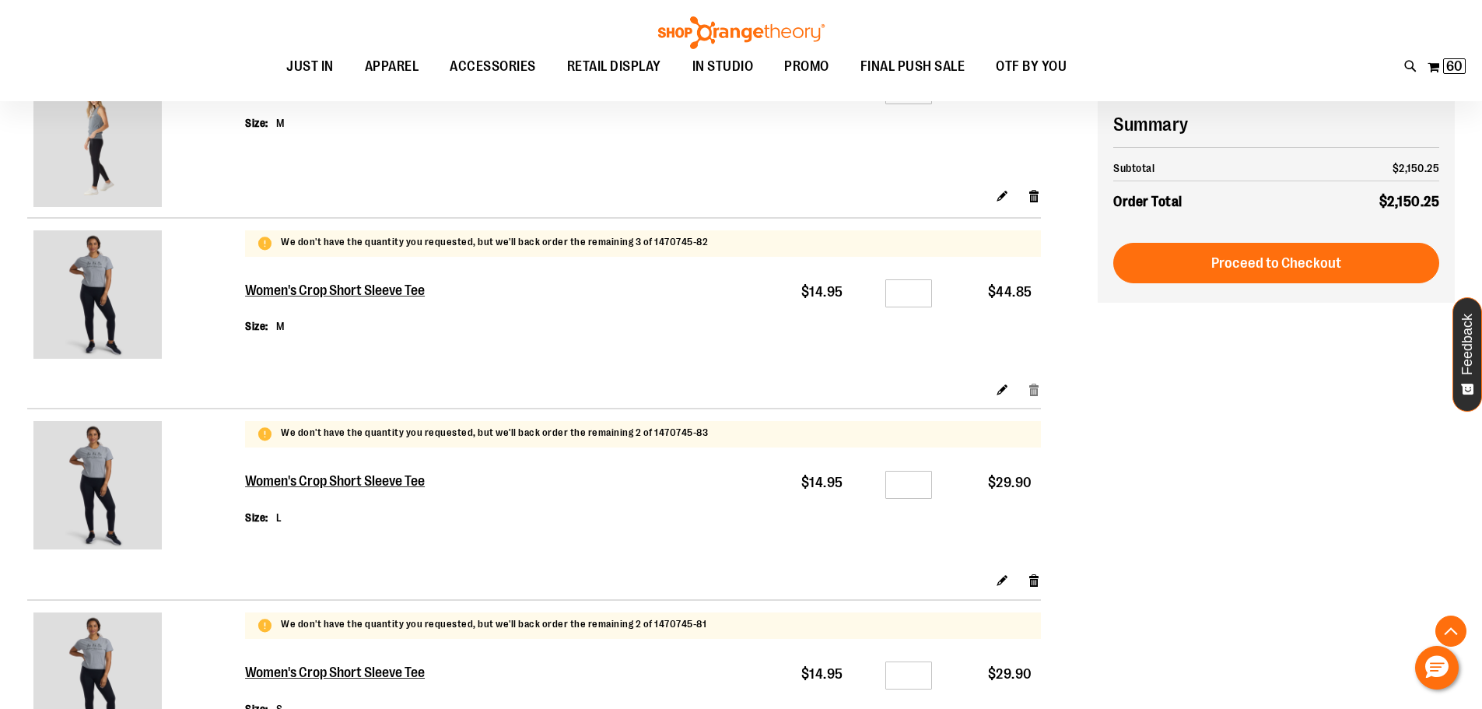
click at [1036, 388] on link "Remove item" at bounding box center [1034, 389] width 13 height 16
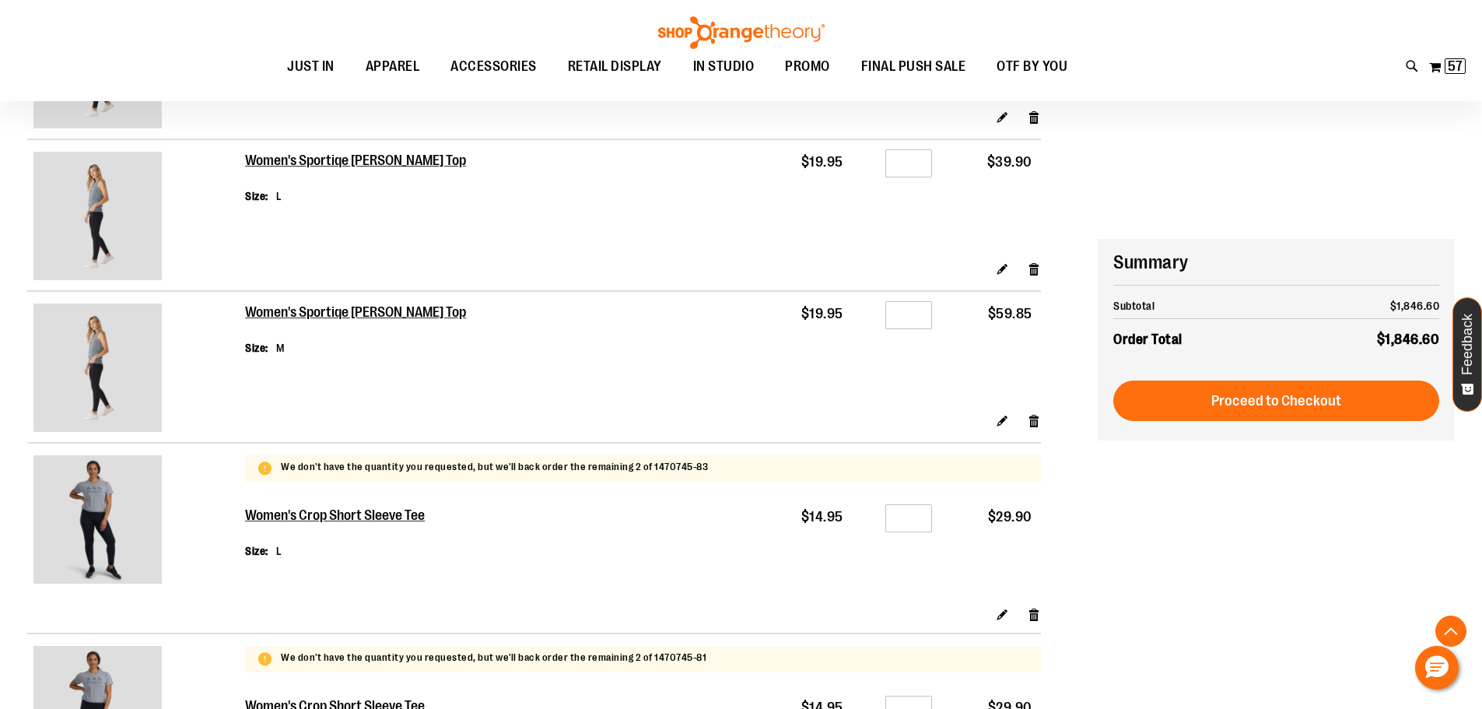
scroll to position [1711, 0]
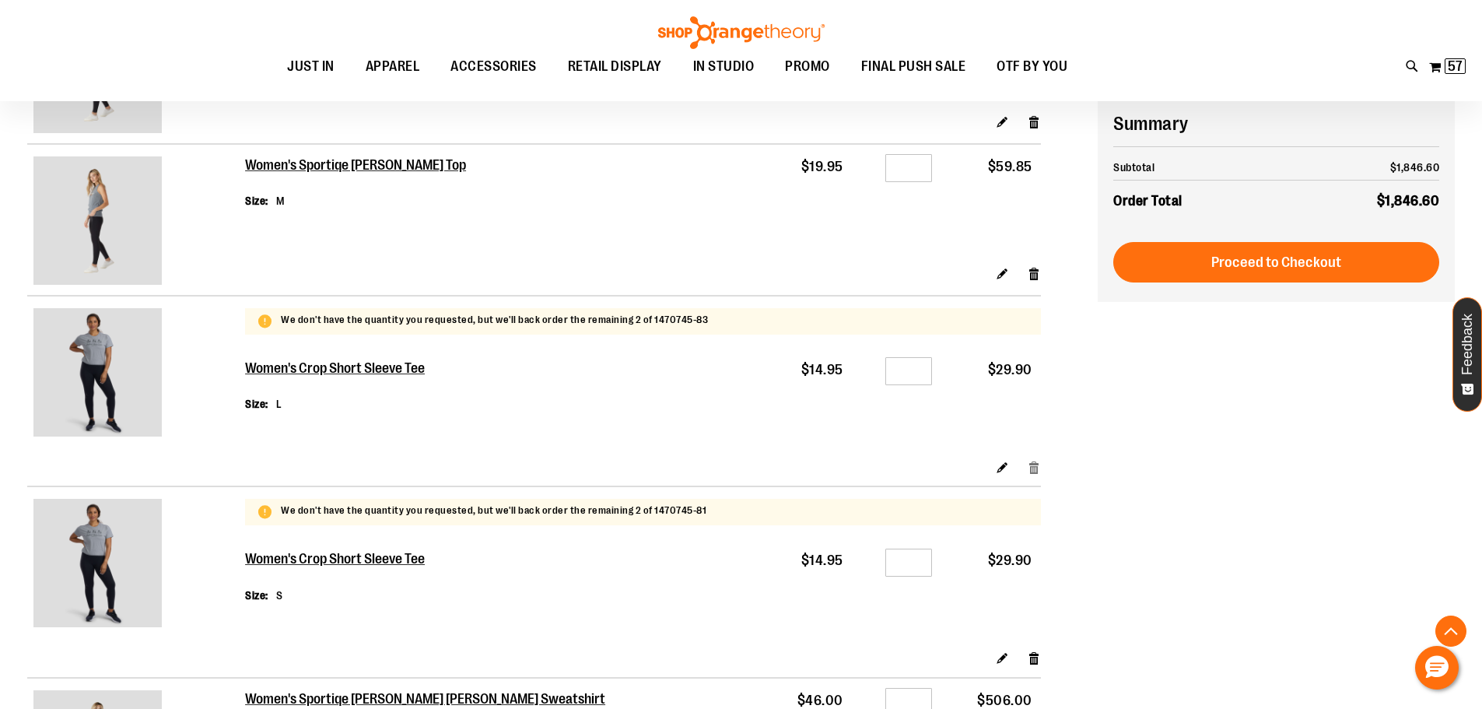
type input "**********"
click at [1030, 472] on link "Remove item" at bounding box center [1034, 466] width 13 height 16
click at [1036, 470] on link "Remove item" at bounding box center [1034, 466] width 13 height 16
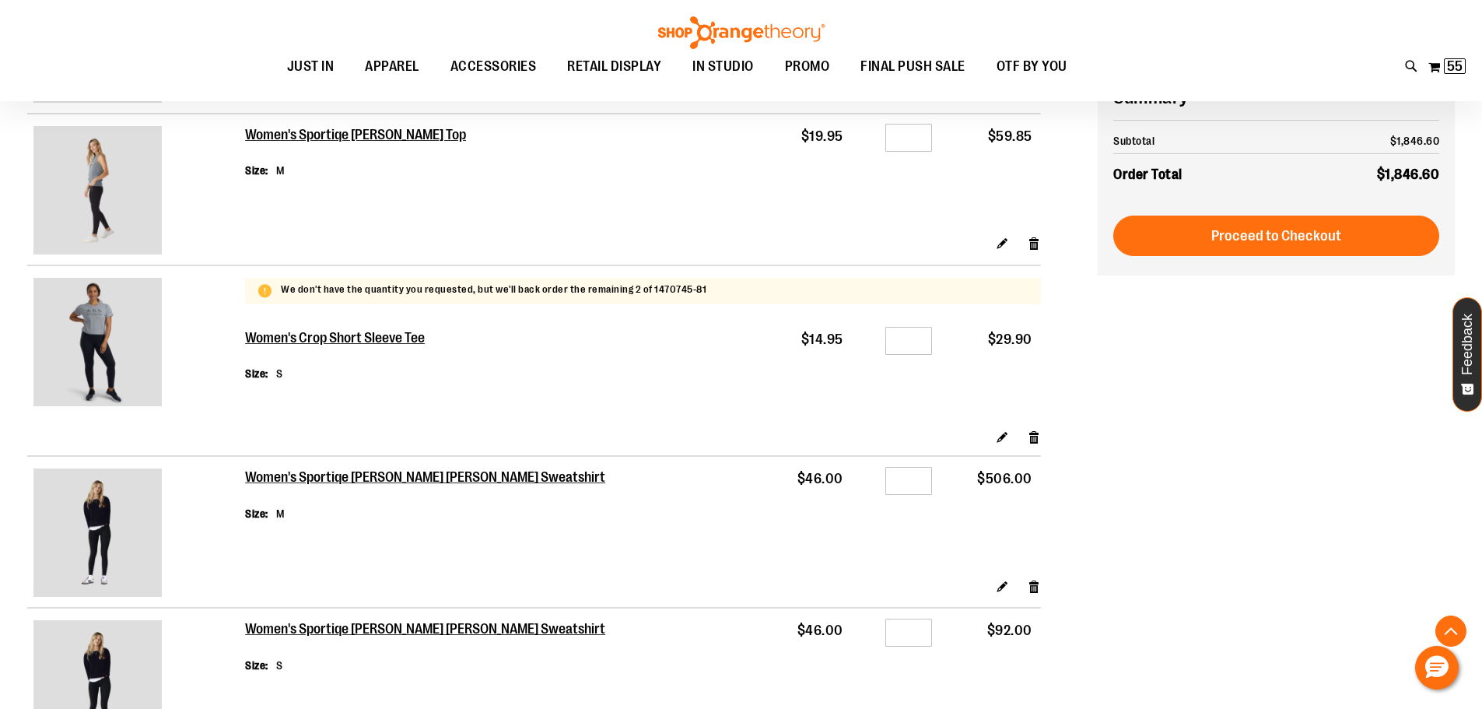
scroll to position [1711, 0]
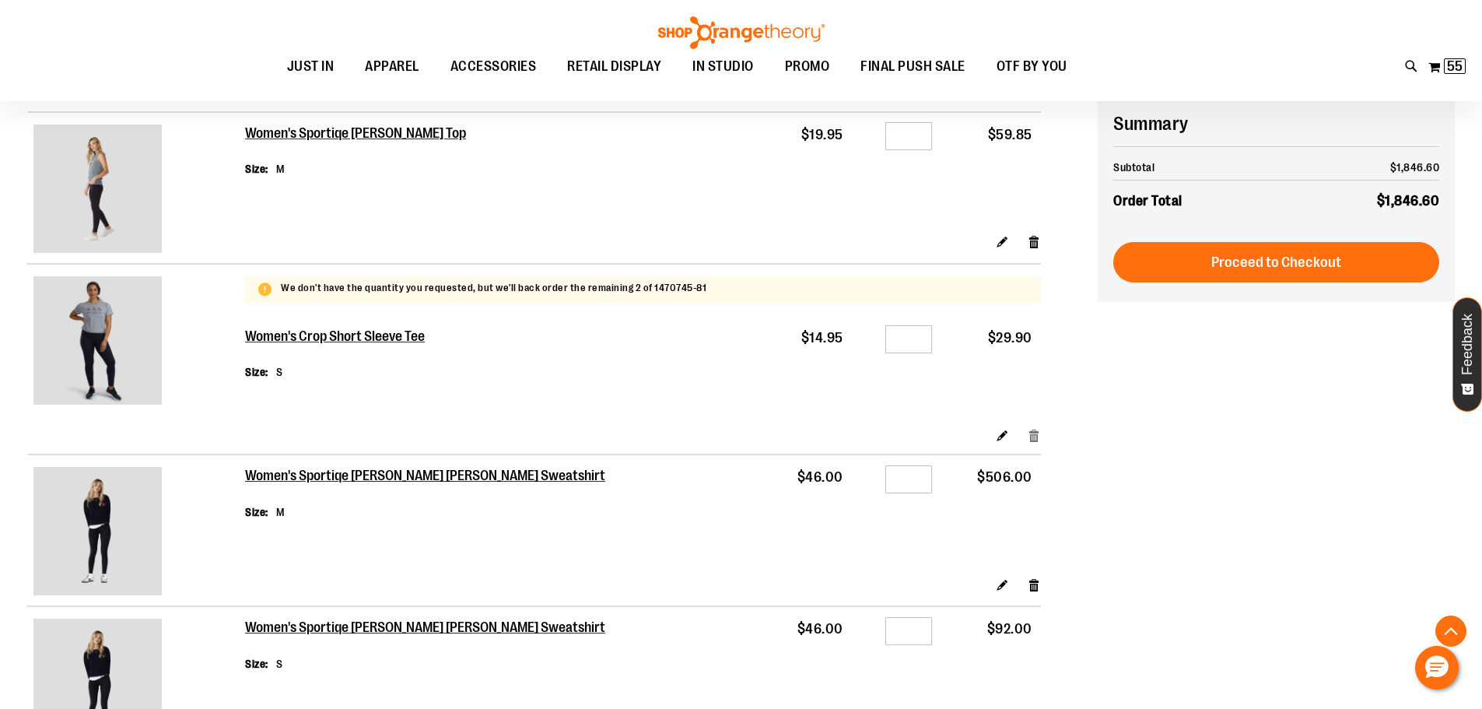
type input "**********"
click at [1036, 434] on link "Remove item" at bounding box center [1034, 434] width 13 height 16
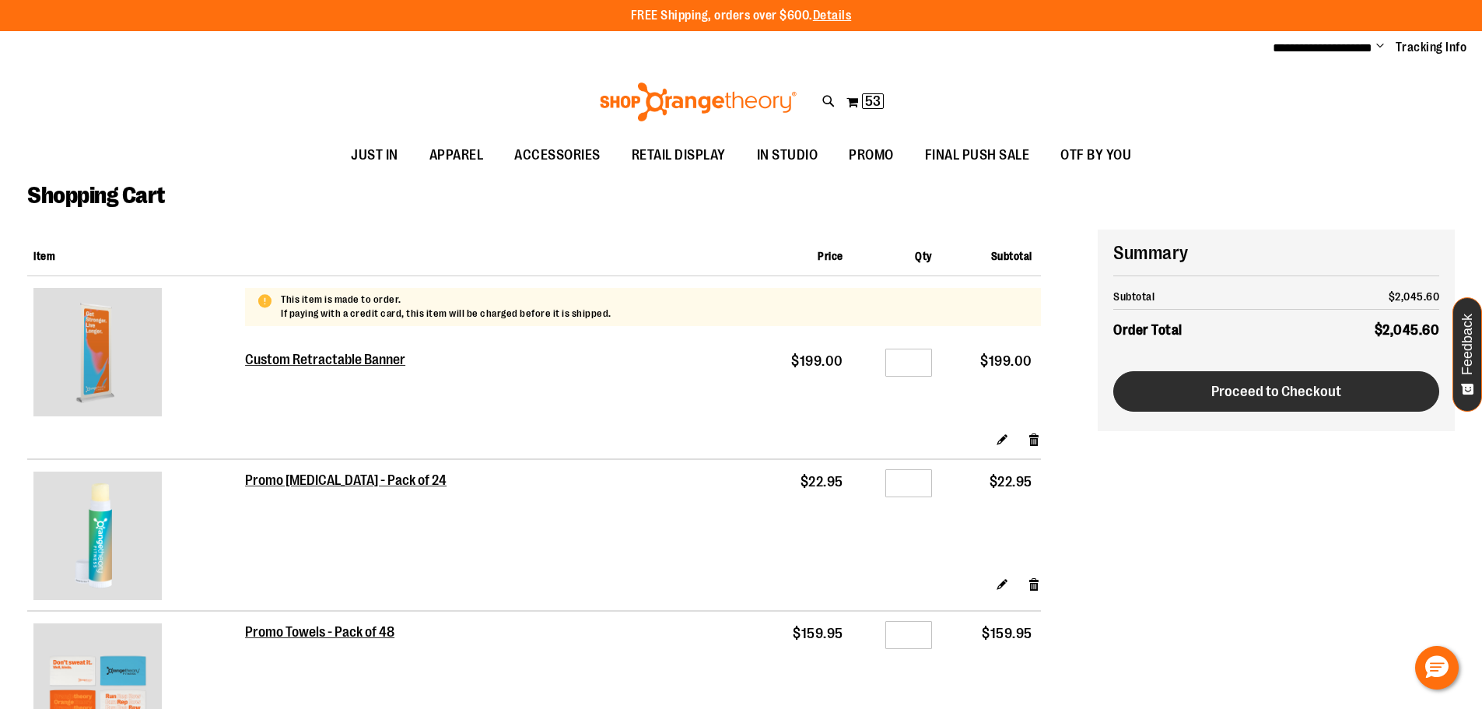
type input "**********"
click at [1241, 390] on span "Proceed to Checkout" at bounding box center [1277, 391] width 130 height 17
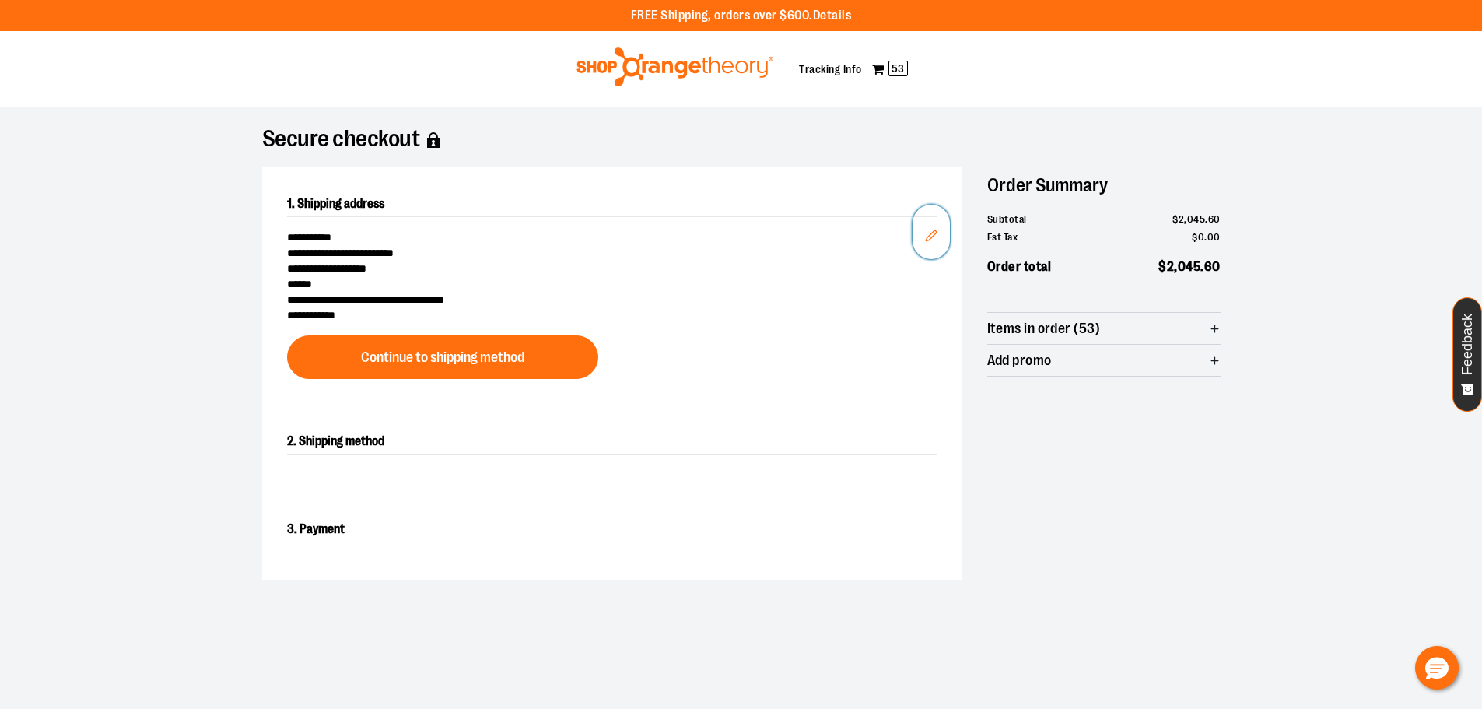
click at [931, 235] on icon "Edit" at bounding box center [931, 236] width 12 height 12
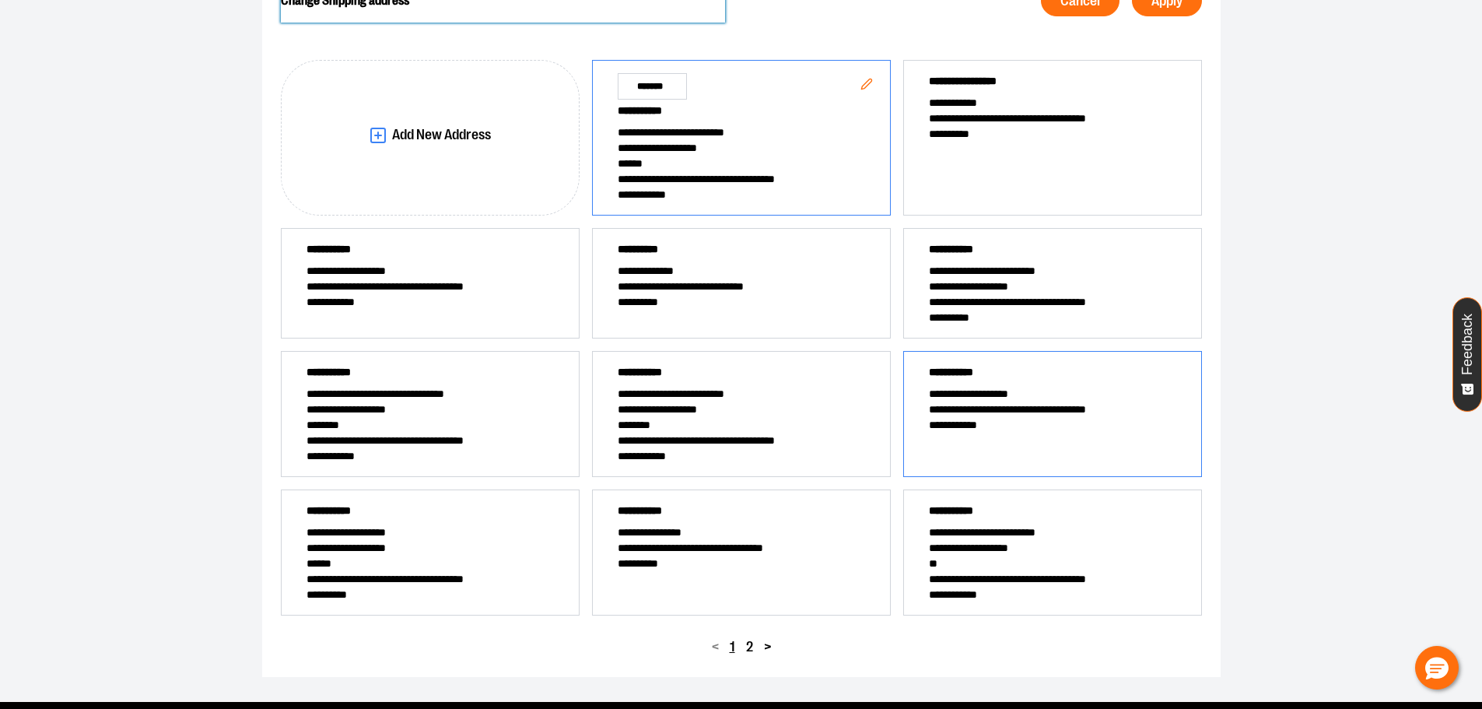
scroll to position [233, 0]
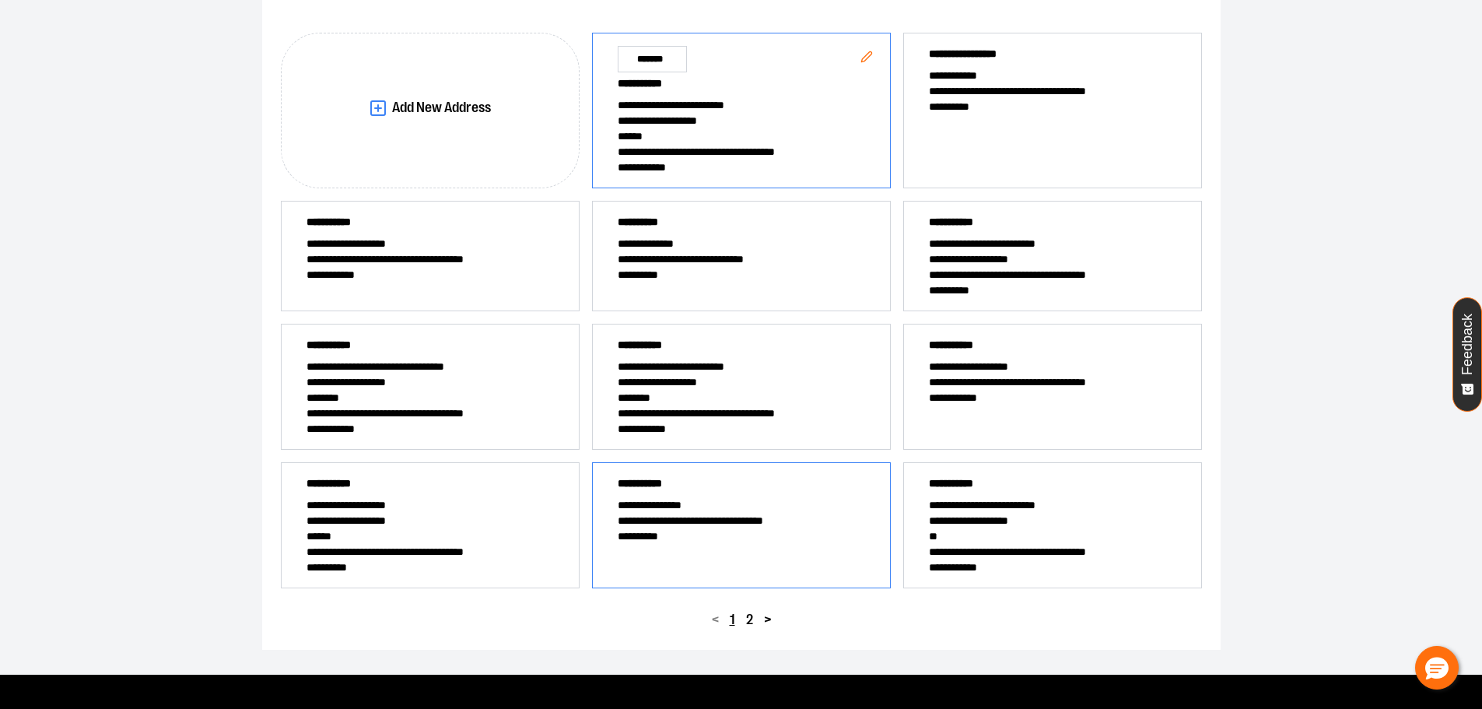
click at [648, 517] on span "**********" at bounding box center [741, 521] width 247 height 16
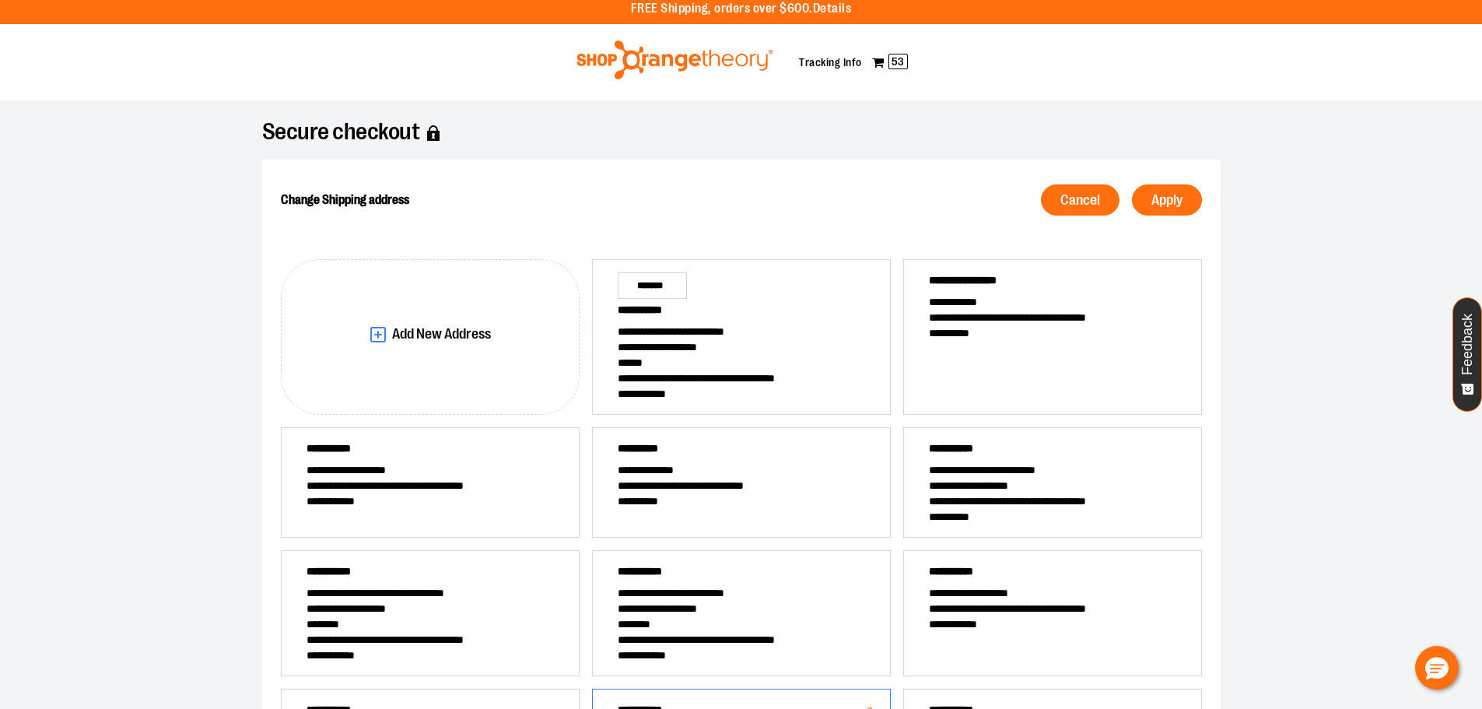
scroll to position [0, 0]
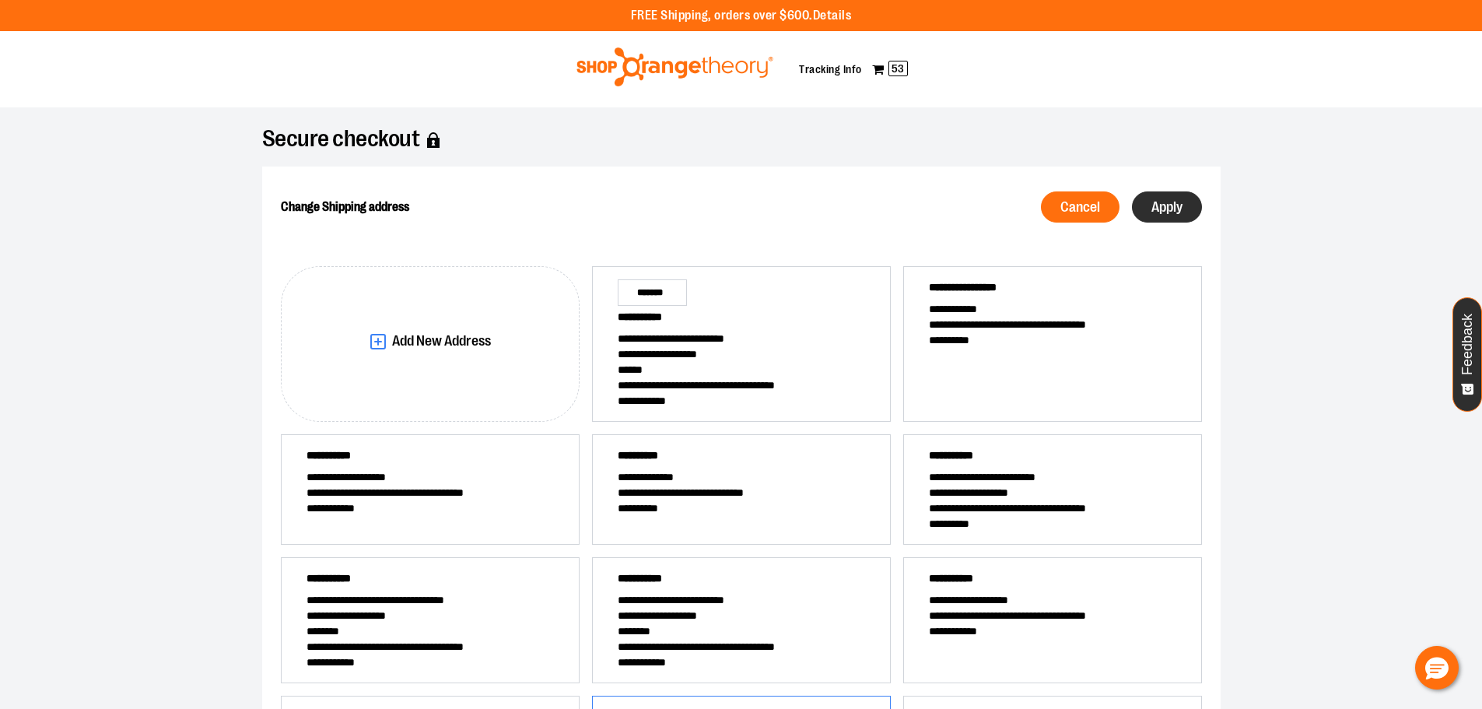
click at [1152, 213] on span "Apply" at bounding box center [1167, 207] width 31 height 15
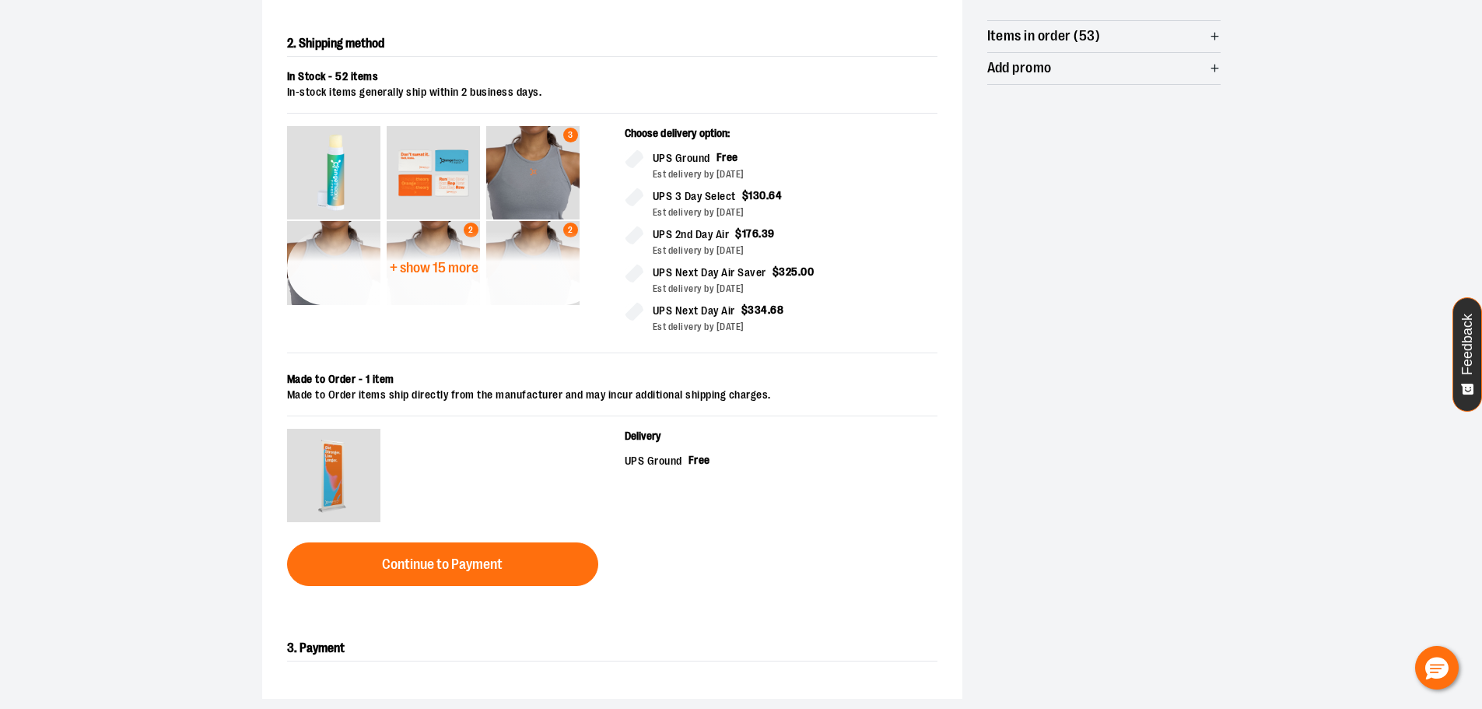
scroll to position [311, 0]
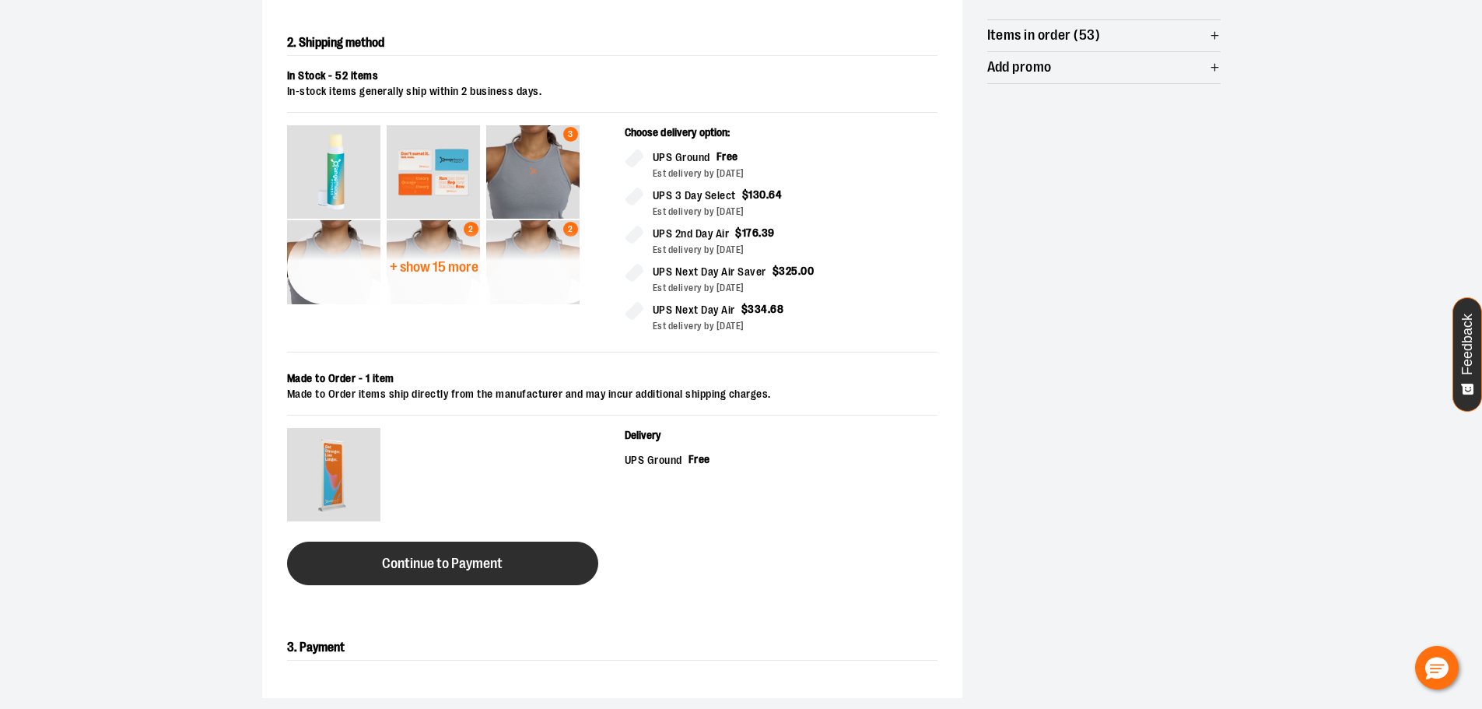
click at [375, 560] on button "Continue to Payment" at bounding box center [442, 564] width 311 height 44
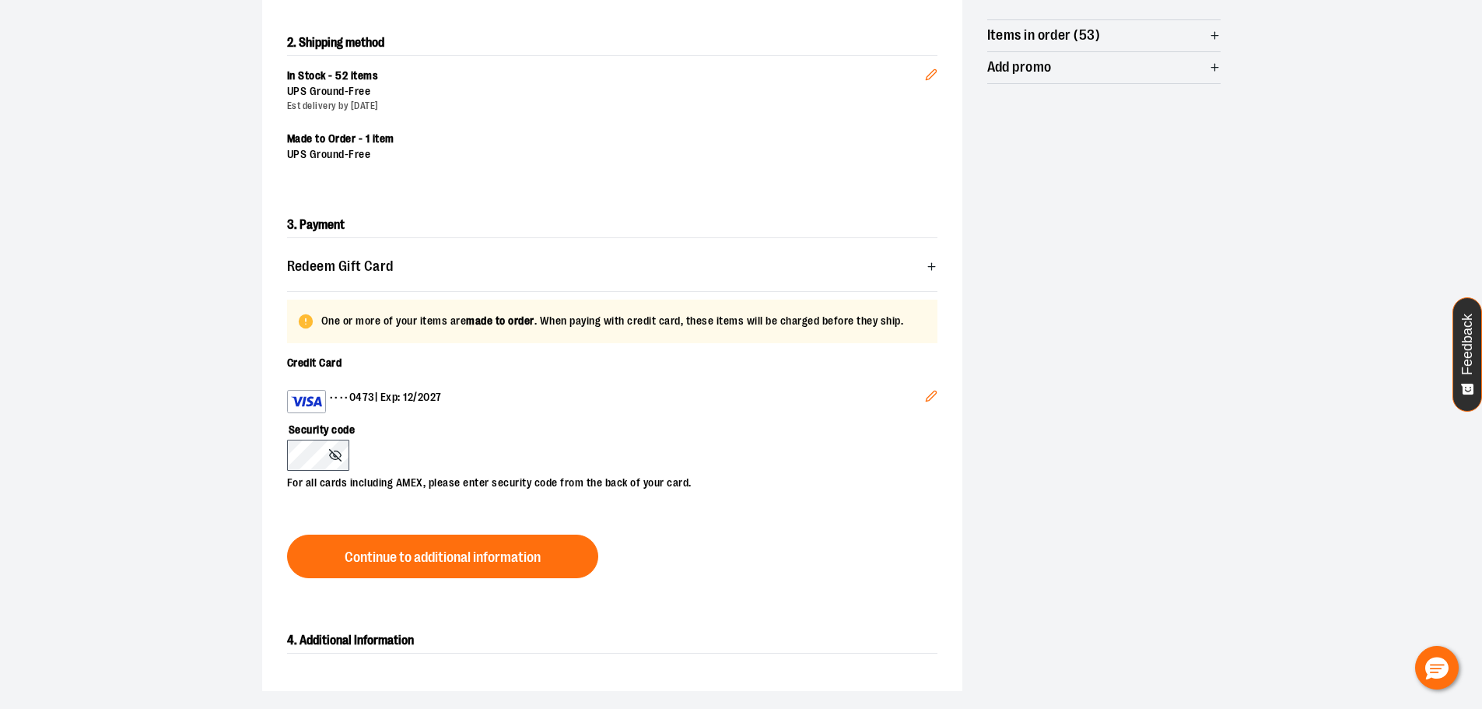
click at [932, 394] on icon "Edit" at bounding box center [931, 396] width 12 height 12
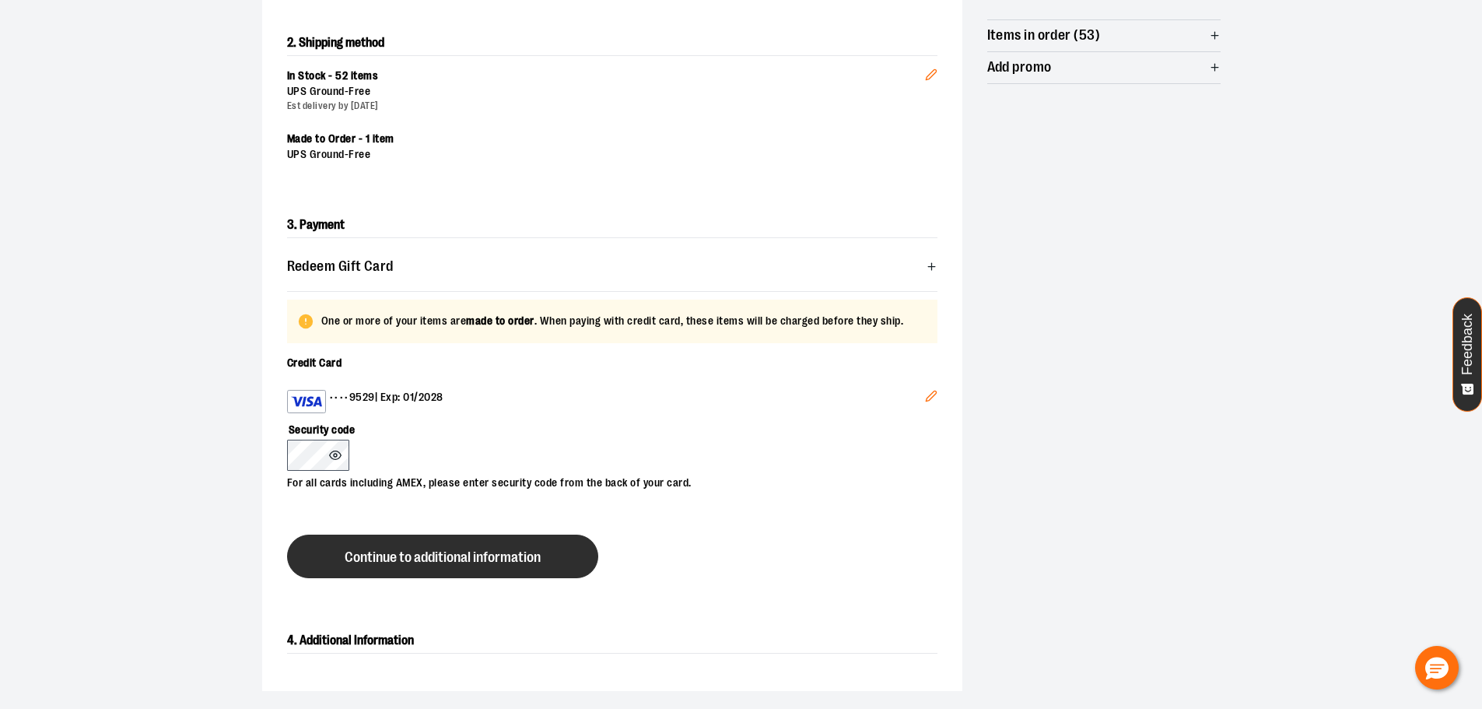
click at [517, 546] on button "Continue to additional information" at bounding box center [442, 557] width 311 height 44
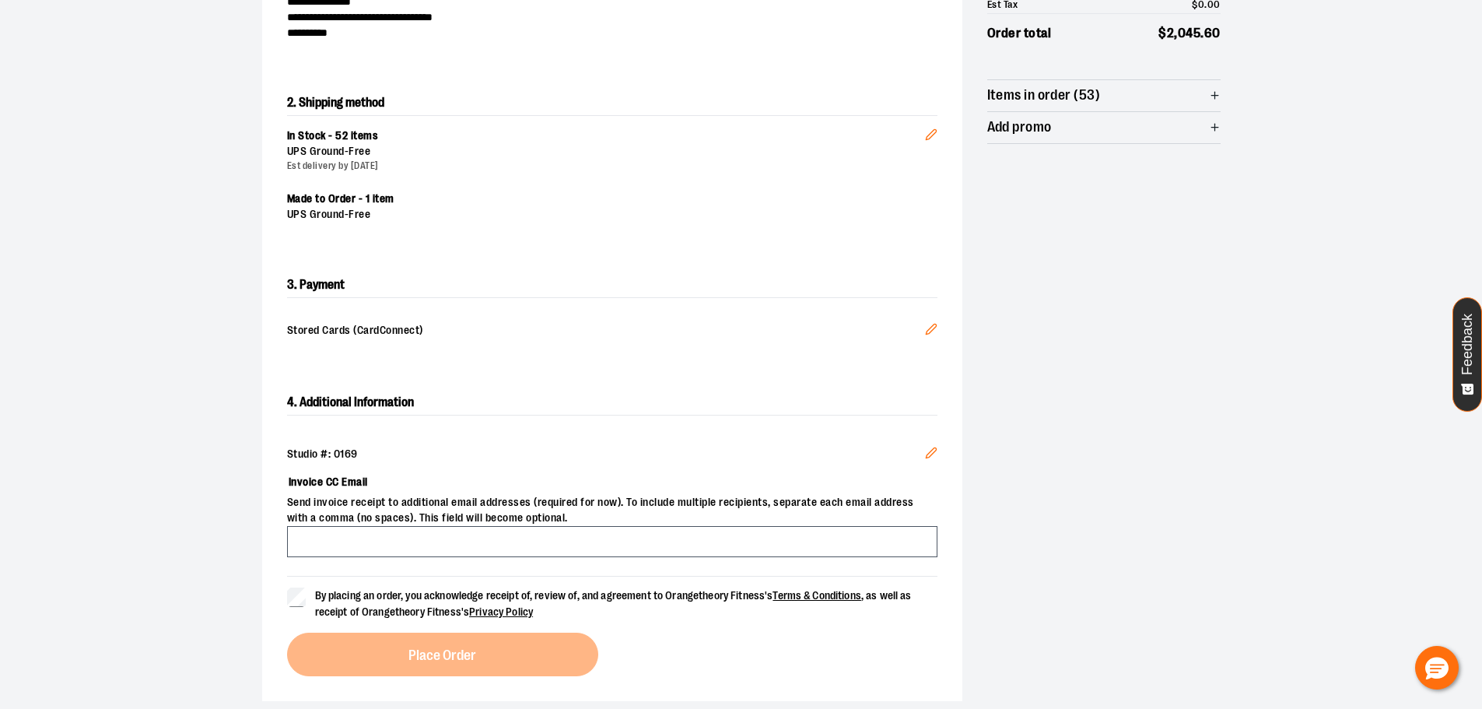
scroll to position [233, 0]
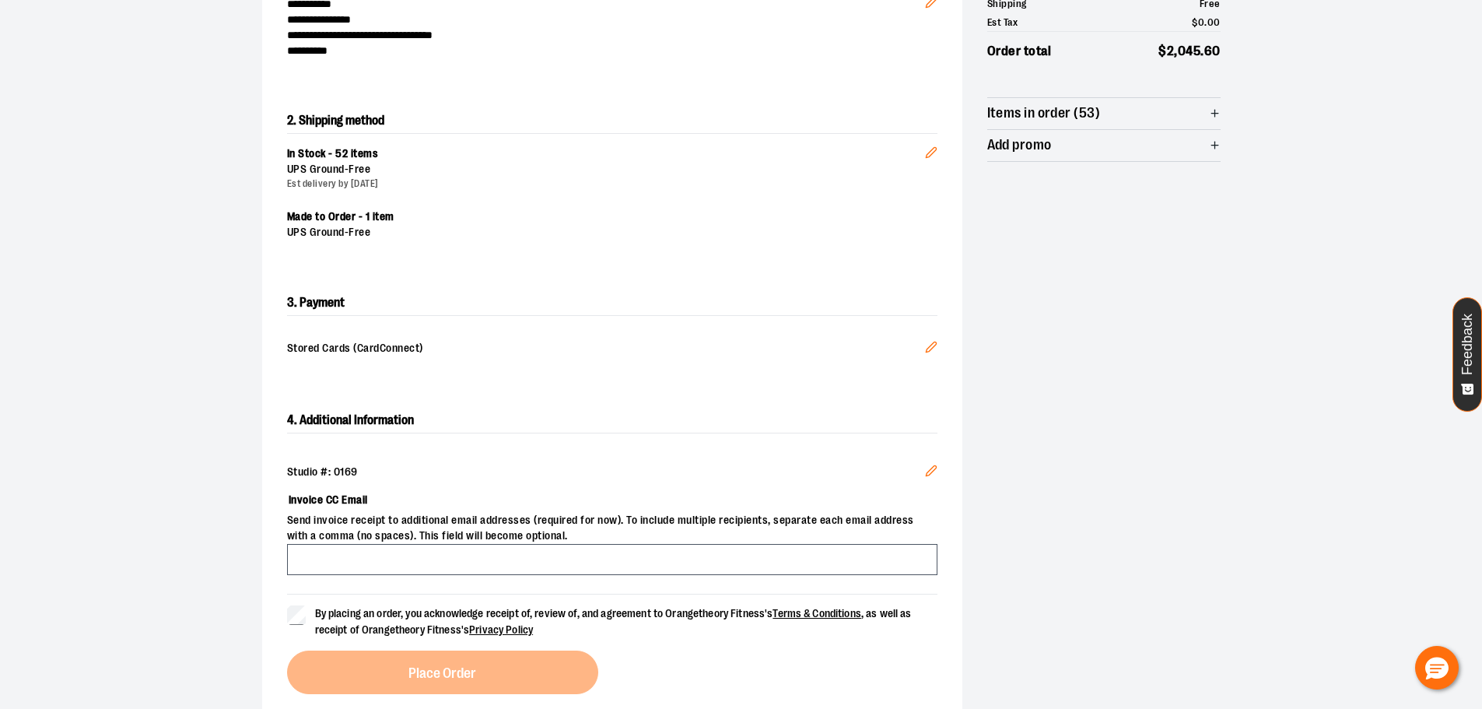
click at [281, 622] on div "4. Additional Information Studio #: 0169 Edit Invoice CC Email Send invoice rec…" at bounding box center [612, 551] width 700 height 336
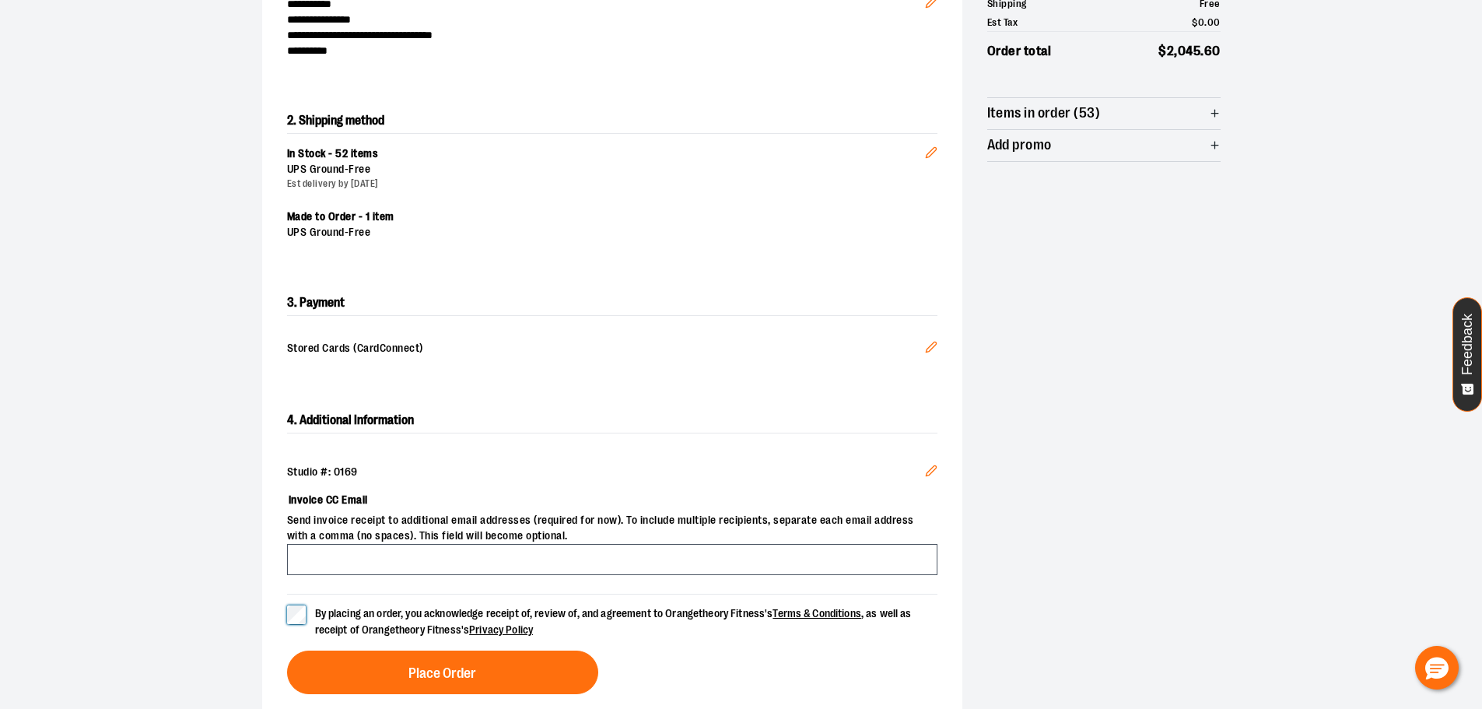
scroll to position [0, 0]
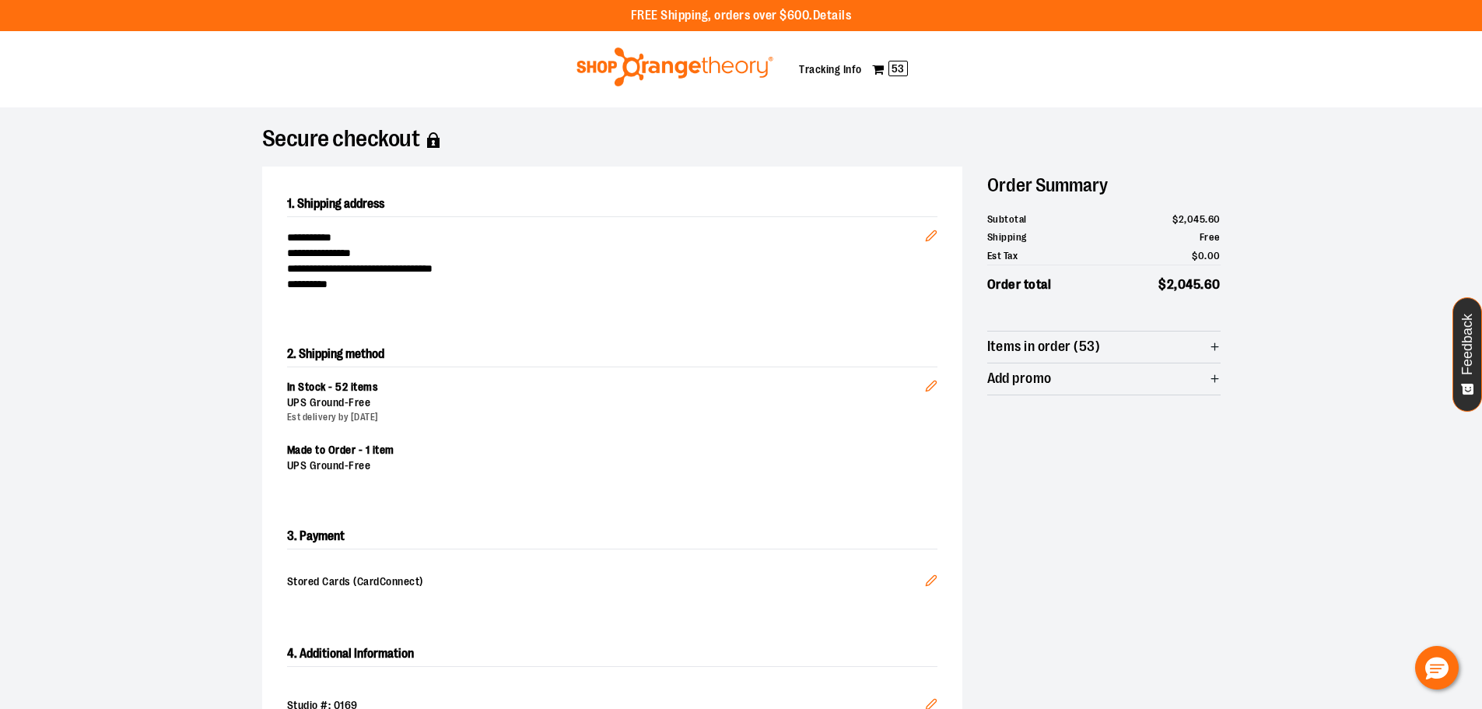
drag, startPoint x: 873, startPoint y: 329, endPoint x: 778, endPoint y: 342, distance: 95.9
click at [778, 342] on h2 "2. Shipping method" at bounding box center [612, 354] width 651 height 25
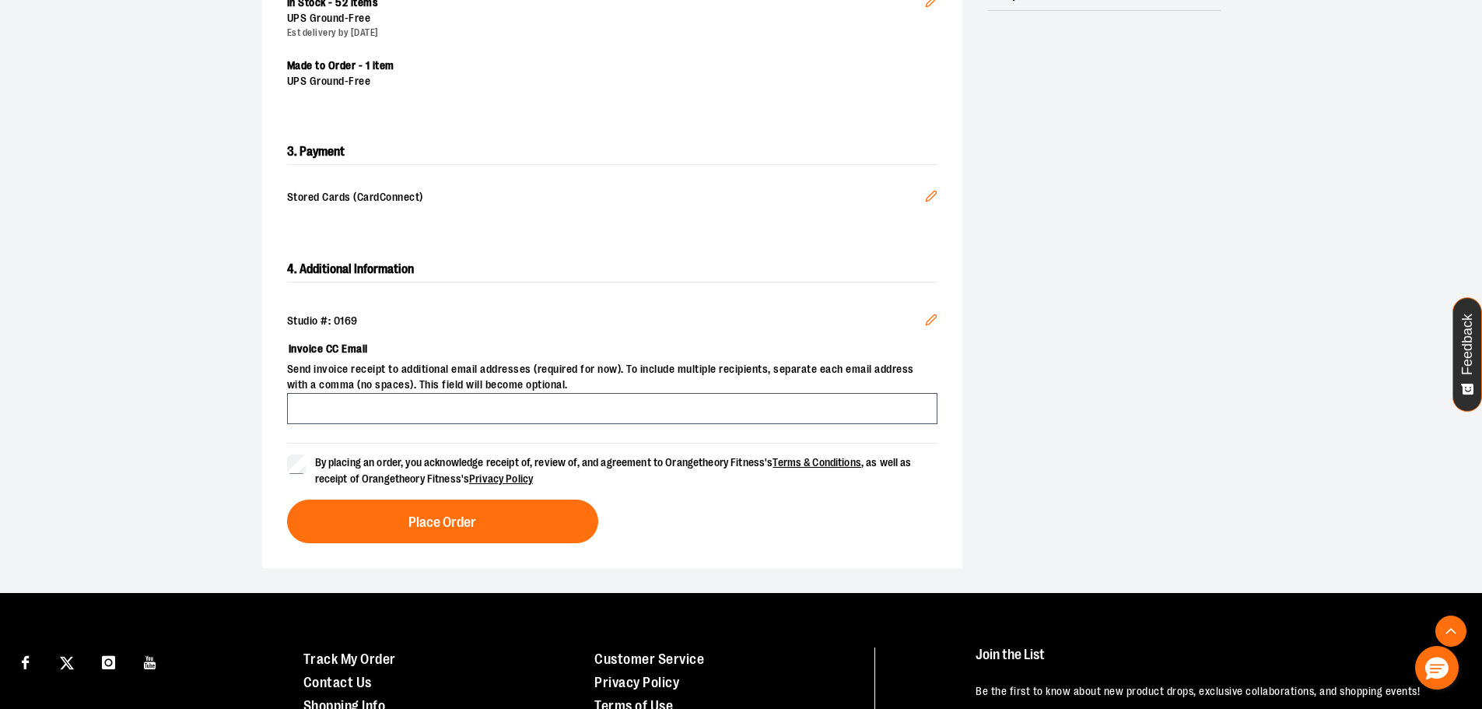
scroll to position [389, 0]
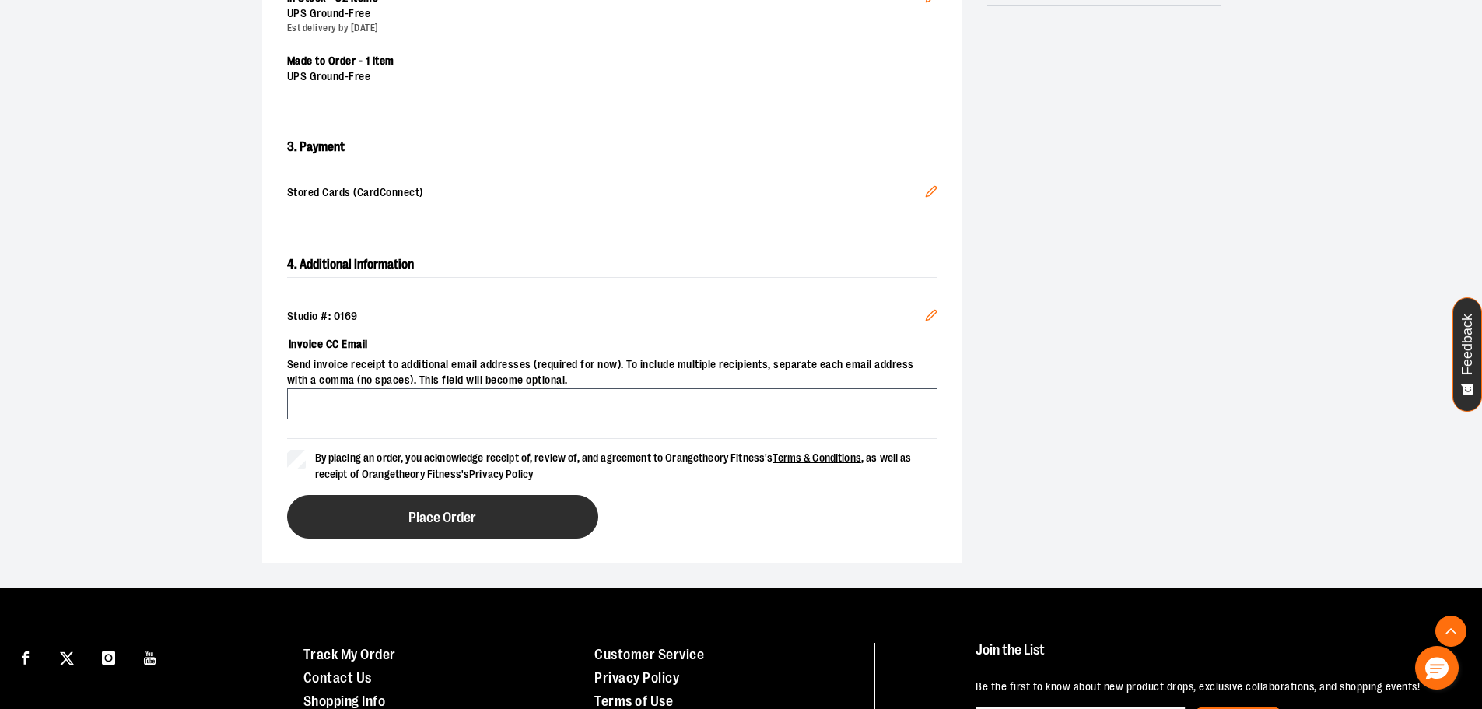
click at [462, 521] on span "Place Order" at bounding box center [443, 517] width 68 height 15
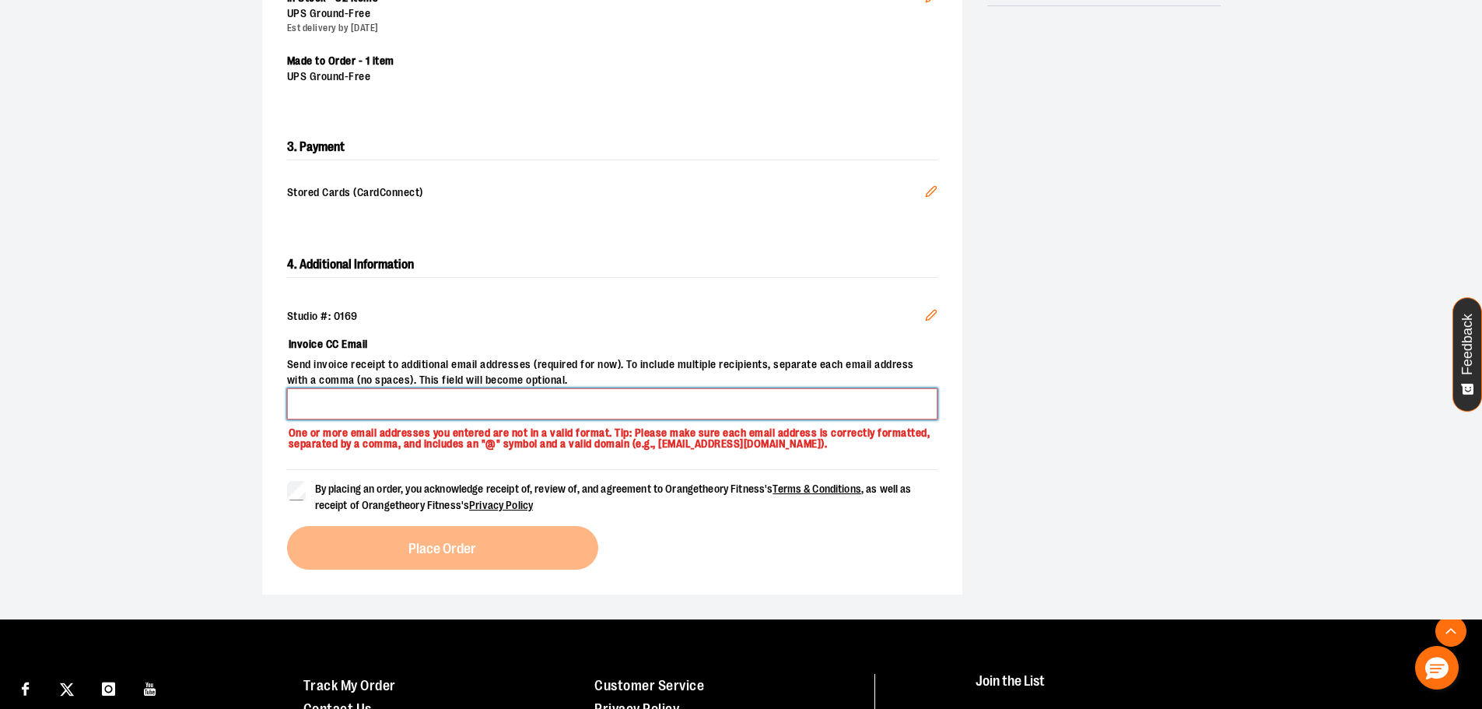
drag, startPoint x: 447, startPoint y: 412, endPoint x: 447, endPoint y: 401, distance: 10.9
click at [447, 412] on input "Invoice CC Email" at bounding box center [612, 403] width 651 height 31
type input "**********"
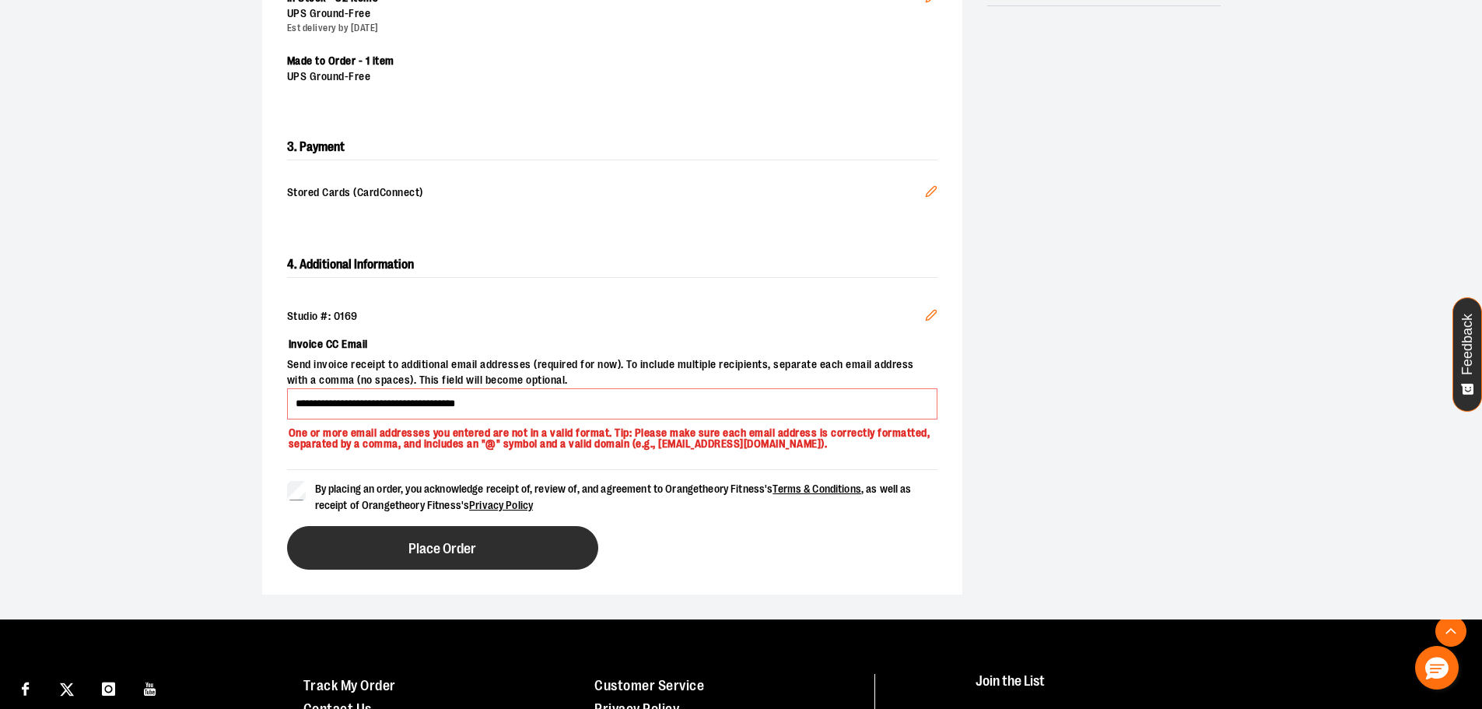
click at [389, 556] on button "Place Order" at bounding box center [442, 548] width 311 height 44
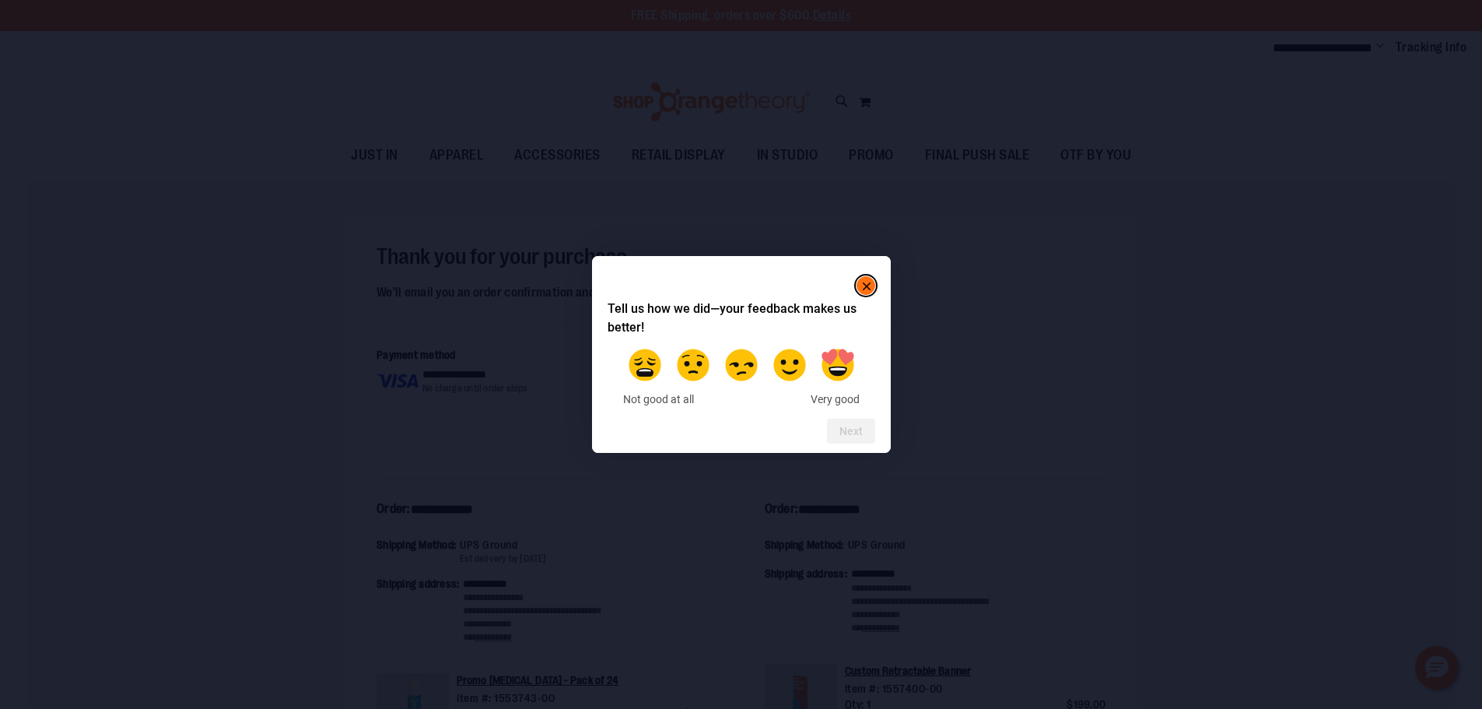
type input "**********"
click at [767, 561] on html "**********" at bounding box center [741, 354] width 1482 height 709
click at [825, 403] on span "Very good" at bounding box center [835, 400] width 49 height 14
click at [832, 367] on label at bounding box center [838, 365] width 44 height 44
drag, startPoint x: 863, startPoint y: 436, endPoint x: 856, endPoint y: 440, distance: 8.4
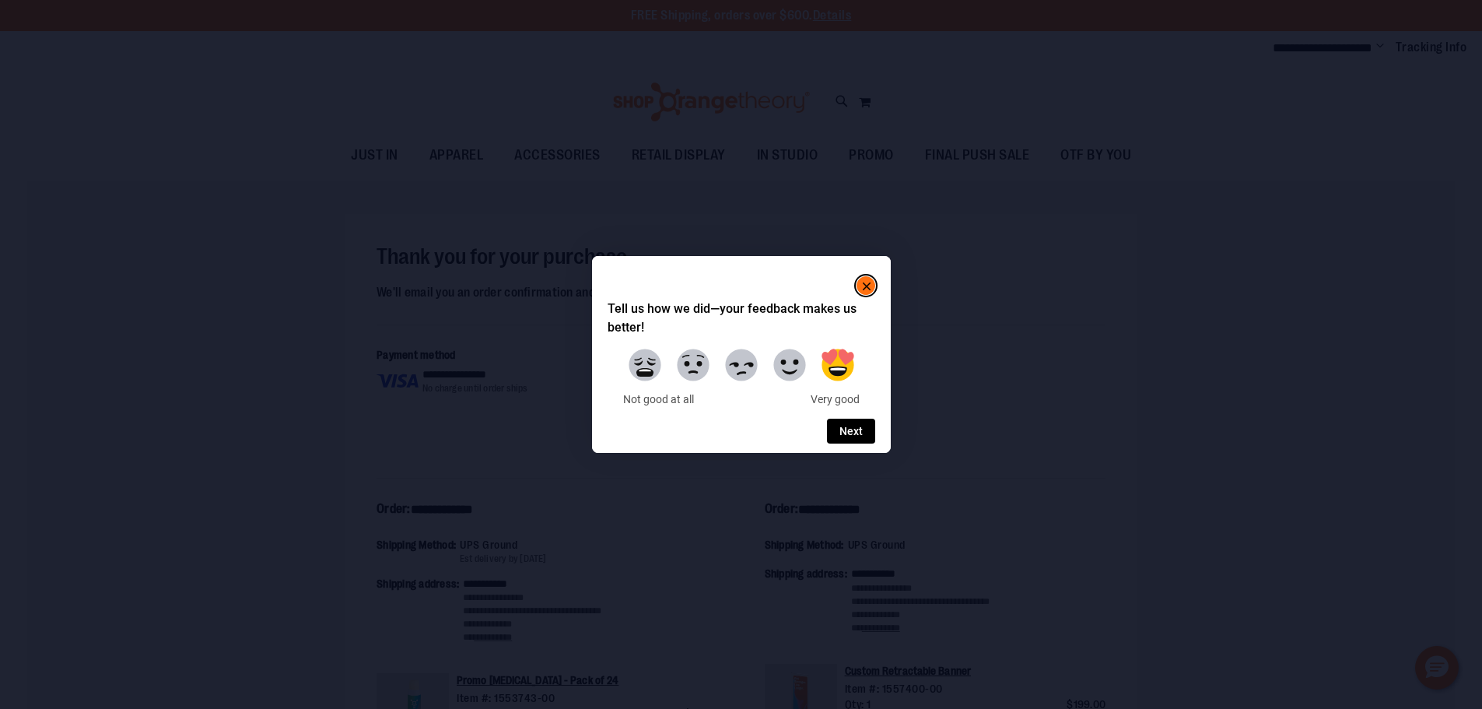
click at [862, 441] on button "Next" at bounding box center [851, 431] width 48 height 25
